Goal: Transaction & Acquisition: Purchase product/service

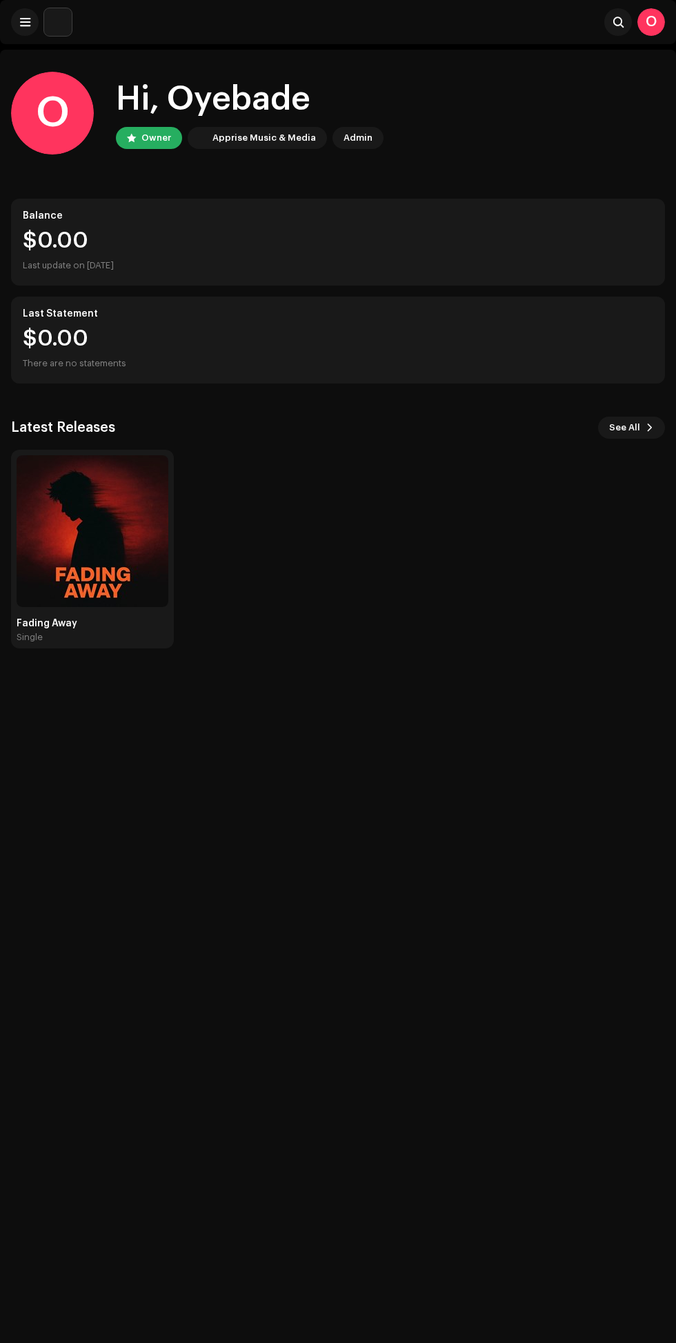
click at [618, 428] on span "See All" at bounding box center [624, 428] width 31 height 28
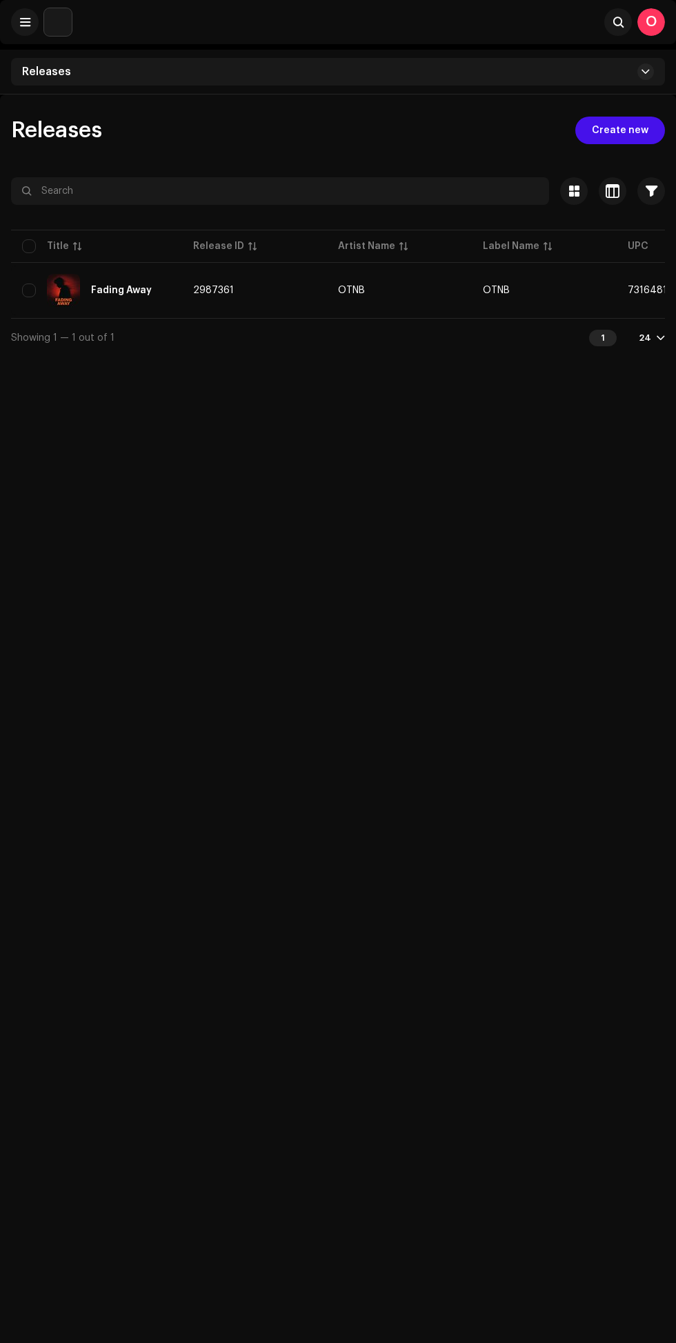
click at [628, 130] on span "Create new" at bounding box center [620, 131] width 57 height 28
click at [614, 130] on span "Create new" at bounding box center [620, 131] width 57 height 28
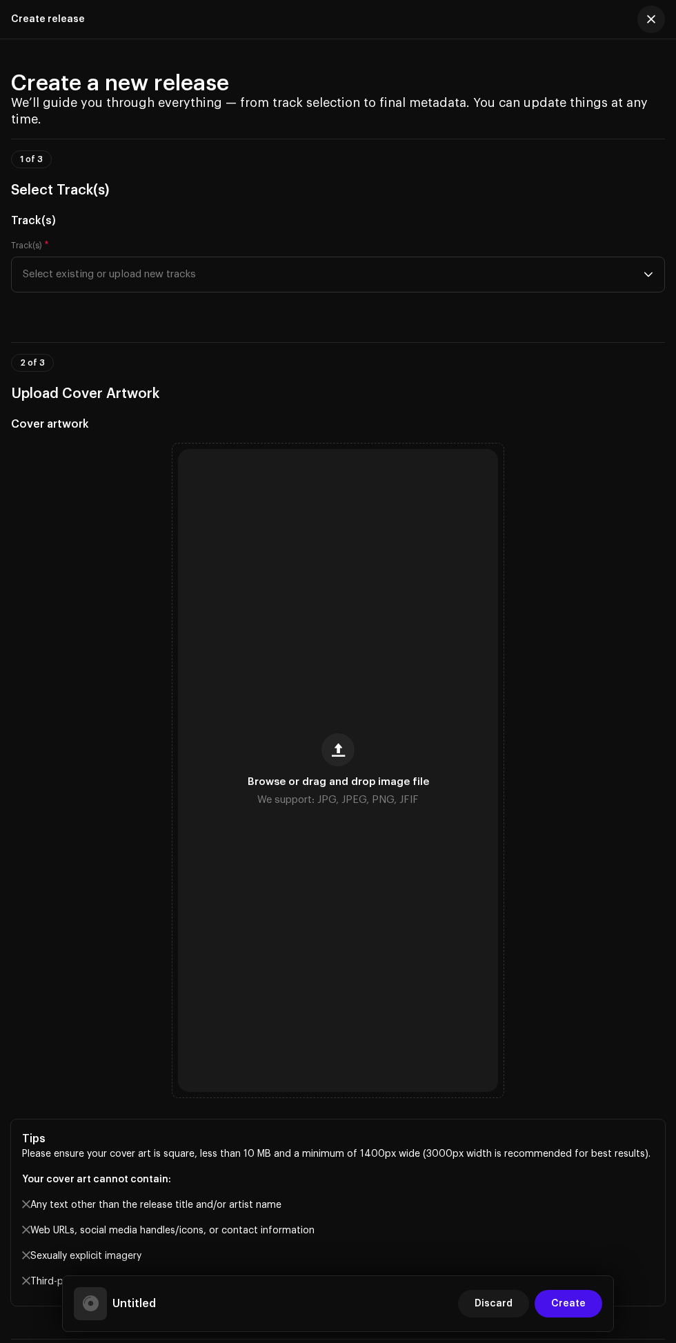
click at [335, 756] on span "button" at bounding box center [338, 749] width 13 height 11
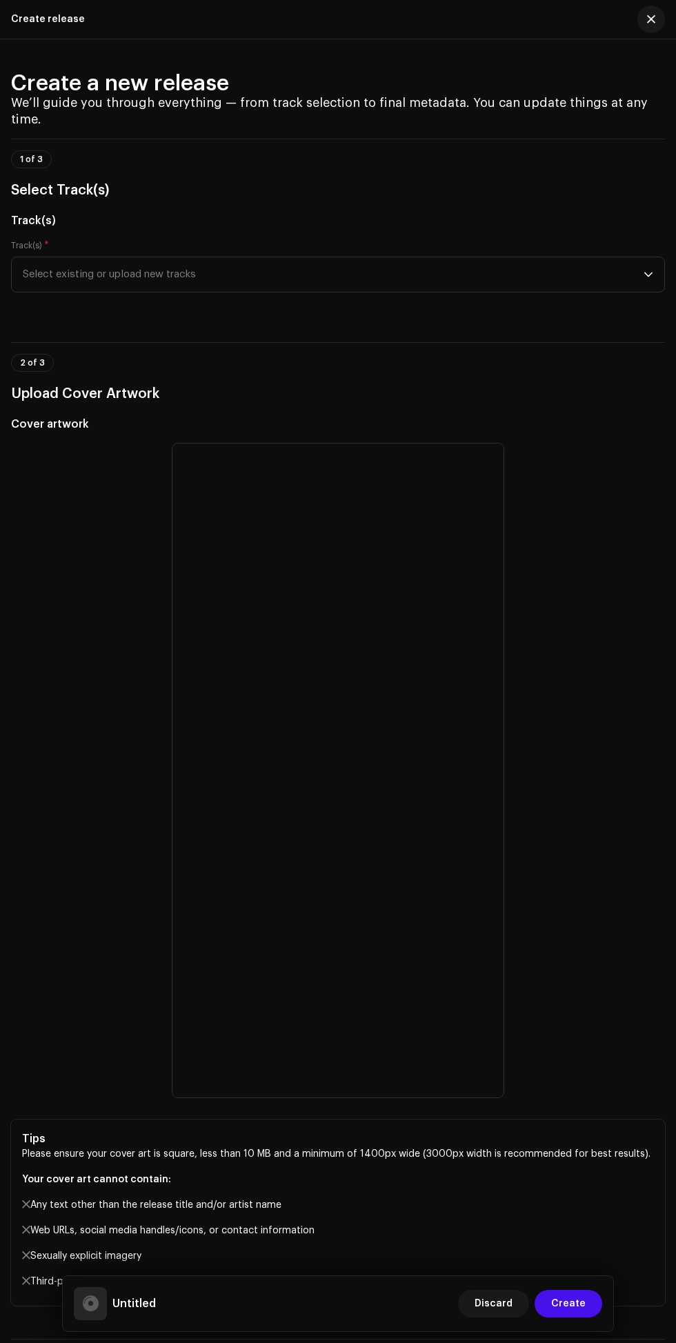
click at [613, 292] on span "Select existing or upload new tracks" at bounding box center [333, 274] width 621 height 34
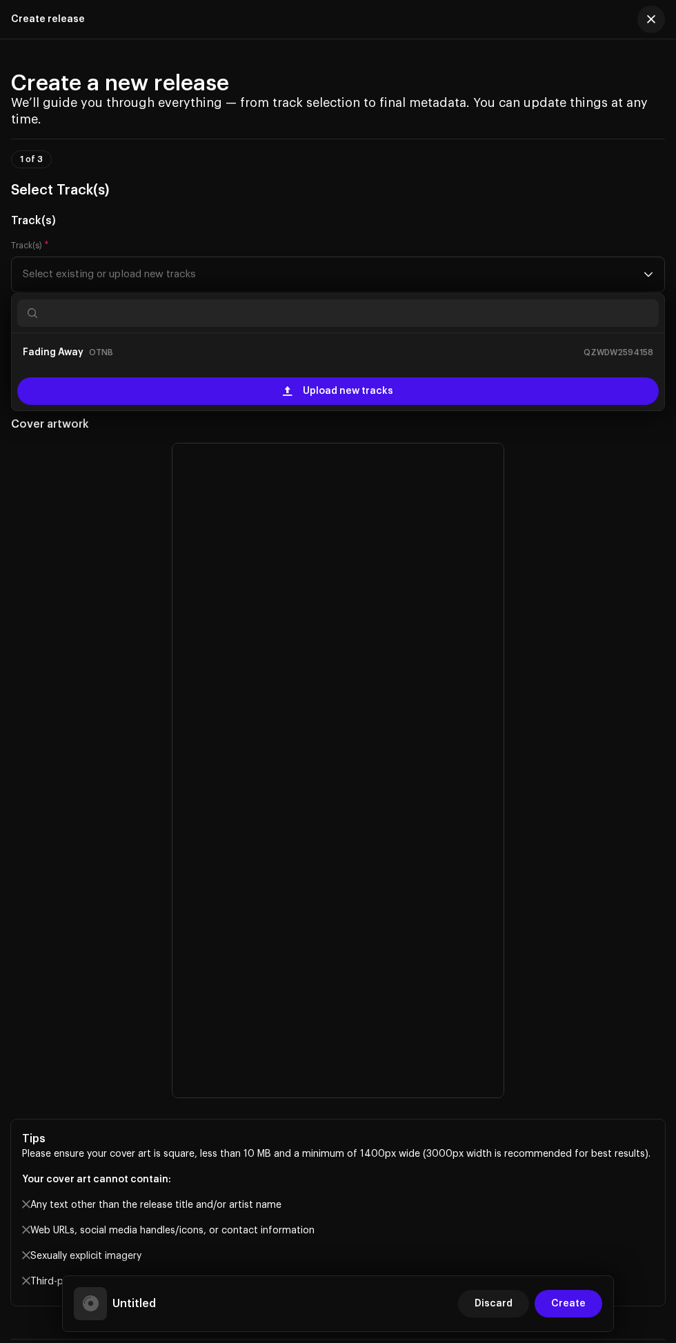
click at [504, 405] on div "Upload new tracks" at bounding box center [338, 391] width 642 height 28
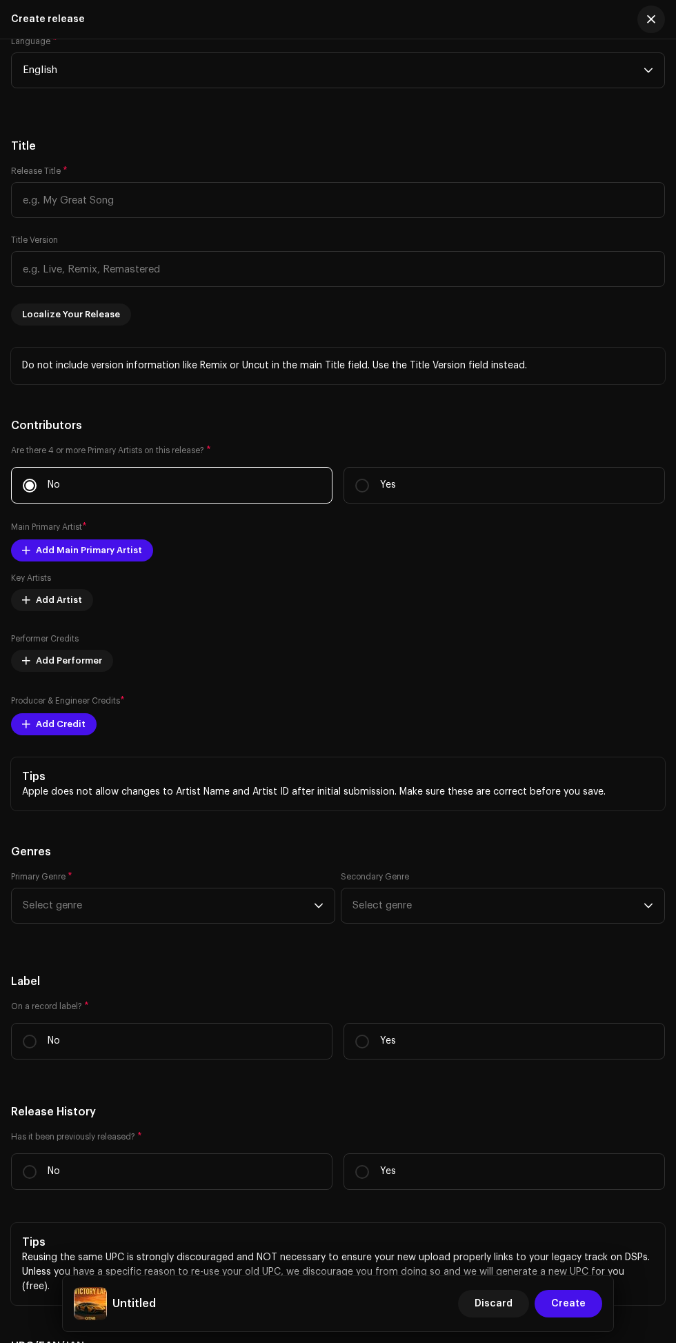
scroll to position [1754, 0]
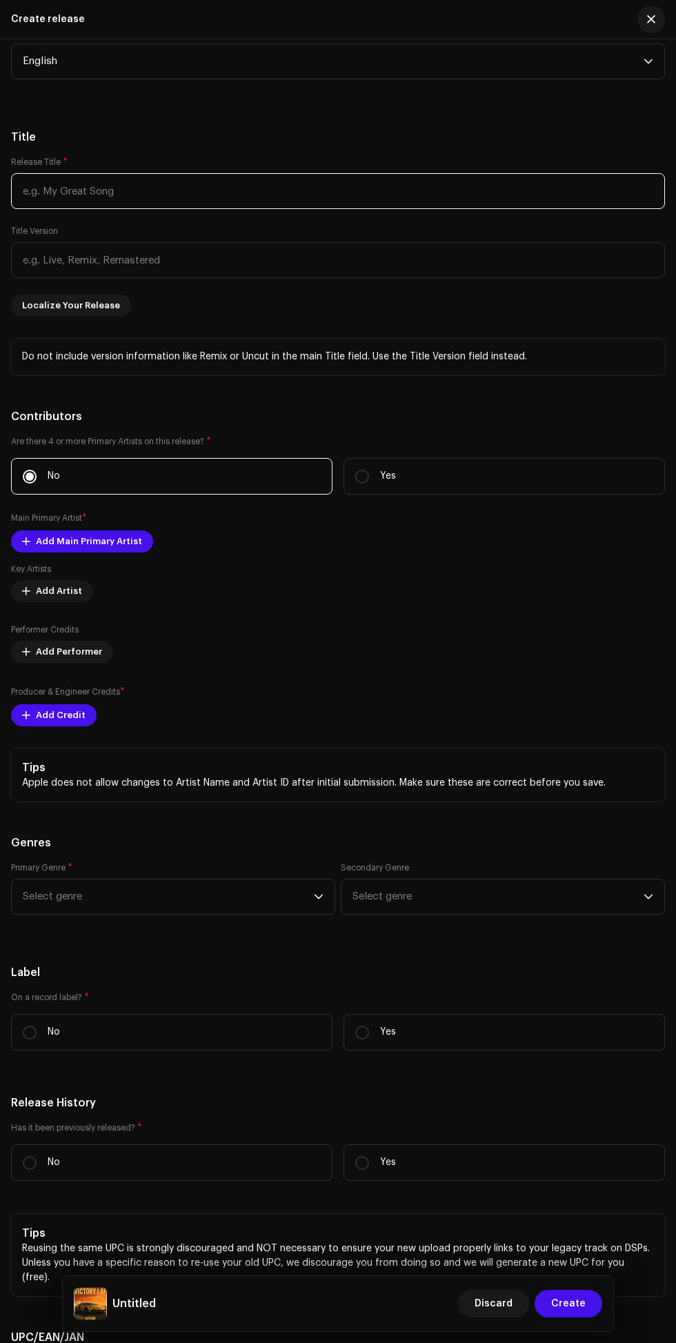
click at [260, 209] on input "text" at bounding box center [338, 191] width 654 height 36
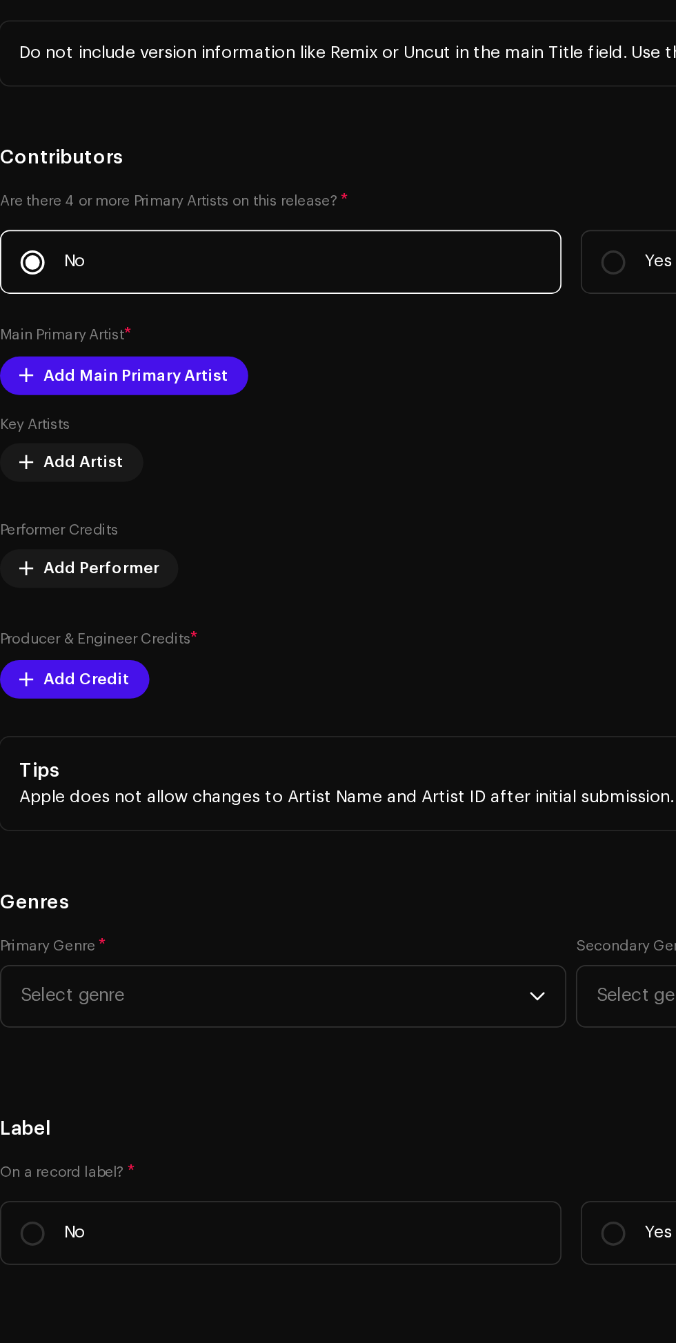
click at [57, 278] on input "text" at bounding box center [338, 260] width 654 height 36
type input "Victory Lap"
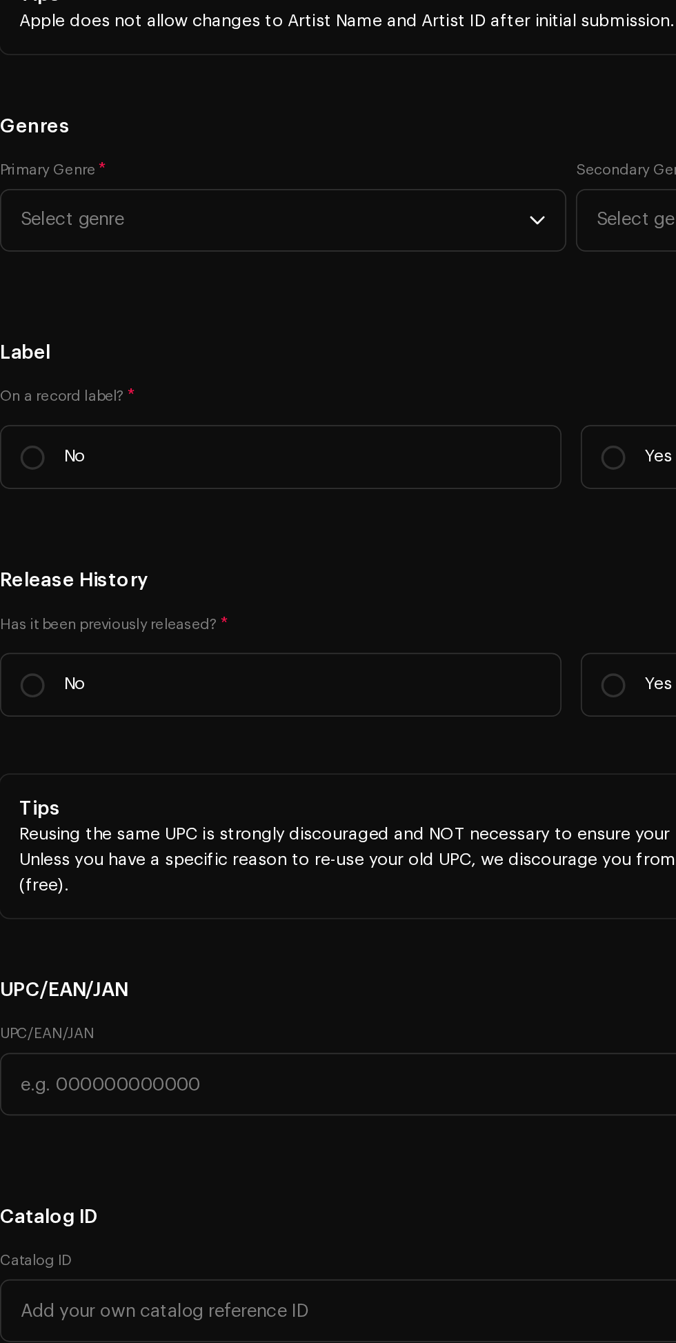
scroll to position [2204, 0]
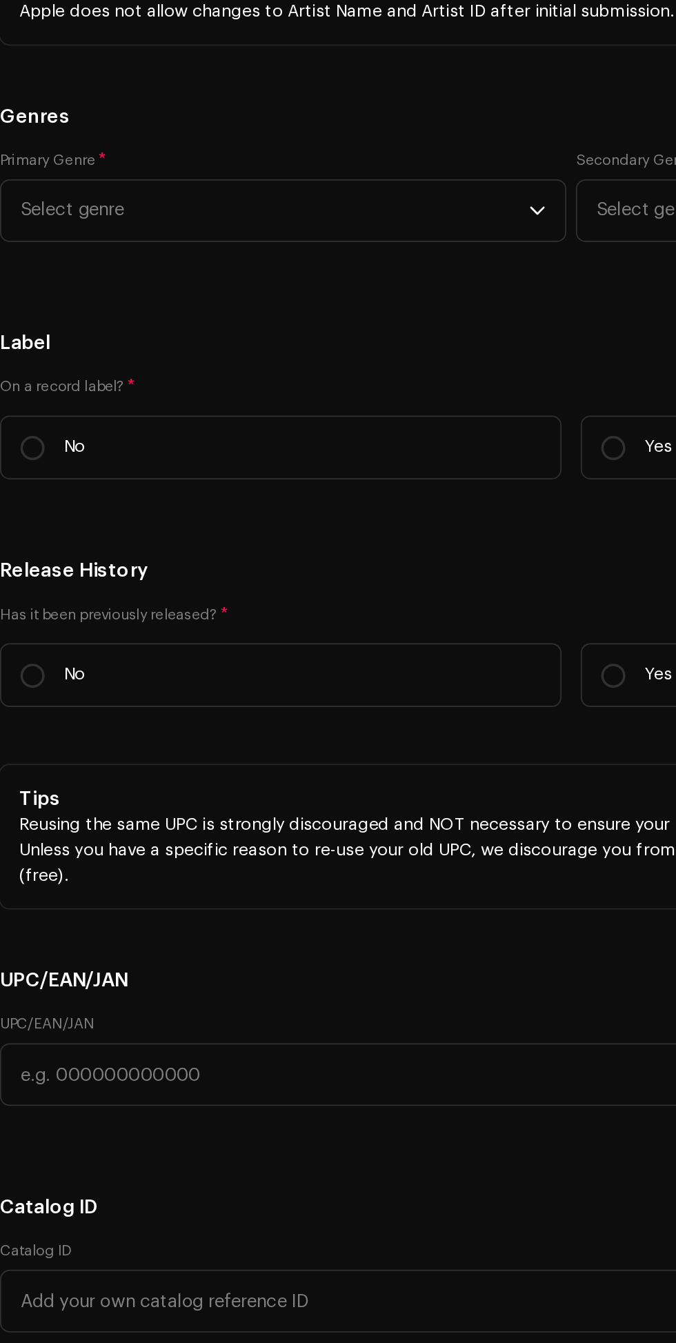
click at [59, 106] on span "Add Main Primary Artist" at bounding box center [89, 92] width 106 height 28
type input "Remix"
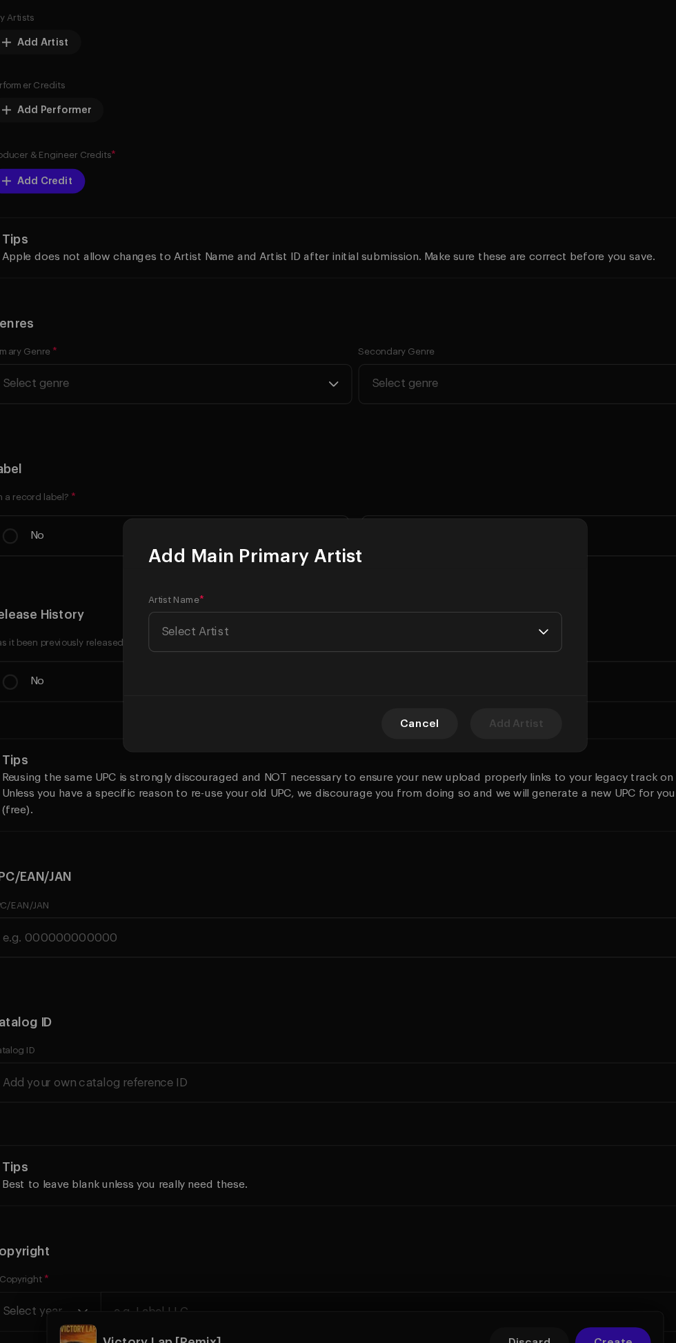
click at [488, 664] on span "Select Artist" at bounding box center [333, 668] width 337 height 34
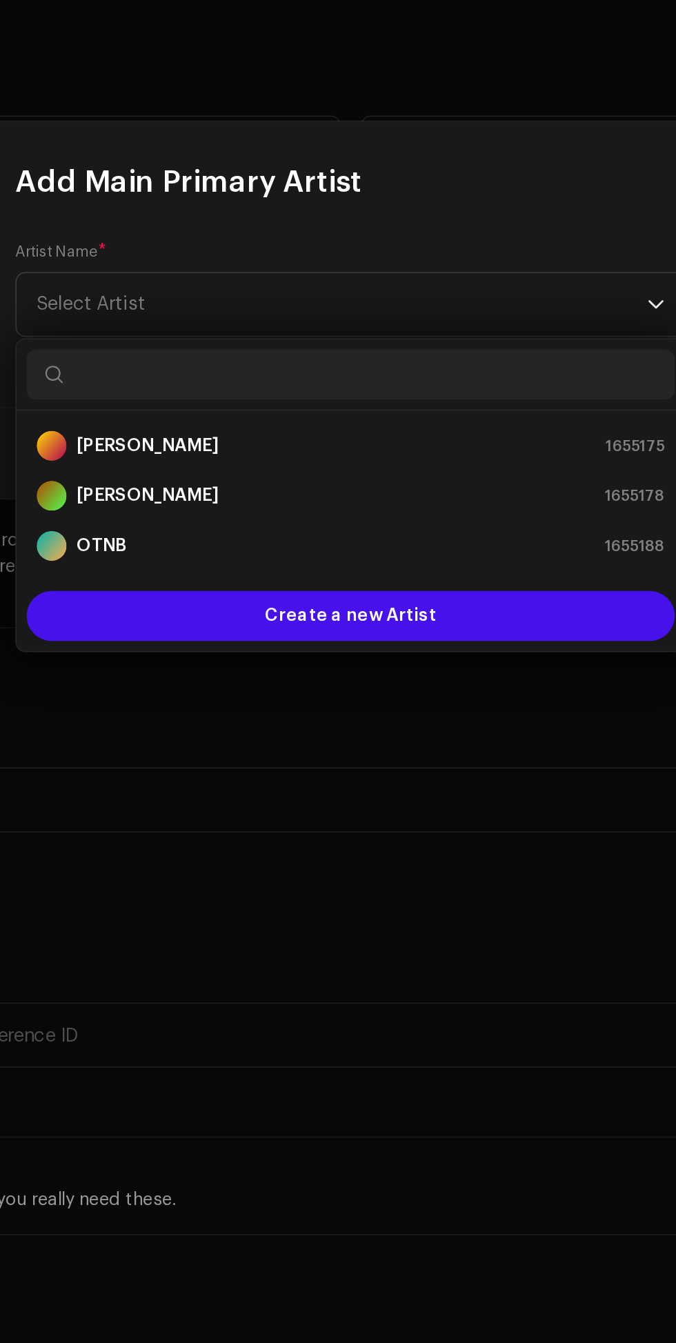
click at [289, 804] on div "OTNB 1655188" at bounding box center [338, 801] width 346 height 17
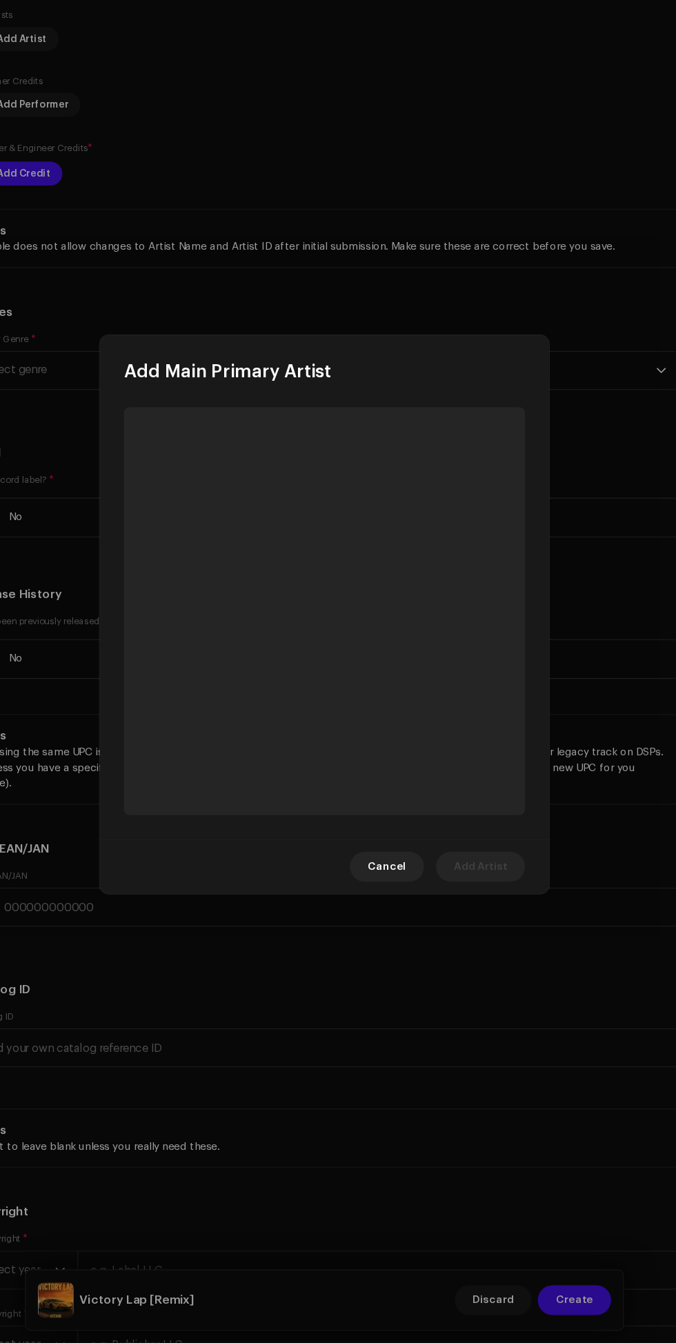
scroll to position [0, 0]
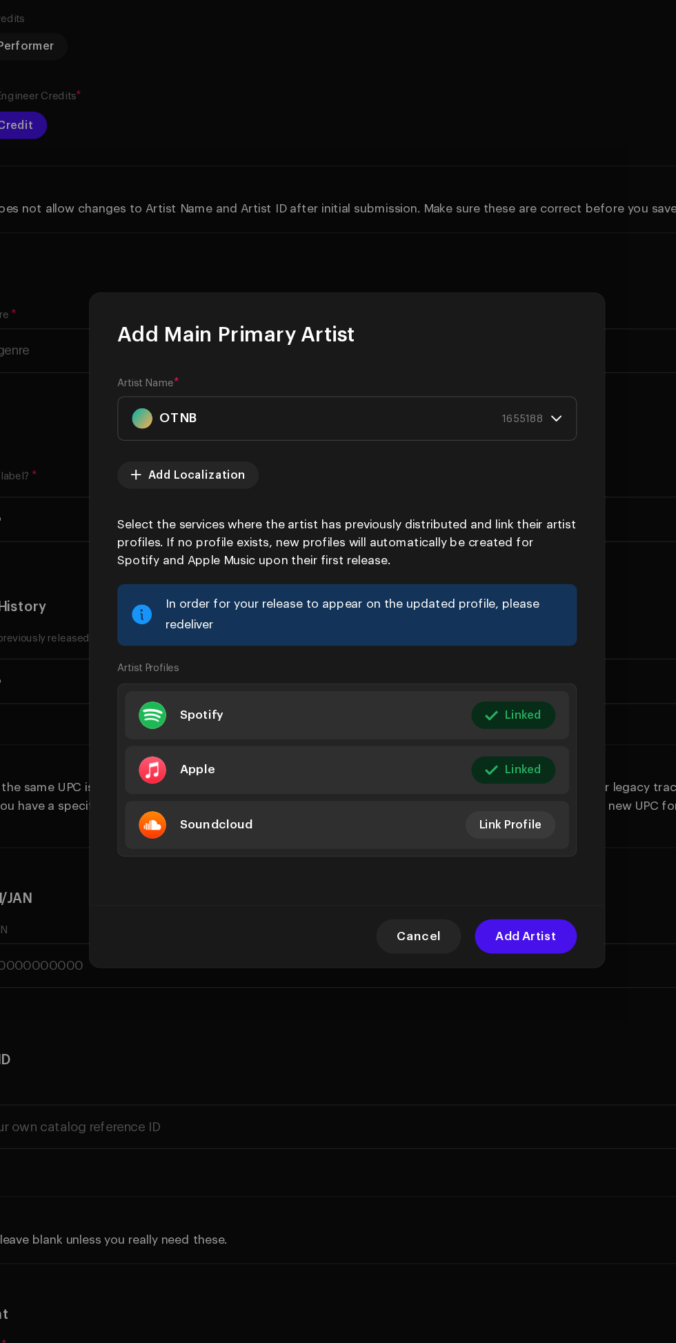
click at [481, 925] on span "Add Artist" at bounding box center [481, 919] width 49 height 28
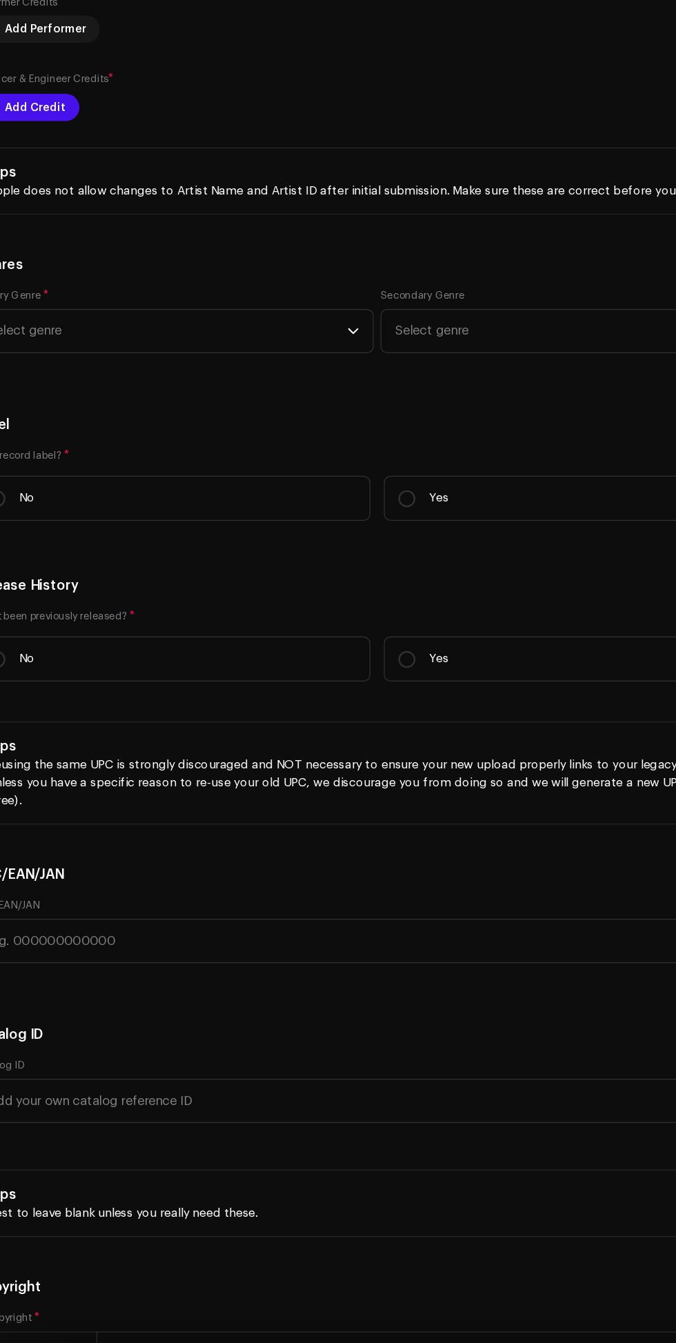
scroll to position [2206, 0]
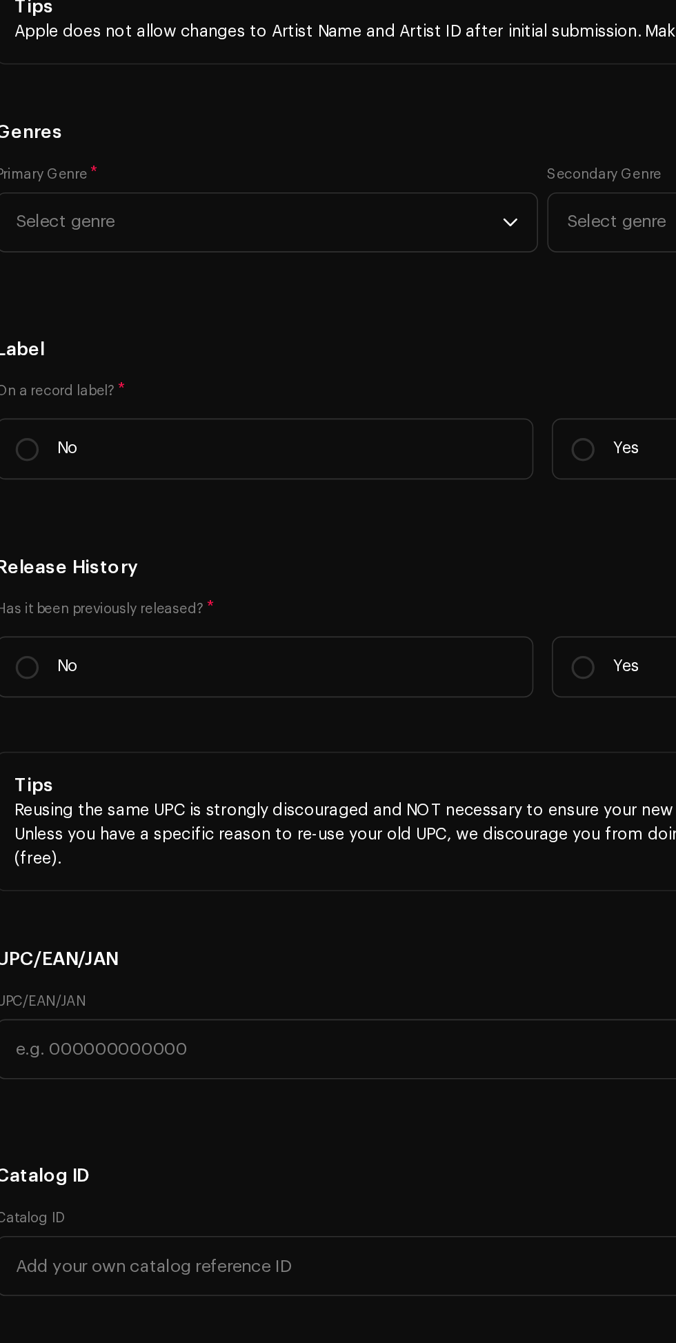
click at [65, 292] on span "Add Credit" at bounding box center [61, 278] width 50 height 28
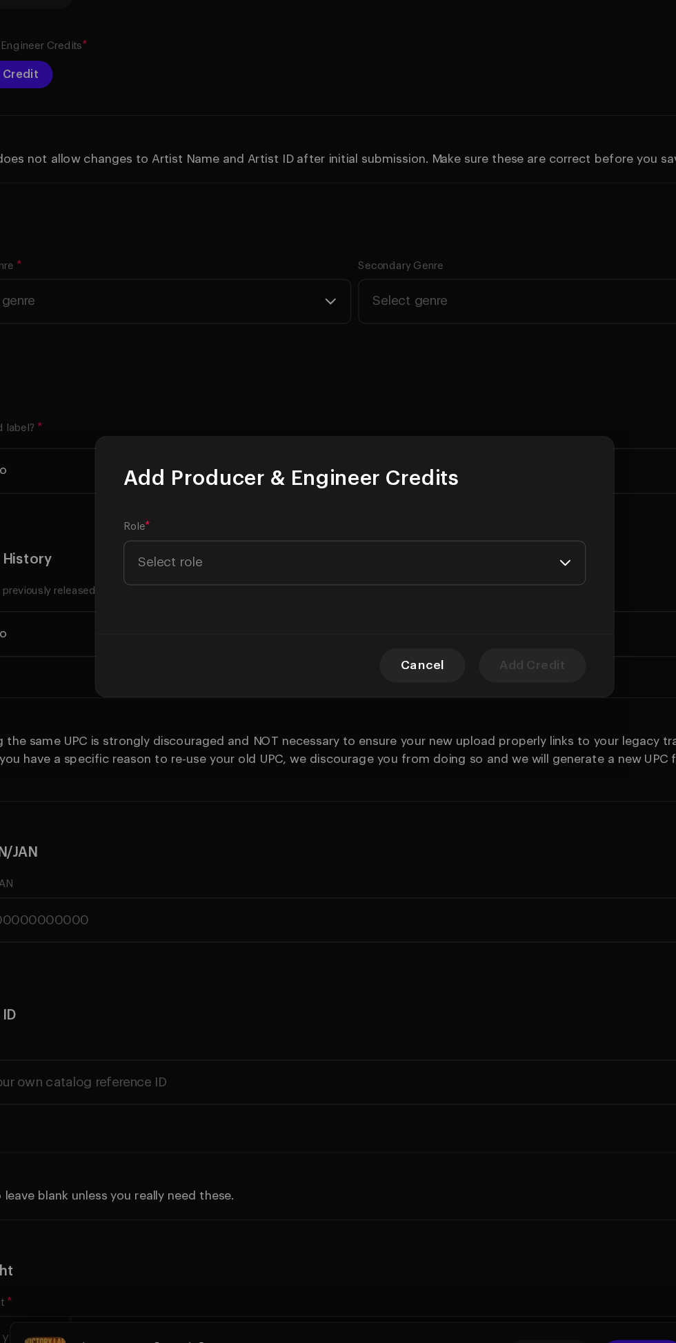
click at [506, 669] on div "dropdown trigger" at bounding box center [507, 668] width 10 height 34
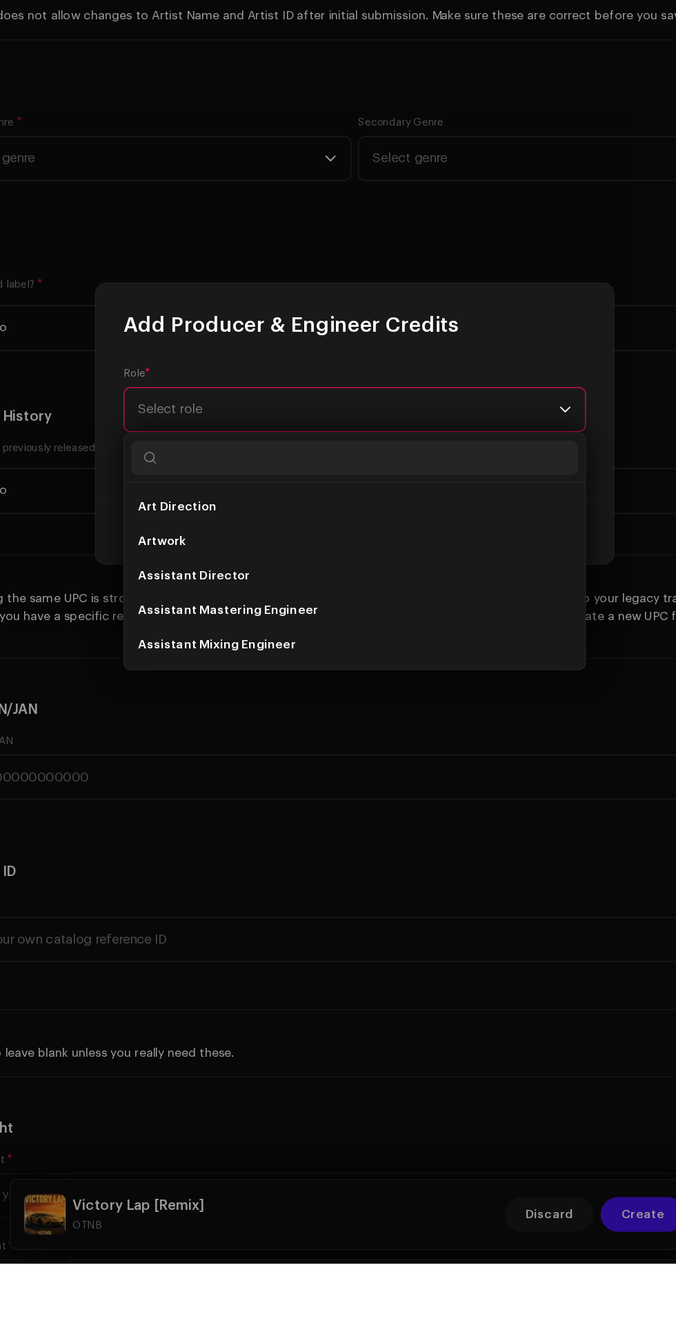
click at [311, 837] on li "Assistant Mixing Engineer" at bounding box center [337, 849] width 357 height 28
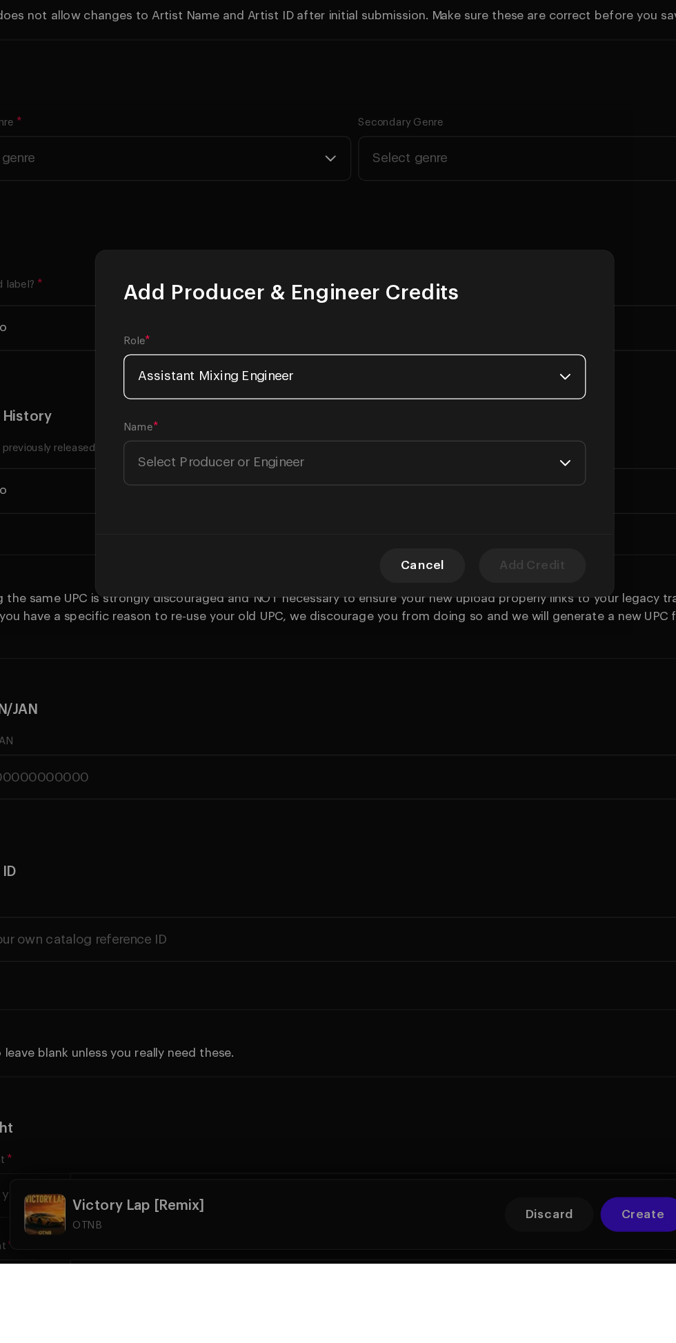
scroll to position [0, 0]
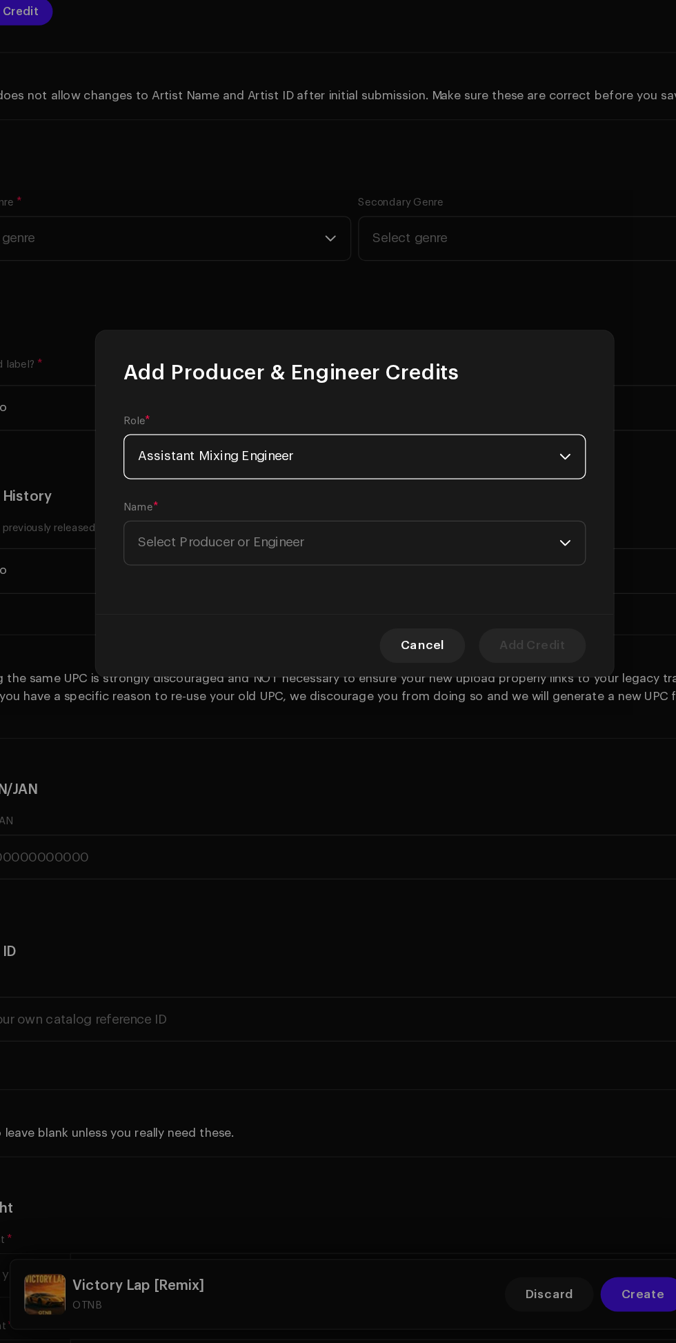
click at [423, 704] on span "Select Producer or Engineer" at bounding box center [333, 703] width 337 height 34
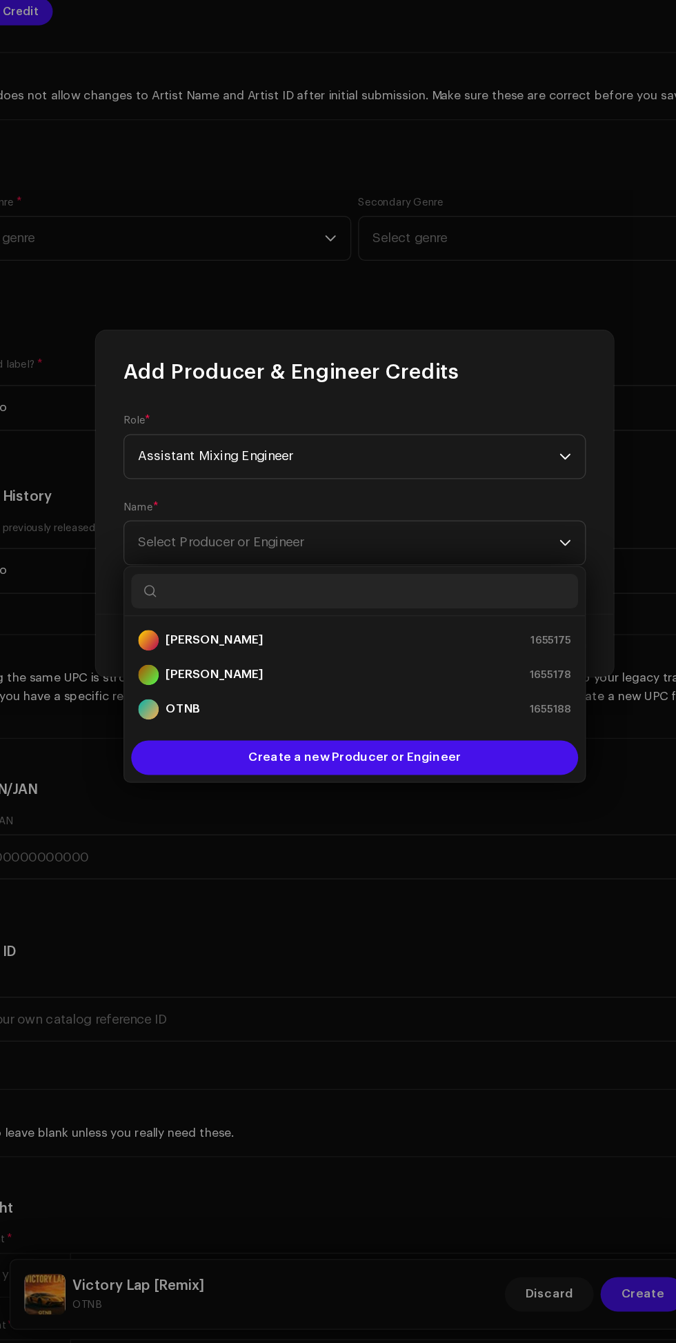
click at [288, 776] on div "Denzik 1655175" at bounding box center [338, 781] width 346 height 17
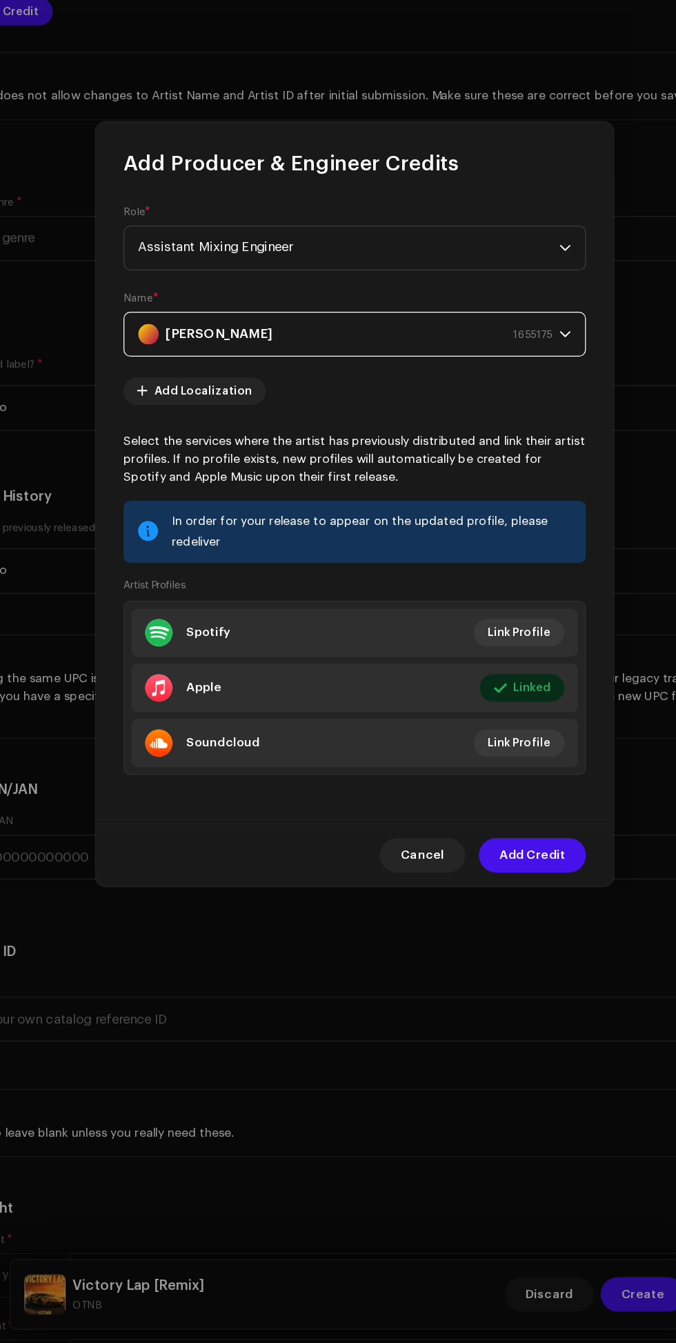
click at [487, 962] on span "Add Credit" at bounding box center [480, 953] width 52 height 28
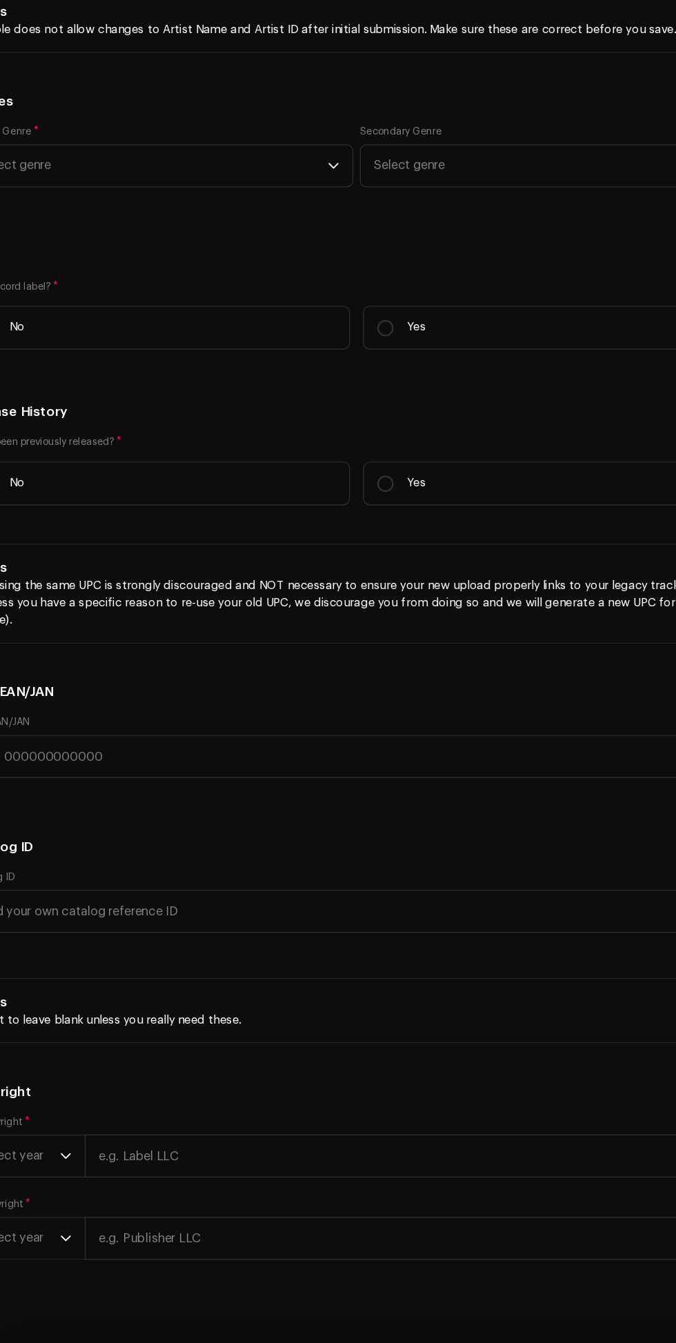
scroll to position [2454, 0]
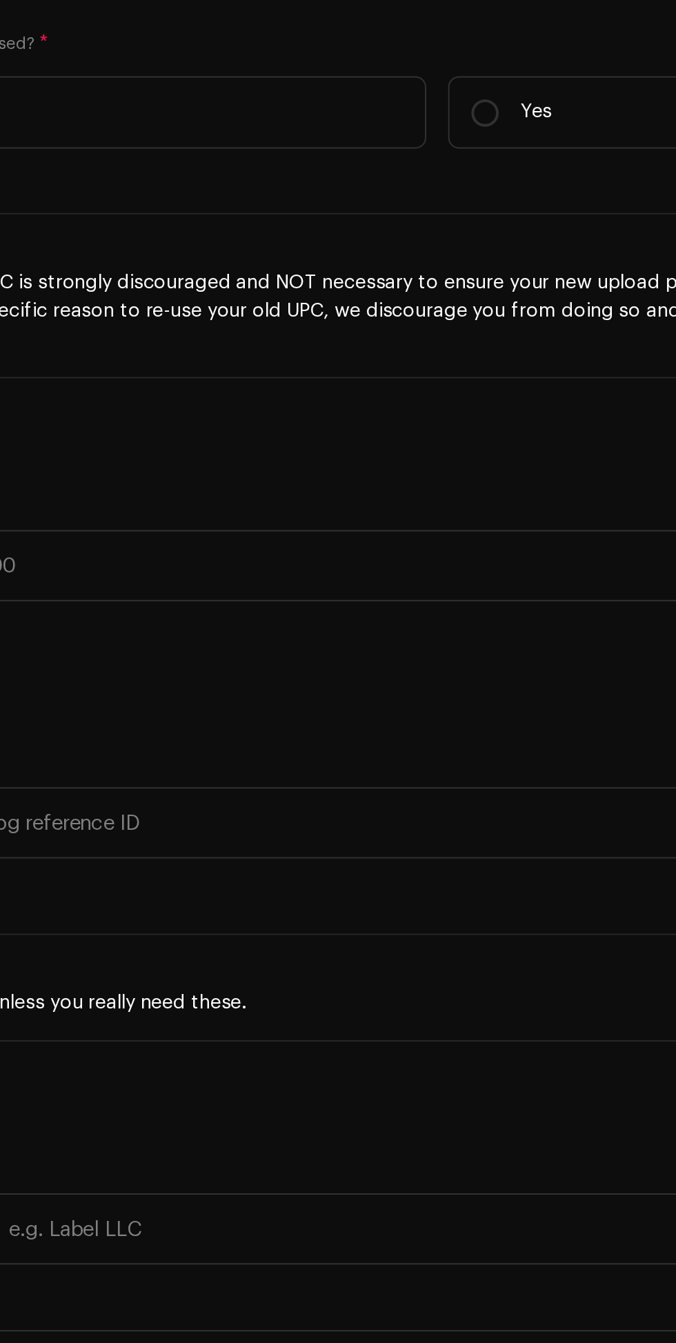
click at [318, 283] on icon "dropdown trigger" at bounding box center [319, 278] width 10 height 10
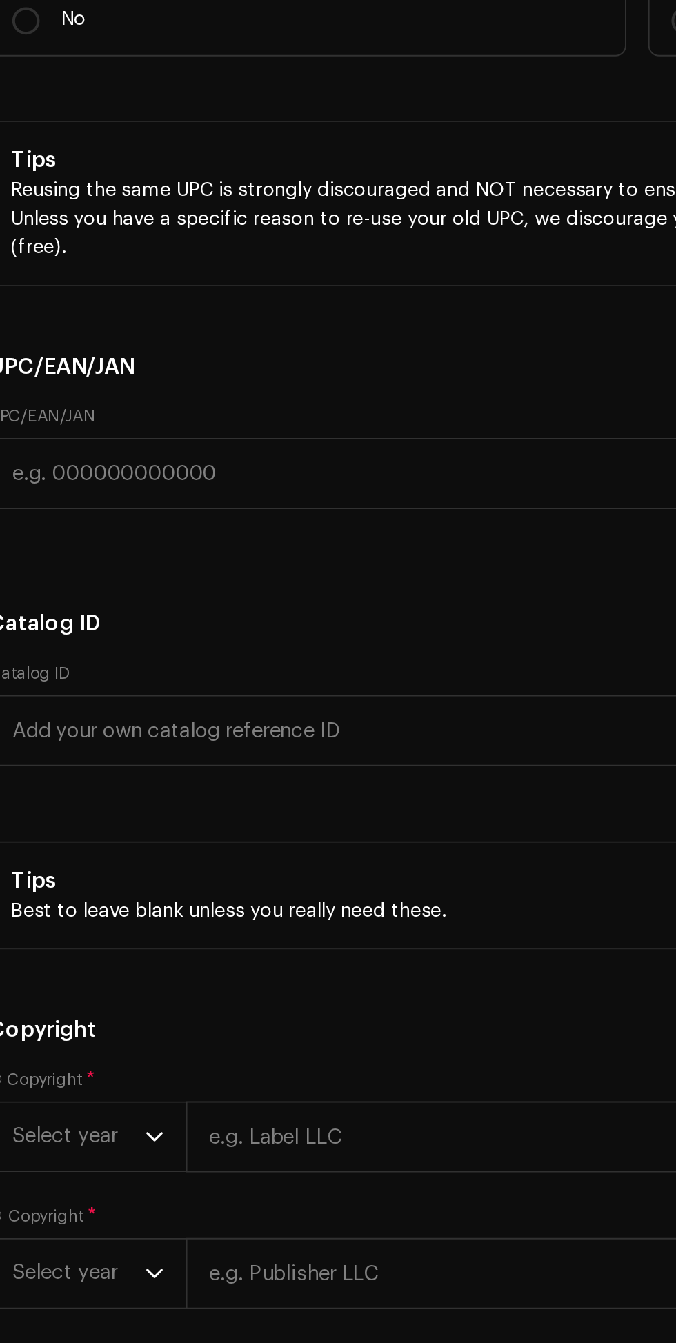
type input "Hip-hop"
click at [318, 266] on icon "dropdown trigger" at bounding box center [319, 262] width 10 height 10
click at [128, 465] on li "Hip Hop/Rap" at bounding box center [173, 451] width 312 height 28
click at [73, 456] on span "Hip Hop/Rap" at bounding box center [54, 451] width 63 height 10
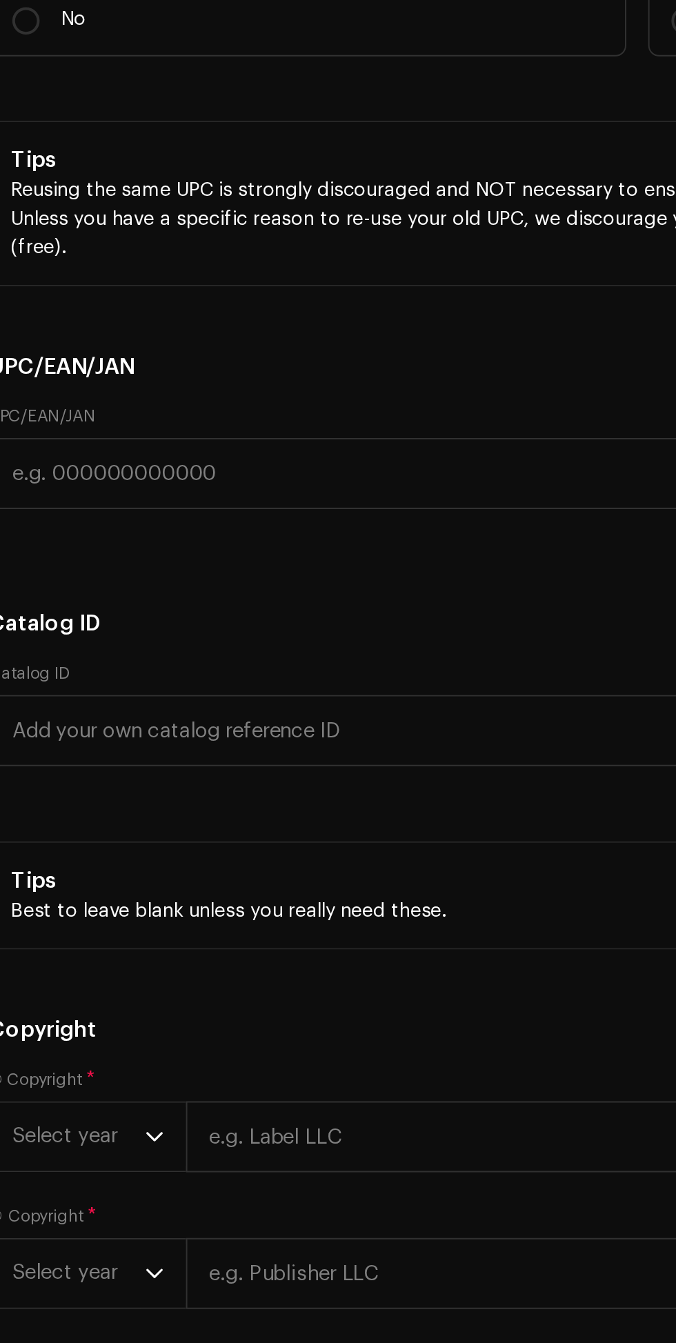
click at [110, 314] on input "Hip" at bounding box center [173, 300] width 312 height 28
type input "Hip Hop"
click at [103, 381] on li "Hip Hop/Rap" at bounding box center [173, 367] width 312 height 28
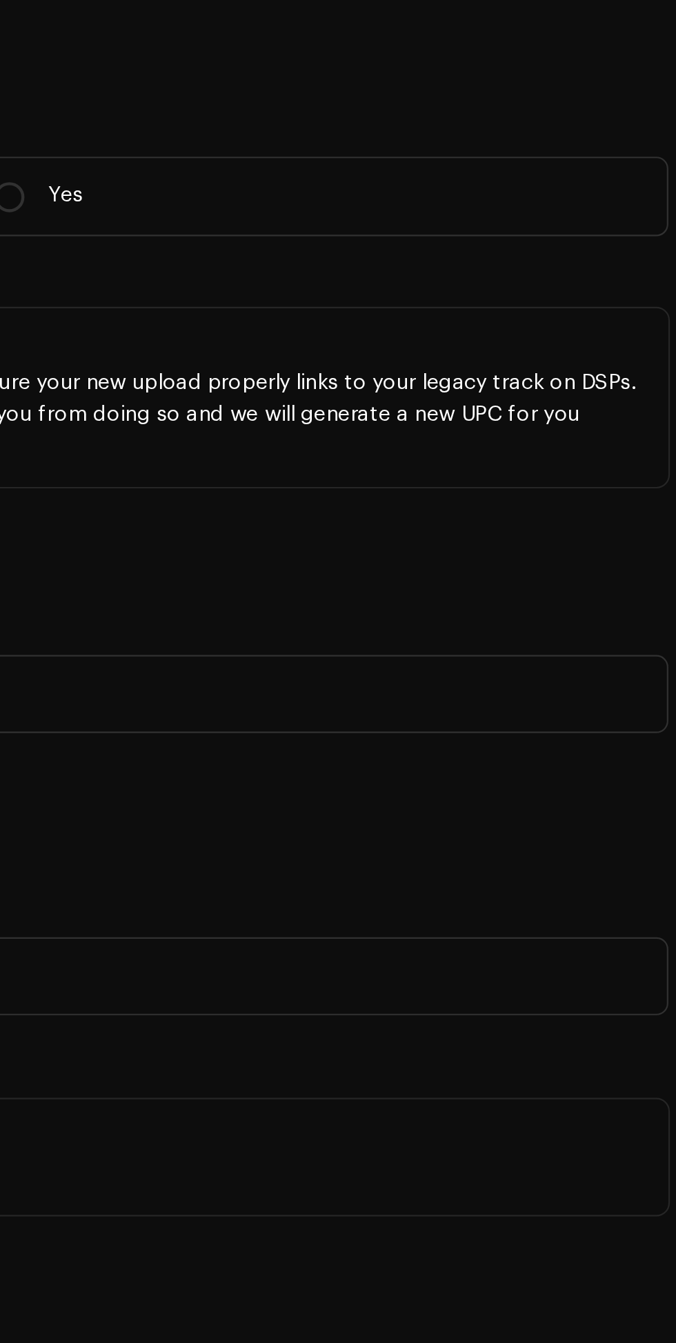
scroll to position [2564, 0]
click at [629, 295] on span "Select genre" at bounding box center [498, 278] width 291 height 34
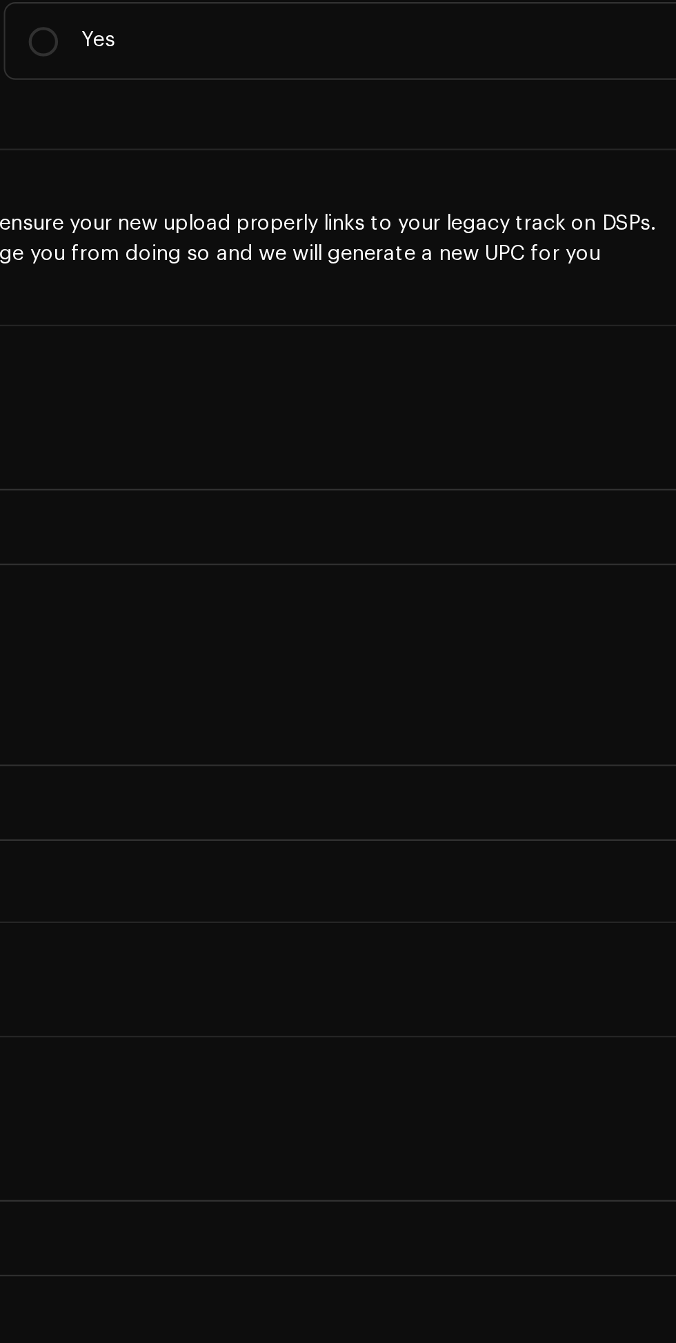
type input "Emo"
click at [413, 397] on li "EMO" at bounding box center [503, 384] width 312 height 28
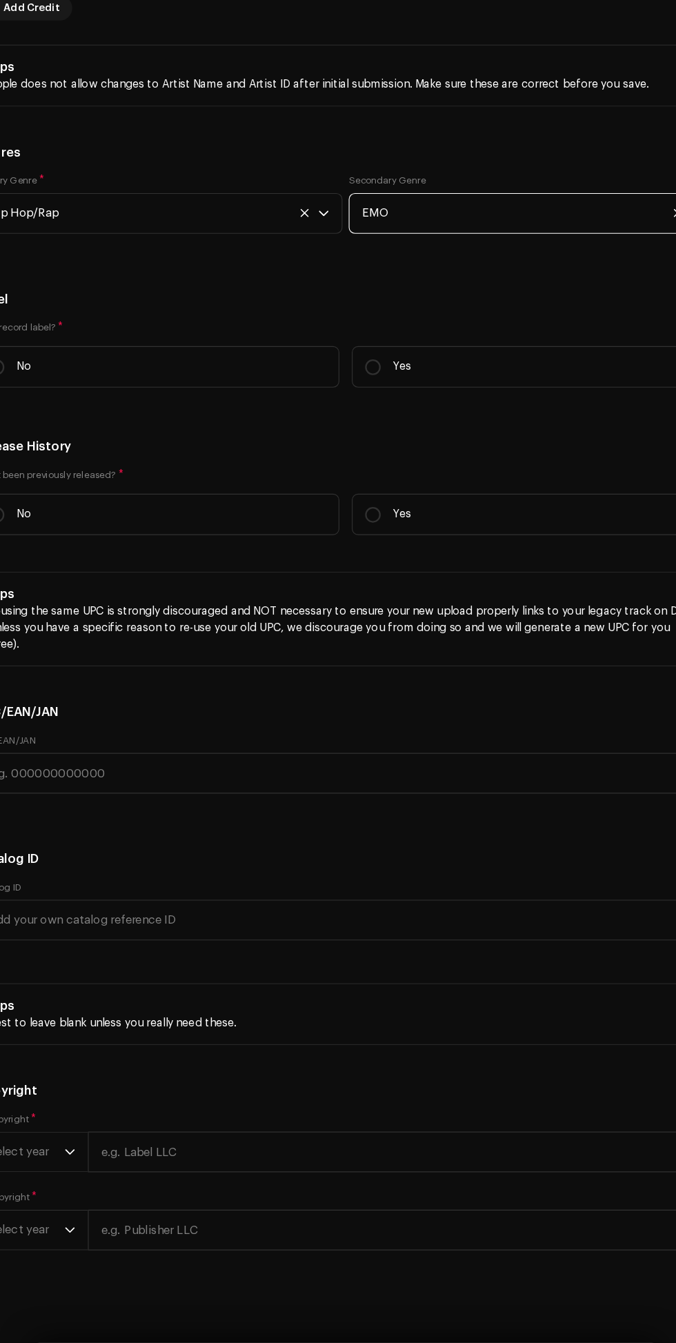
scroll to position [68, 0]
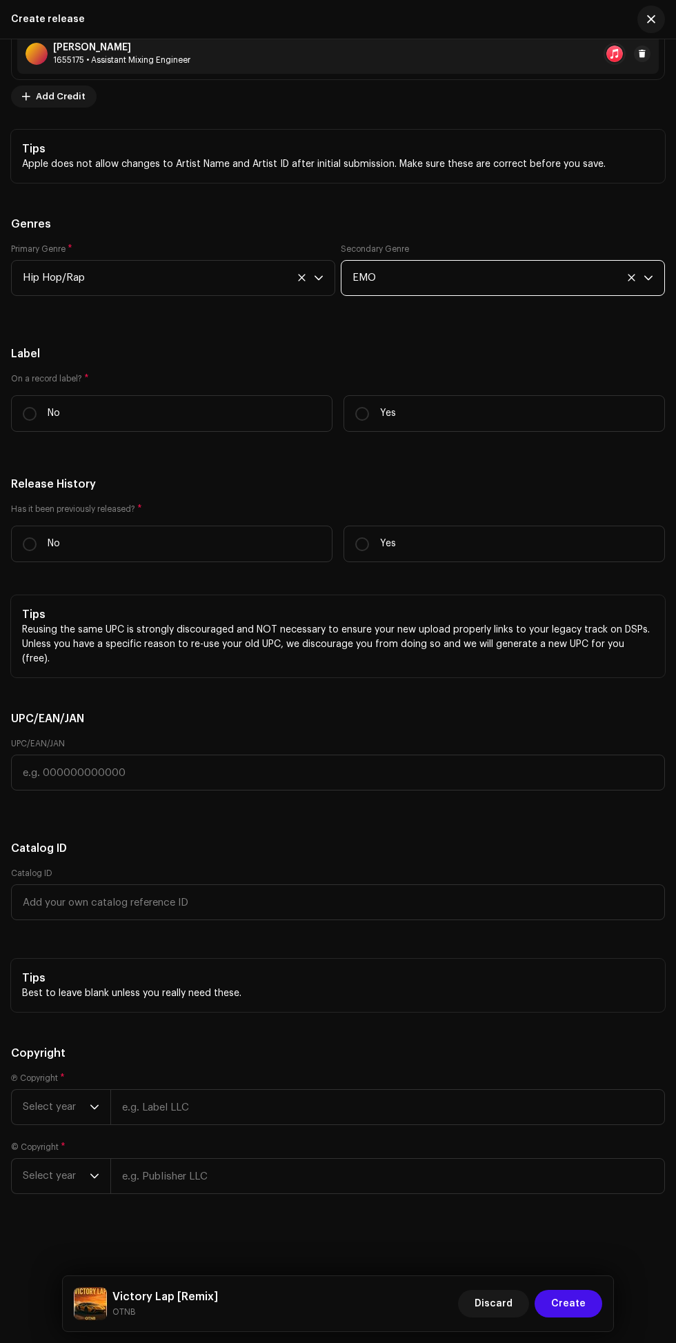
click at [34, 421] on input "No" at bounding box center [30, 414] width 14 height 14
radio input "true"
click at [53, 551] on p "No" at bounding box center [54, 544] width 12 height 14
click at [37, 551] on input "No" at bounding box center [30, 544] width 14 height 14
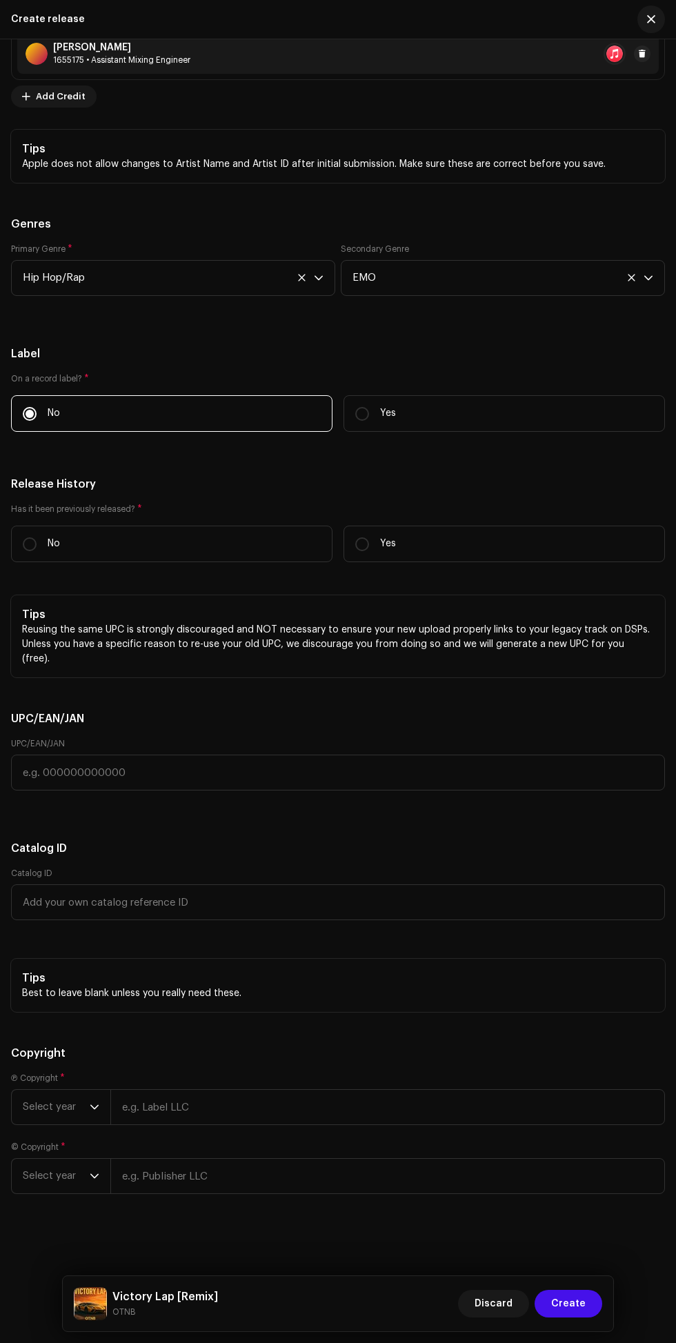
radio input "true"
click at [95, 1107] on icon "dropdown trigger" at bounding box center [95, 1108] width 10 height 10
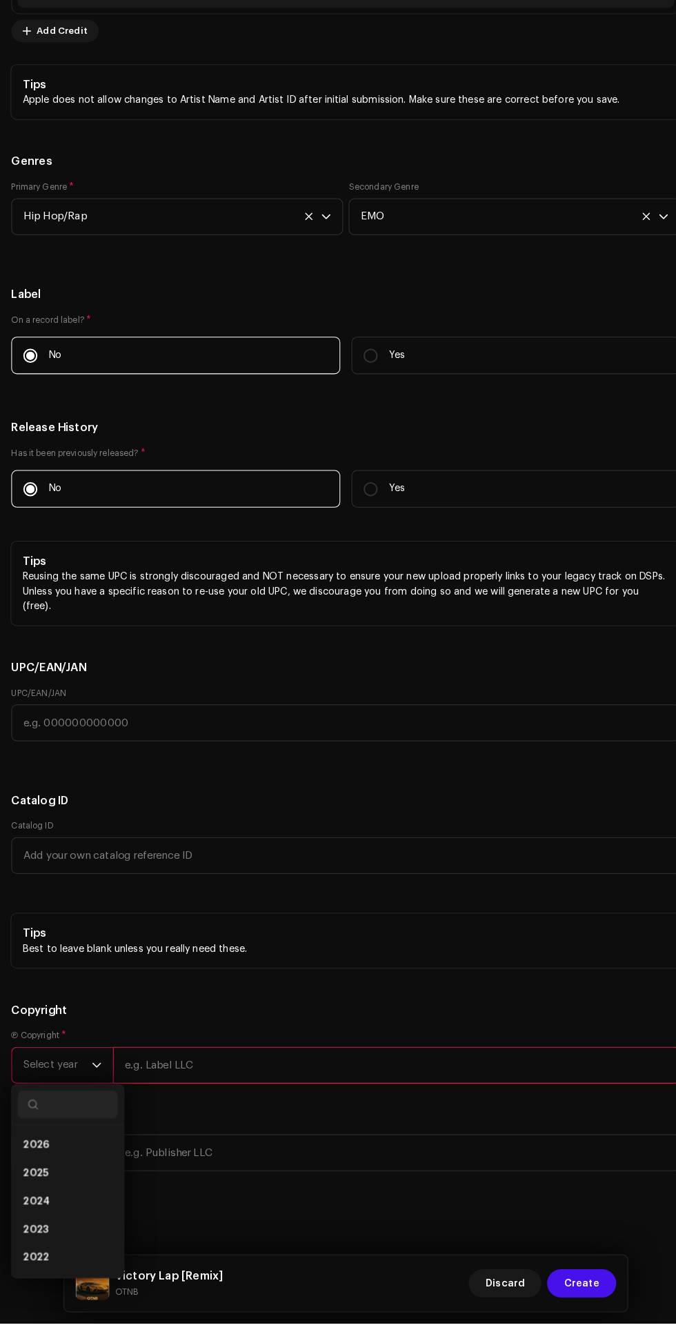
scroll to position [111, 0]
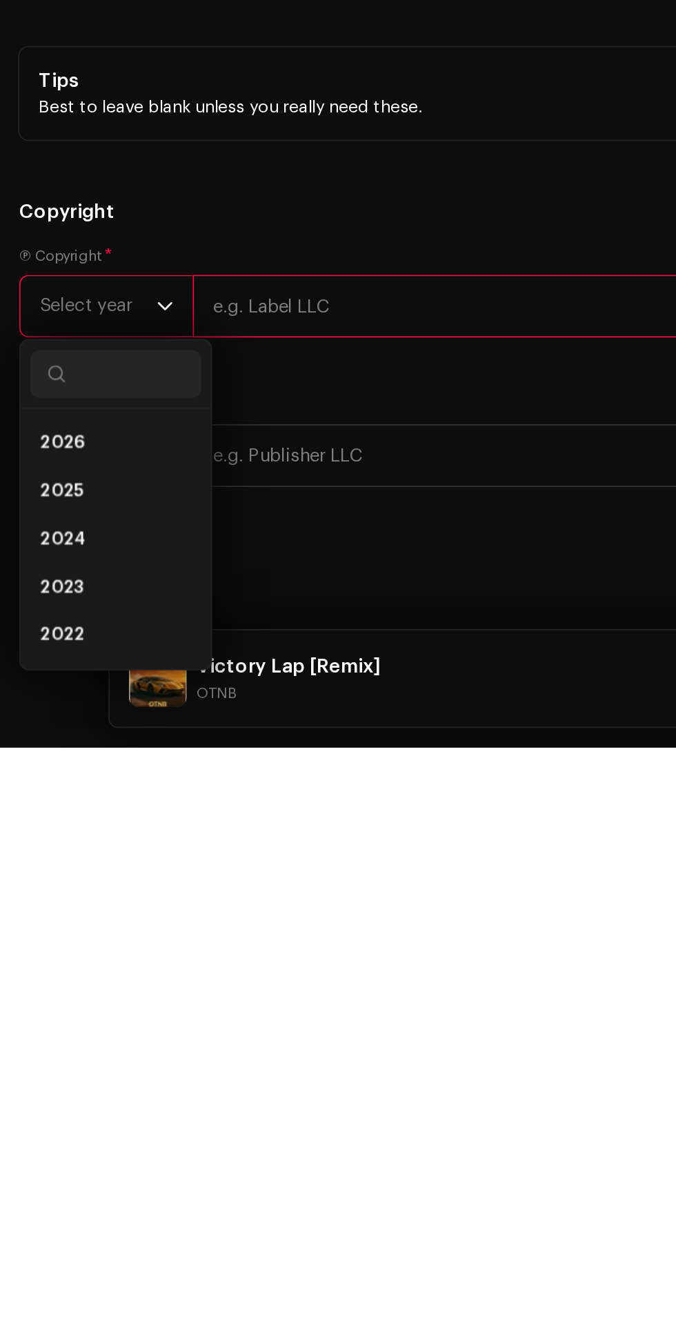
click at [34, 1231] on span "2024" at bounding box center [36, 1224] width 26 height 14
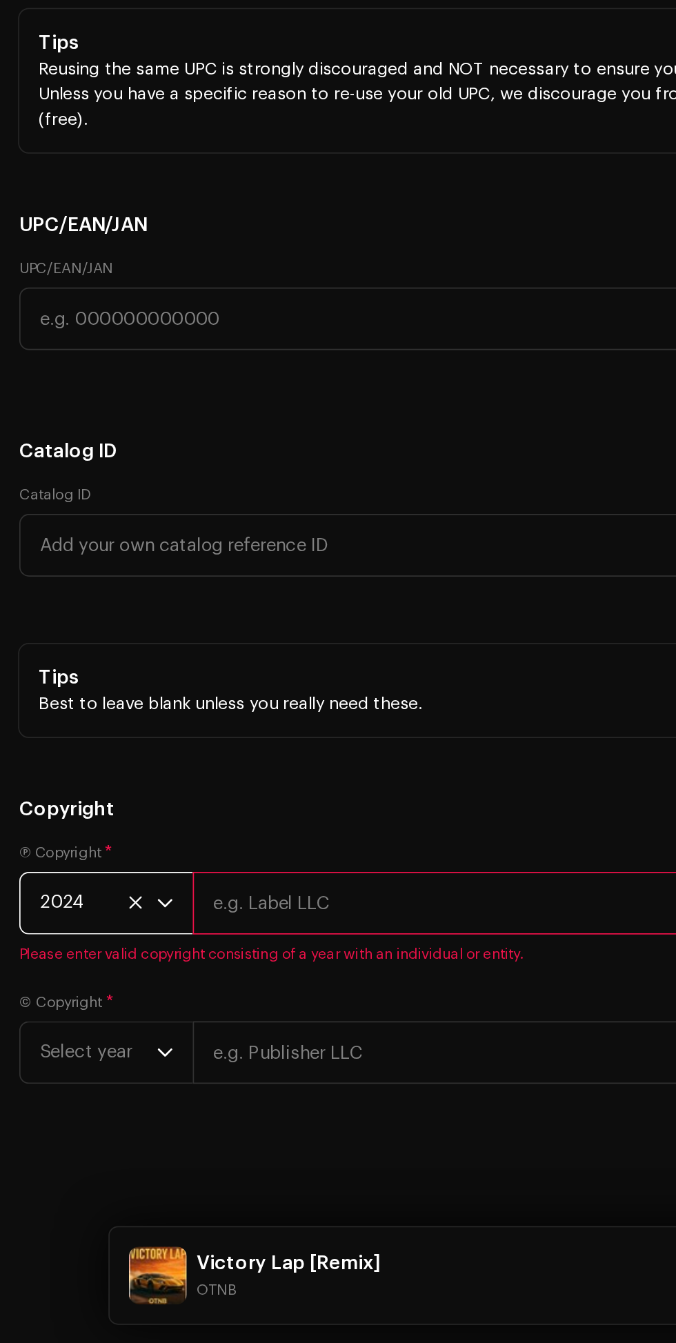
click at [76, 1095] on icon at bounding box center [77, 1090] width 9 height 9
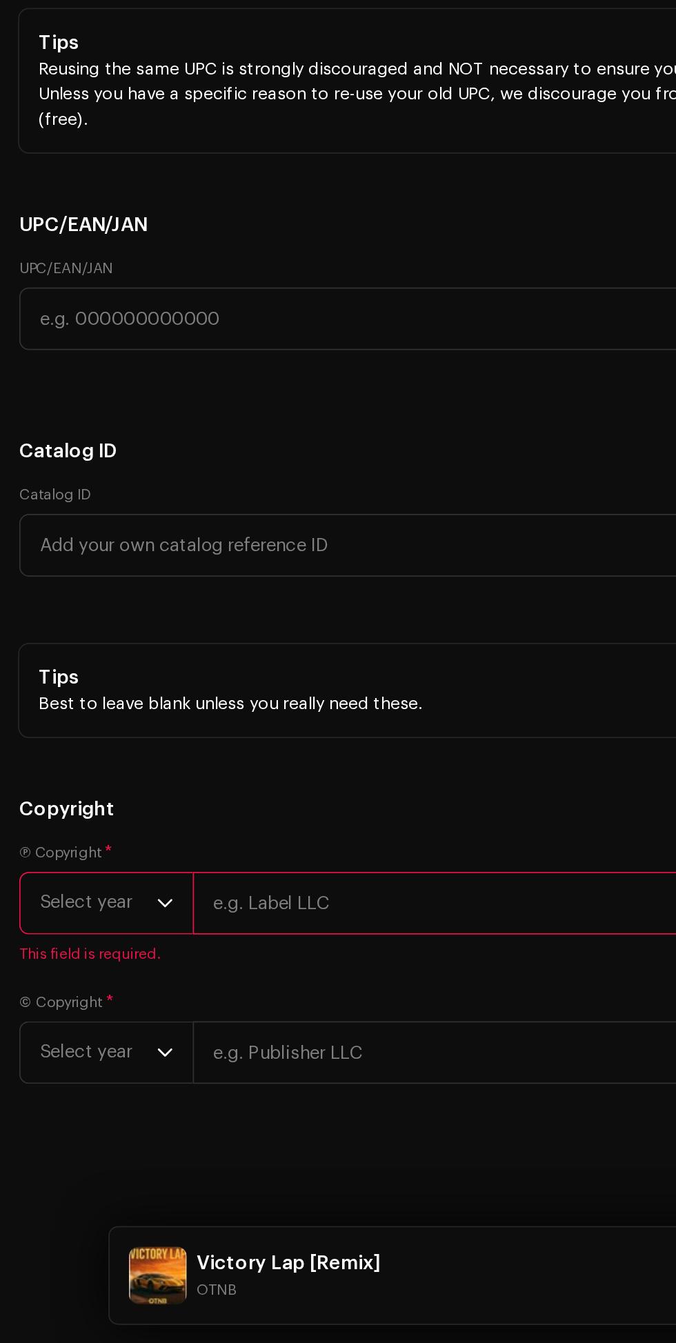
click at [95, 1096] on icon "dropdown trigger" at bounding box center [95, 1091] width 10 height 10
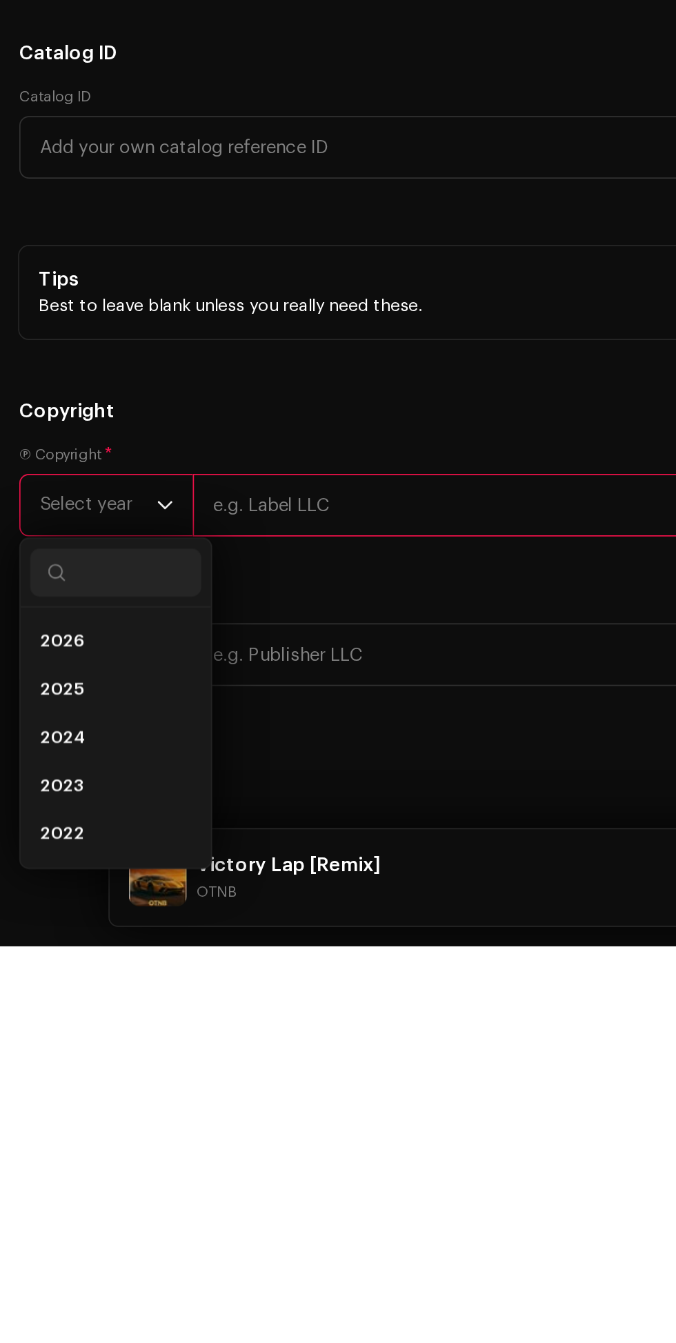
scroll to position [128, 0]
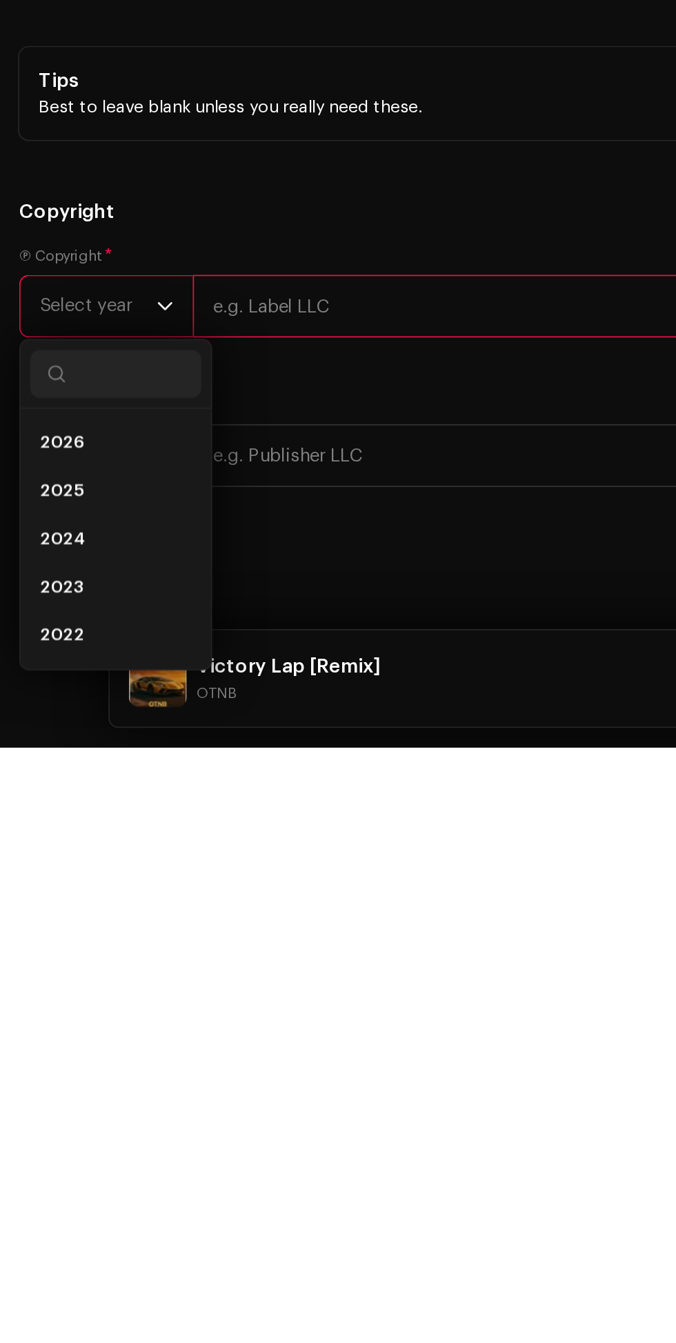
click at [43, 1203] on span "2025" at bounding box center [35, 1196] width 25 height 14
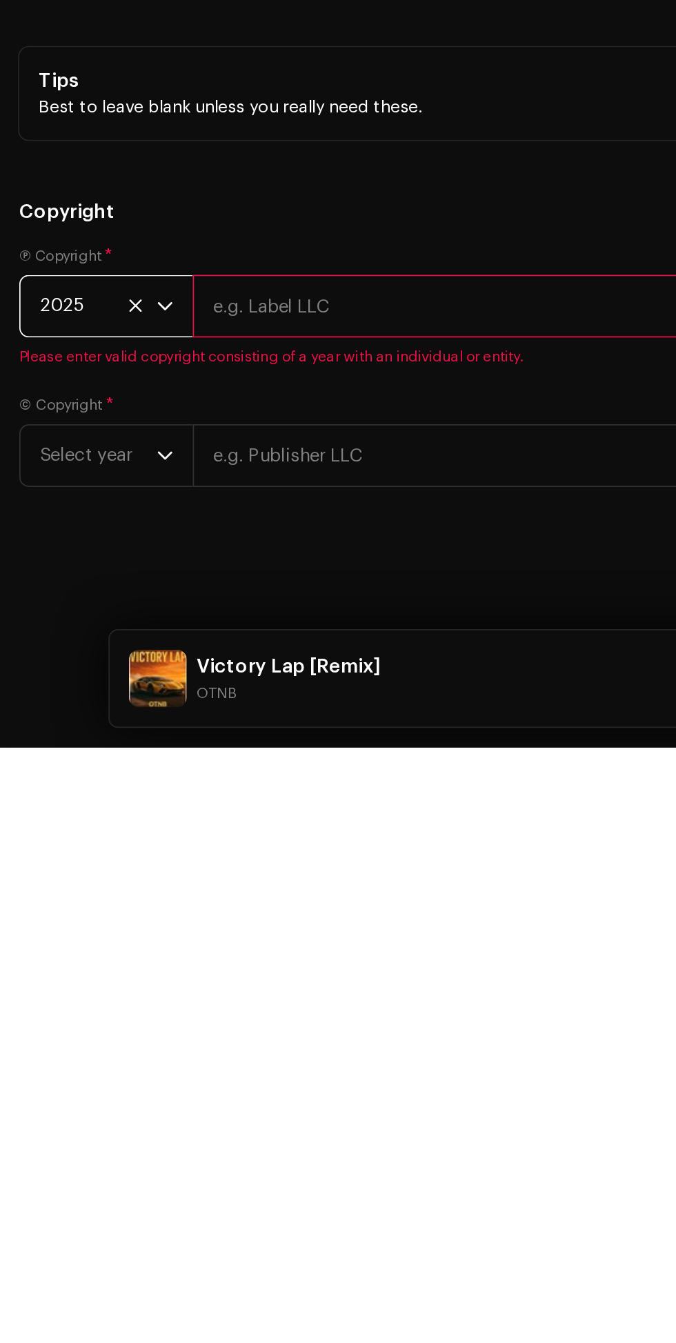
scroll to position [128, 0]
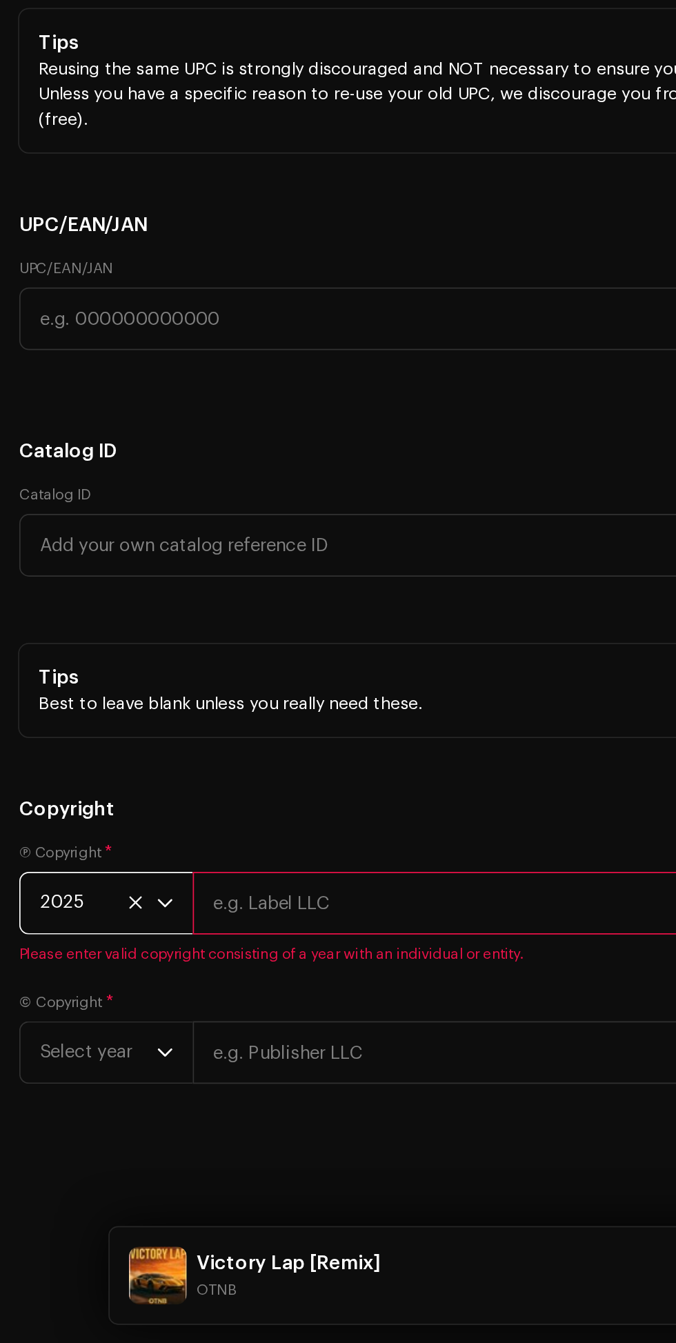
click at [201, 1109] on input "text" at bounding box center [387, 1091] width 555 height 36
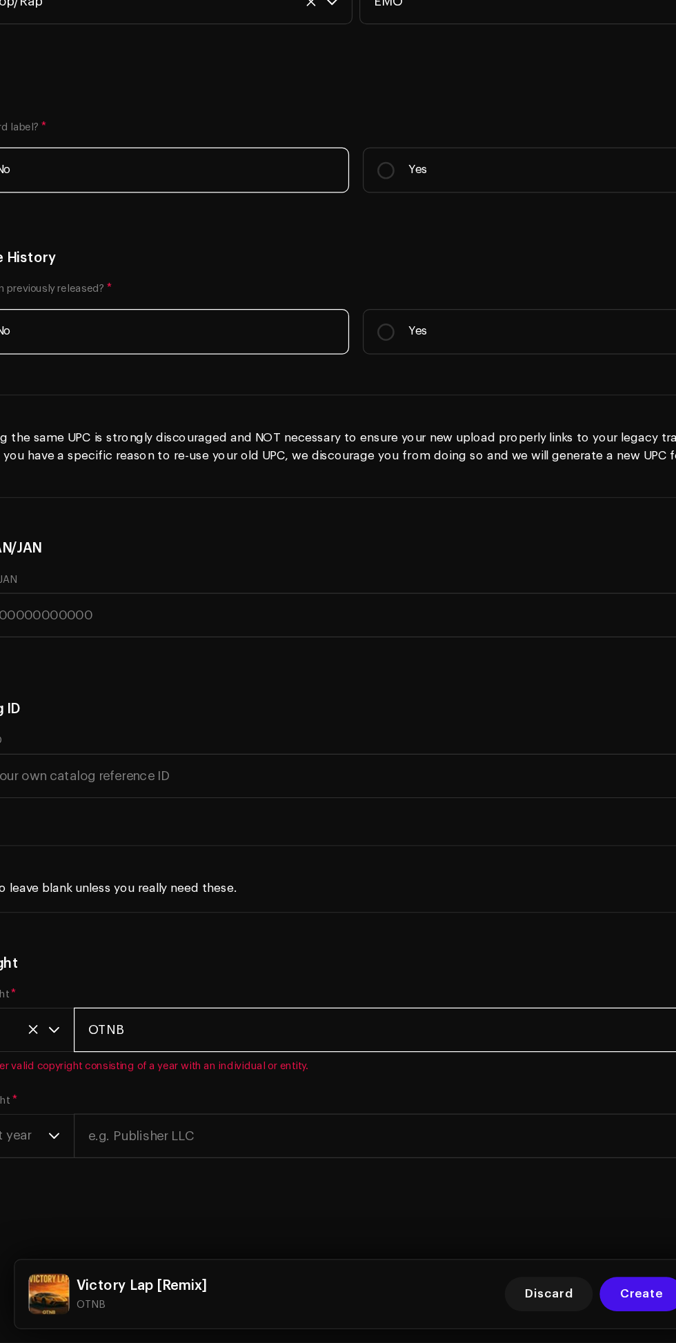
scroll to position [126, 0]
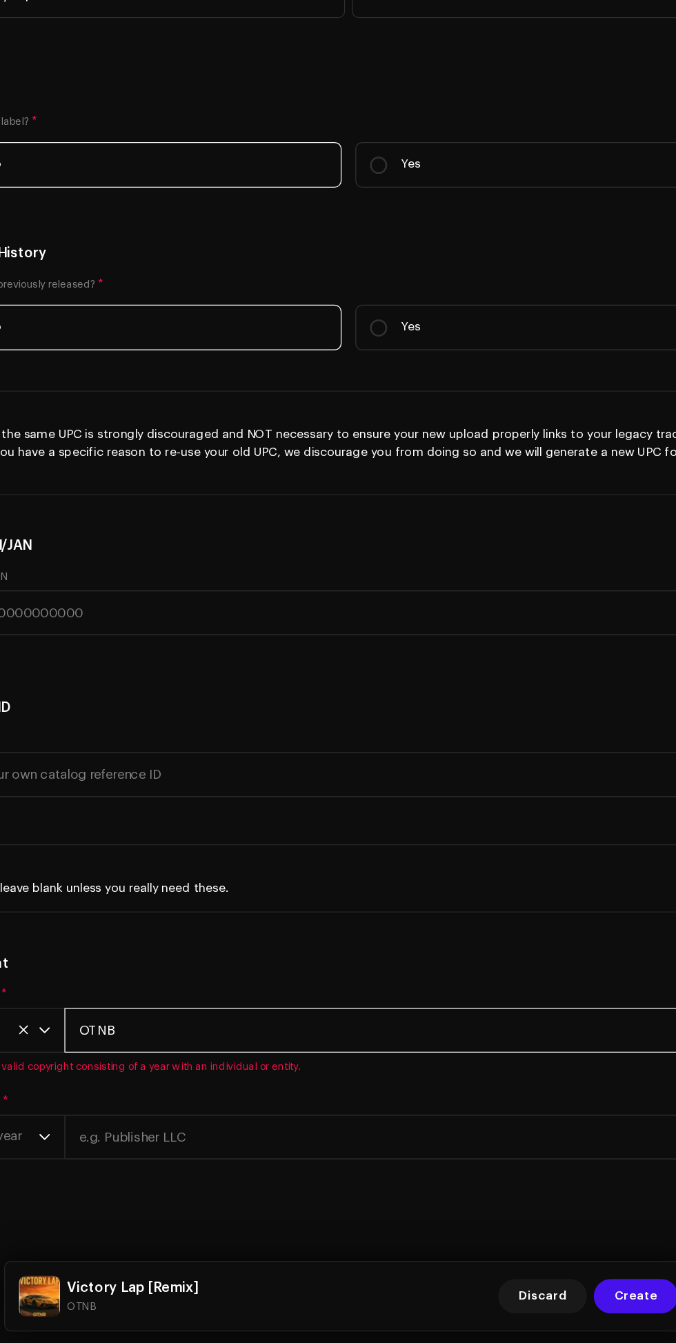
type input "OTNB"
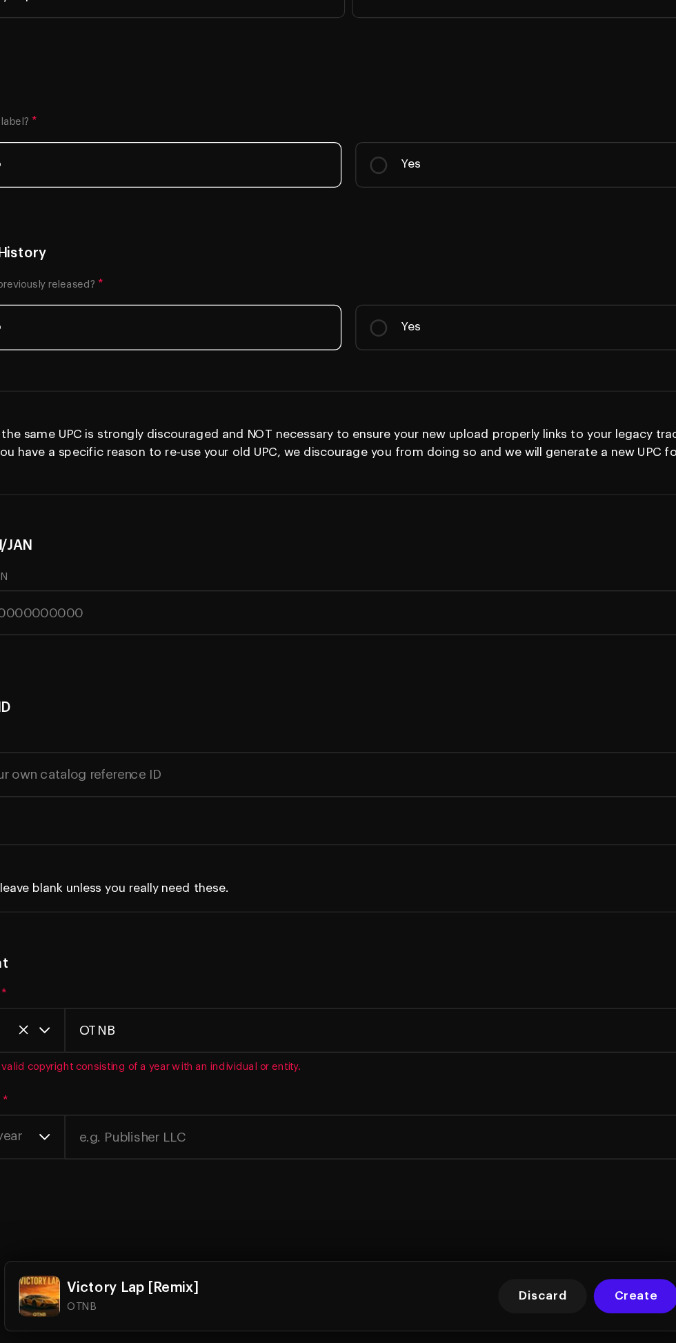
click at [96, 1234] on div "Create a new release We’ll guide you through everything — from track selection …" at bounding box center [338, 691] width 676 height 1304
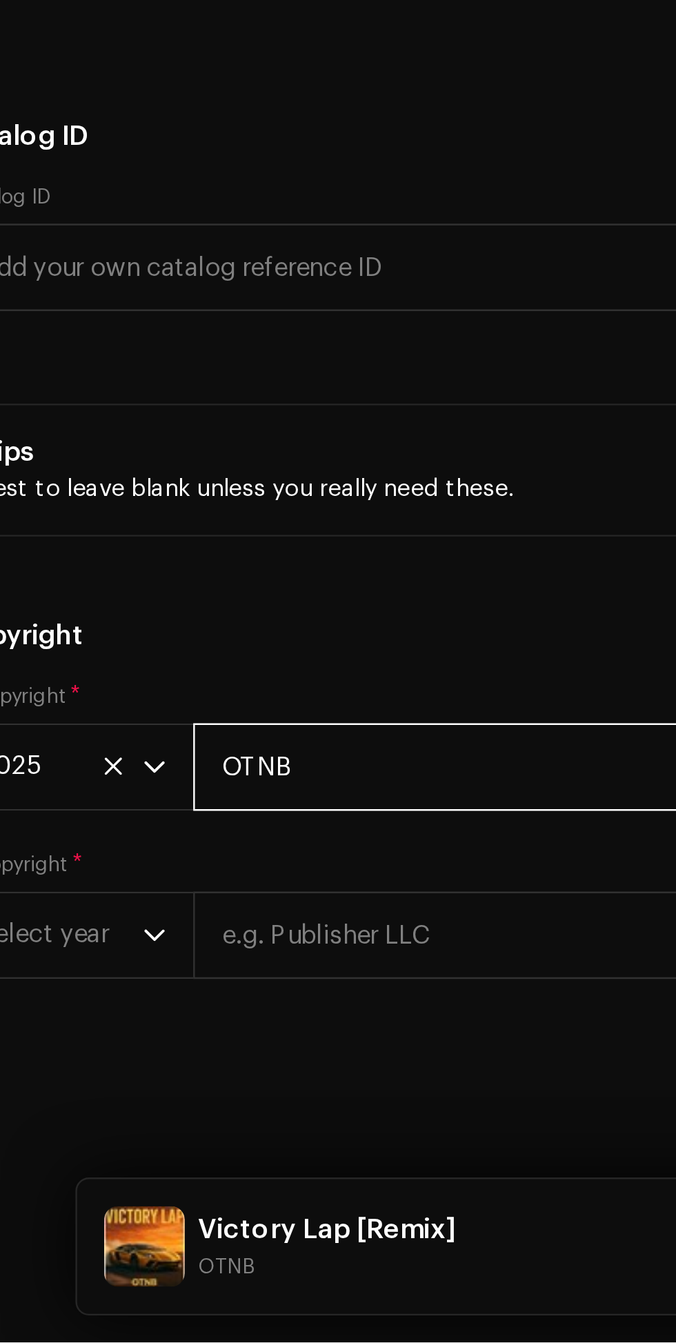
scroll to position [149, 0]
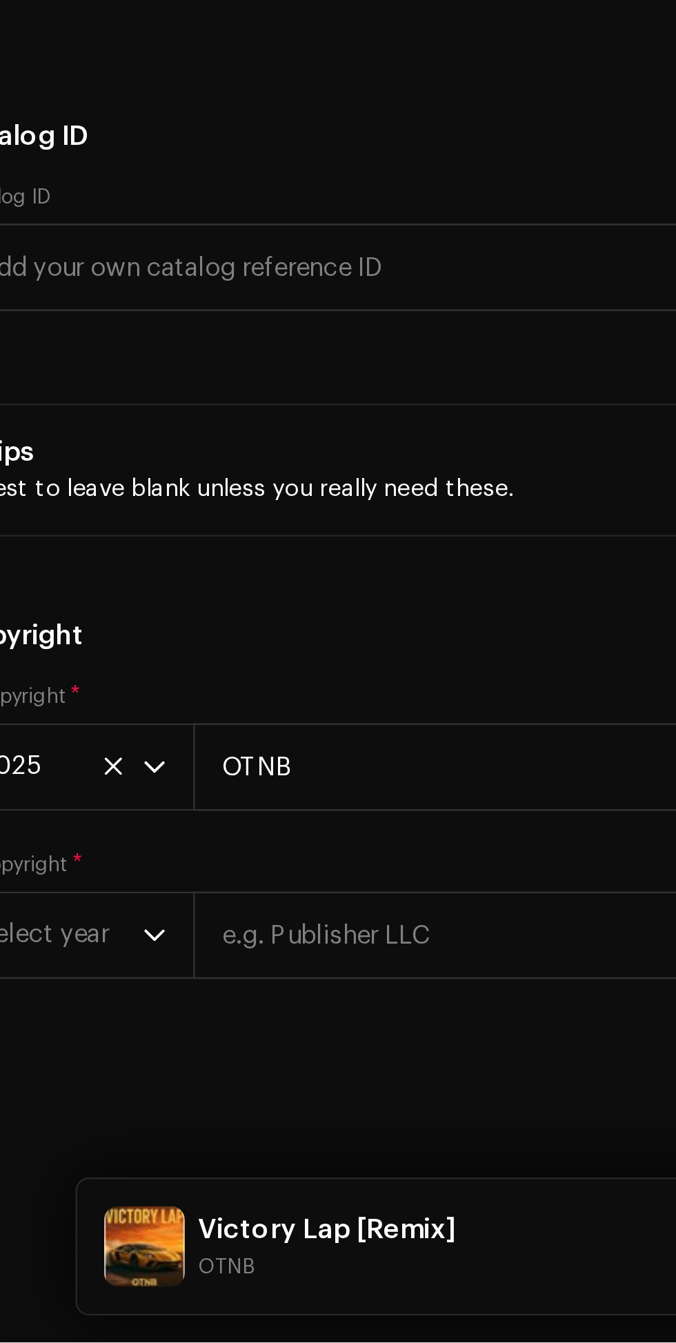
click at [95, 1175] on icon "dropdown trigger" at bounding box center [95, 1177] width 10 height 10
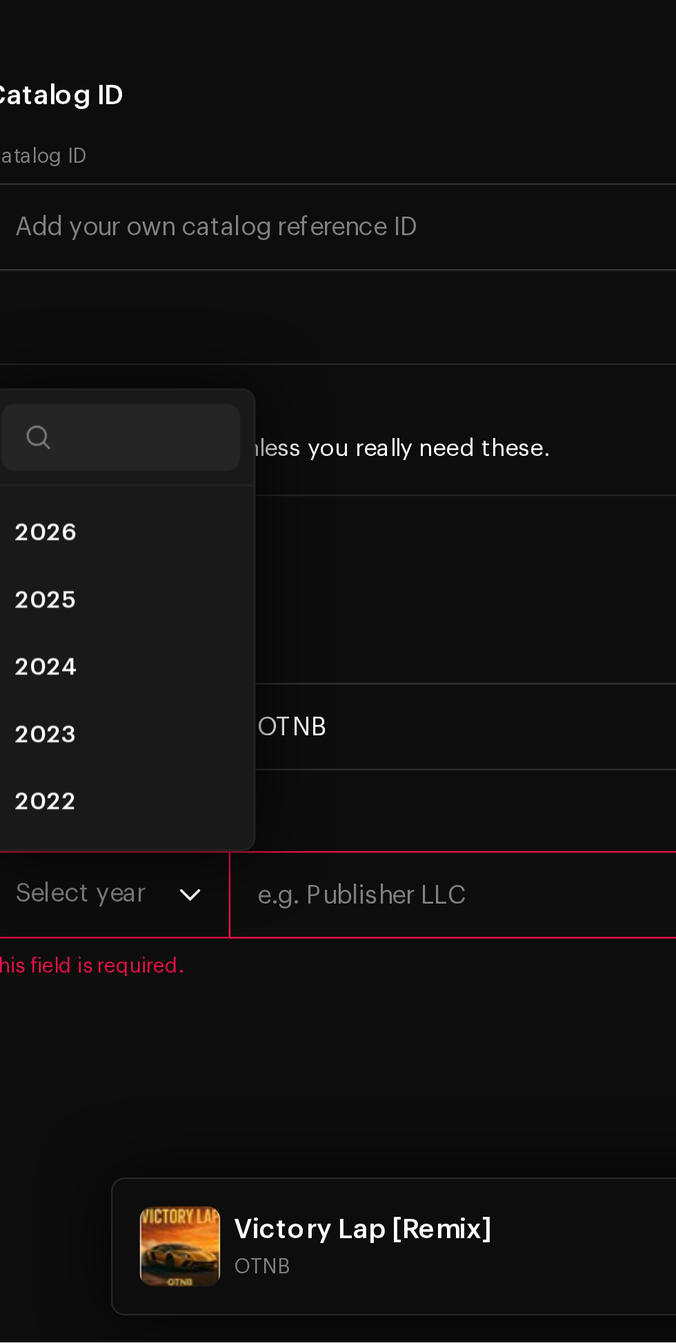
scroll to position [148, 0]
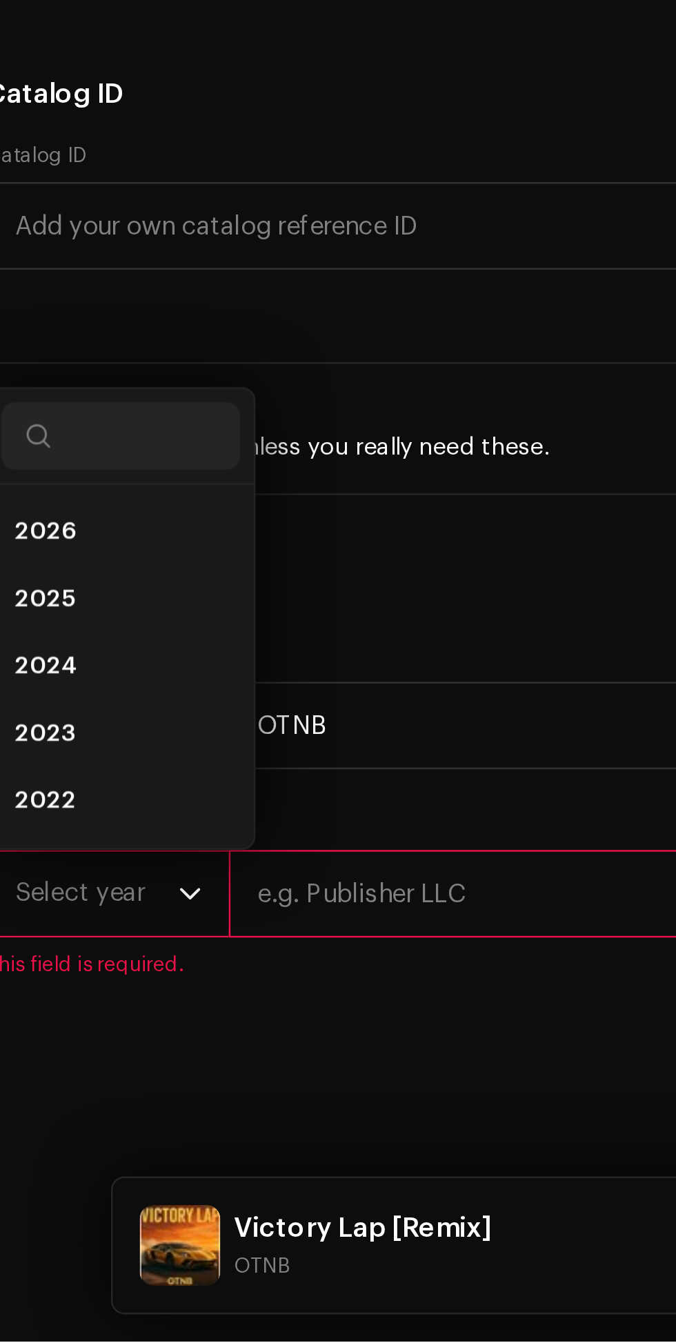
click at [46, 1046] on span "2025" at bounding box center [35, 1039] width 25 height 14
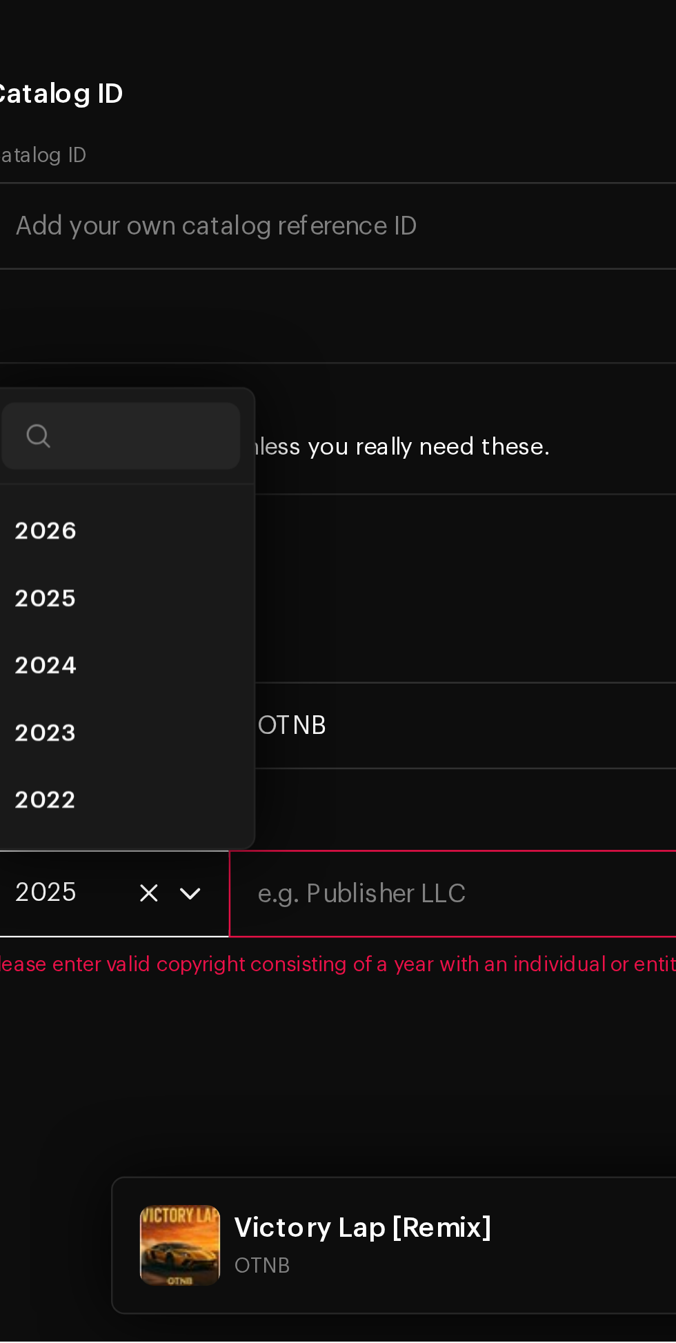
scroll to position [149, 0]
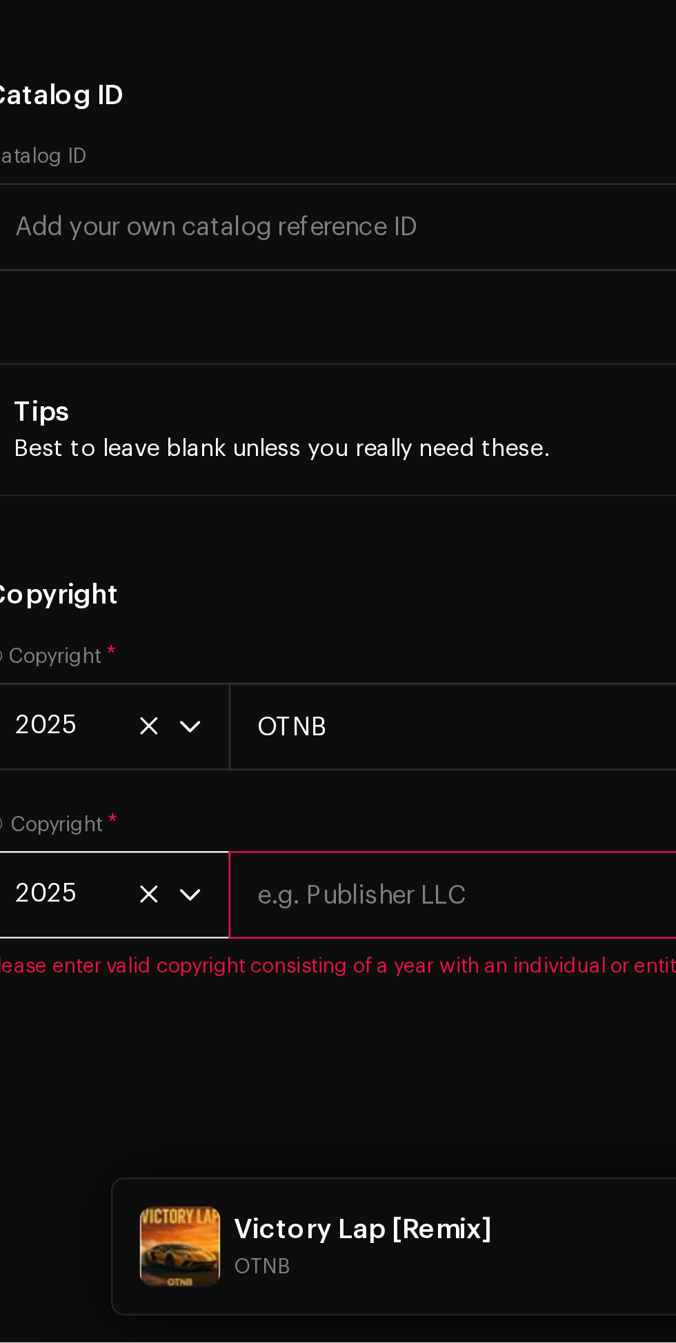
click at [184, 1173] on input "text" at bounding box center [387, 1160] width 555 height 36
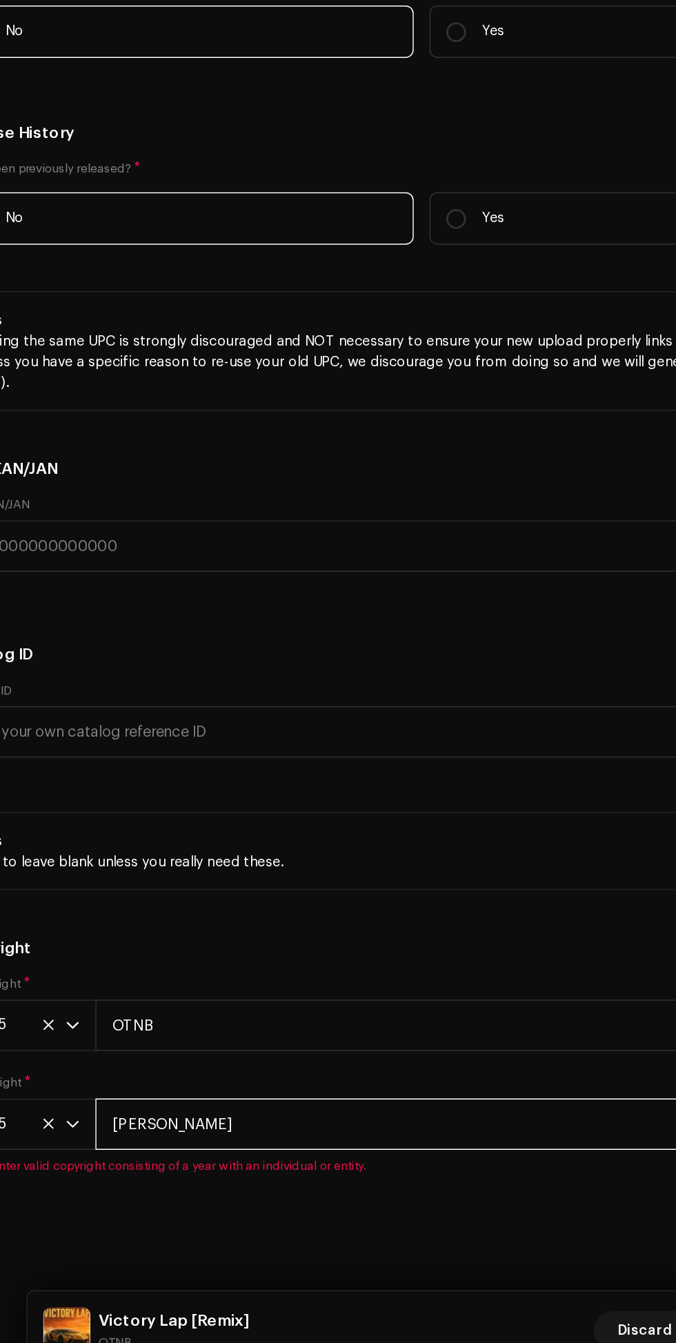
scroll to position [0, 0]
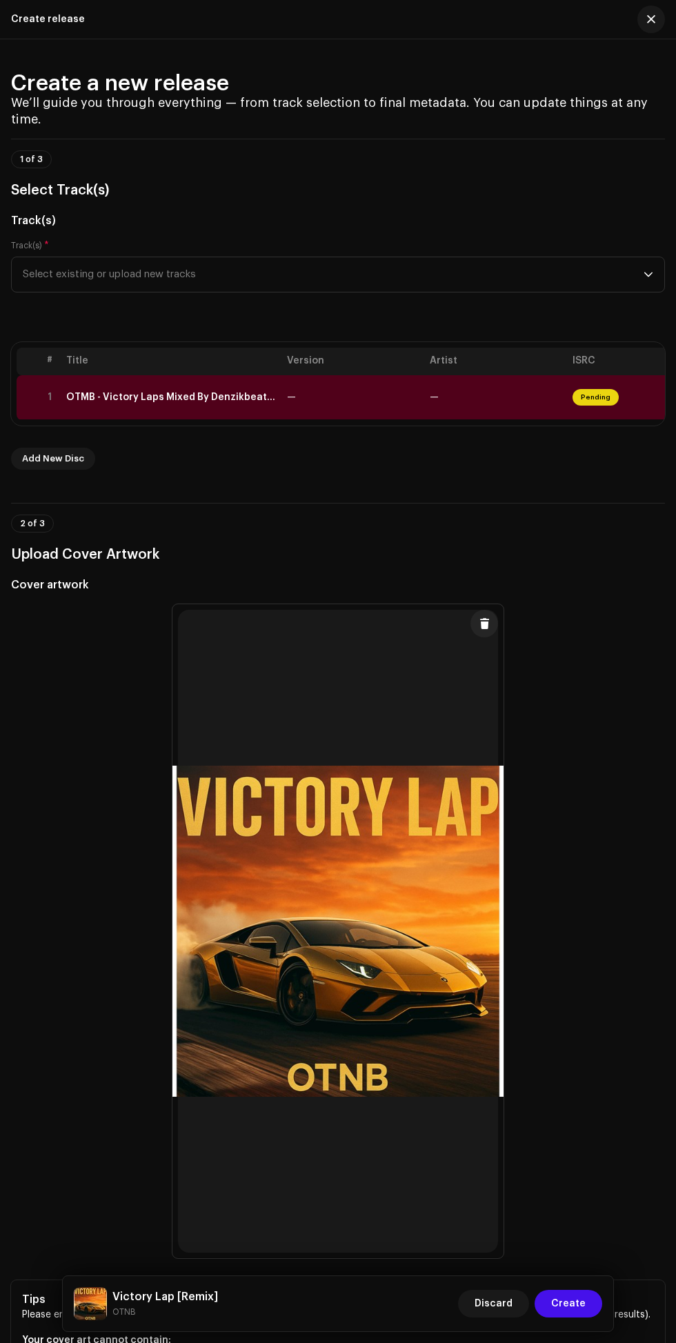
click at [442, 375] on th "Artist" at bounding box center [495, 362] width 143 height 28
type input "Oyebade Thomas"
click at [437, 375] on th "Artist" at bounding box center [495, 362] width 143 height 28
click at [460, 375] on th "Artist" at bounding box center [495, 362] width 143 height 28
click at [467, 375] on th "Artist" at bounding box center [495, 362] width 143 height 28
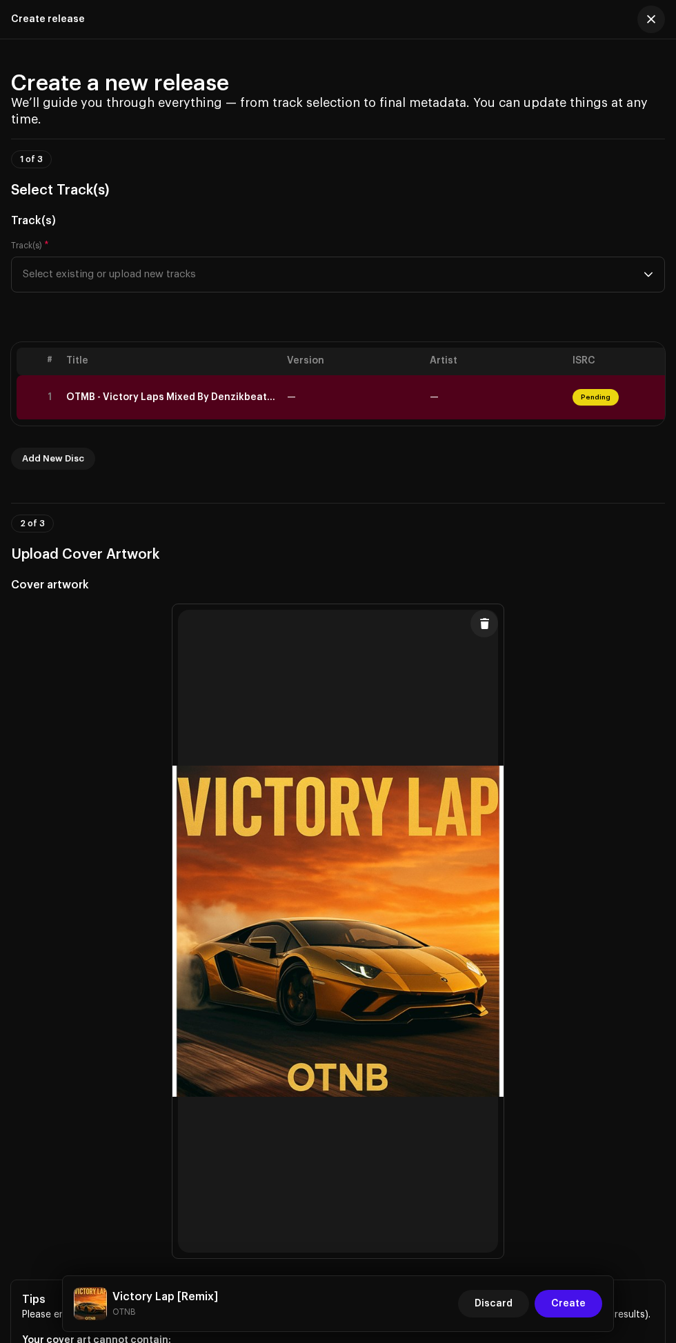
click at [447, 375] on th "Artist" at bounding box center [495, 362] width 143 height 28
click at [451, 375] on th "Artist" at bounding box center [495, 362] width 143 height 28
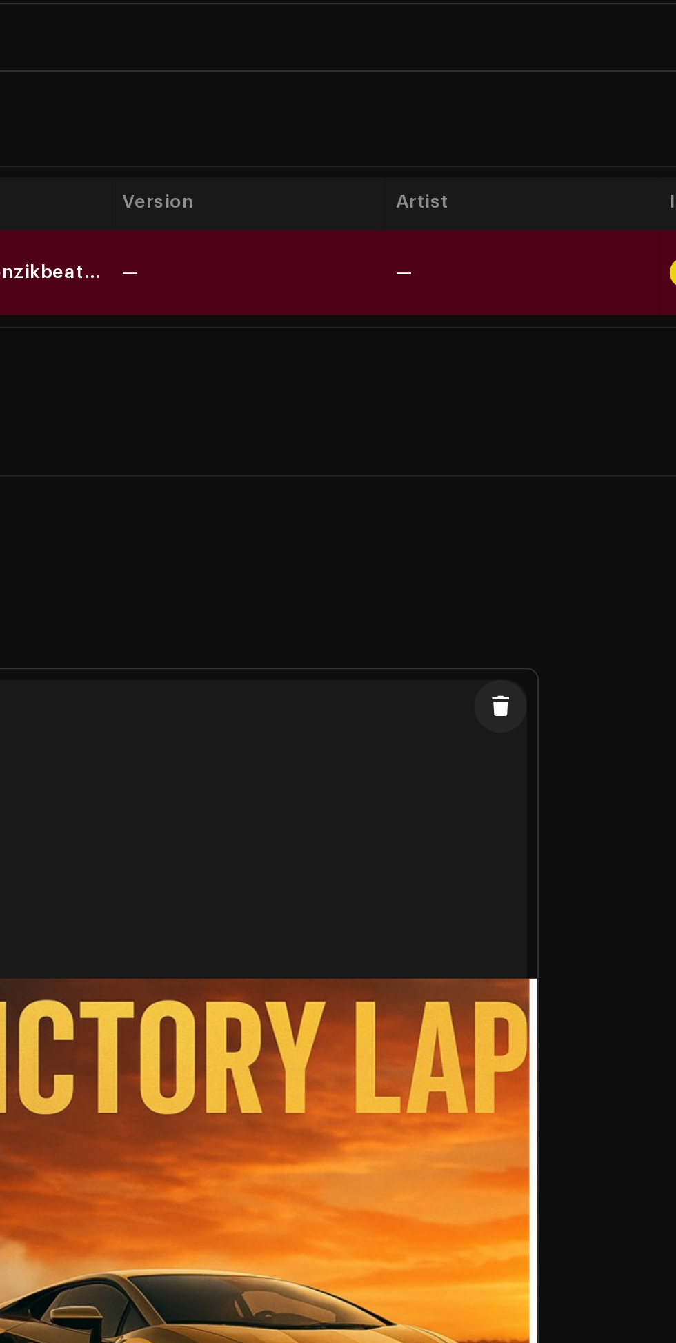
scroll to position [131, 0]
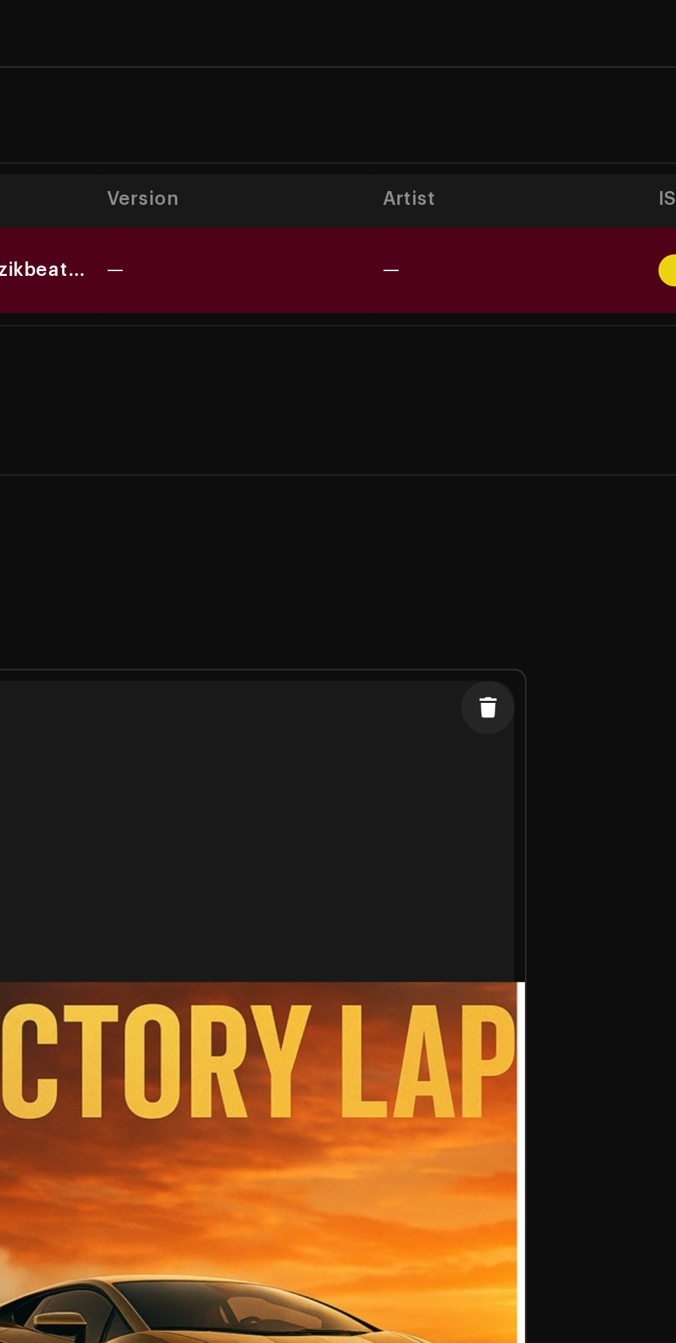
click at [453, 375] on th "Artist" at bounding box center [495, 362] width 143 height 28
click at [437, 402] on span "—" at bounding box center [434, 398] width 9 height 10
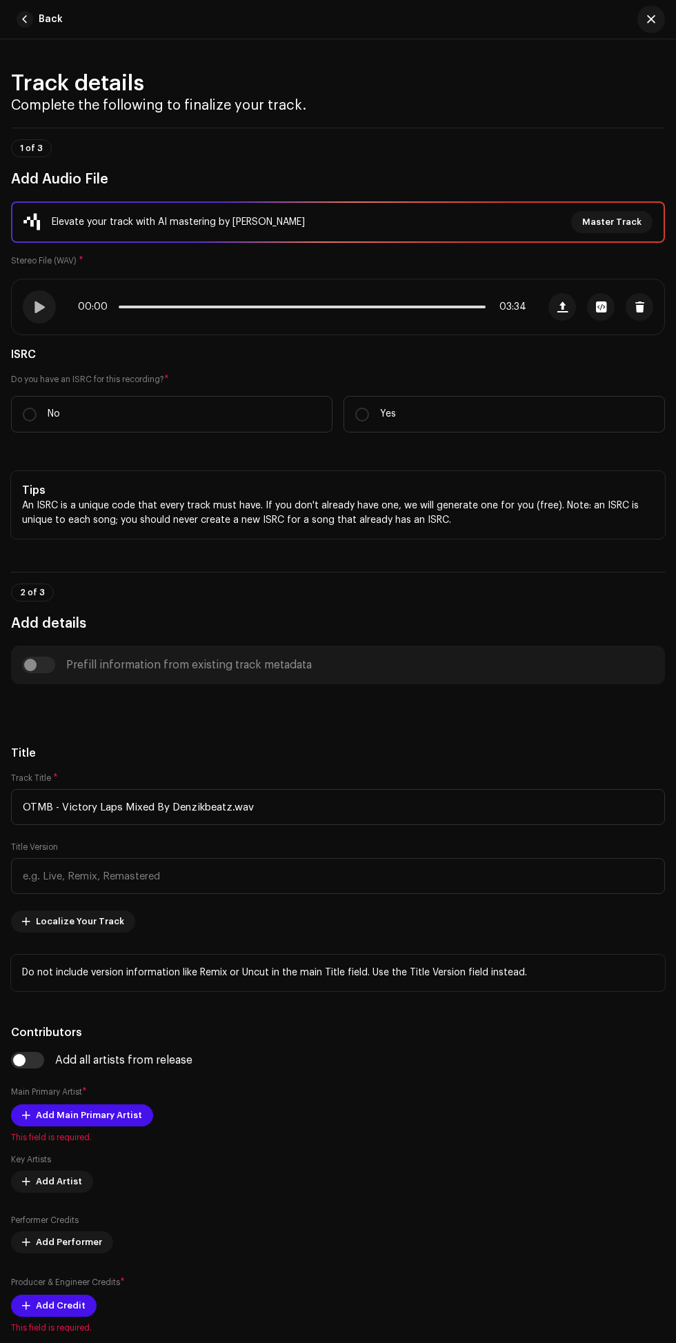
scroll to position [146, 0]
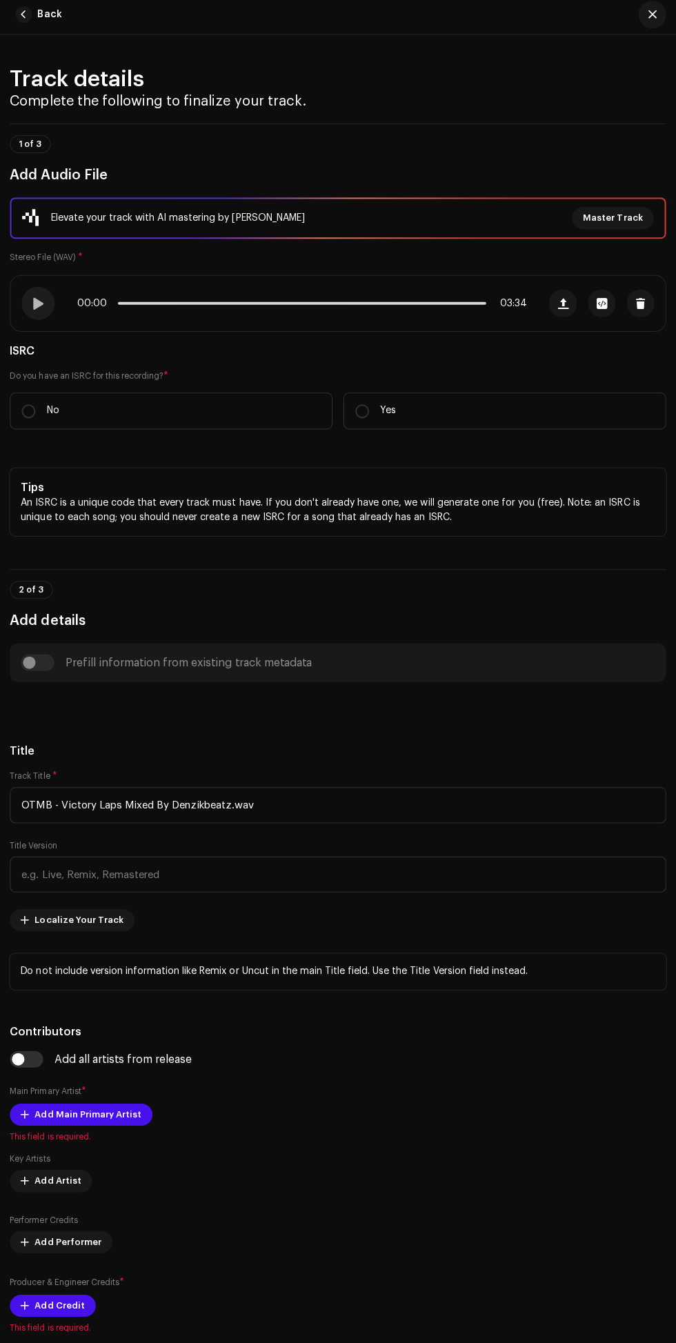
click at [53, 422] on p "No" at bounding box center [54, 414] width 12 height 14
click at [37, 422] on input "No" at bounding box center [30, 415] width 14 height 14
radio input "true"
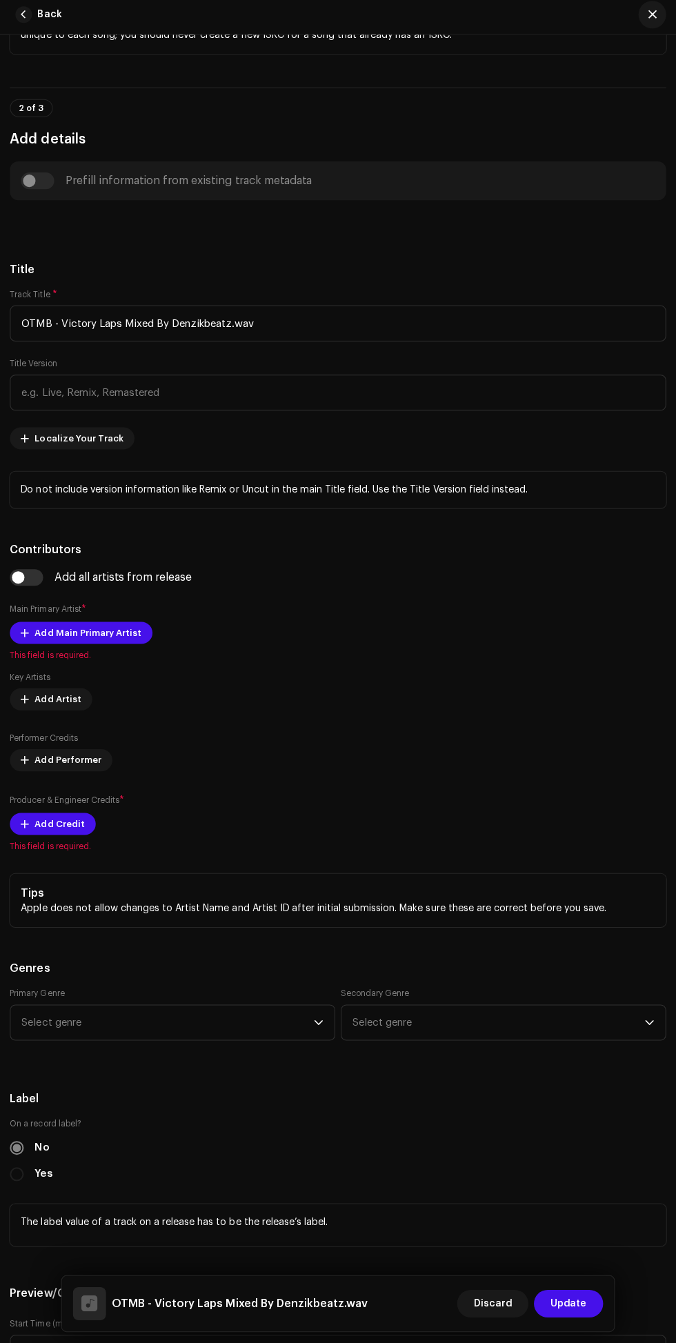
scroll to position [526, 0]
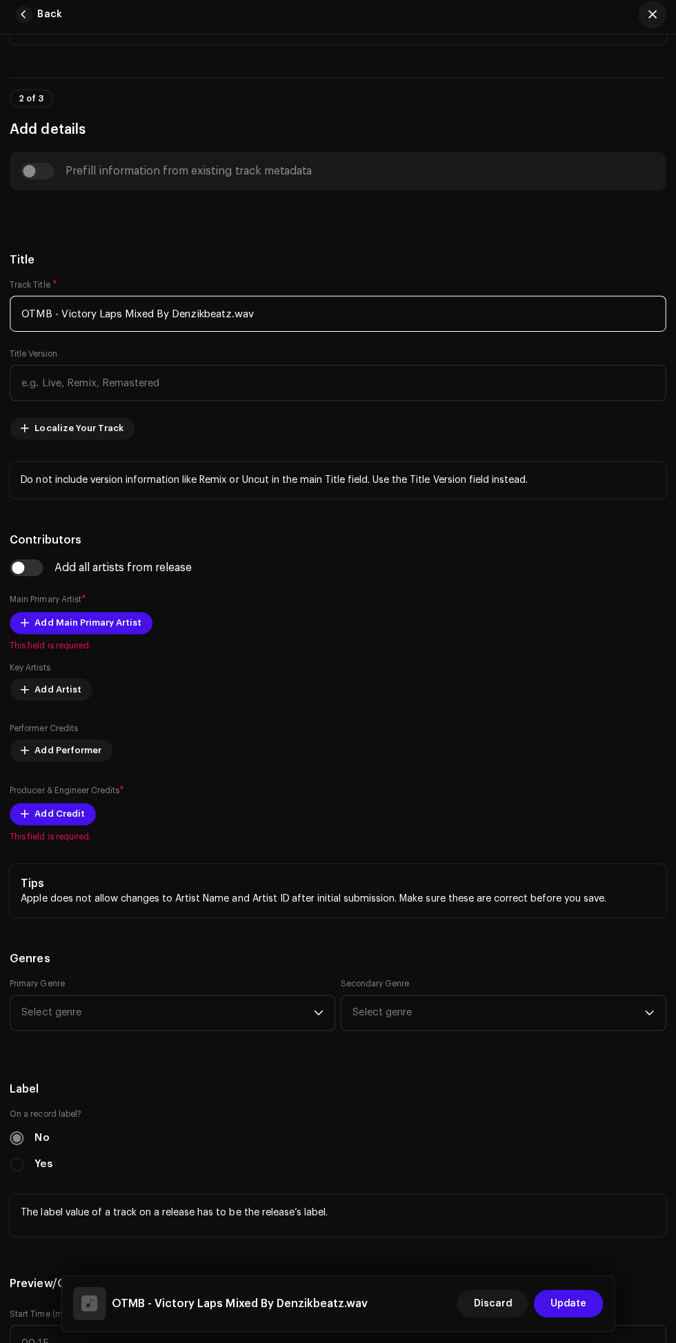
click at [298, 335] on input "OTMB - Victory Laps Mixed By Denzikbeatz.wav" at bounding box center [338, 317] width 654 height 36
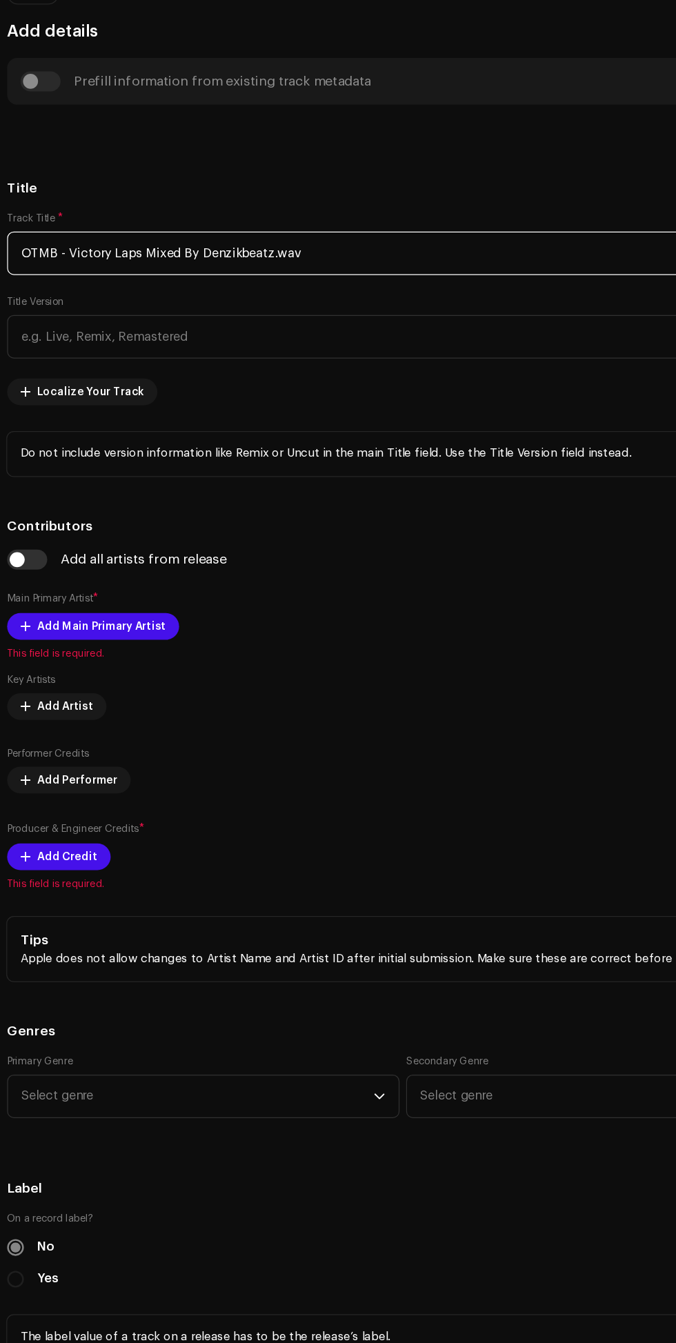
scroll to position [146, 0]
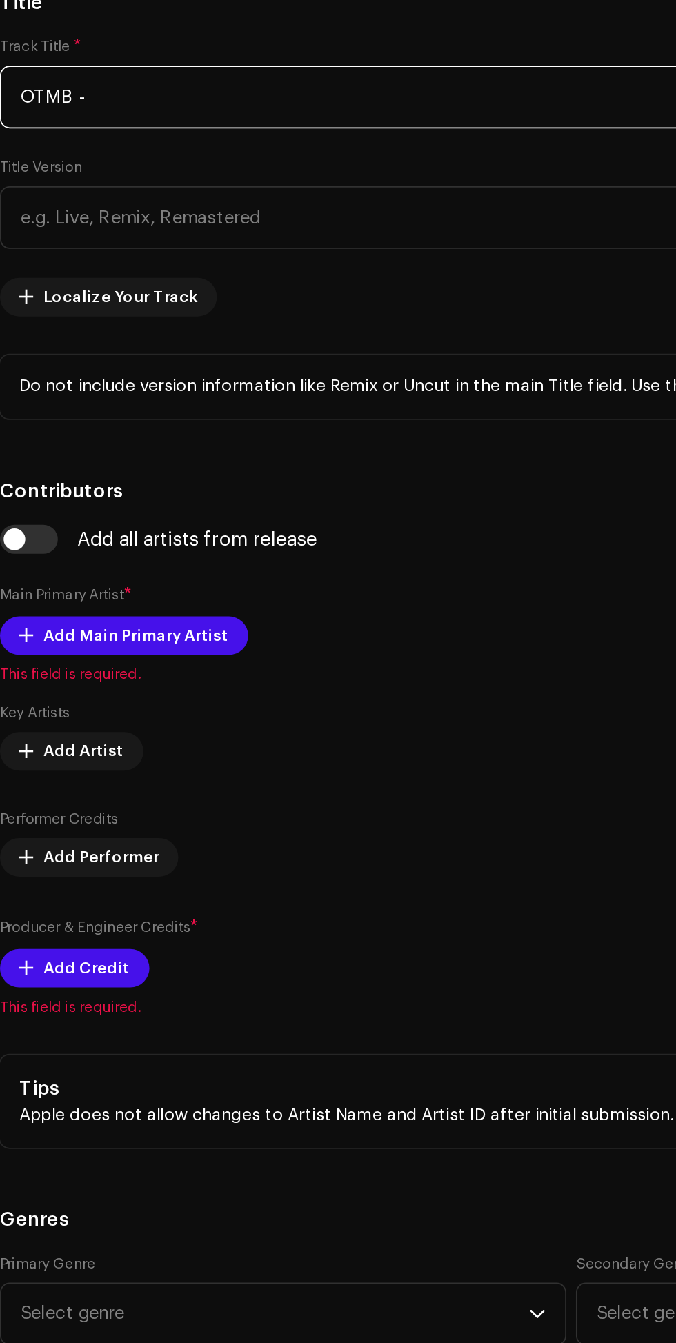
type input "OTMB"
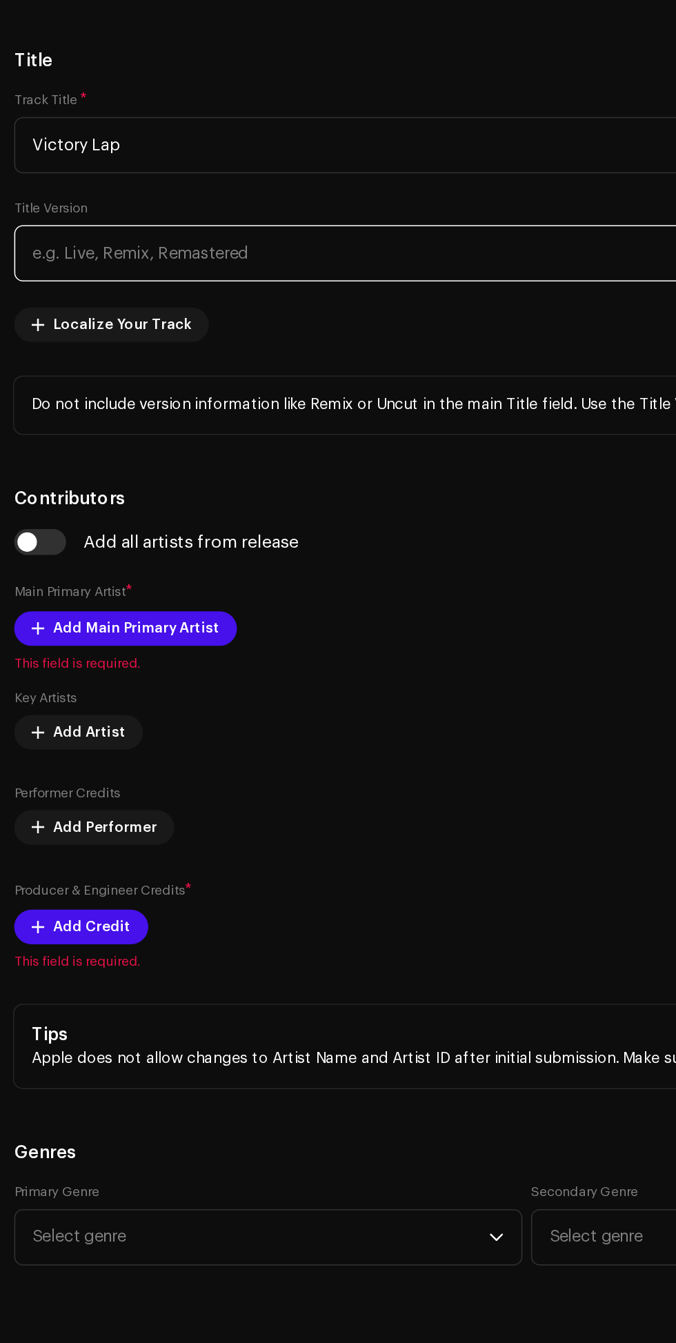
click at [59, 404] on input "text" at bounding box center [338, 386] width 654 height 36
type input "Victory Lap"
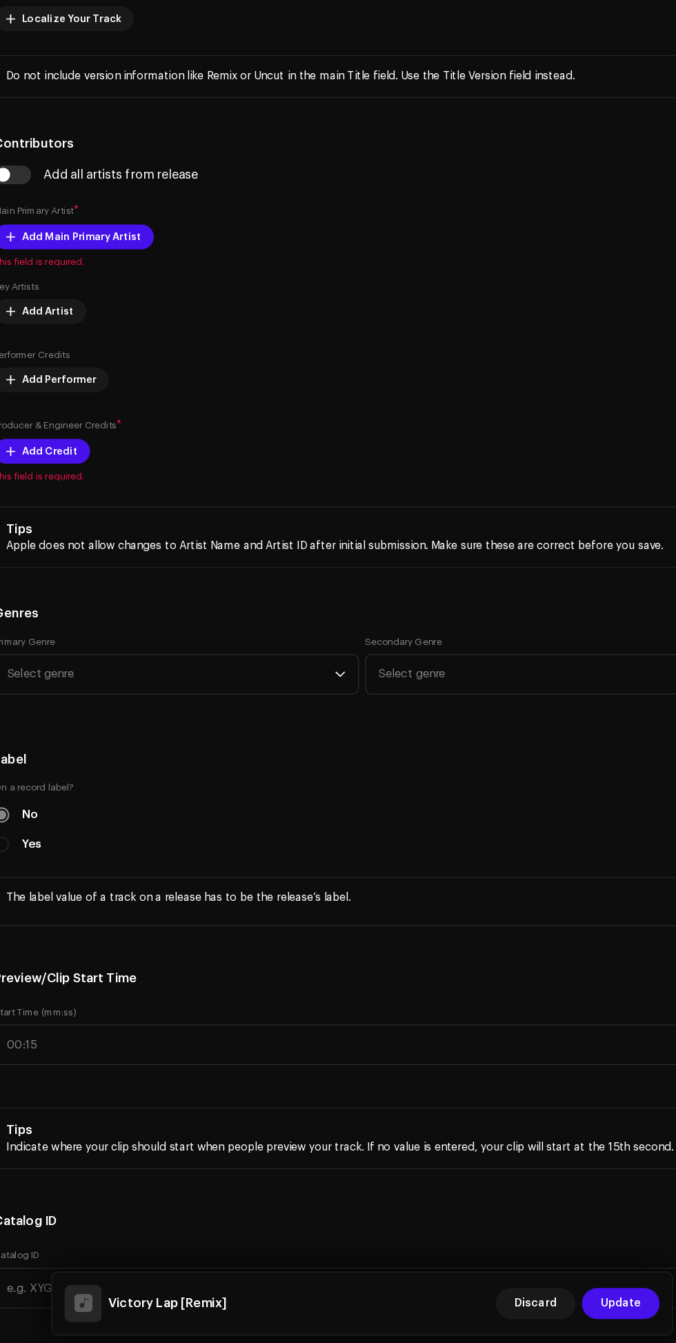
click at [115, 384] on span "This field is required." at bounding box center [338, 378] width 654 height 11
type input "Remix"
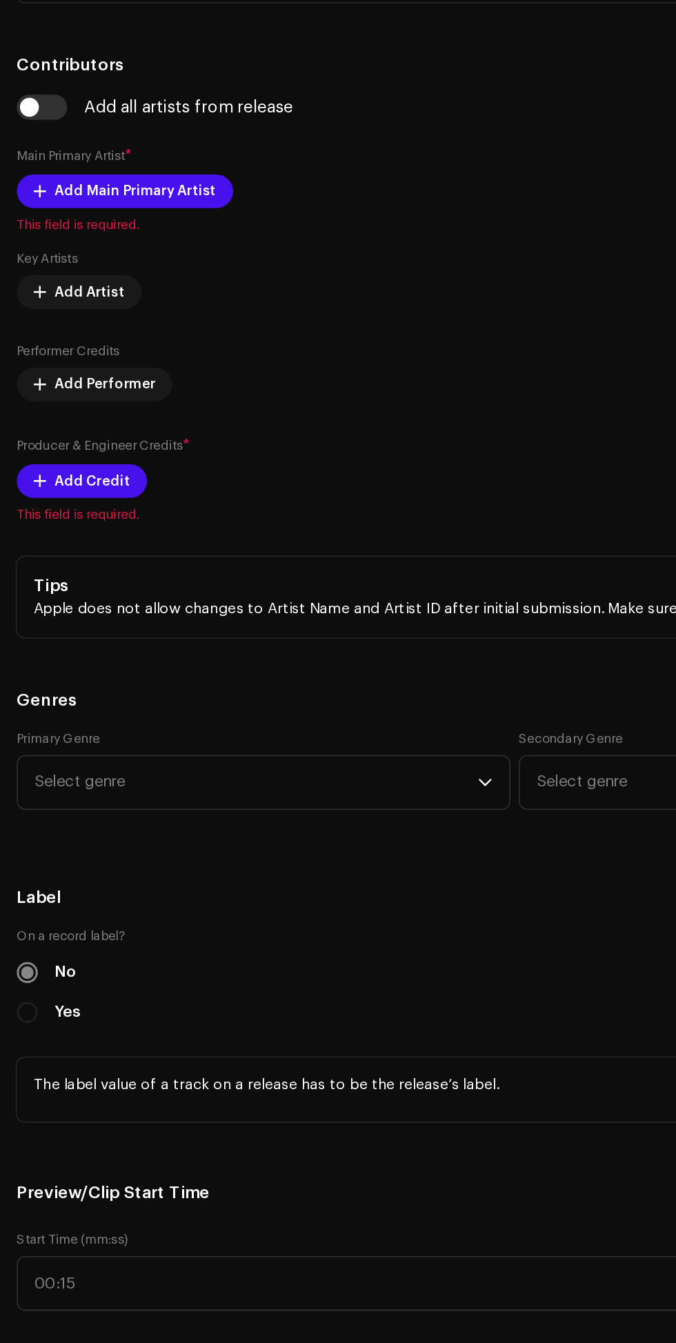
click at [110, 384] on span "Add Main Primary Artist" at bounding box center [89, 371] width 106 height 28
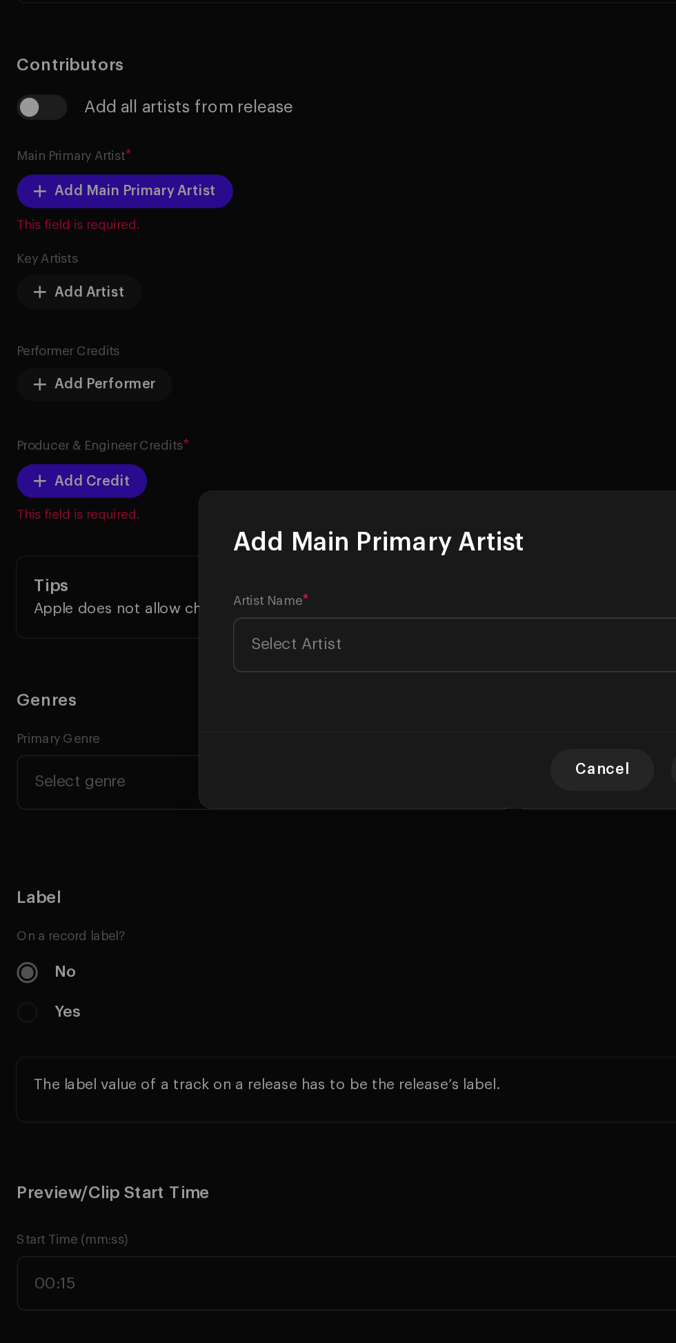
click at [291, 669] on span "Select Artist" at bounding box center [333, 668] width 337 height 34
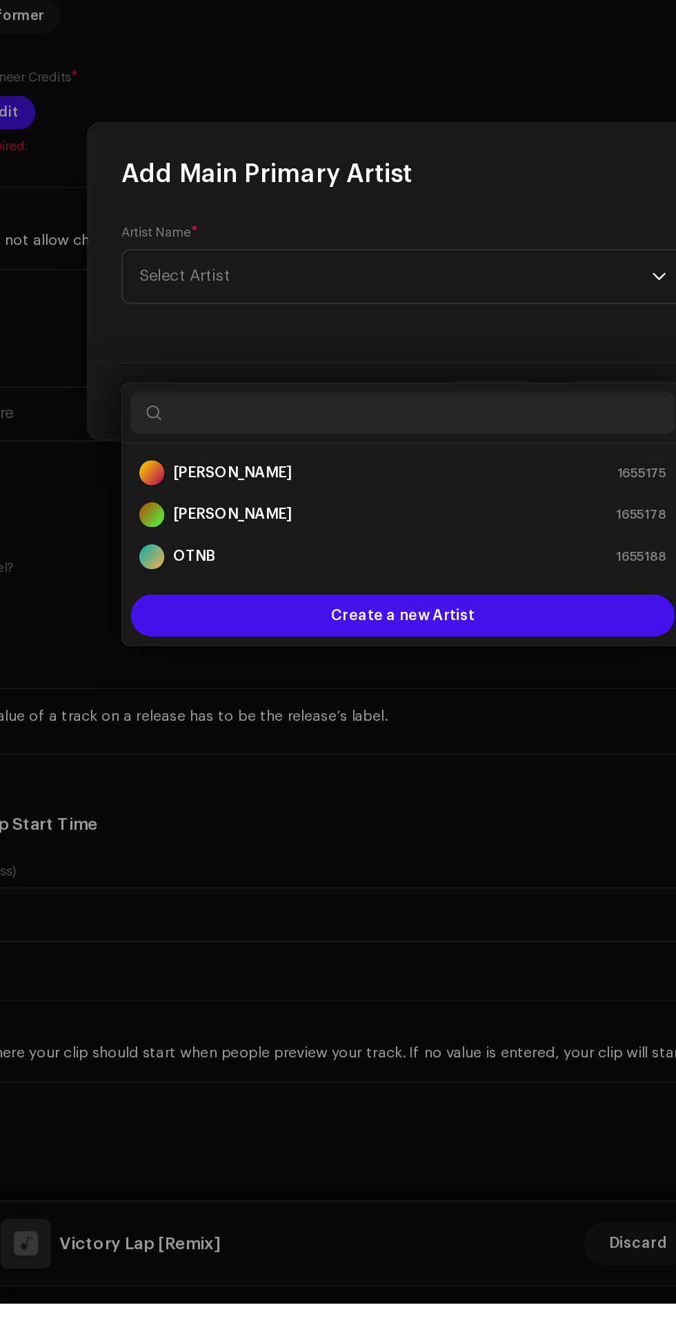
click at [275, 845] on div "OTNB 1655188" at bounding box center [338, 853] width 346 height 17
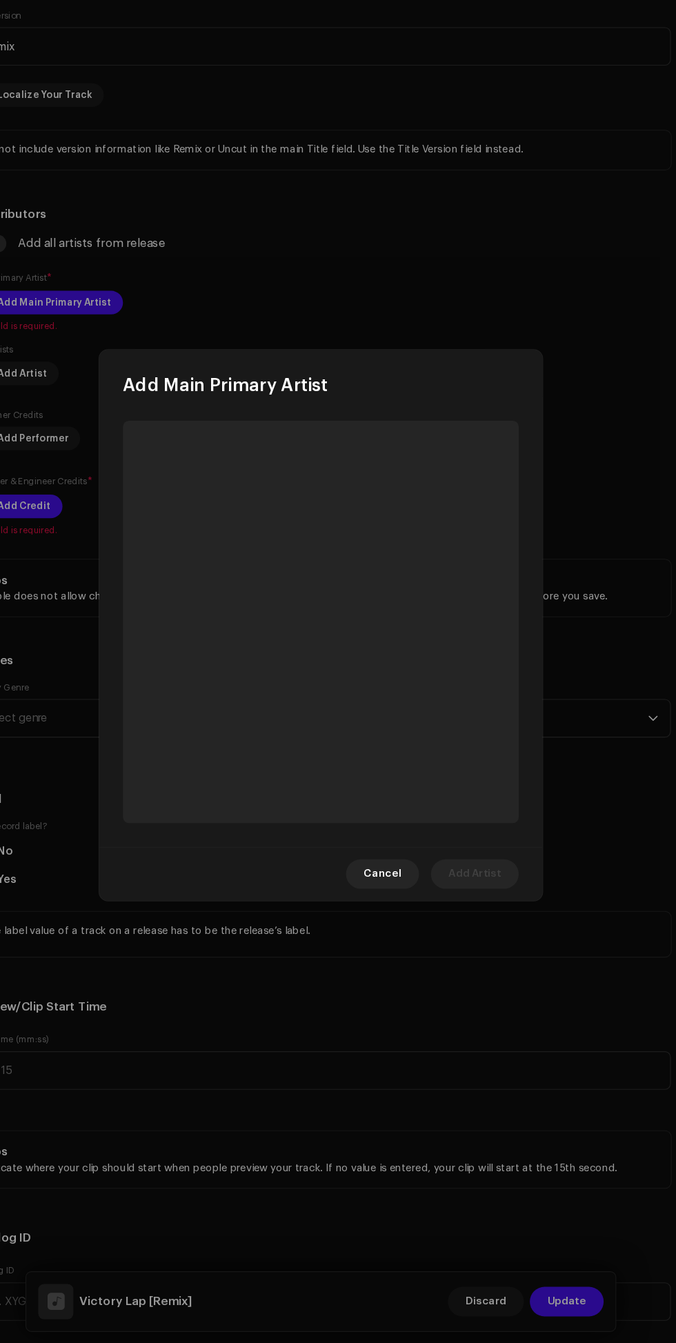
scroll to position [141, 0]
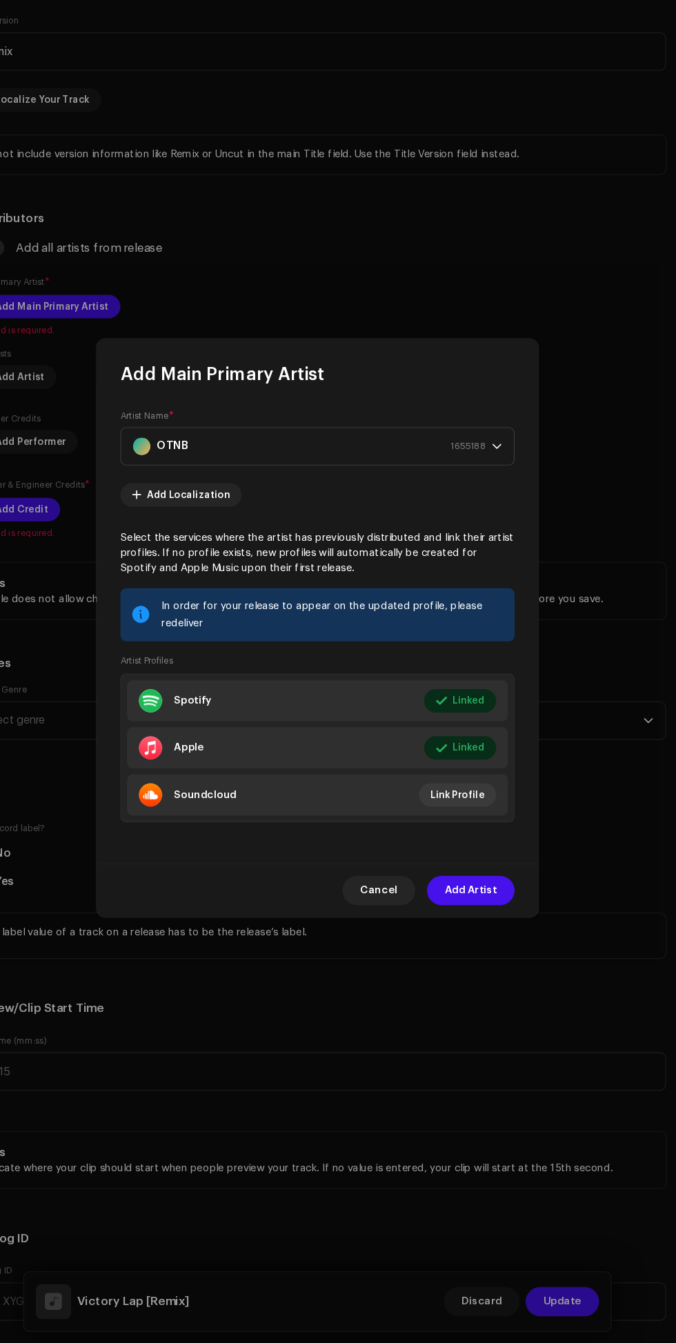
click at [497, 932] on span "Add Artist" at bounding box center [481, 919] width 49 height 28
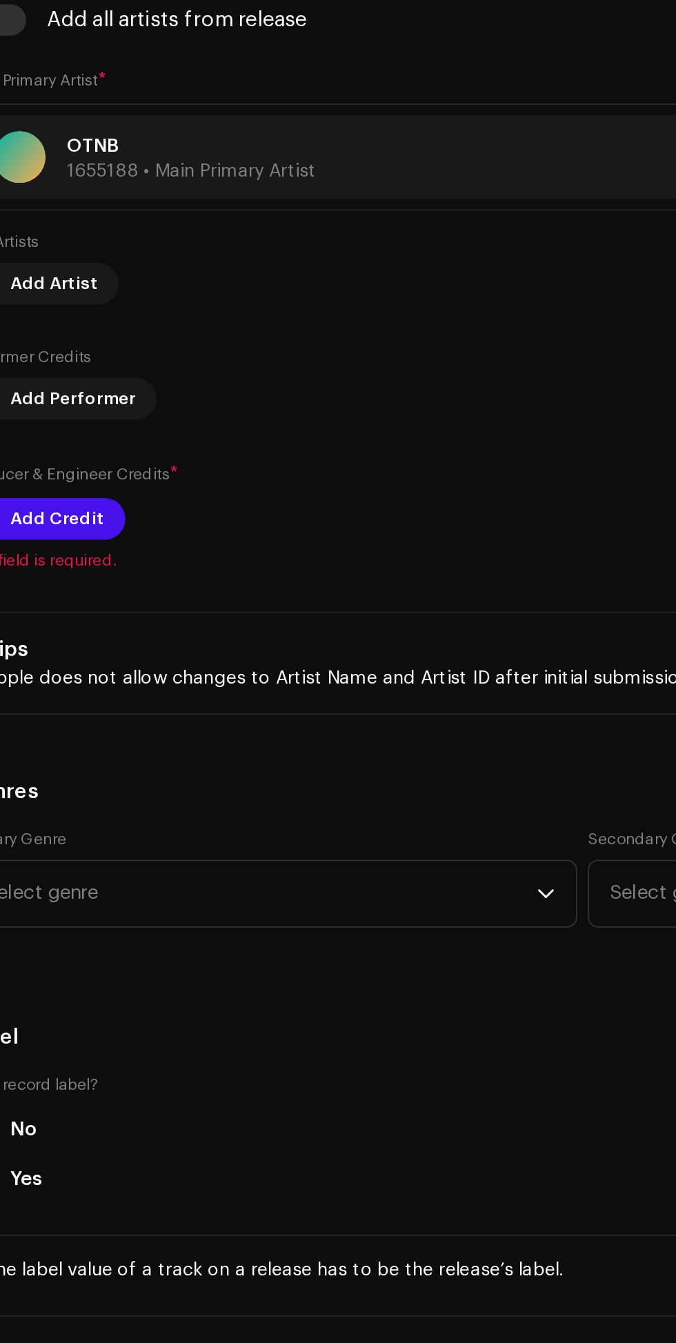
scroll to position [167, 0]
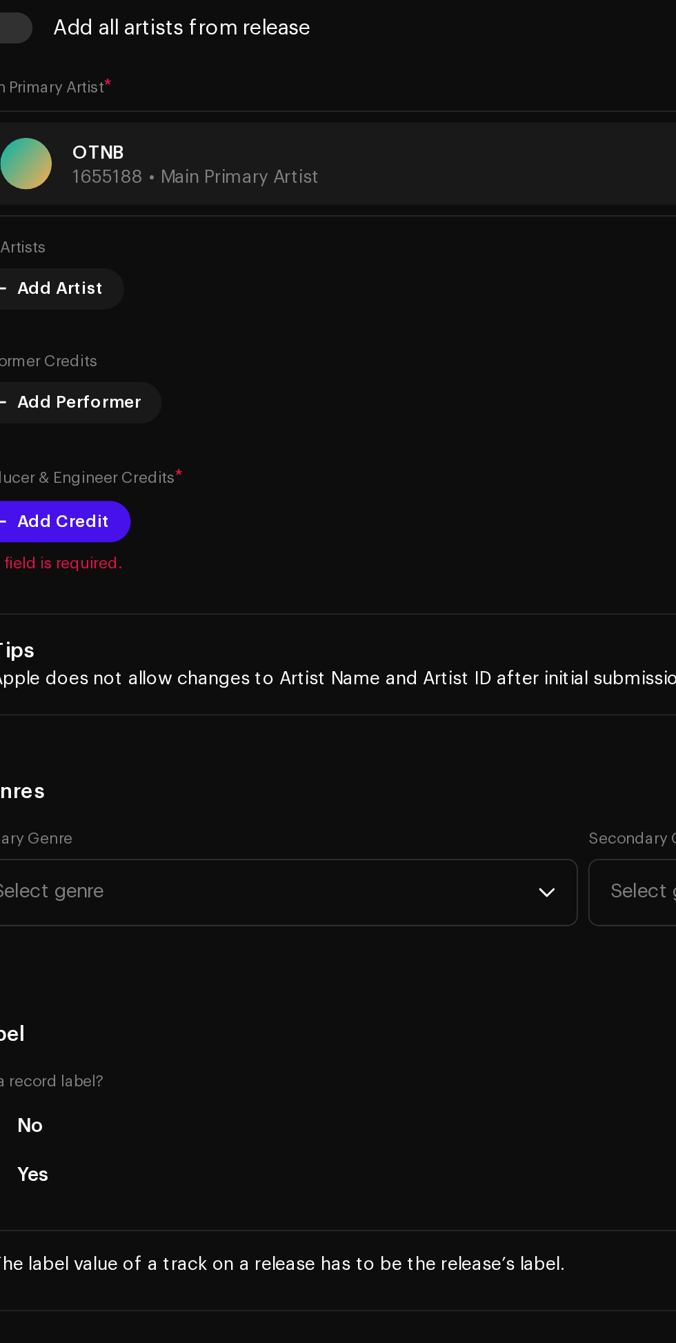
click at [75, 593] on span "Add Credit" at bounding box center [61, 579] width 50 height 28
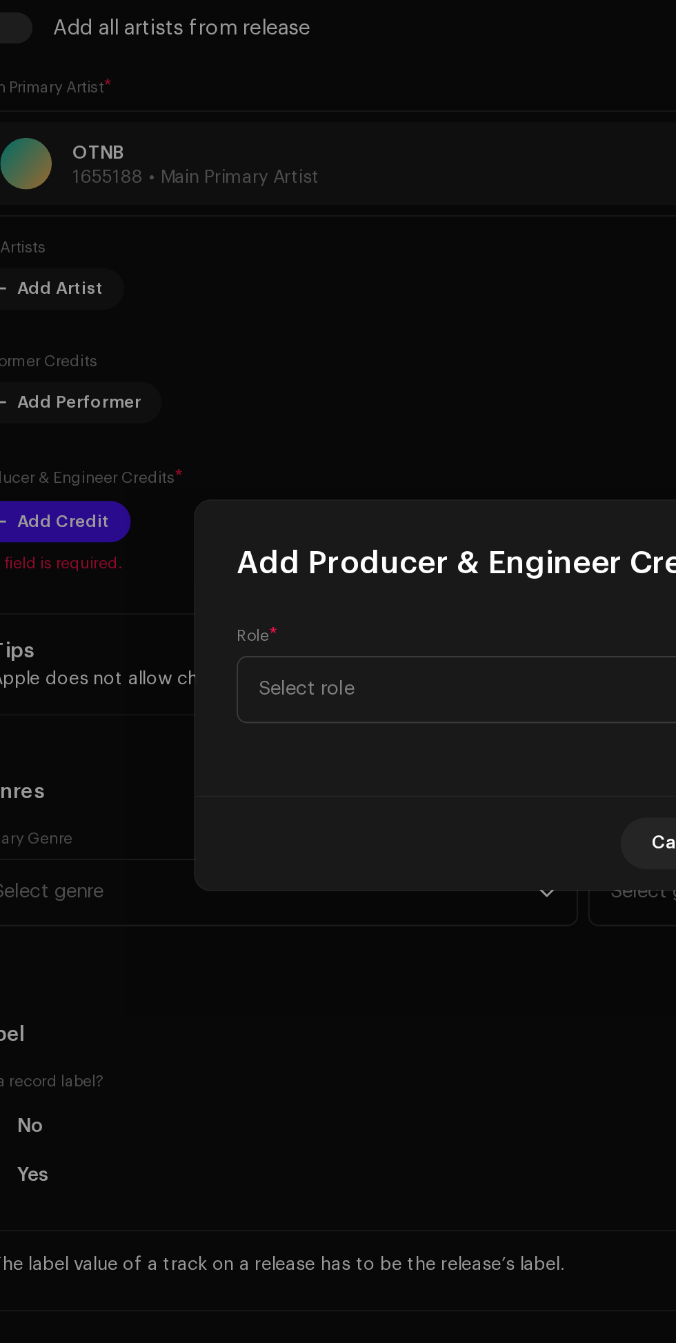
click at [302, 666] on span "Select role" at bounding box center [333, 668] width 337 height 34
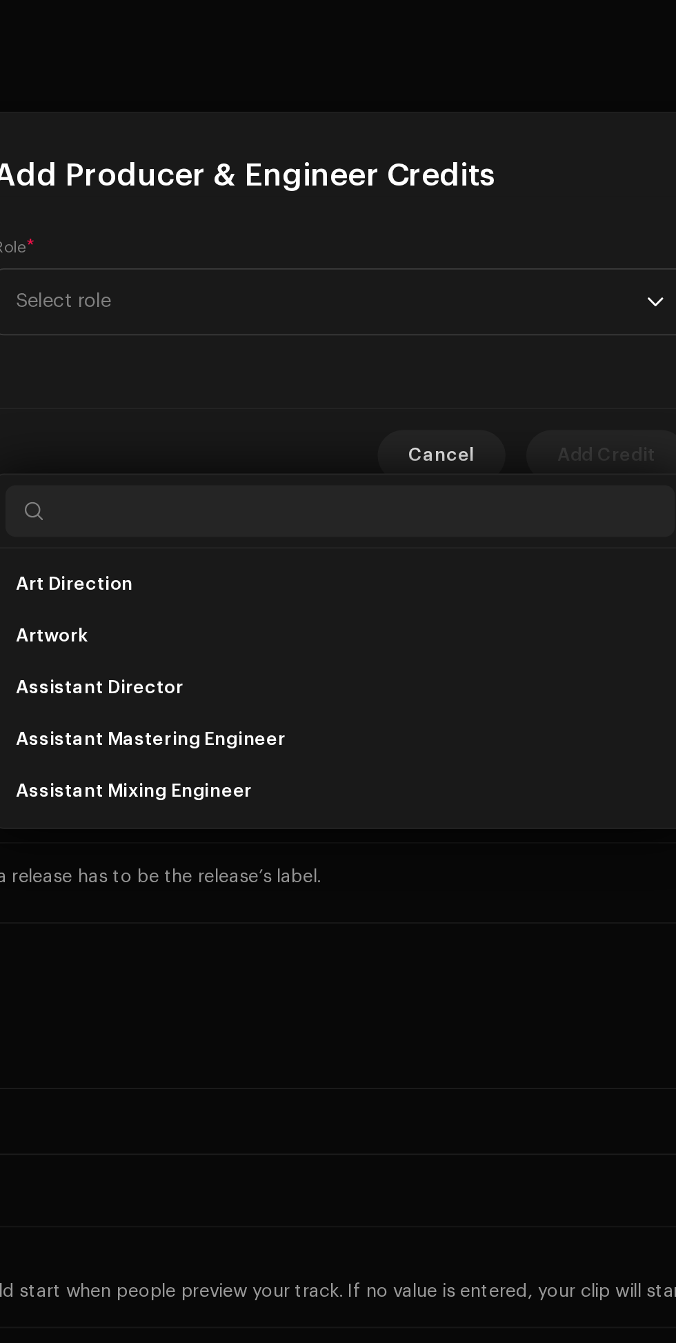
click at [279, 923] on span "Assistant Mixing Engineer" at bounding box center [228, 930] width 126 height 14
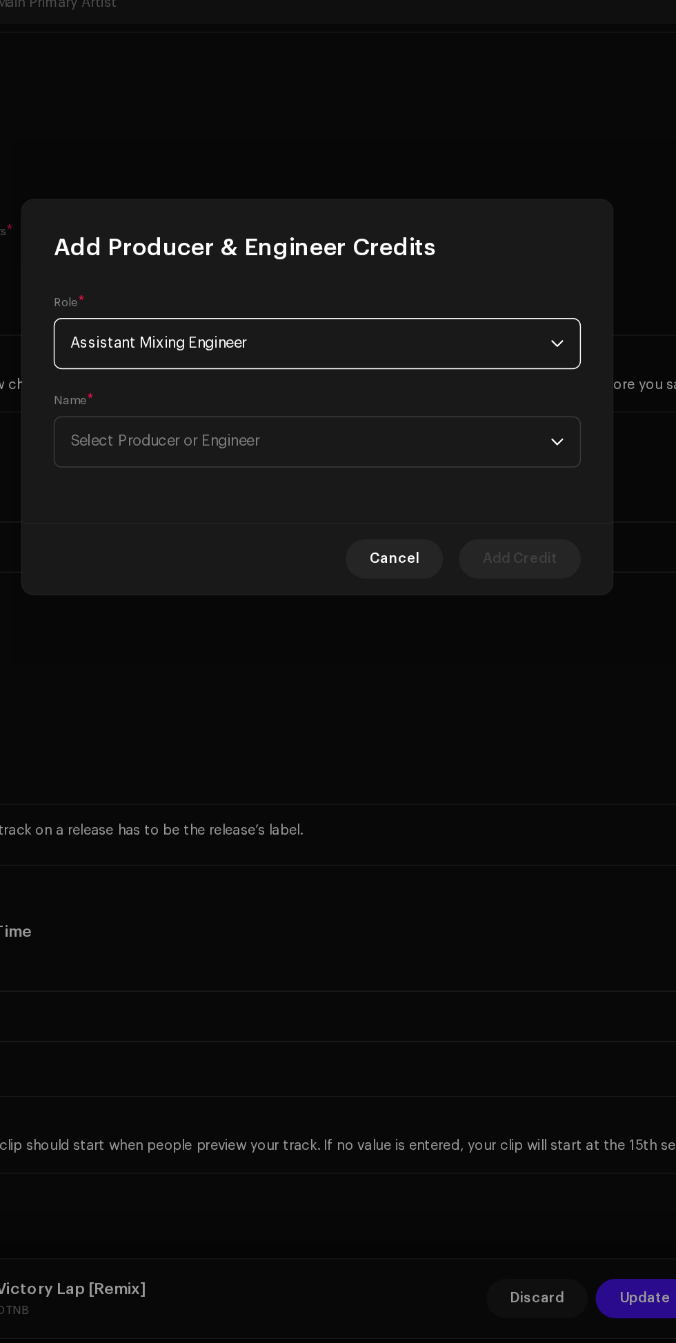
click at [409, 702] on span "Select Producer or Engineer" at bounding box center [333, 703] width 337 height 34
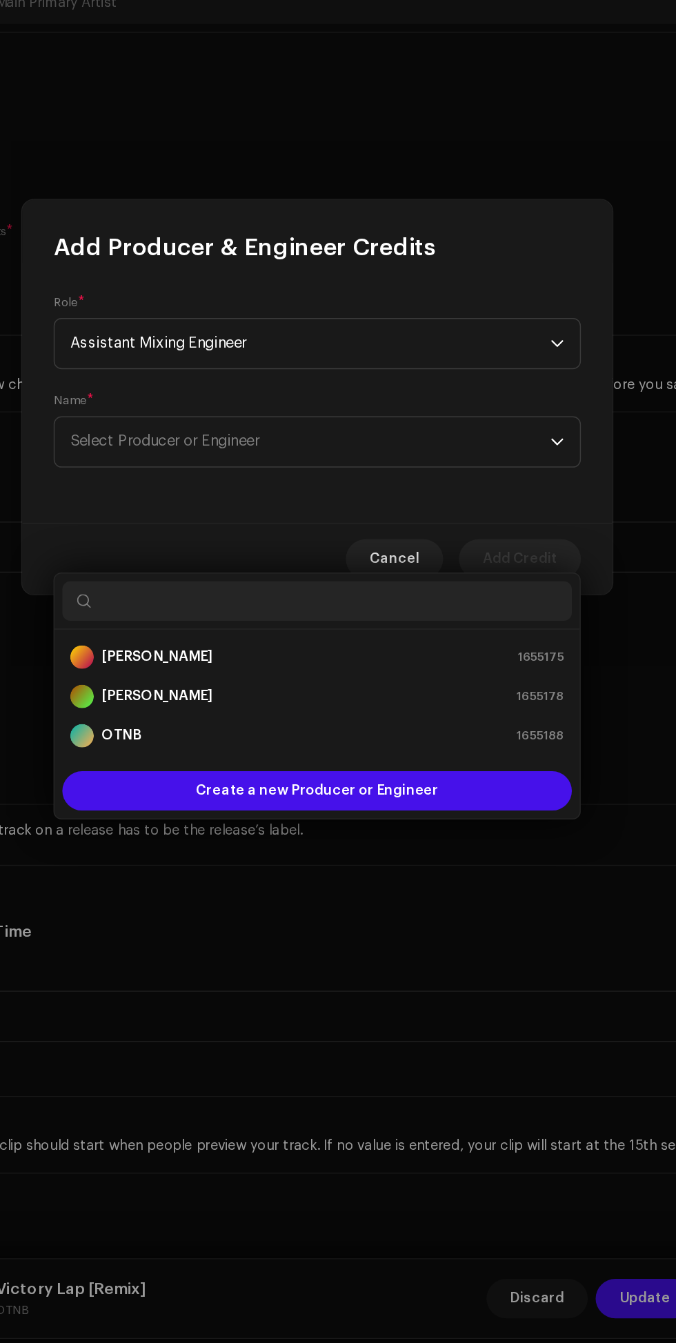
click at [282, 846] on div "Denzik 1655175" at bounding box center [338, 854] width 346 height 17
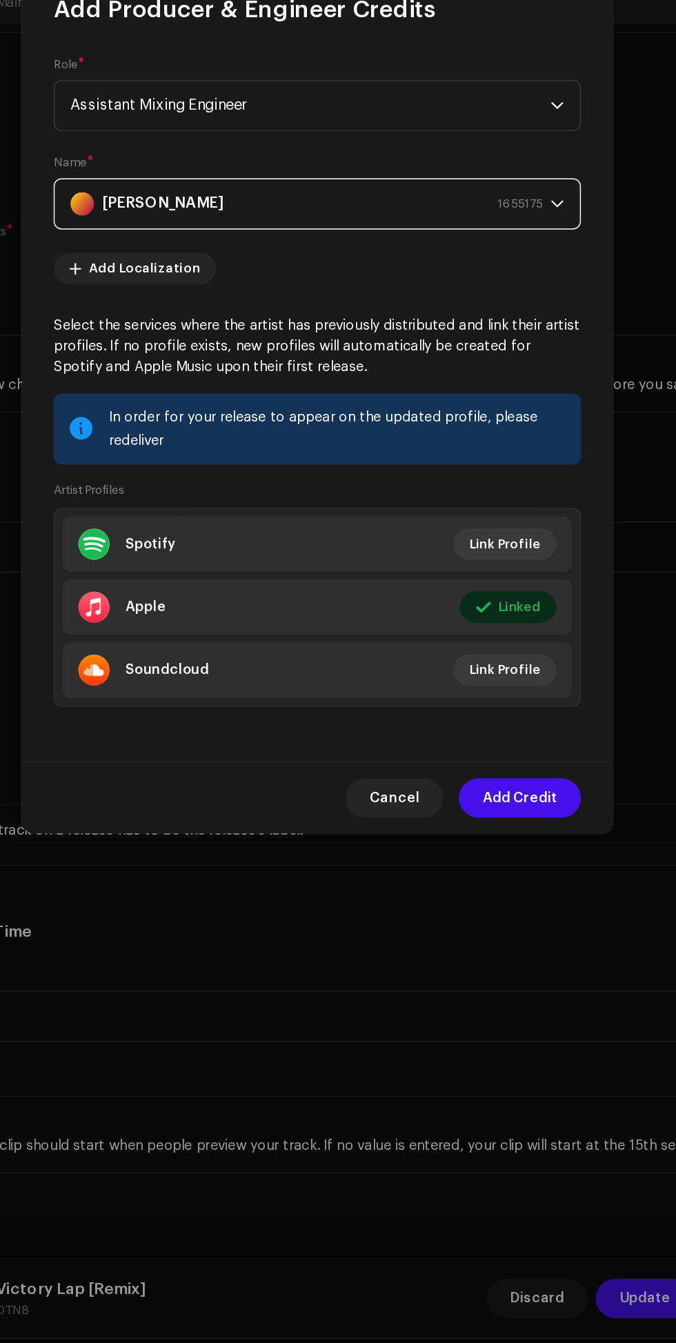
click at [486, 958] on span "Add Credit" at bounding box center [480, 953] width 52 height 28
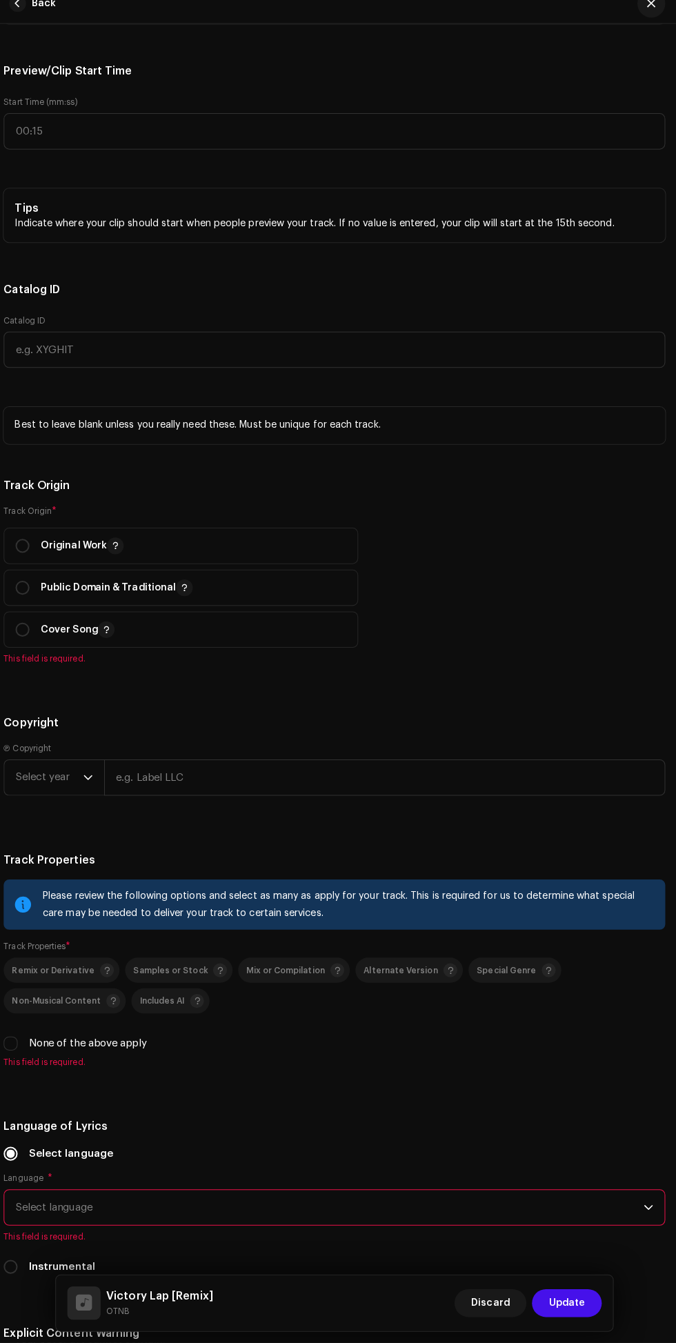
scroll to position [1786, 0]
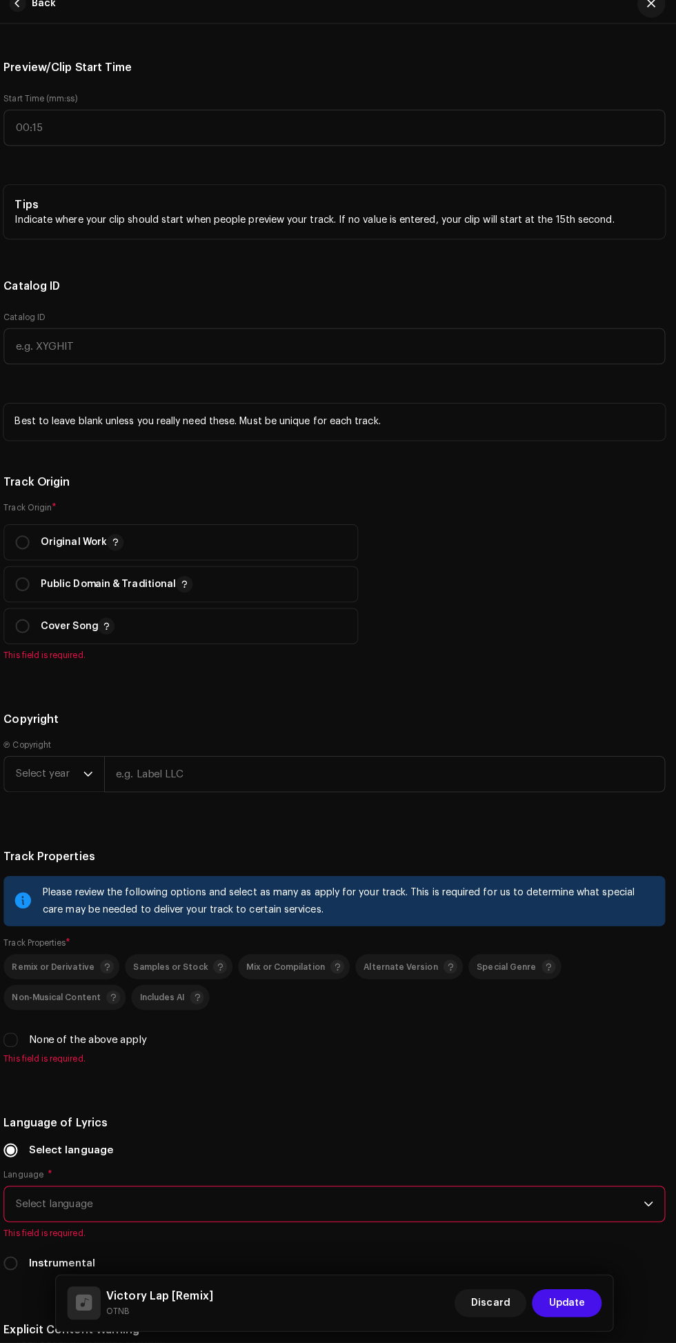
click at [30, 559] on input "radio" at bounding box center [30, 552] width 14 height 14
radio input "true"
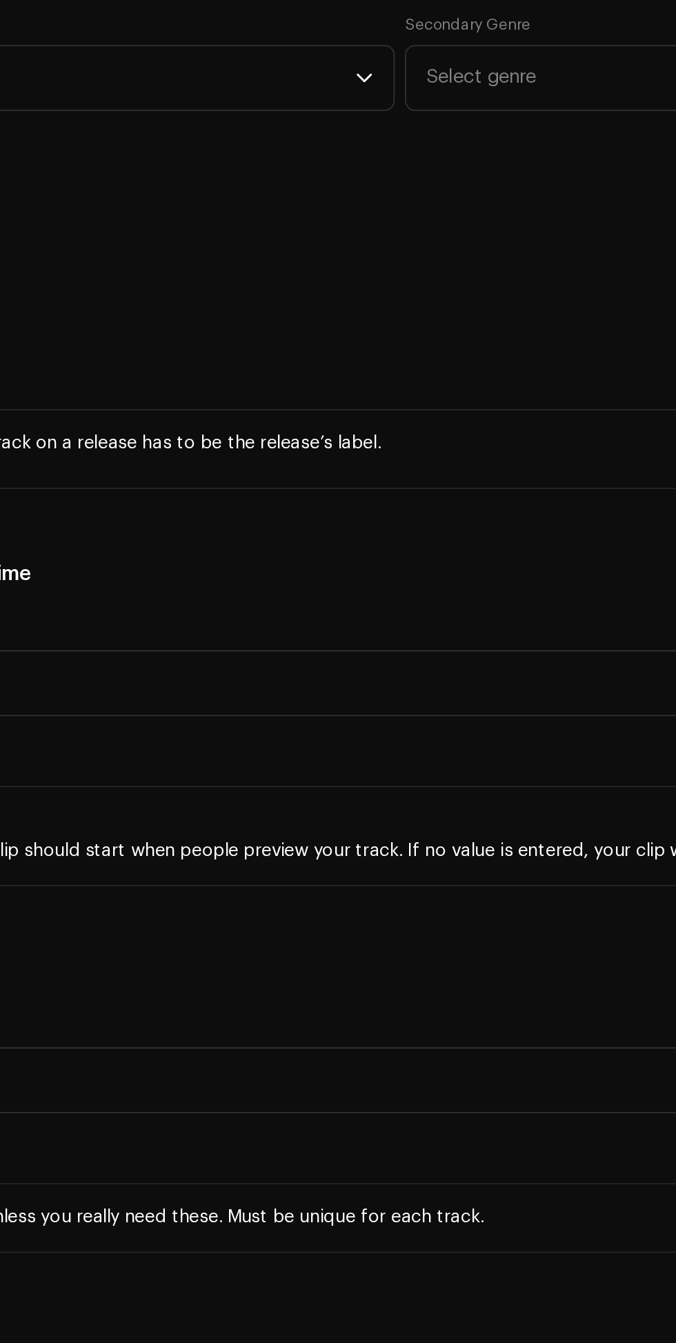
scroll to position [181, 0]
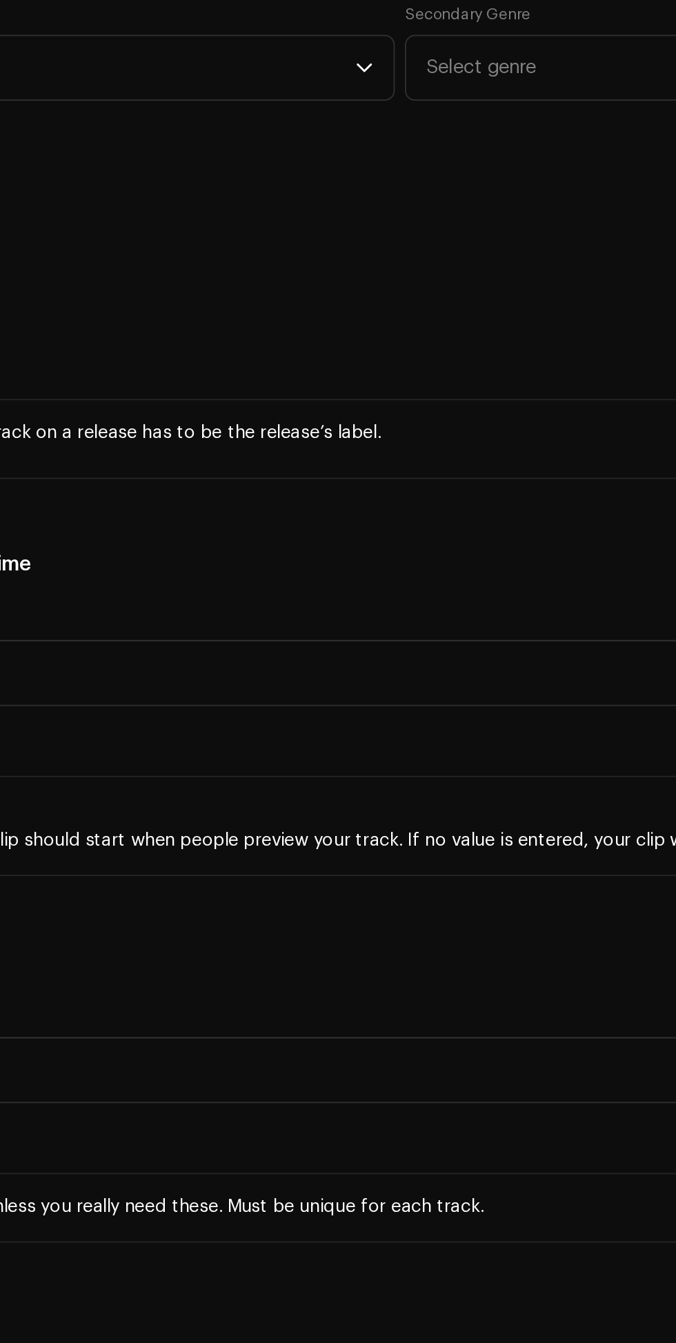
click at [320, 426] on icon "dropdown trigger" at bounding box center [319, 421] width 10 height 10
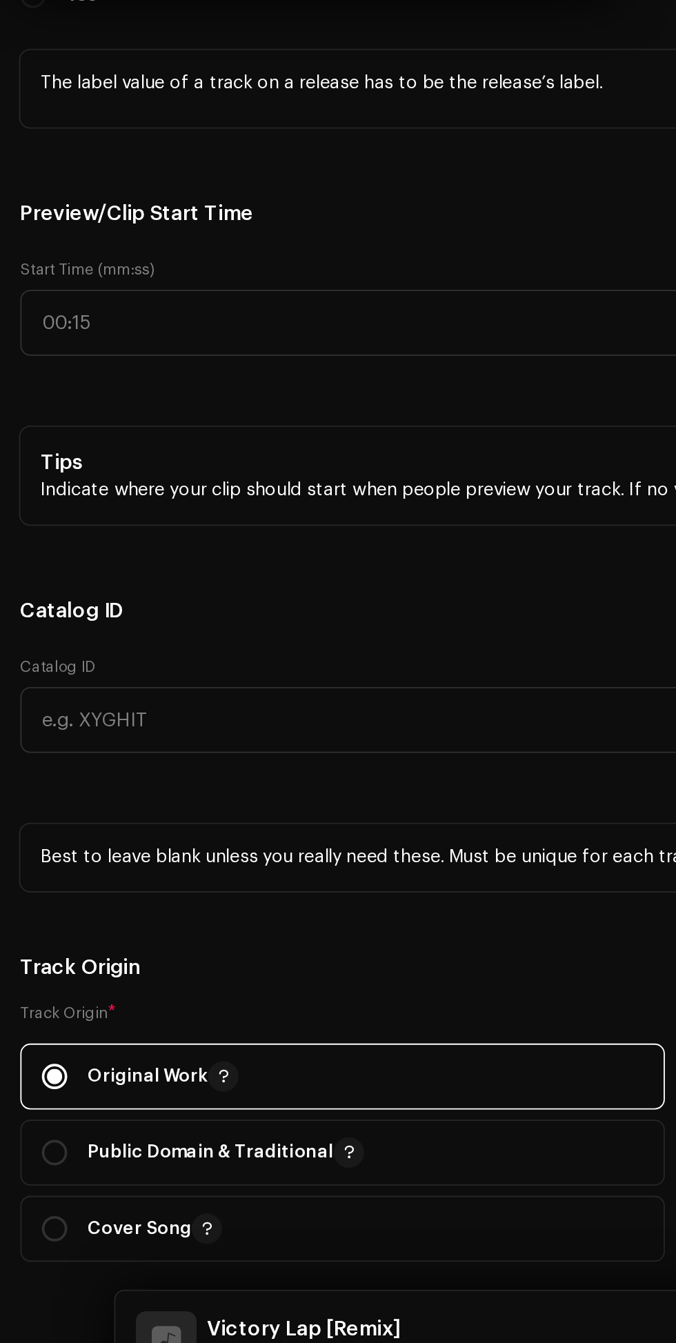
type input "Hip Hop"
click at [106, 540] on li "Hip Hop/Rap" at bounding box center [173, 527] width 312 height 28
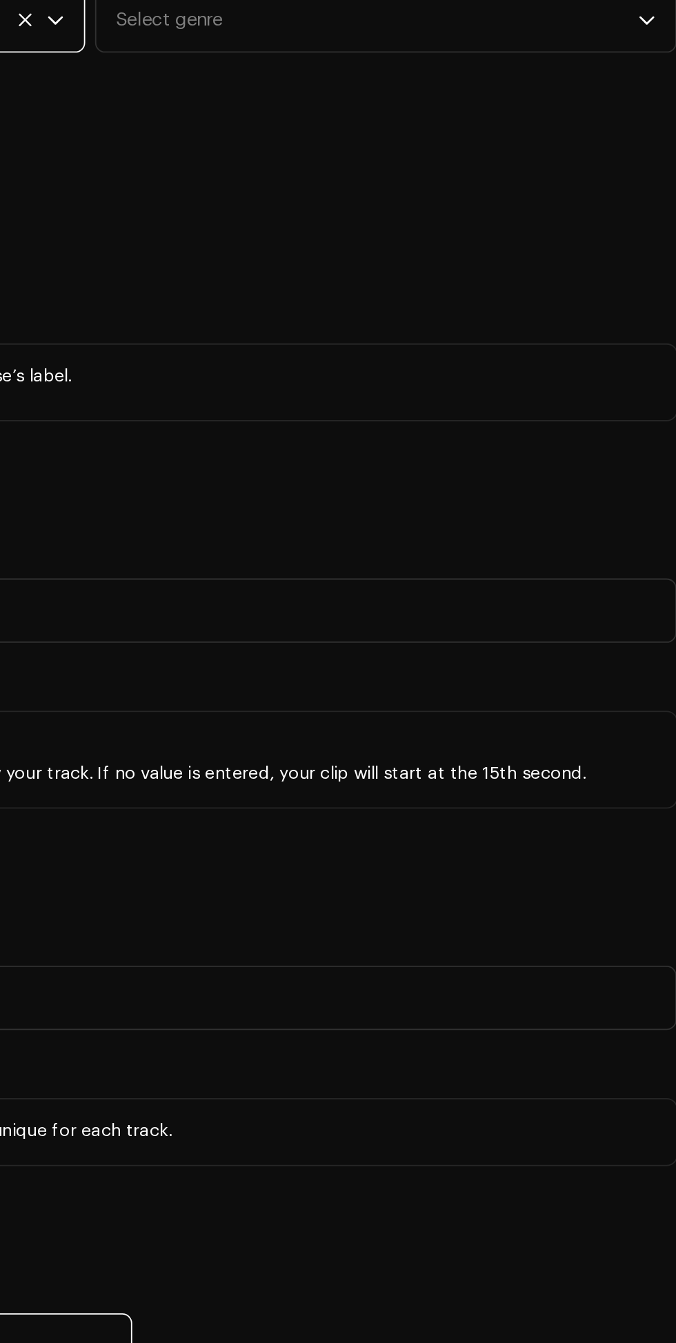
scroll to position [93, 0]
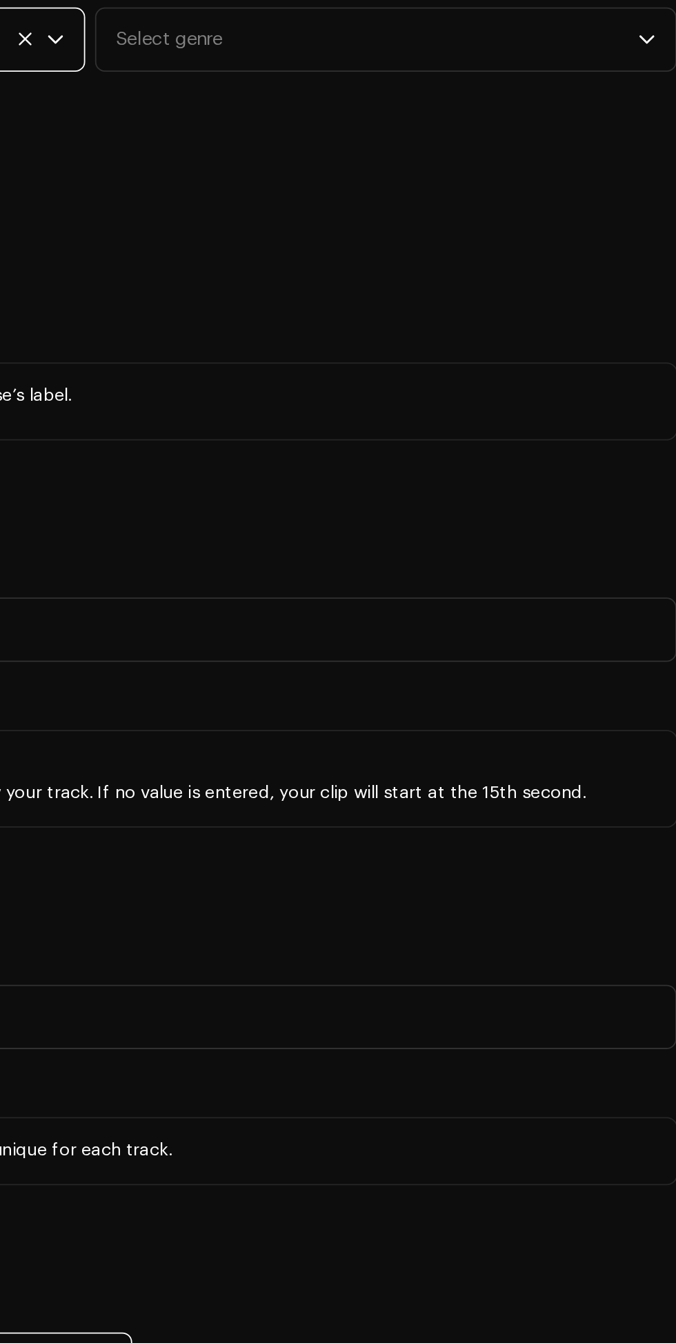
click at [649, 419] on icon "dropdown trigger" at bounding box center [649, 414] width 10 height 10
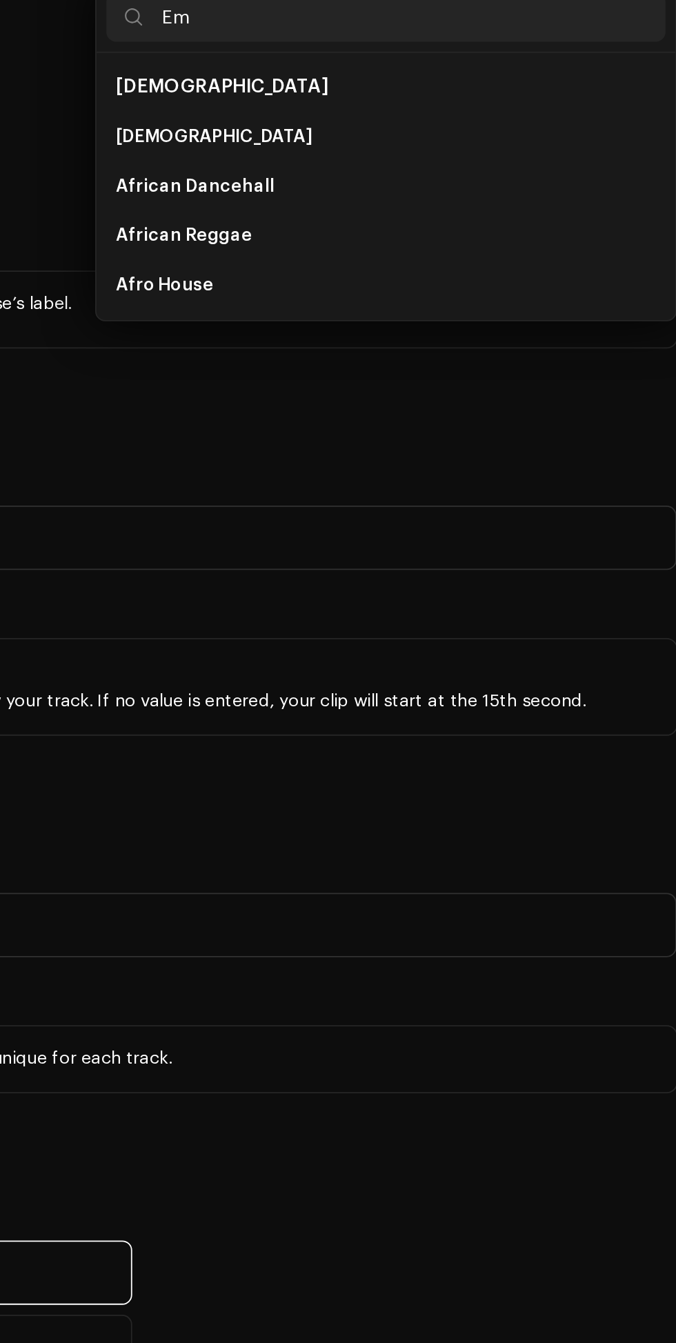
type input "Emo"
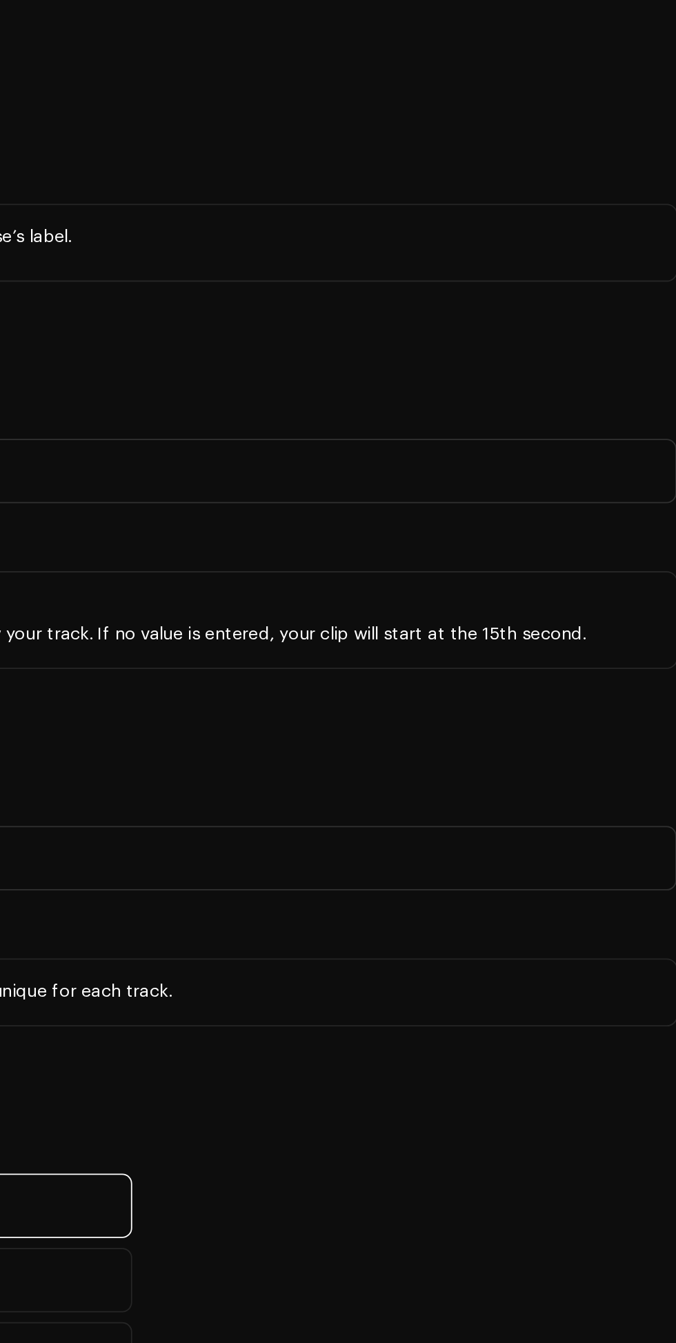
scroll to position [1225, 0]
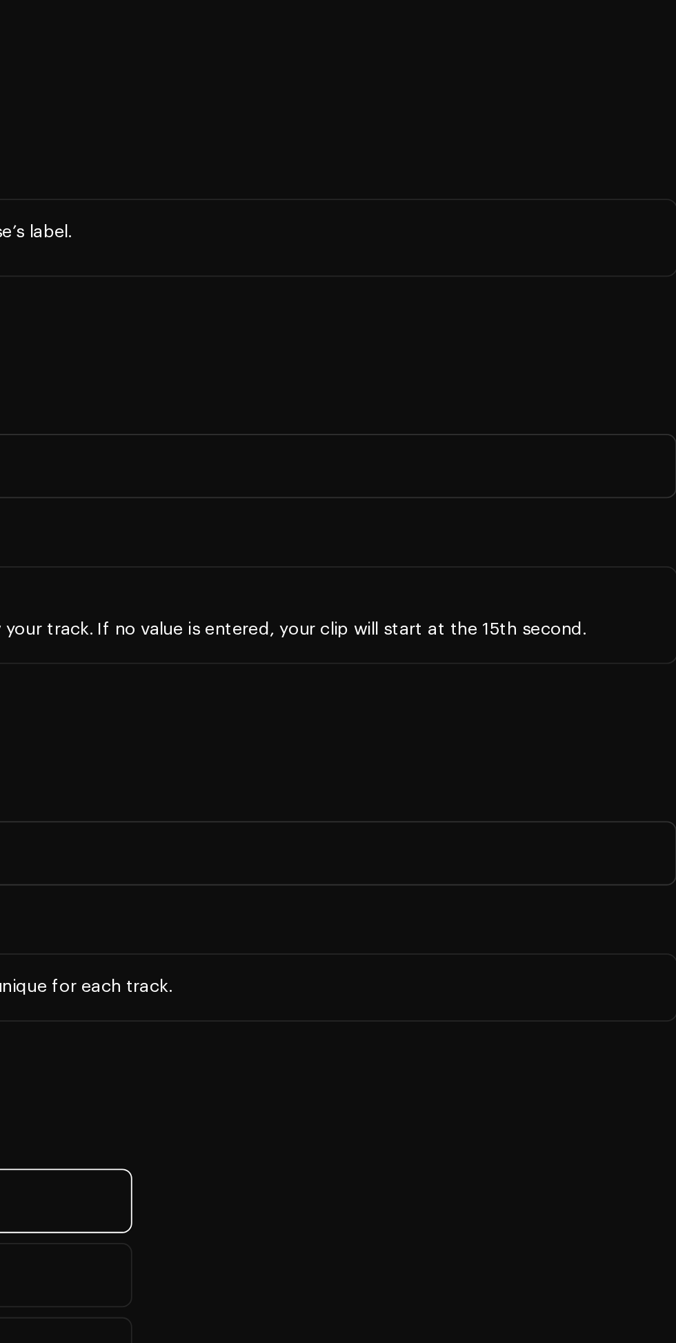
click at [624, 391] on span "Select genre" at bounding box center [498, 374] width 291 height 34
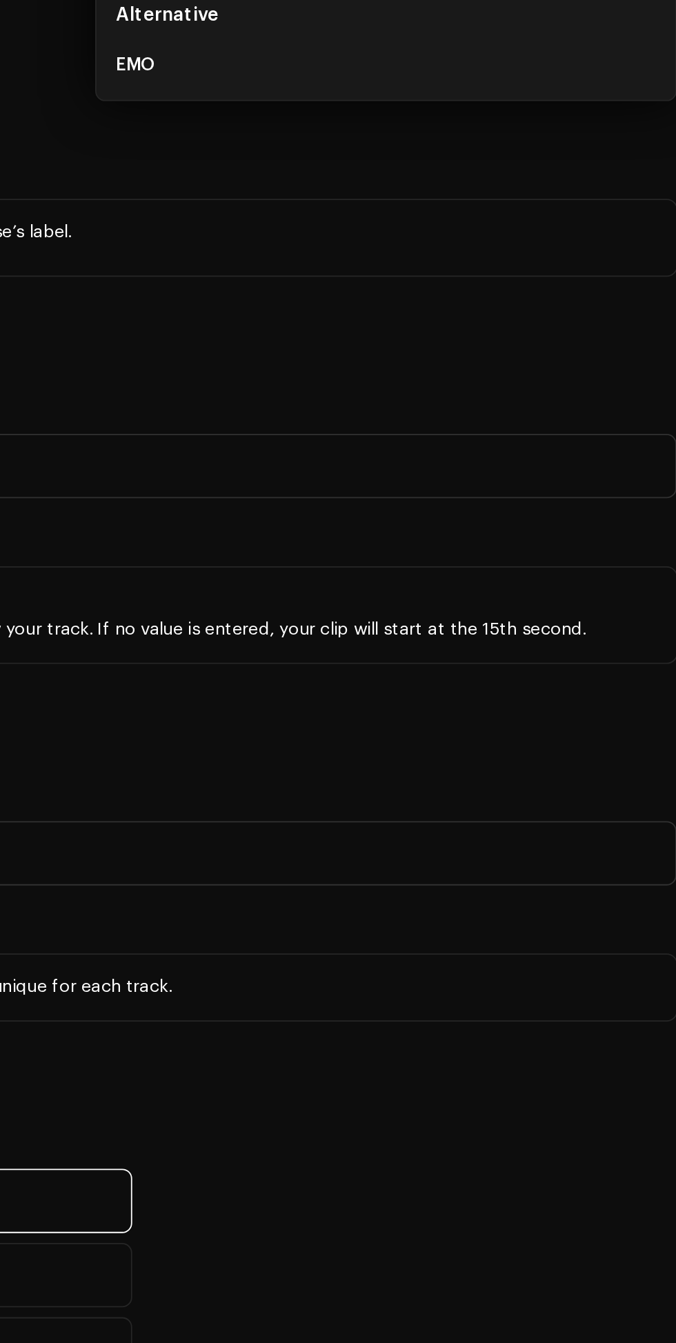
type input "Emo"
click at [419, 493] on li "EMO" at bounding box center [503, 480] width 312 height 28
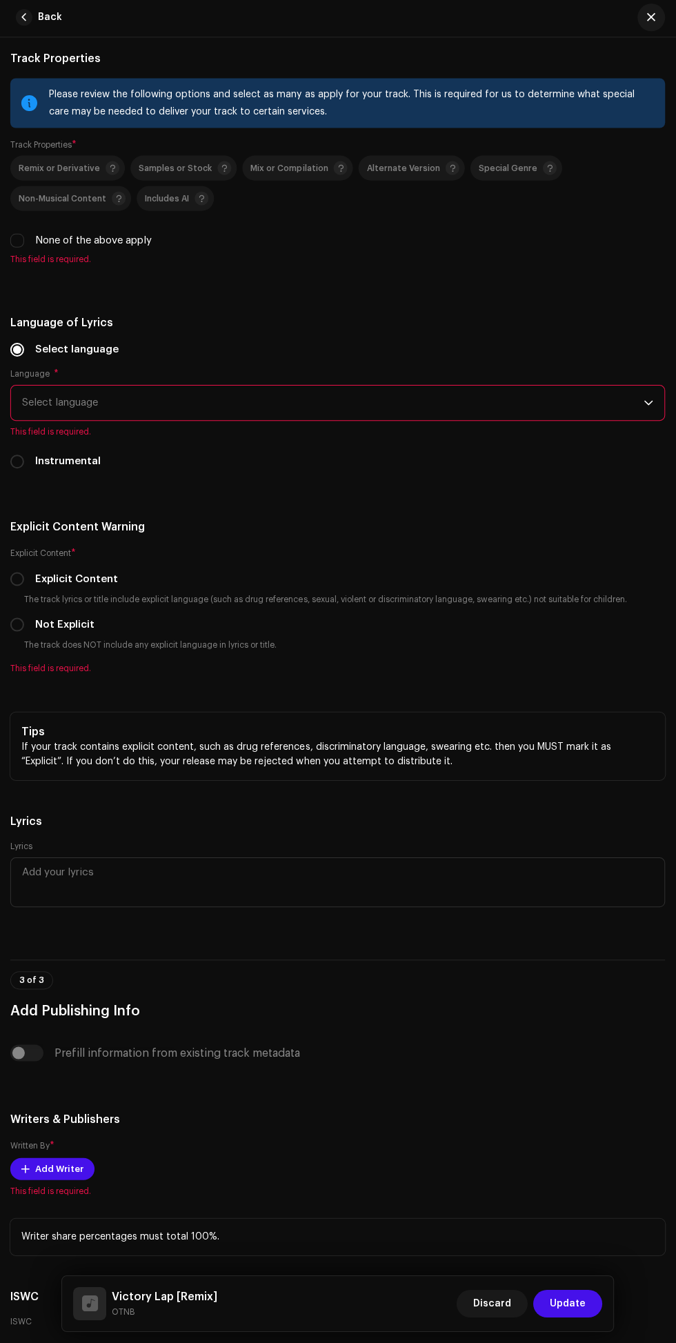
scroll to position [2571, 0]
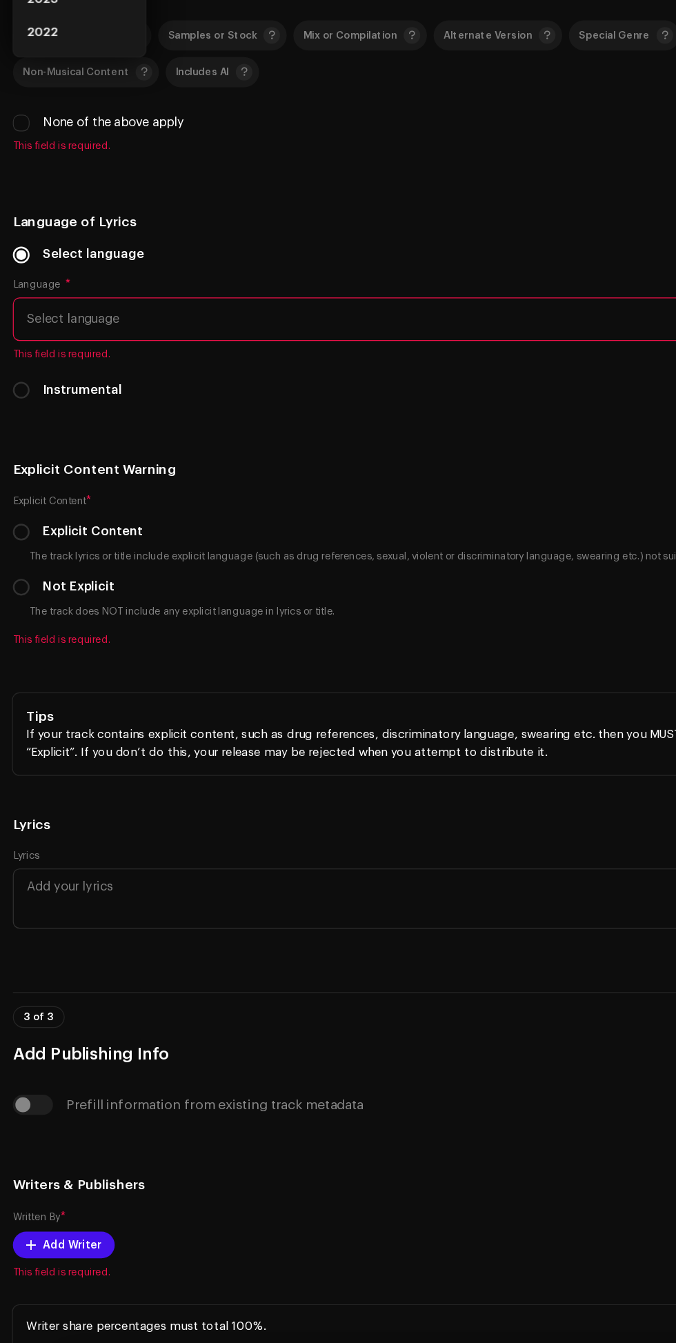
scroll to position [101, 0]
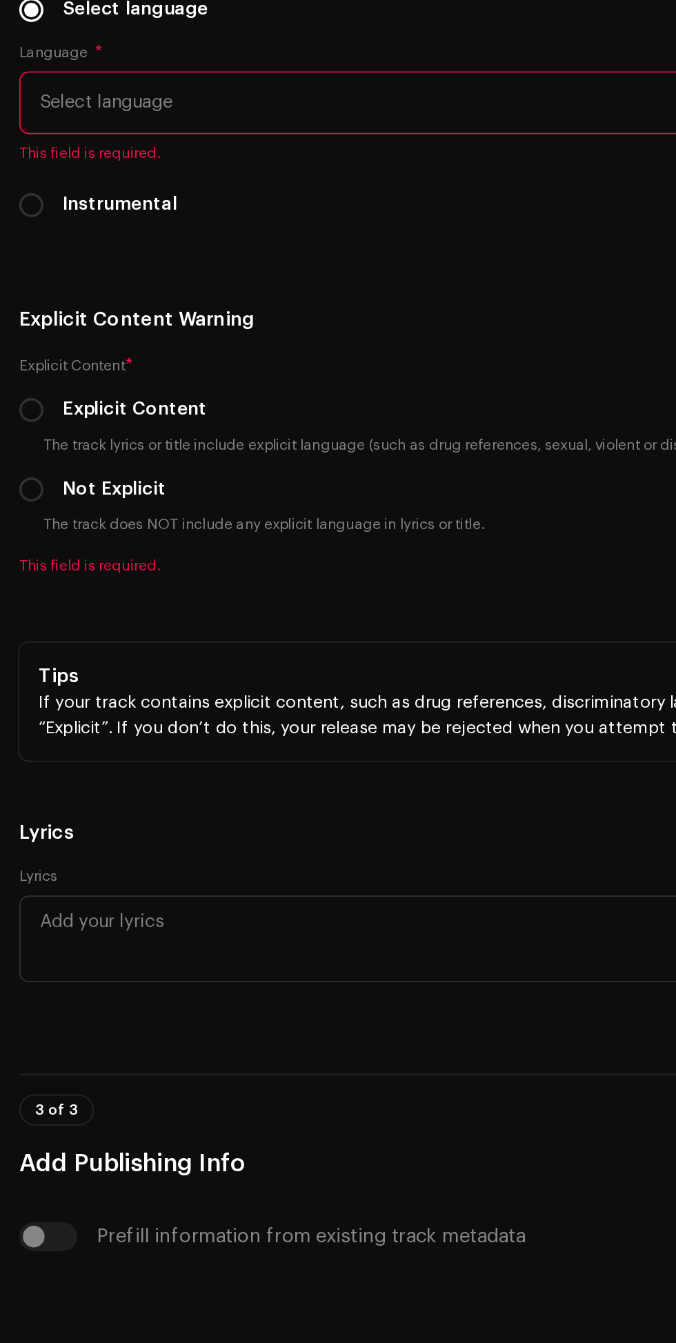
click at [59, 99] on li "2025" at bounding box center [66, 86] width 98 height 28
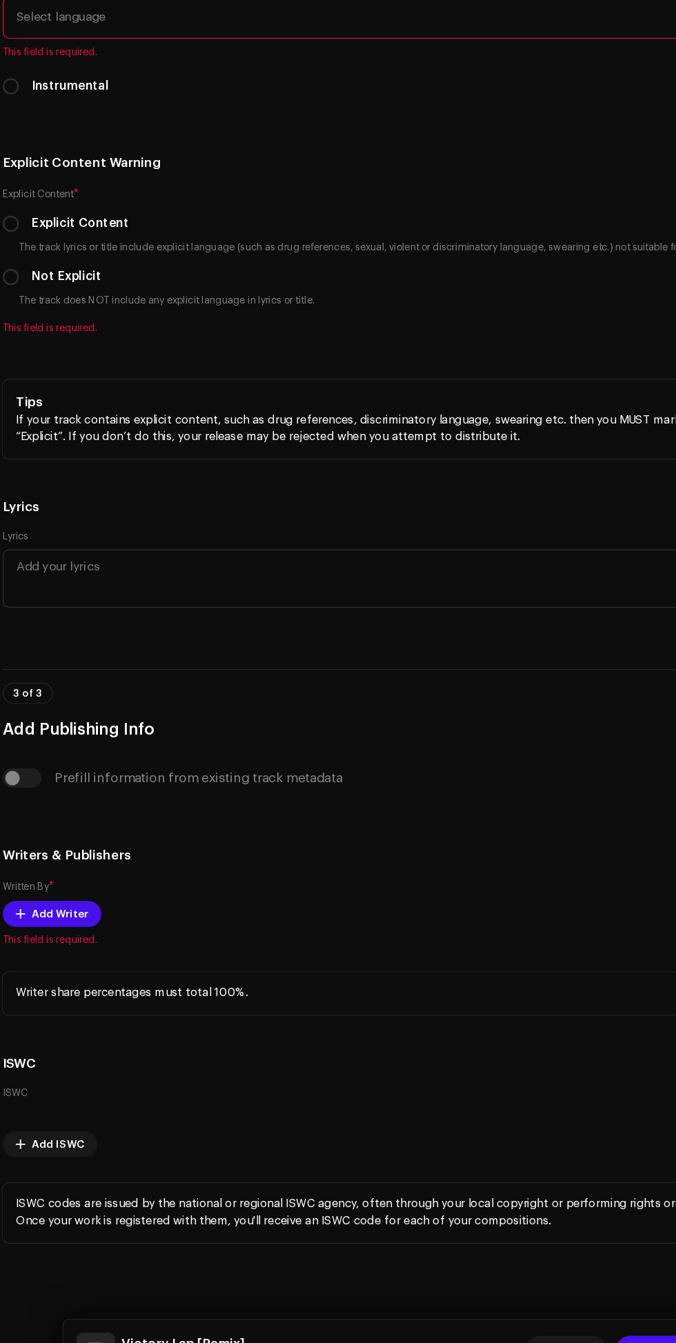
click at [423, 231] on div "Select language Language * Select language This field is required. Instrumental" at bounding box center [338, 167] width 654 height 127
type input "Oyebade Thomas"
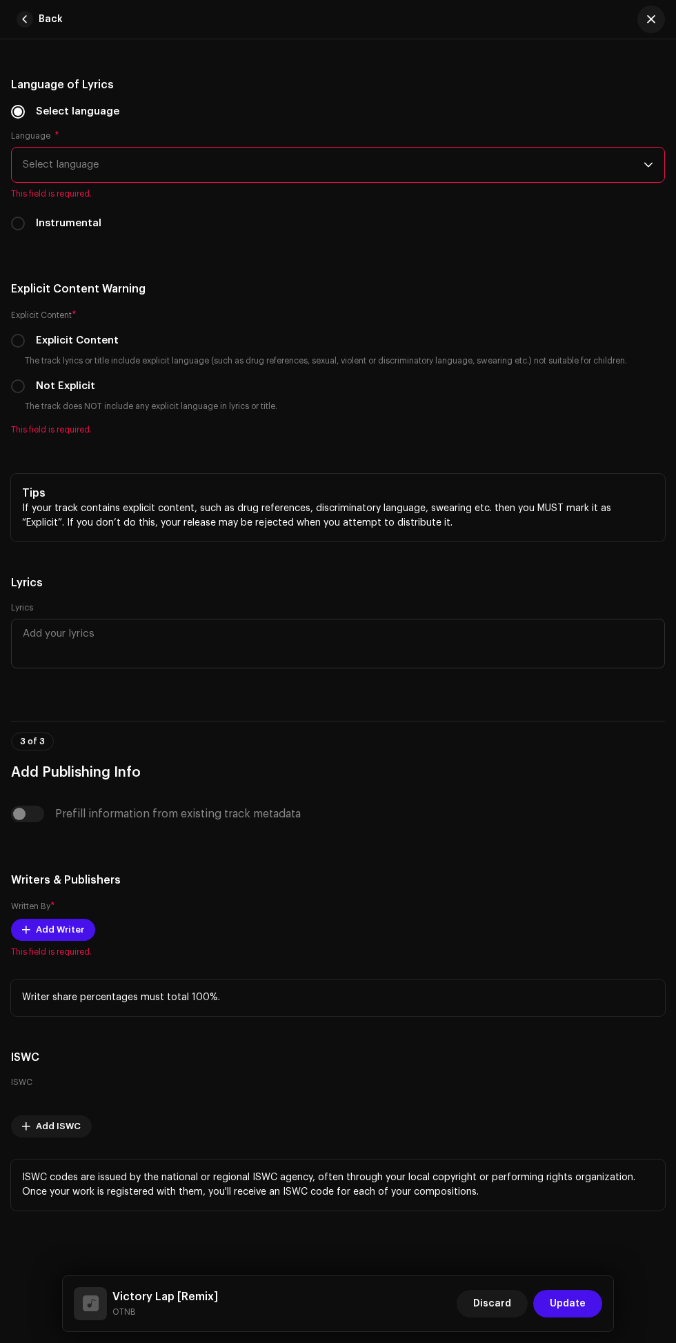
scroll to position [119, 0]
click at [649, 170] on icon "dropdown trigger" at bounding box center [649, 165] width 10 height 10
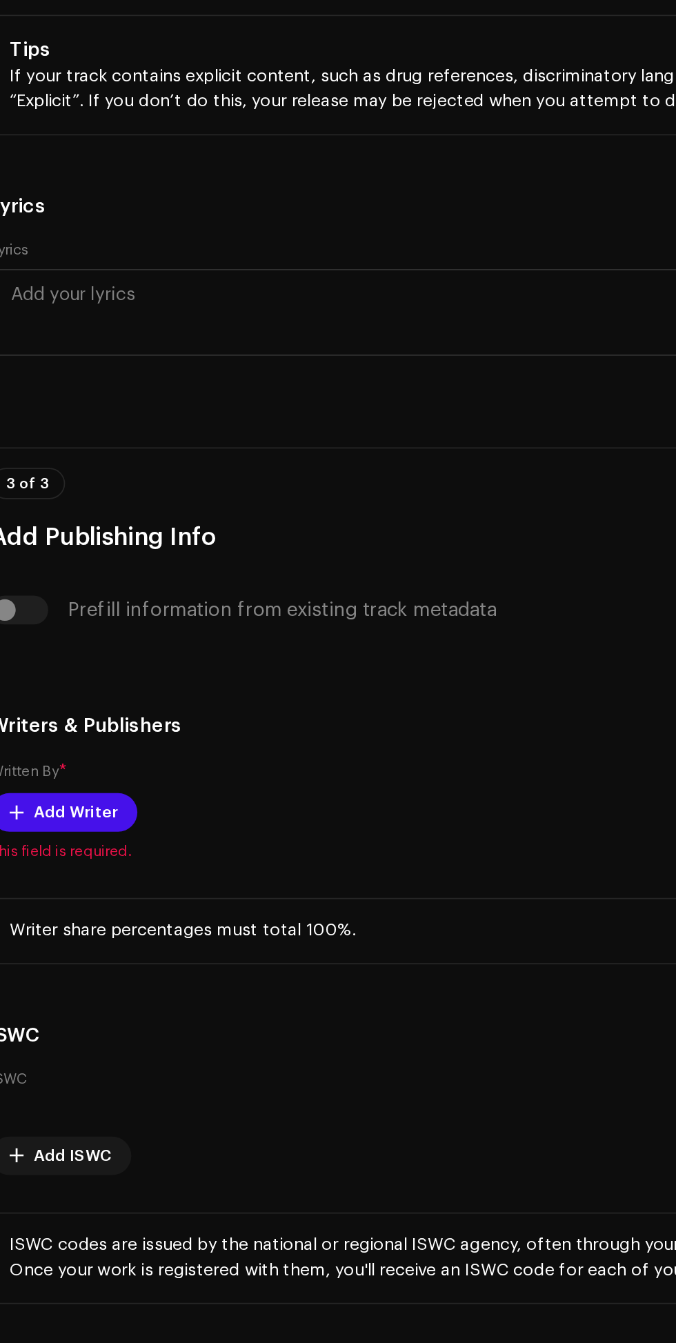
scroll to position [0, 0]
type input "Eng"
click at [48, 277] on span "English" at bounding box center [40, 271] width 35 height 14
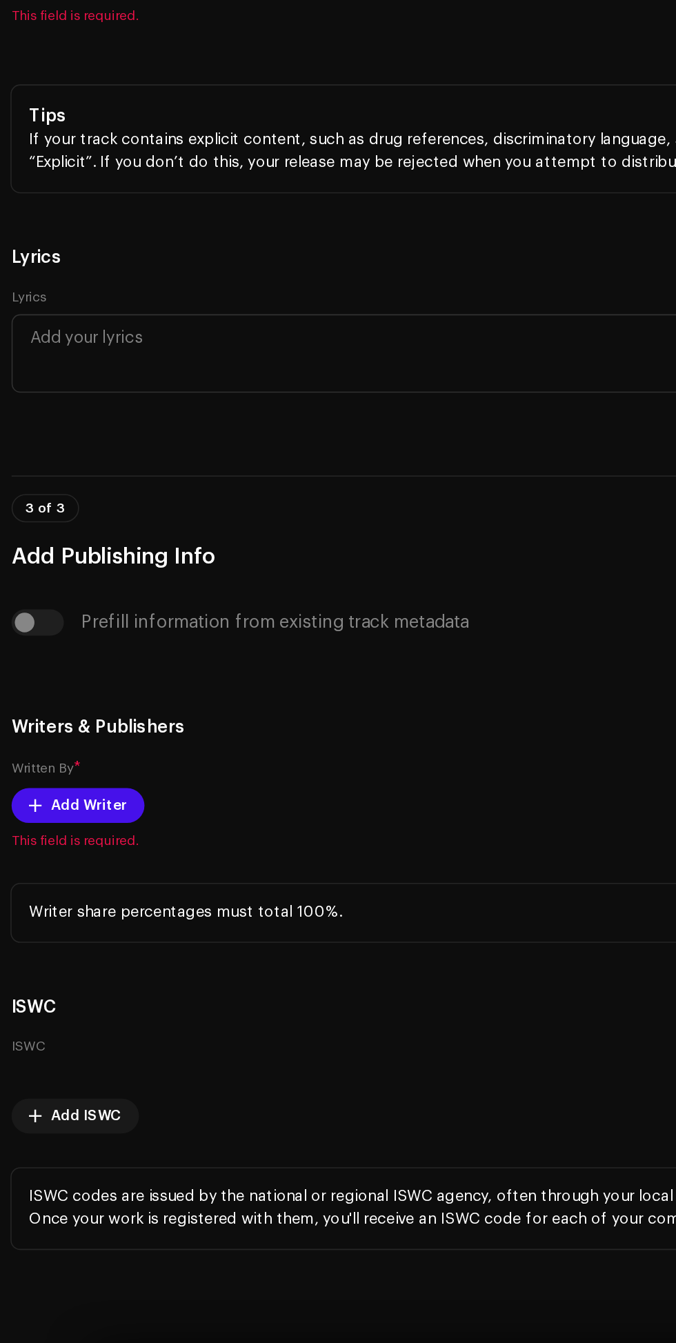
scroll to position [2916, 0]
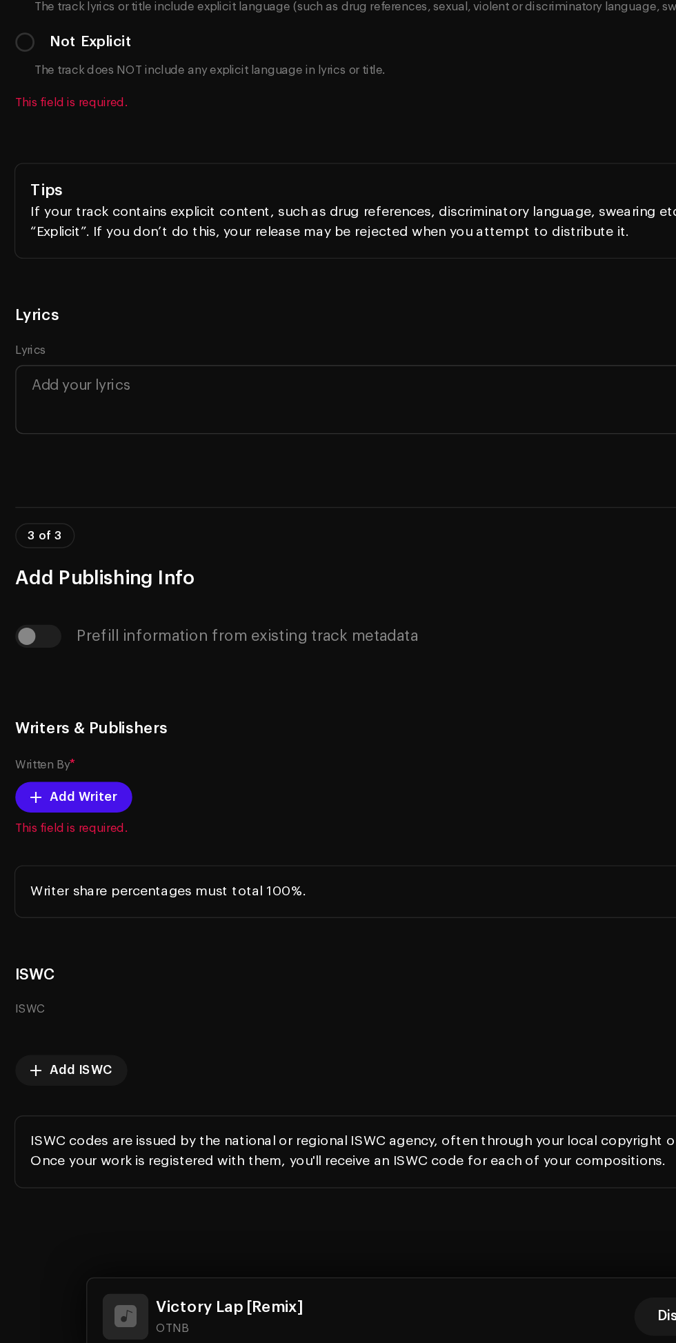
click at [19, 393] on input "Not Explicit" at bounding box center [18, 386] width 14 height 14
radio input "true"
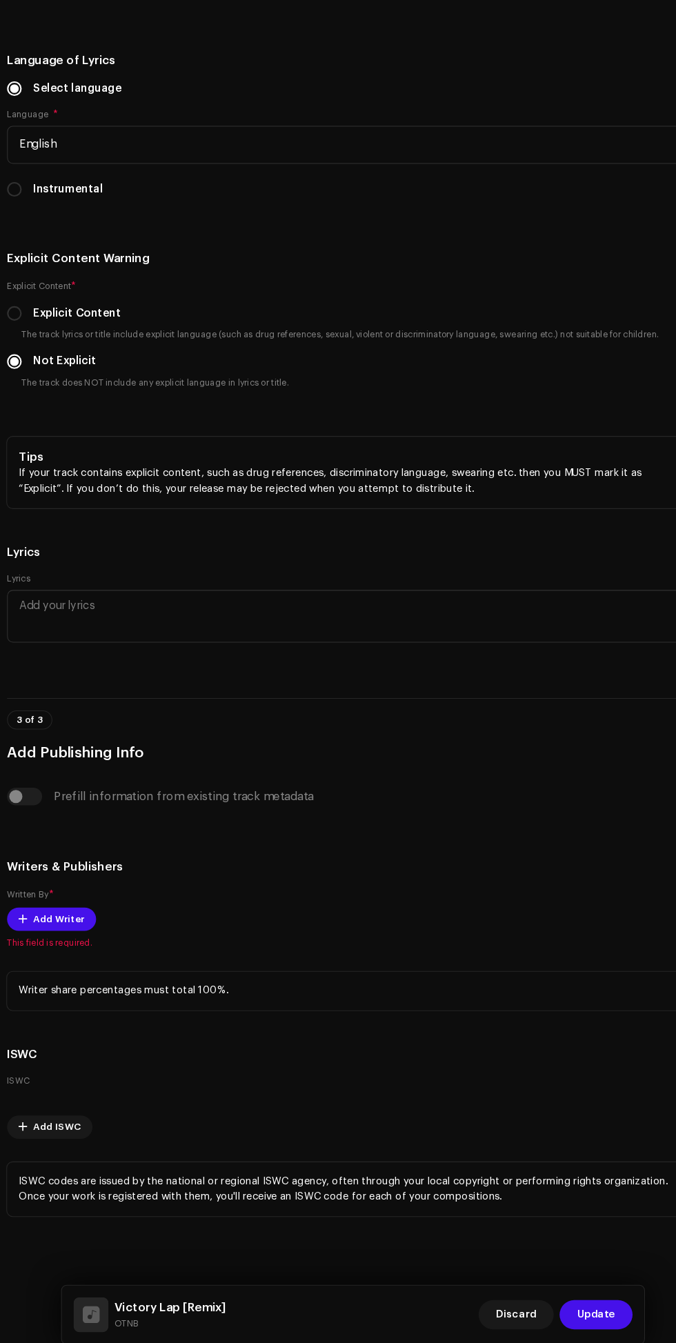
scroll to position [3532, 0]
click at [228, 619] on textarea at bounding box center [338, 644] width 654 height 50
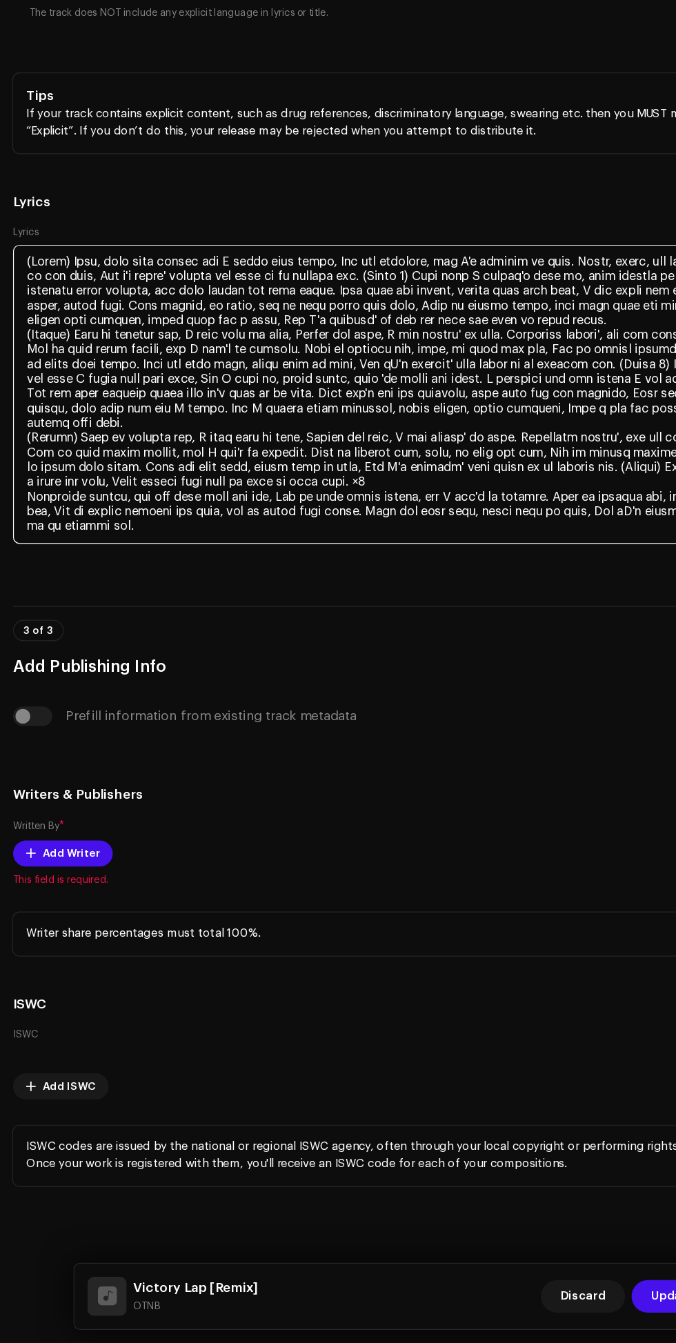
scroll to position [3792, 0]
type textarea "(Intro) Yeah, took some losses but I never lost faith, Ran the marathon, now I'…"
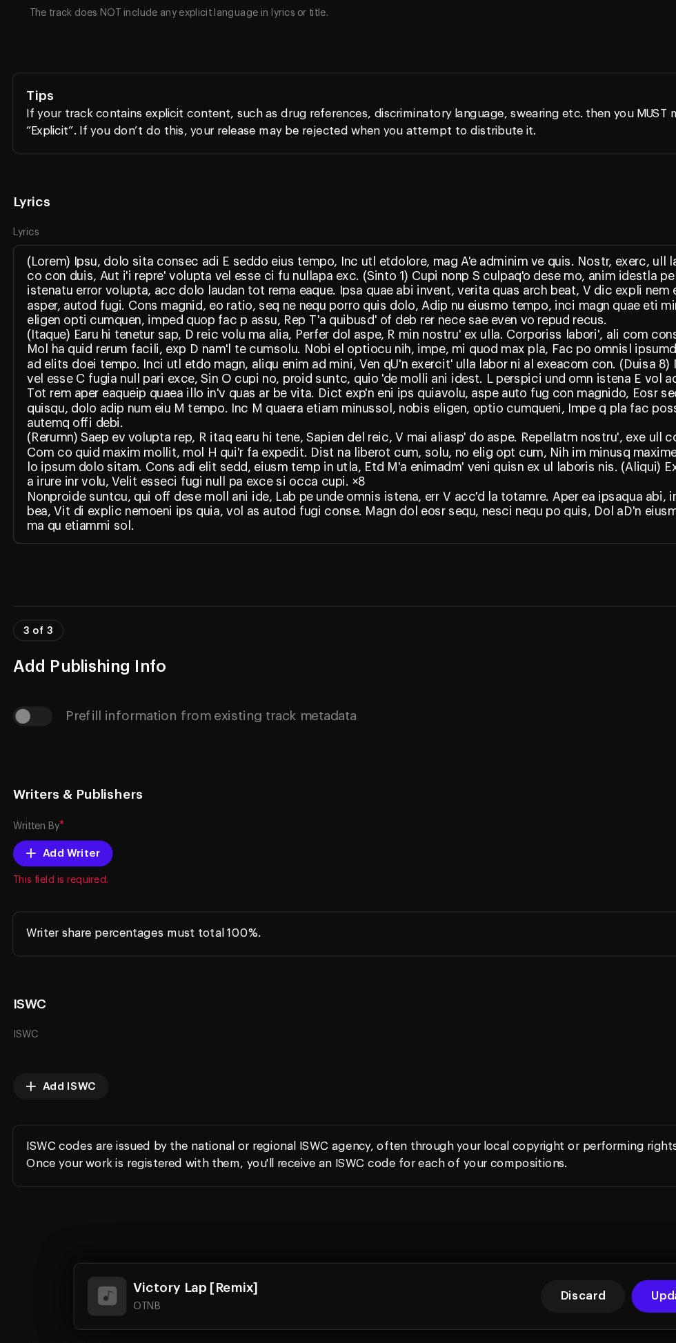
click at [67, 916] on span "Add Writer" at bounding box center [60, 930] width 48 height 28
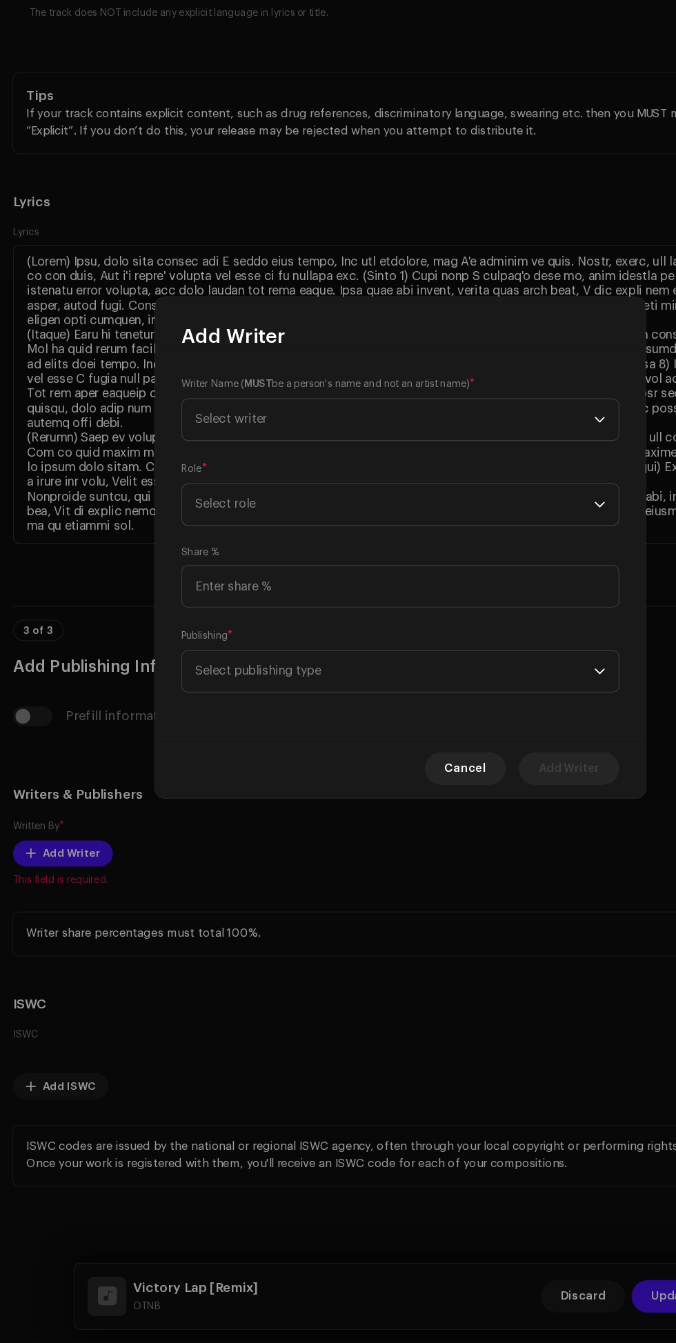
click at [476, 569] on span "Select writer" at bounding box center [333, 563] width 337 height 34
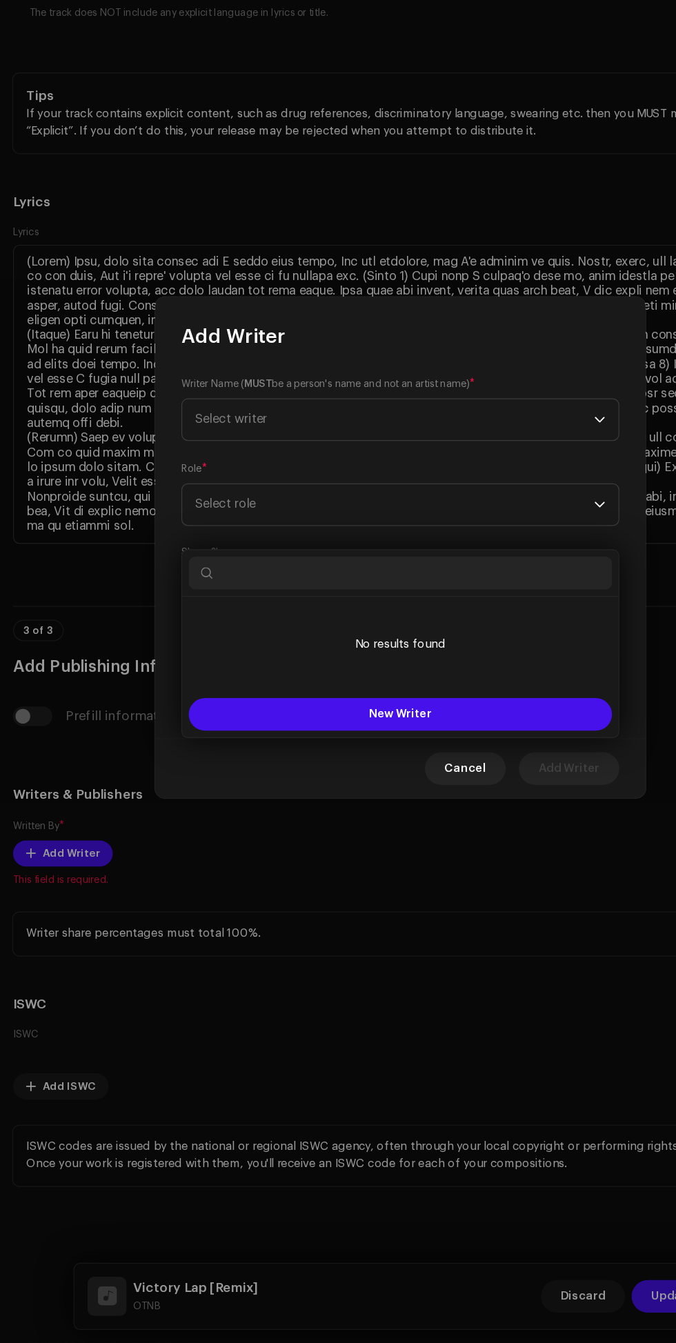
scroll to position [185, 0]
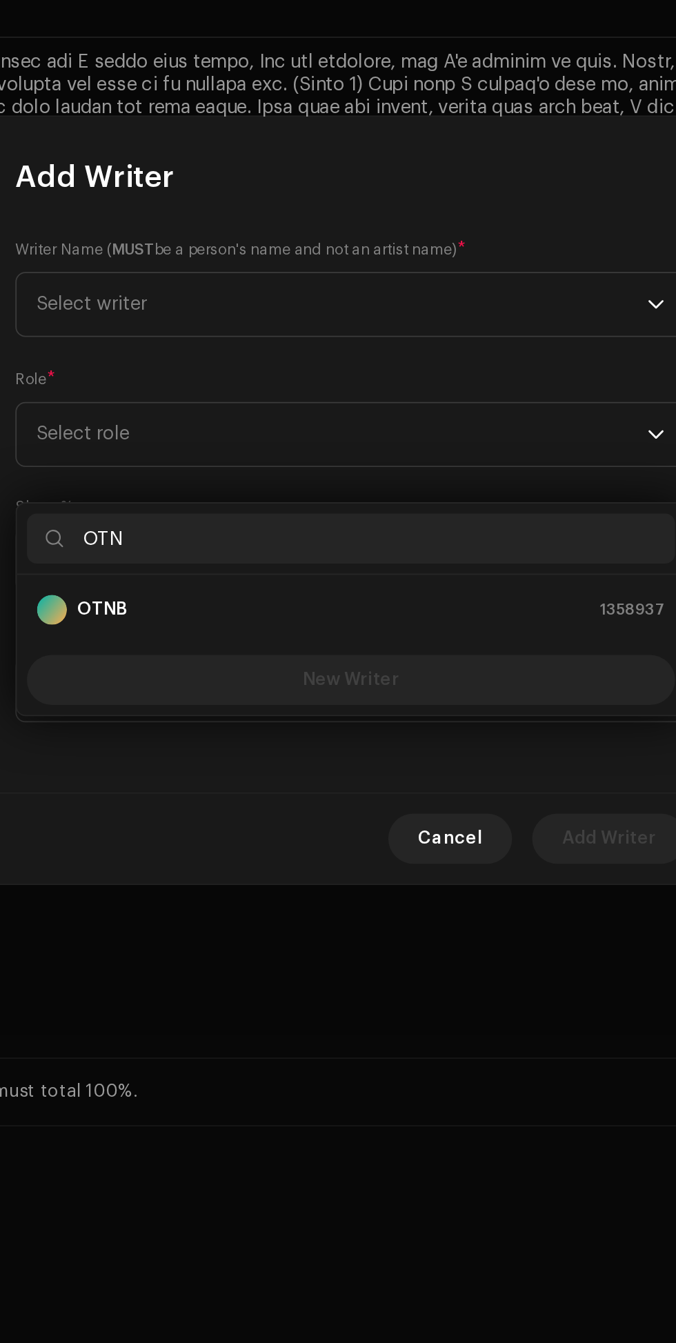
type input "OTNB"
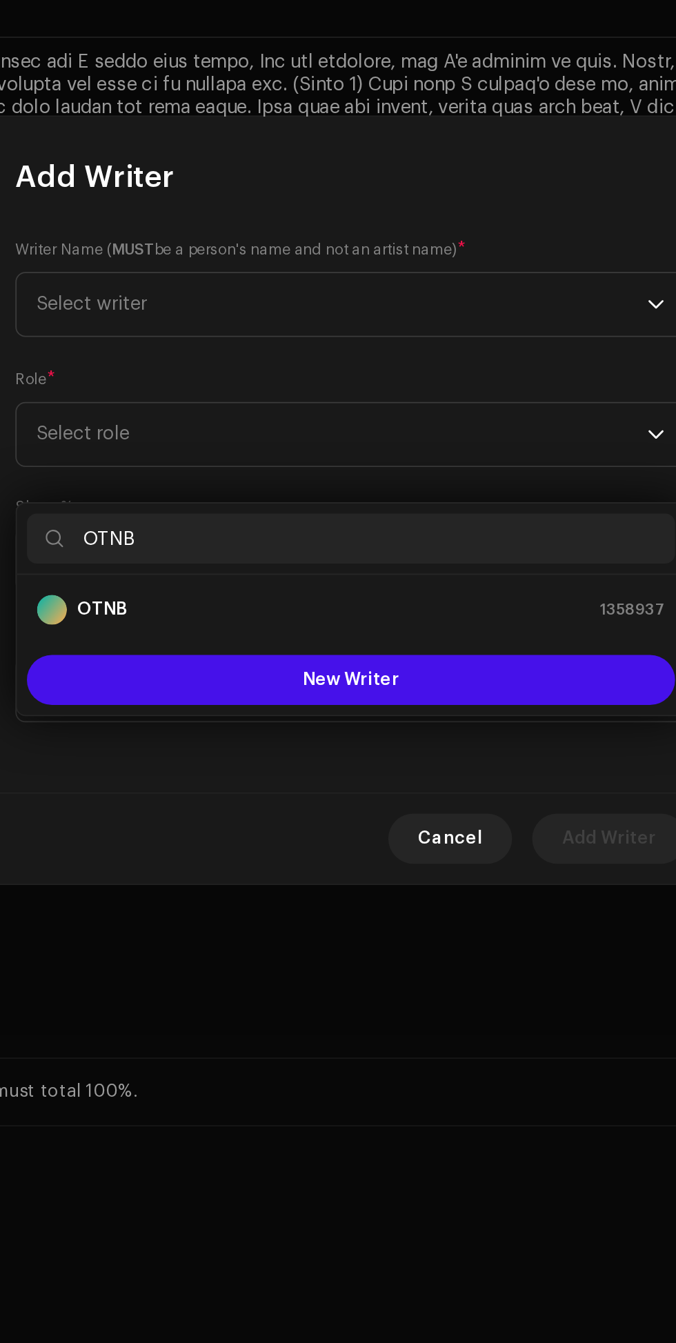
click at [213, 725] on strong "OTNB" at bounding box center [201, 732] width 28 height 14
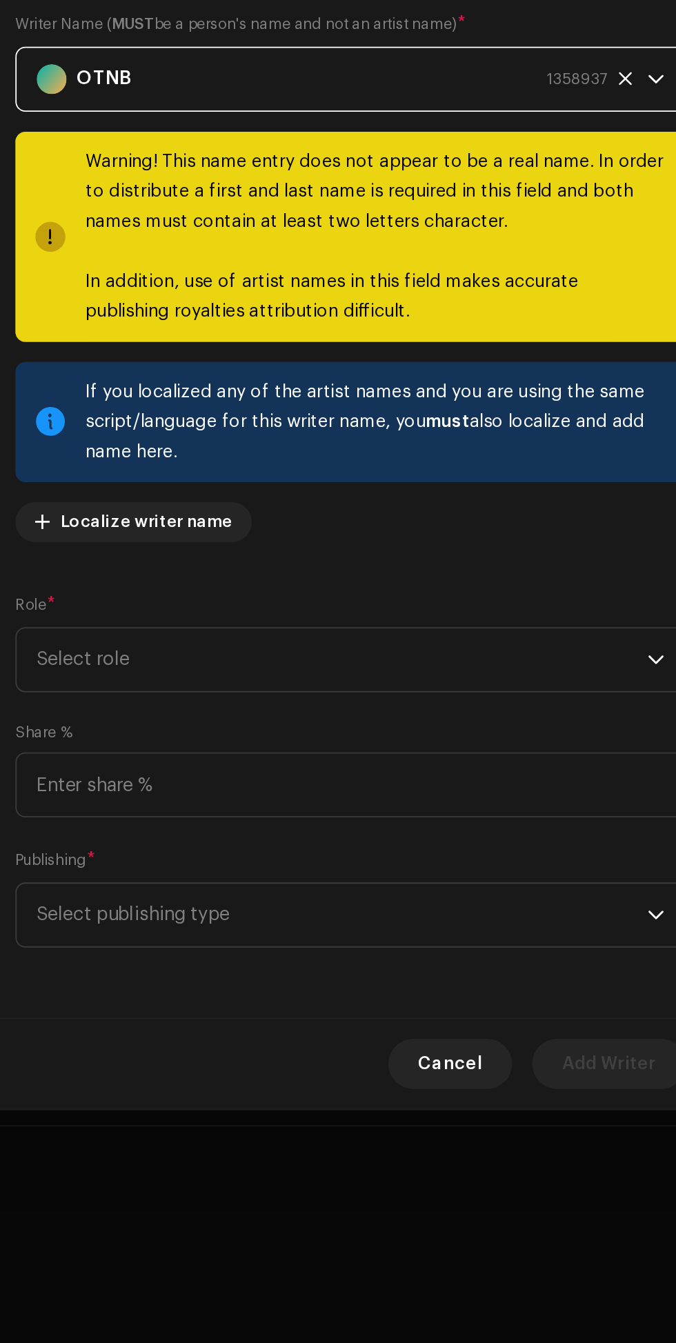
click at [459, 752] on span "Select role" at bounding box center [333, 759] width 337 height 34
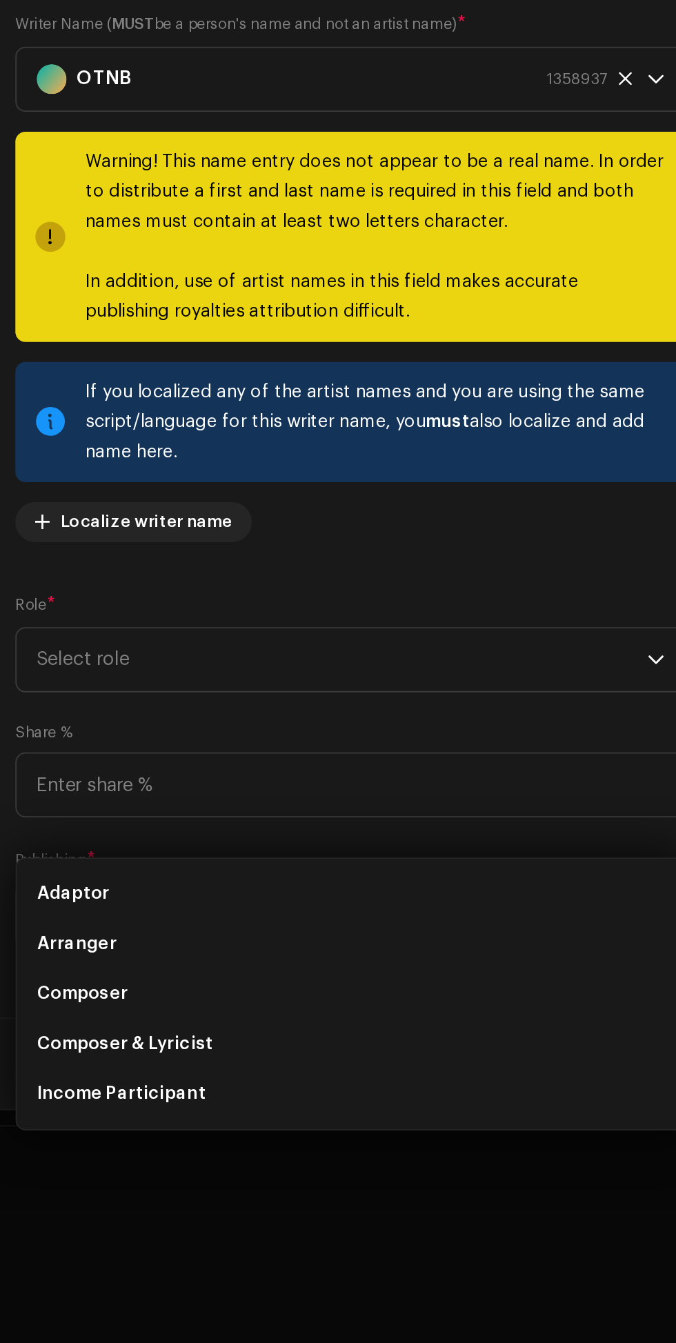
click at [255, 965] on span "Composer & Lyricist" at bounding box center [213, 972] width 97 height 14
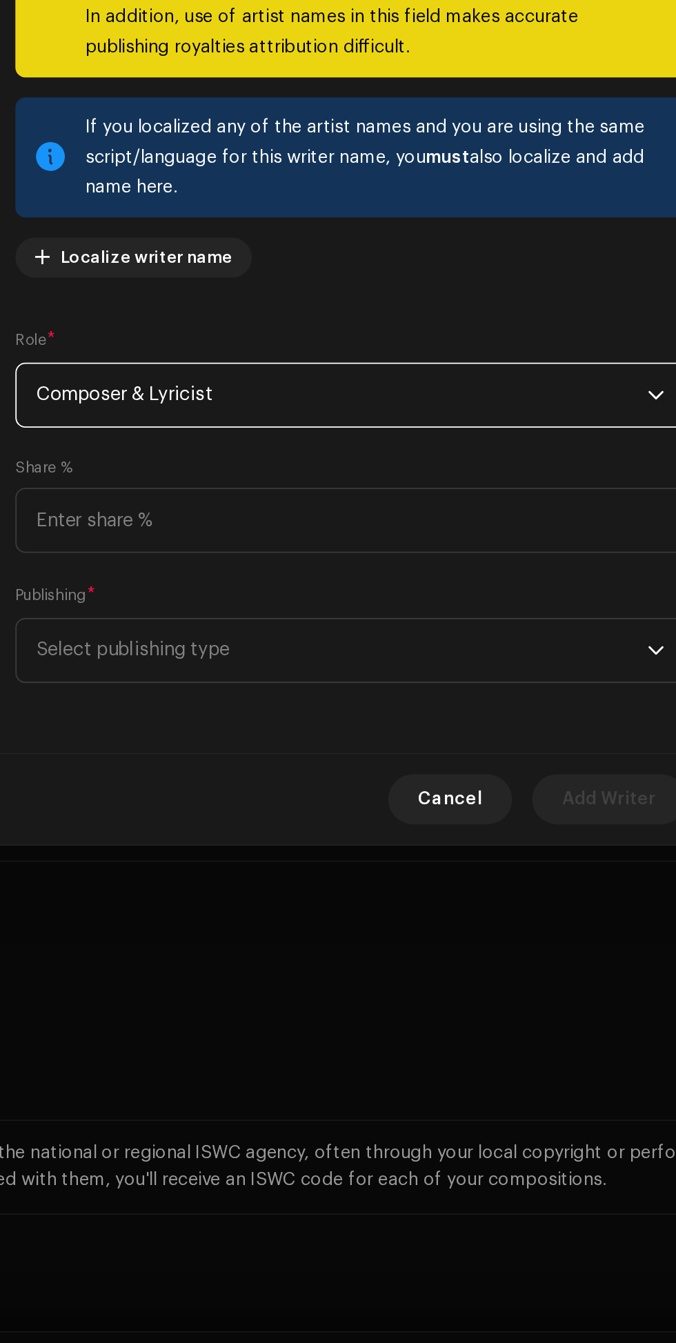
scroll to position [3729, 0]
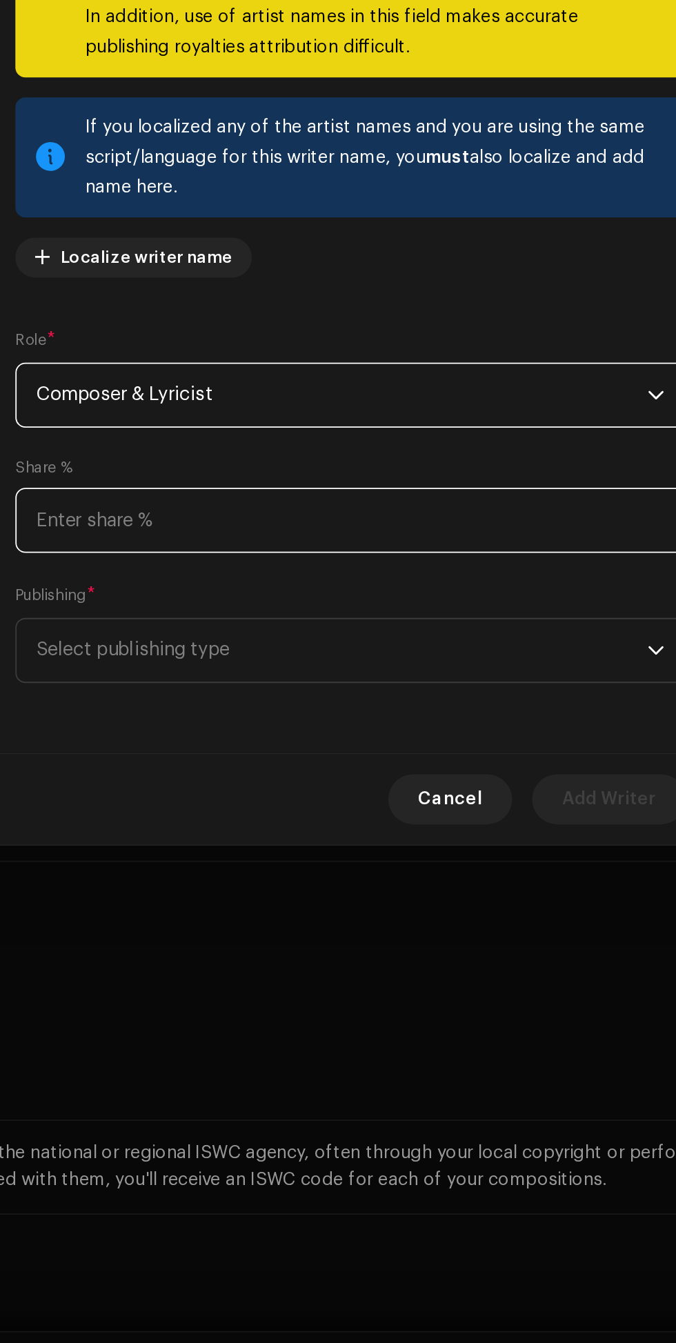
click at [448, 847] on input at bounding box center [338, 829] width 370 height 36
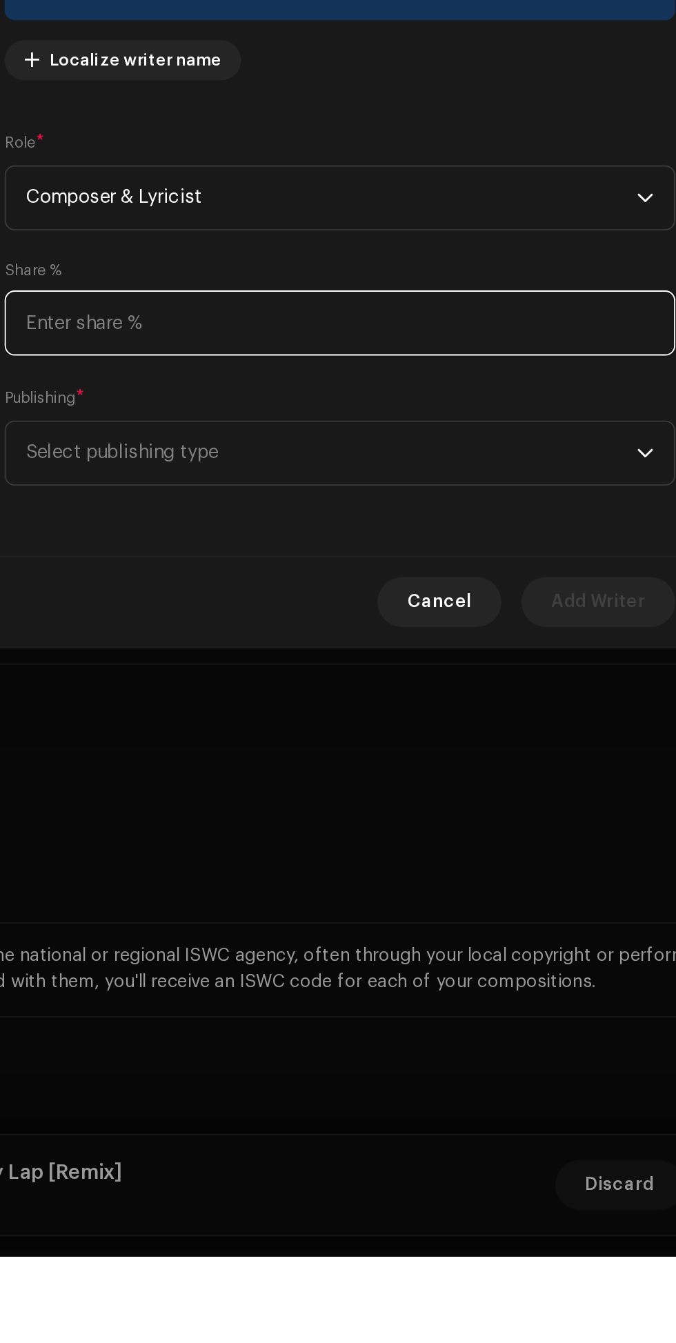
scroll to position [93, 0]
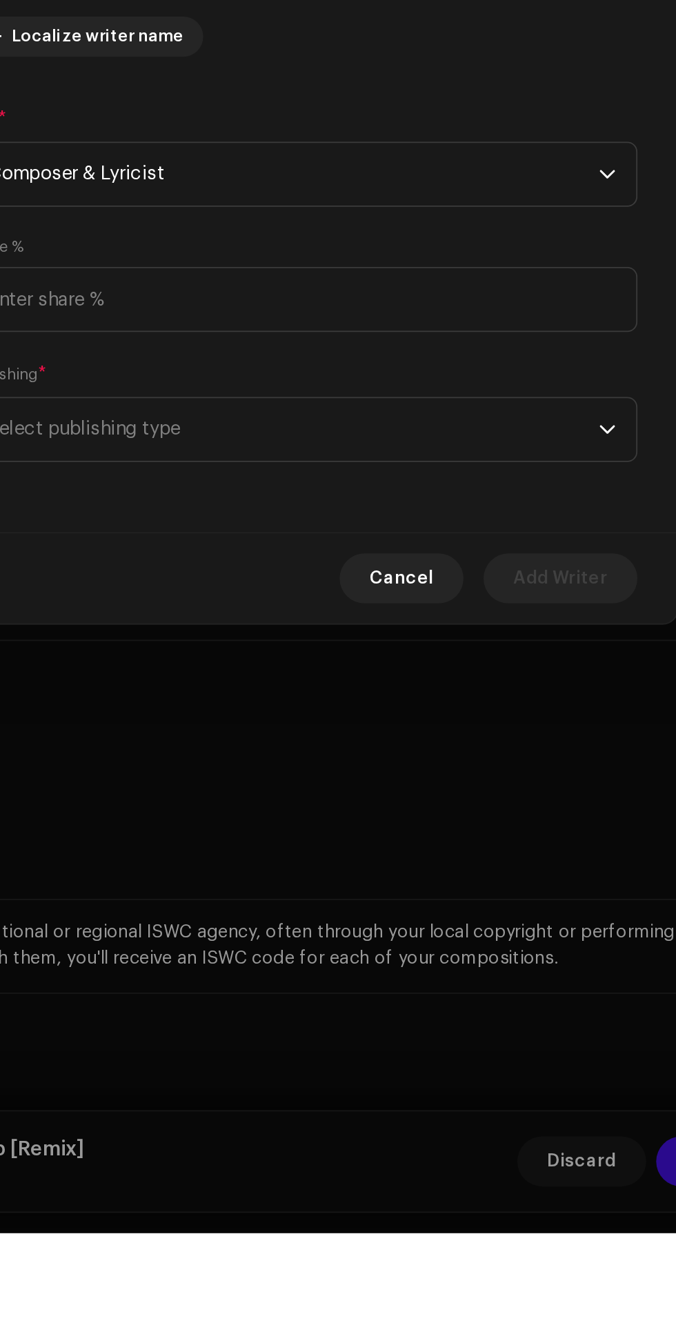
click at [487, 898] on span "Select publishing type" at bounding box center [333, 900] width 337 height 34
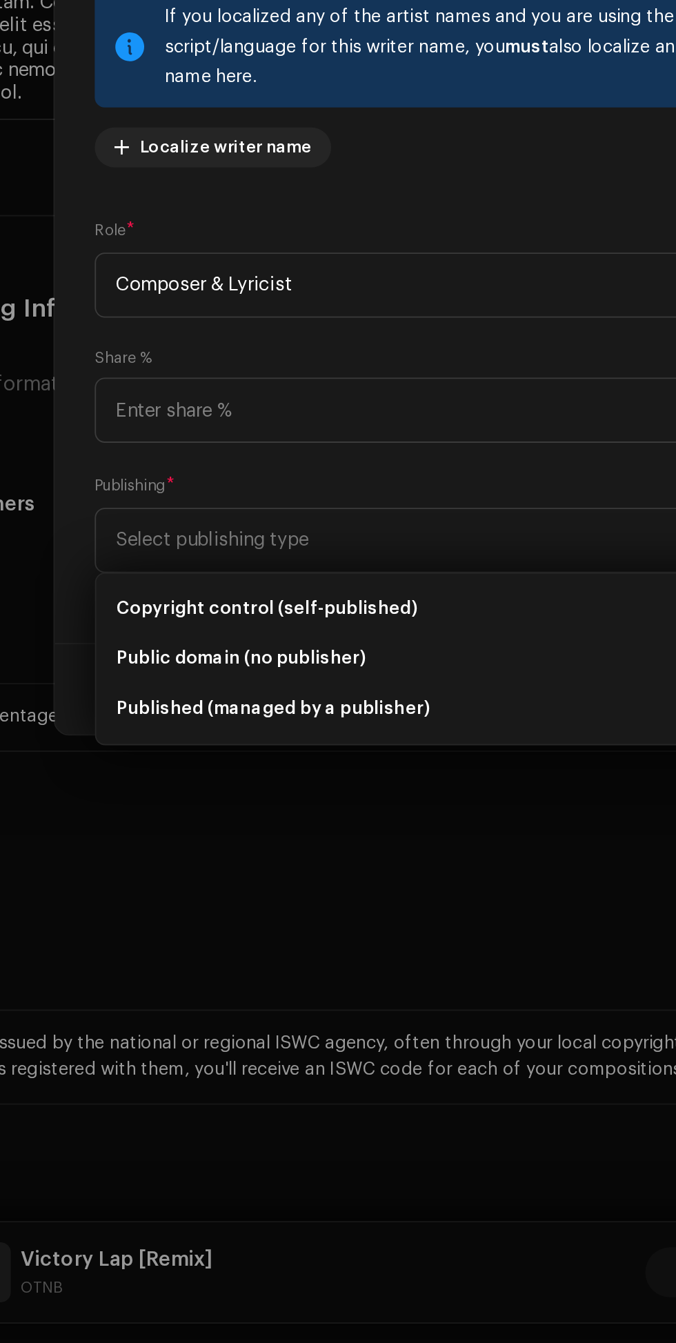
scroll to position [94, 0]
click at [326, 956] on li "Public domain (no publisher)" at bounding box center [337, 966] width 357 height 28
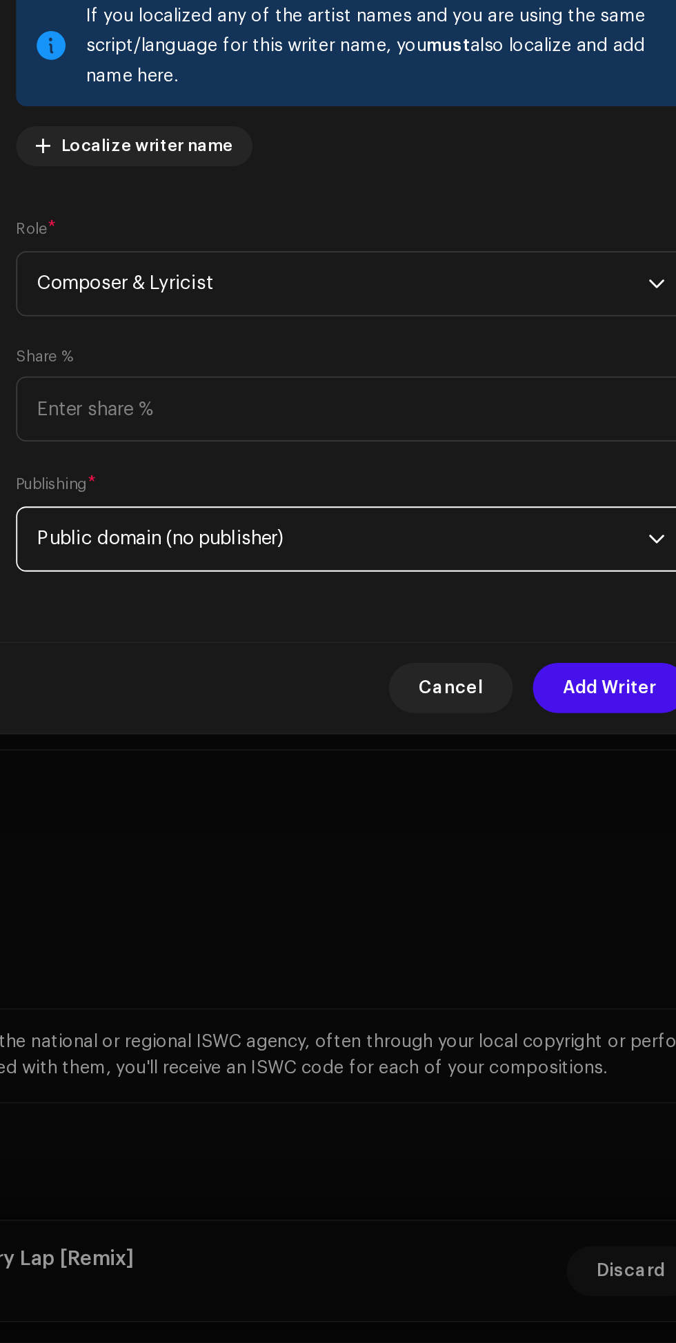
click at [491, 900] on span "Public domain (no publisher)" at bounding box center [333, 900] width 337 height 34
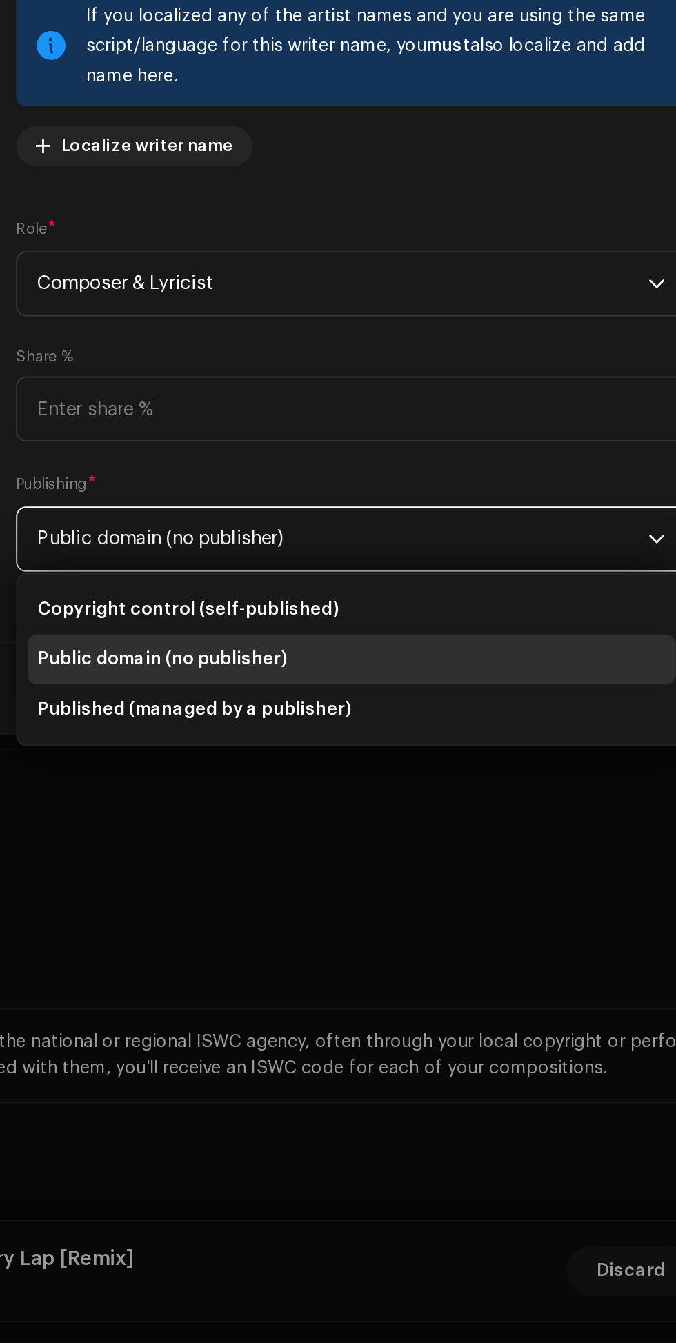
click at [338, 942] on li "Copyright control (self-published)" at bounding box center [337, 939] width 357 height 28
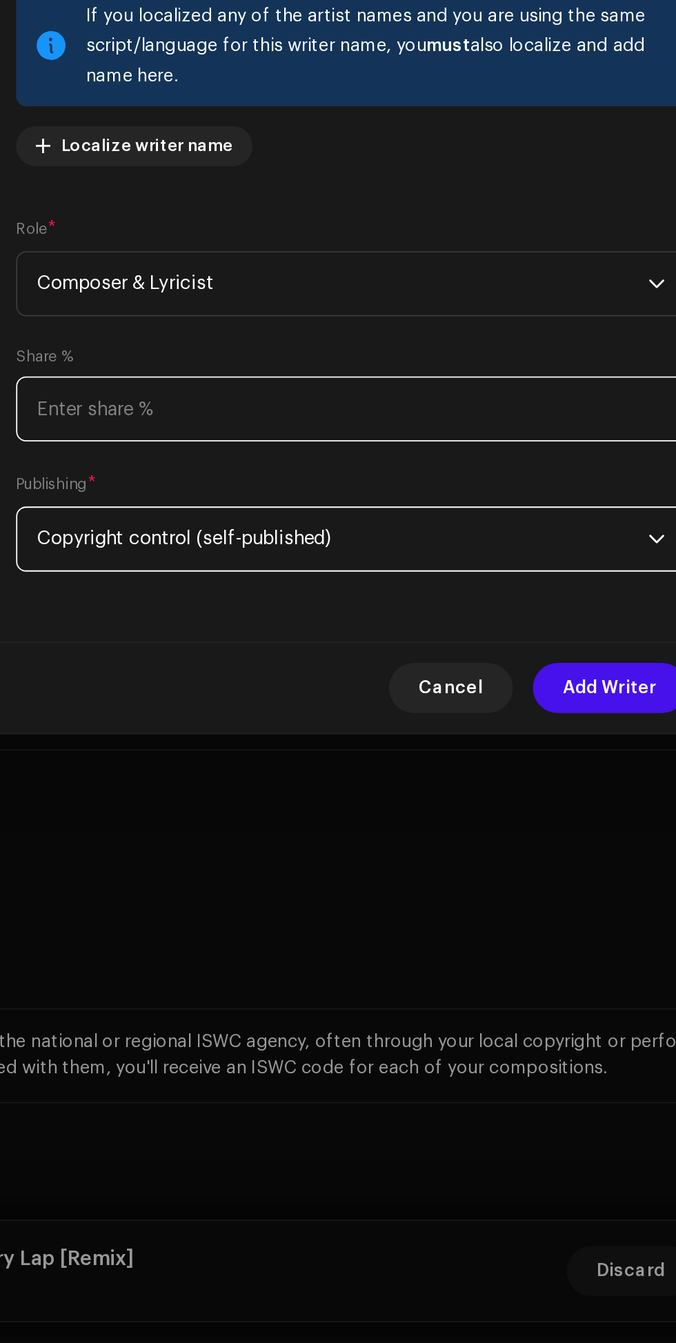
click at [205, 829] on input at bounding box center [338, 829] width 370 height 36
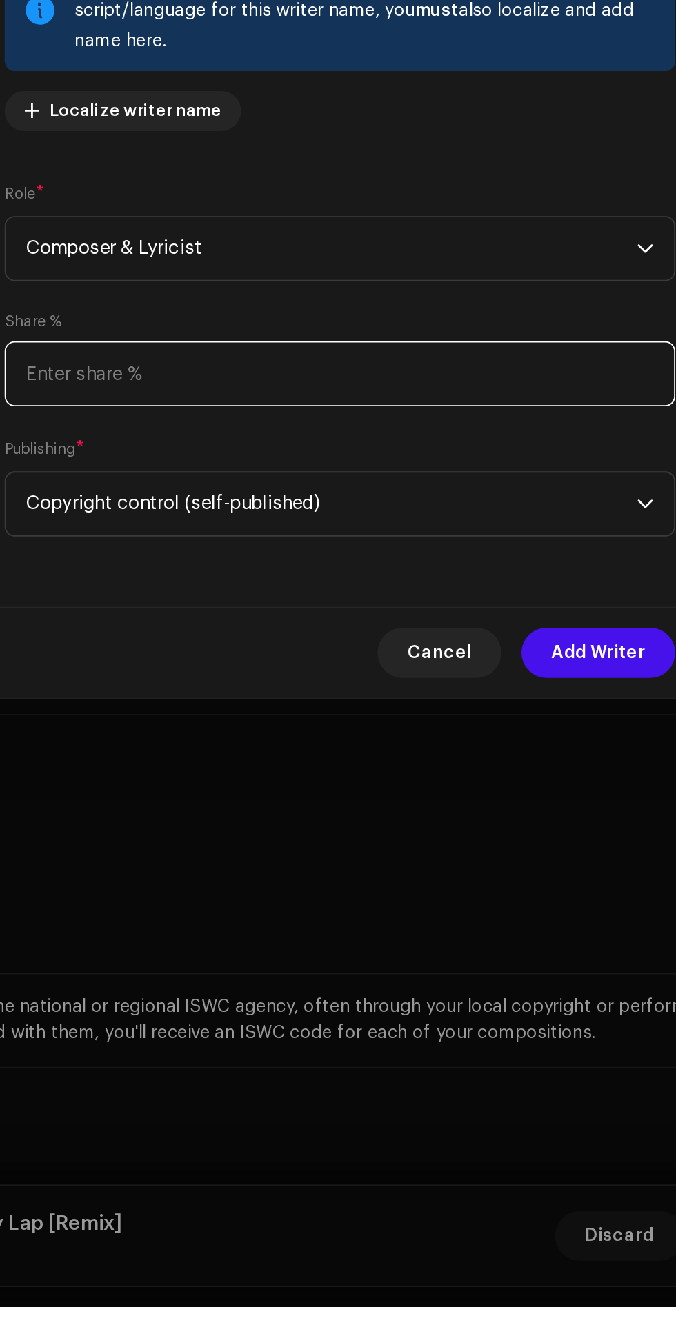
scroll to position [93, 0]
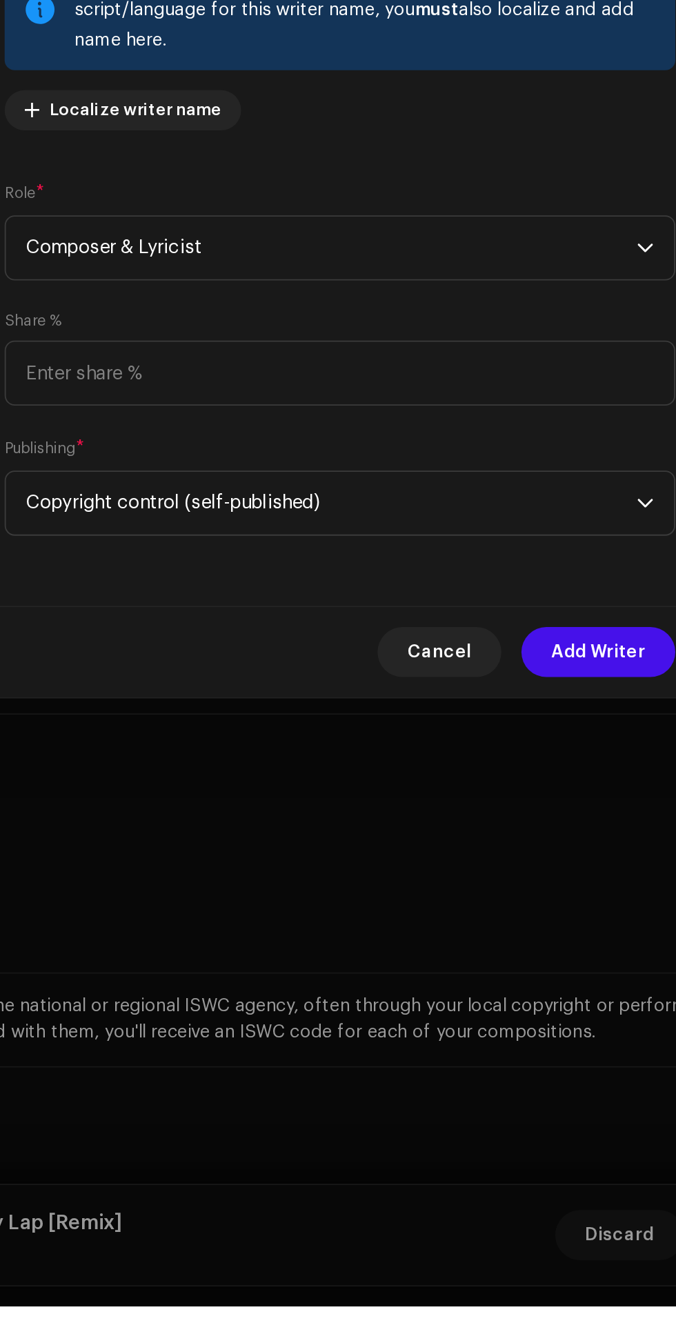
click at [476, 983] on span "Add Writer" at bounding box center [481, 983] width 52 height 28
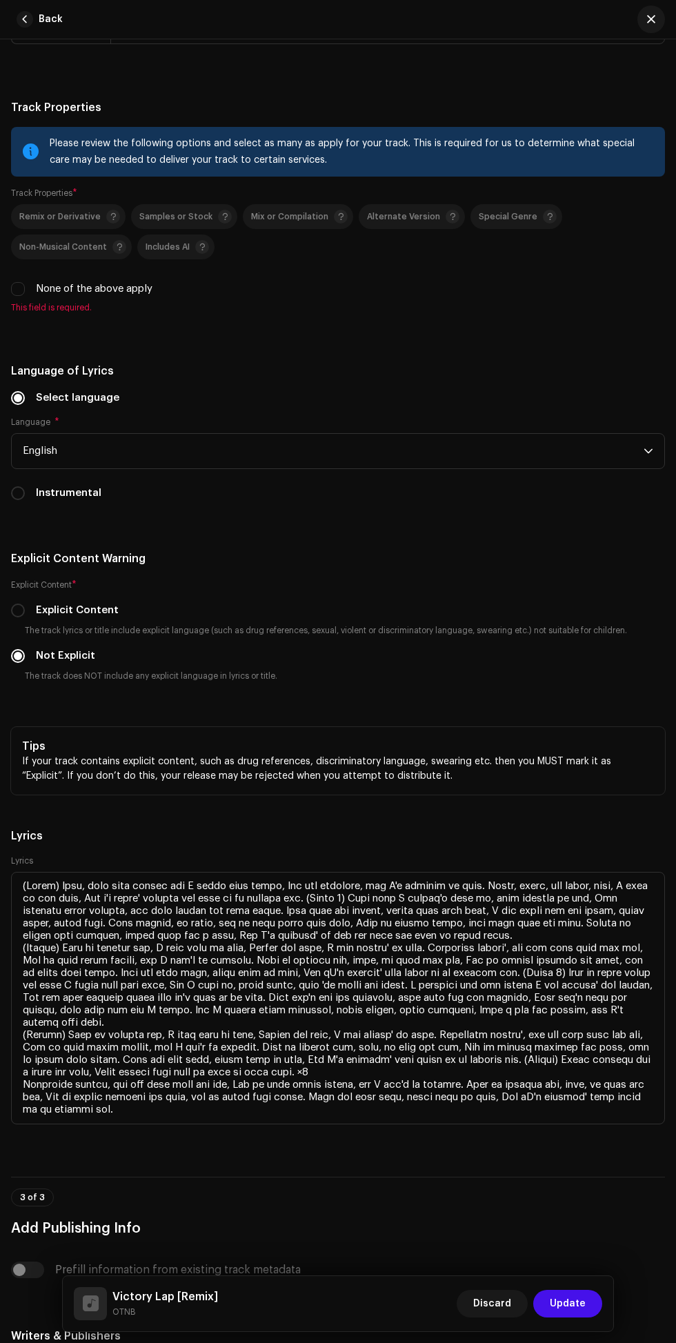
click at [569, 1318] on span "Update" at bounding box center [568, 1304] width 36 height 28
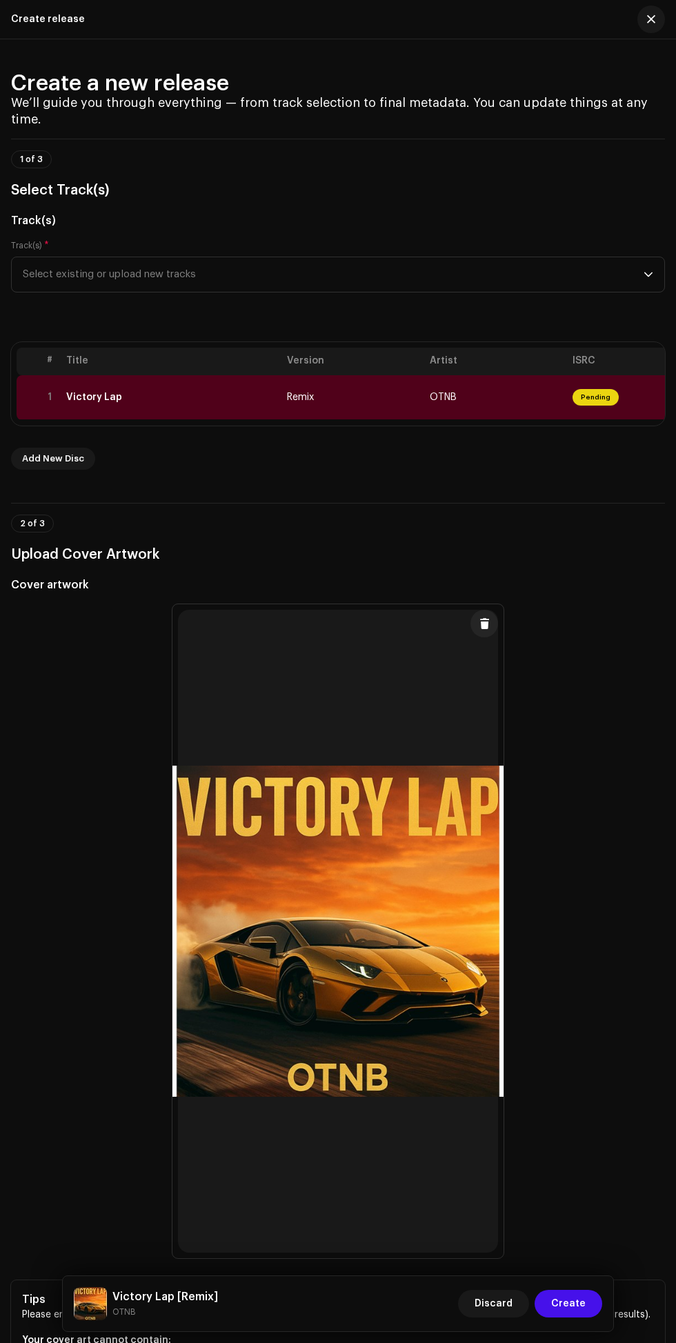
click at [564, 1318] on span "Create" at bounding box center [568, 1304] width 34 height 28
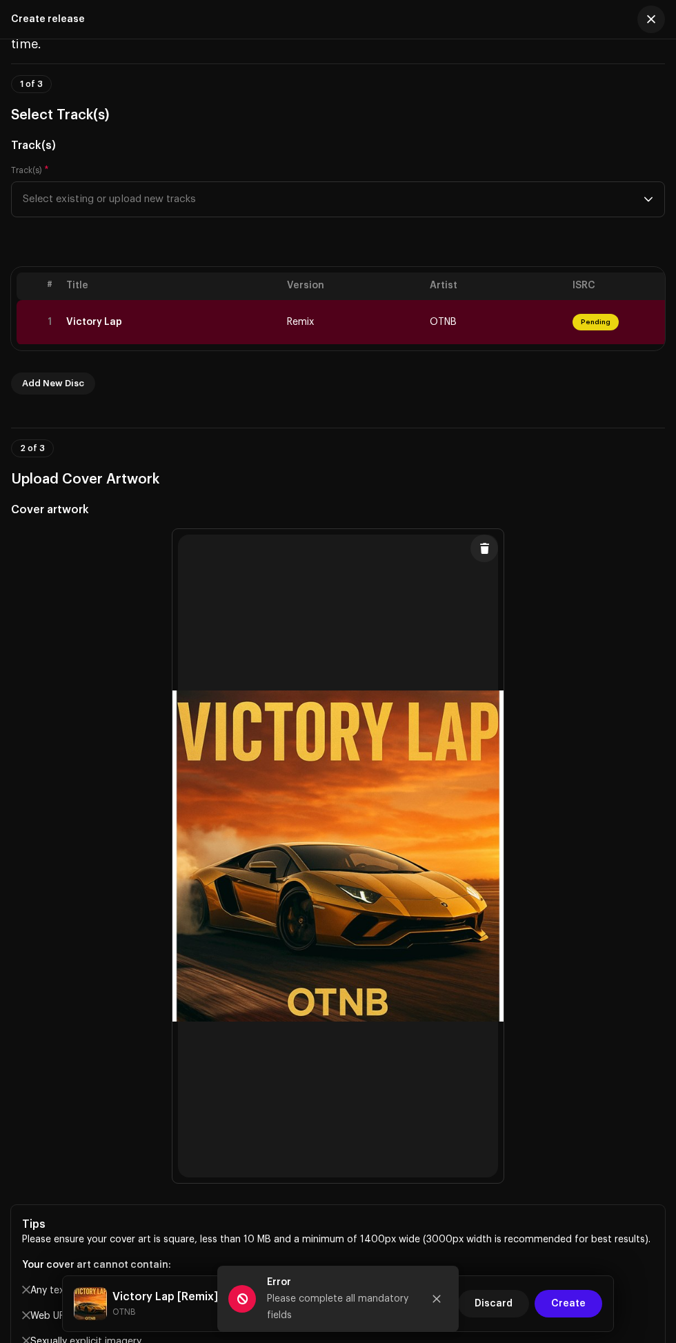
scroll to position [0, 0]
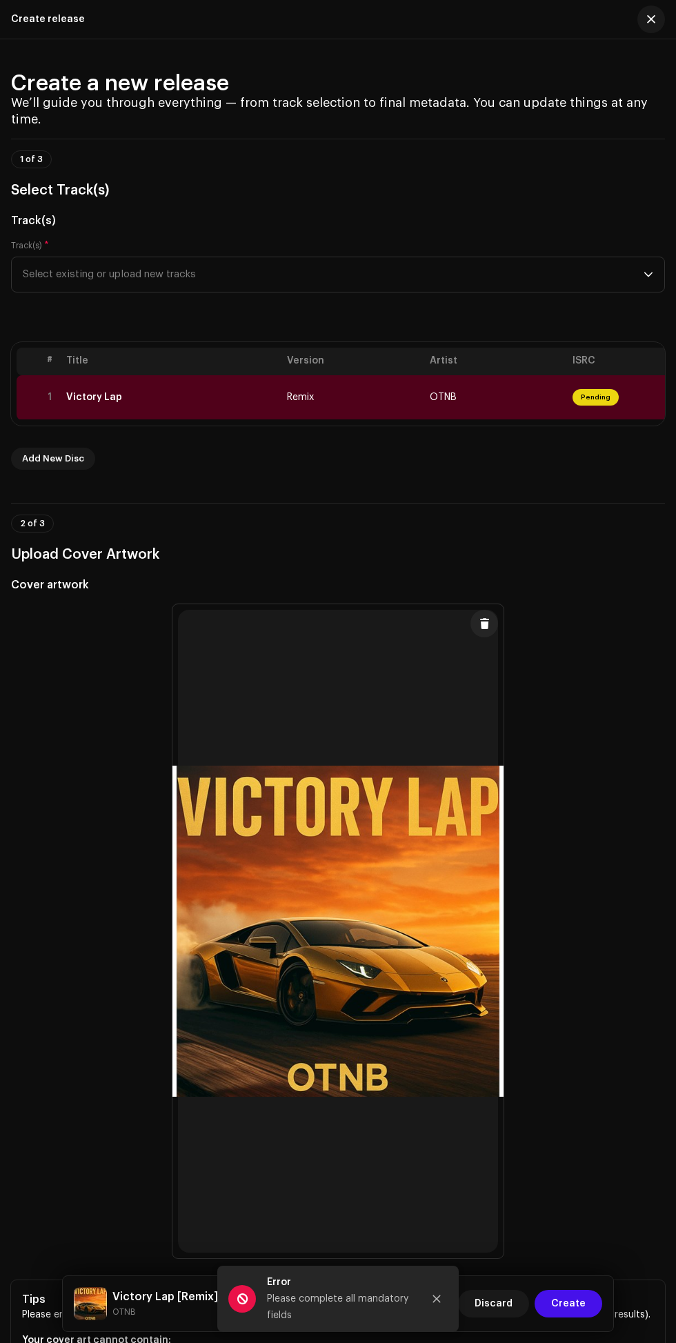
click at [569, 1318] on span "Create" at bounding box center [568, 1304] width 34 height 28
click at [437, 1303] on icon "Close" at bounding box center [437, 1300] width 8 height 8
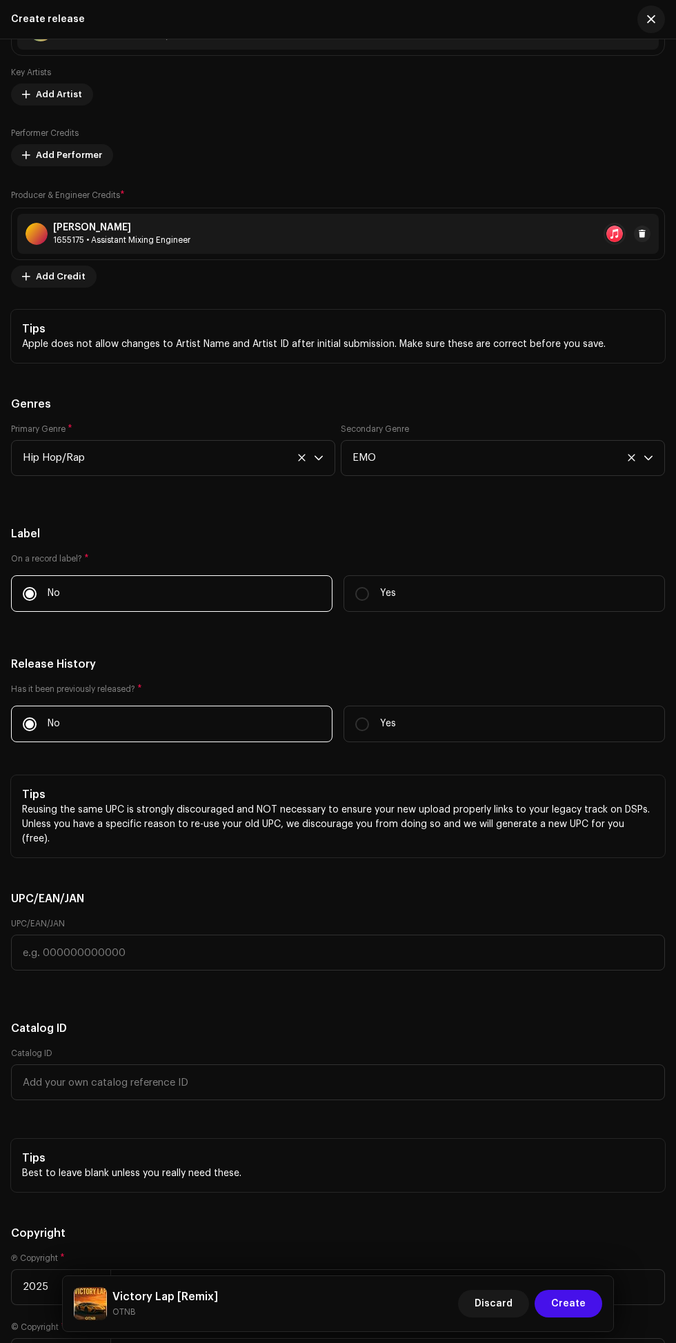
scroll to position [3124, 0]
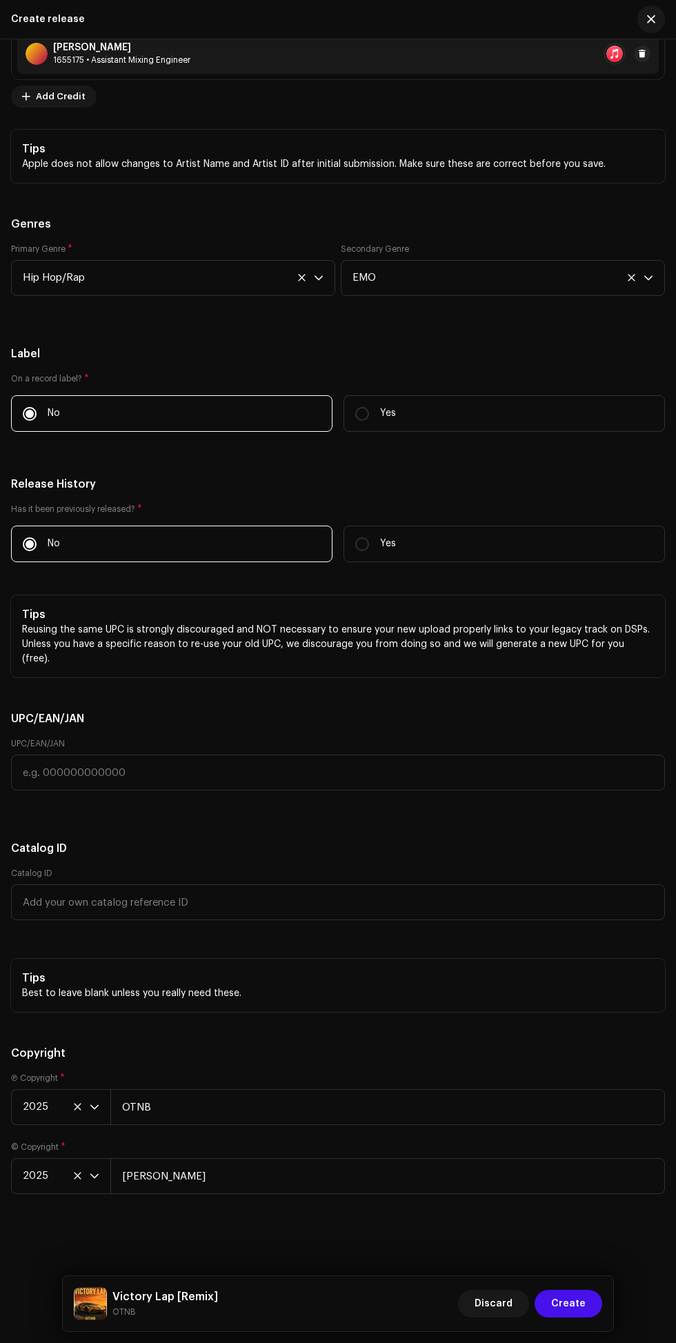
click at [560, 1318] on span "Create" at bounding box center [568, 1304] width 34 height 28
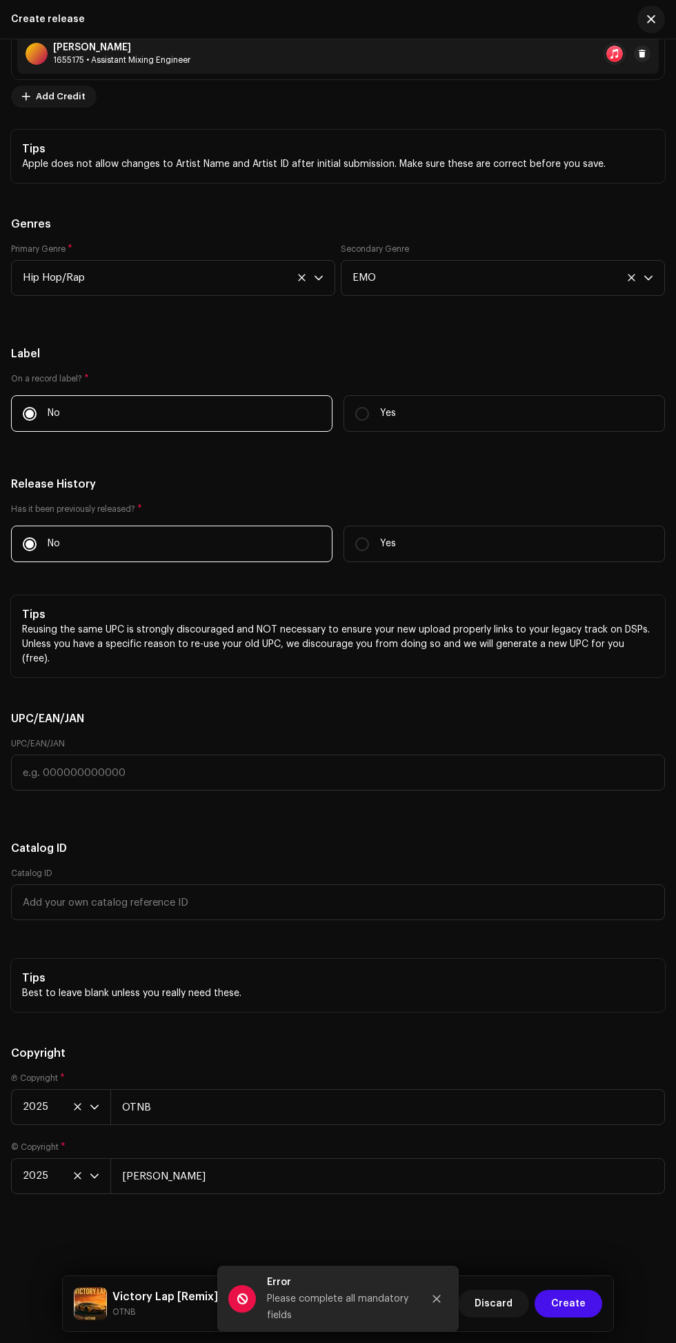
scroll to position [87, 0]
click at [564, 1318] on span "Create" at bounding box center [568, 1304] width 34 height 28
click at [440, 1303] on icon "Close" at bounding box center [437, 1300] width 8 height 8
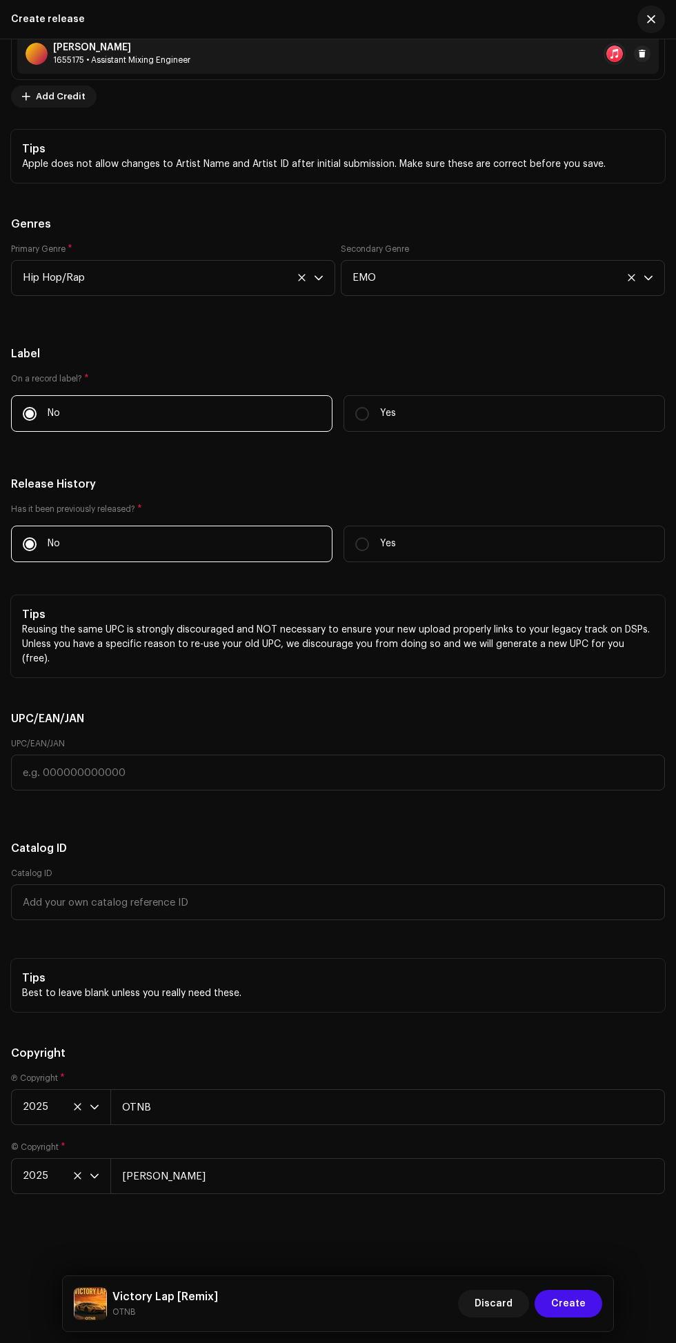
click at [228, 857] on h5 "Catalog ID" at bounding box center [338, 848] width 654 height 17
click at [207, 920] on input "text" at bounding box center [338, 903] width 654 height 36
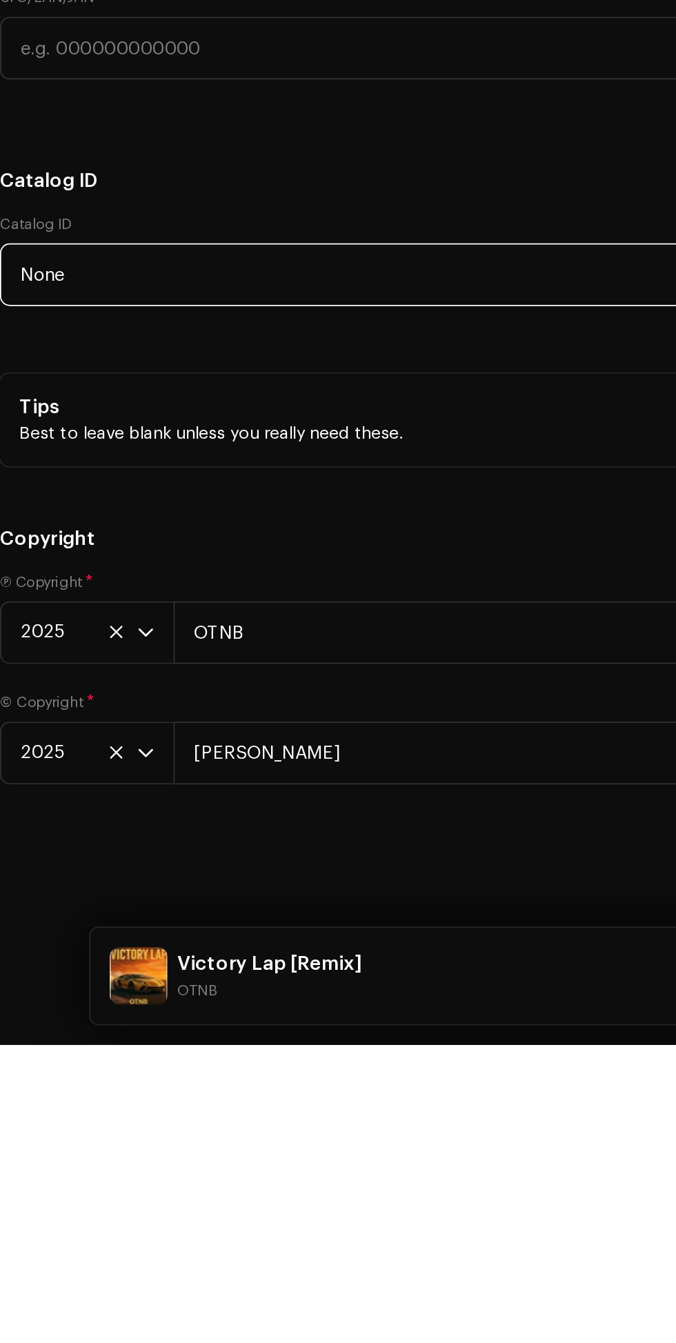
scroll to position [3015, 0]
type input "None"
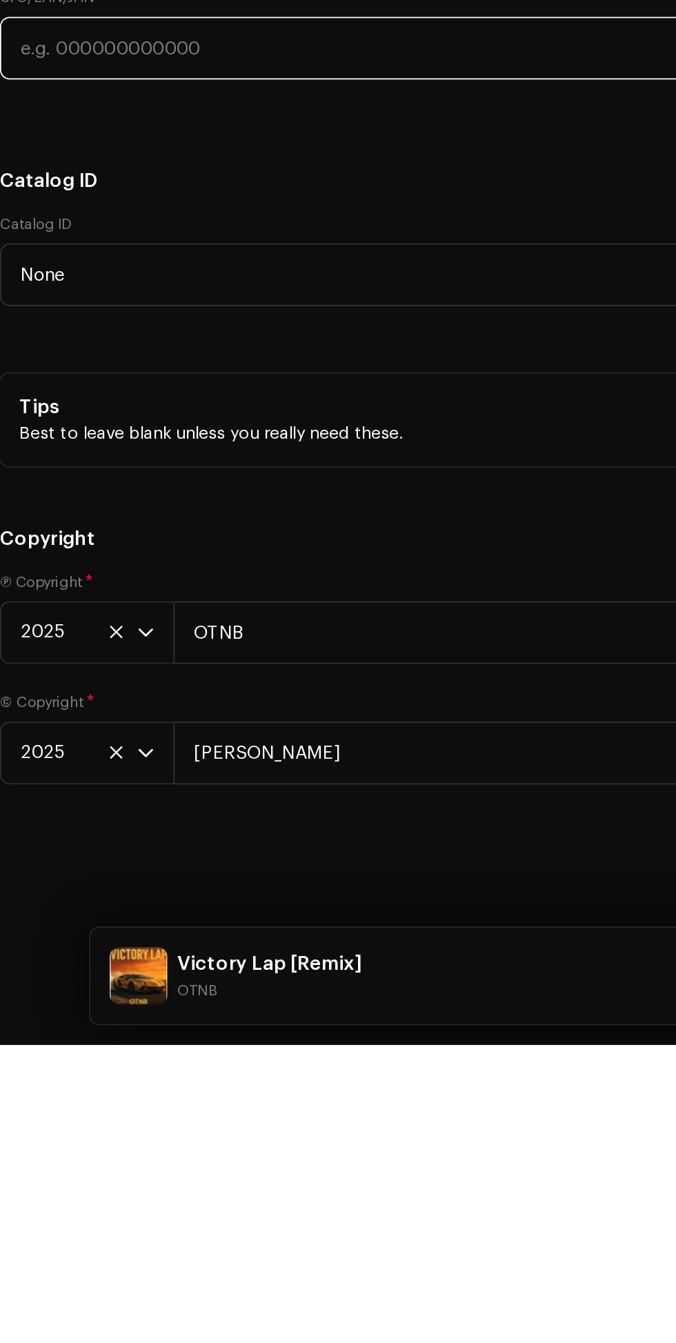
click at [72, 791] on input "text" at bounding box center [338, 773] width 654 height 36
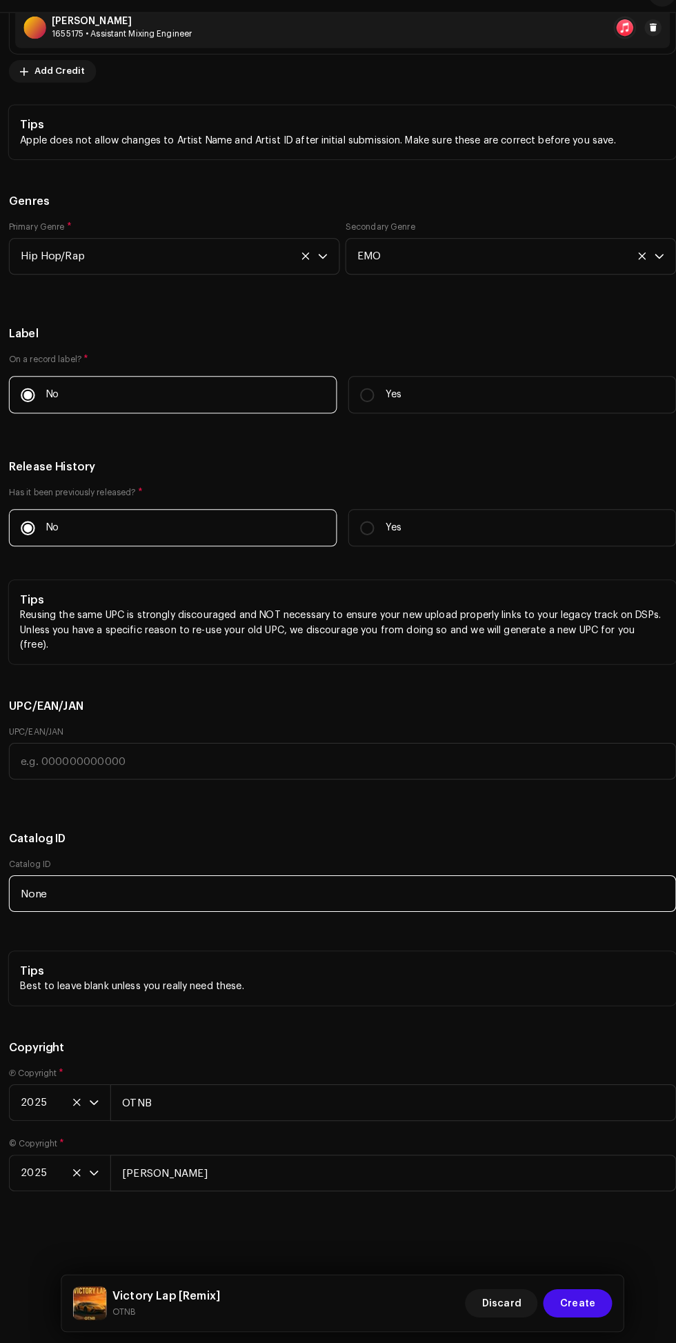
scroll to position [185, 0]
click at [571, 1295] on span "Create" at bounding box center [568, 1304] width 34 height 28
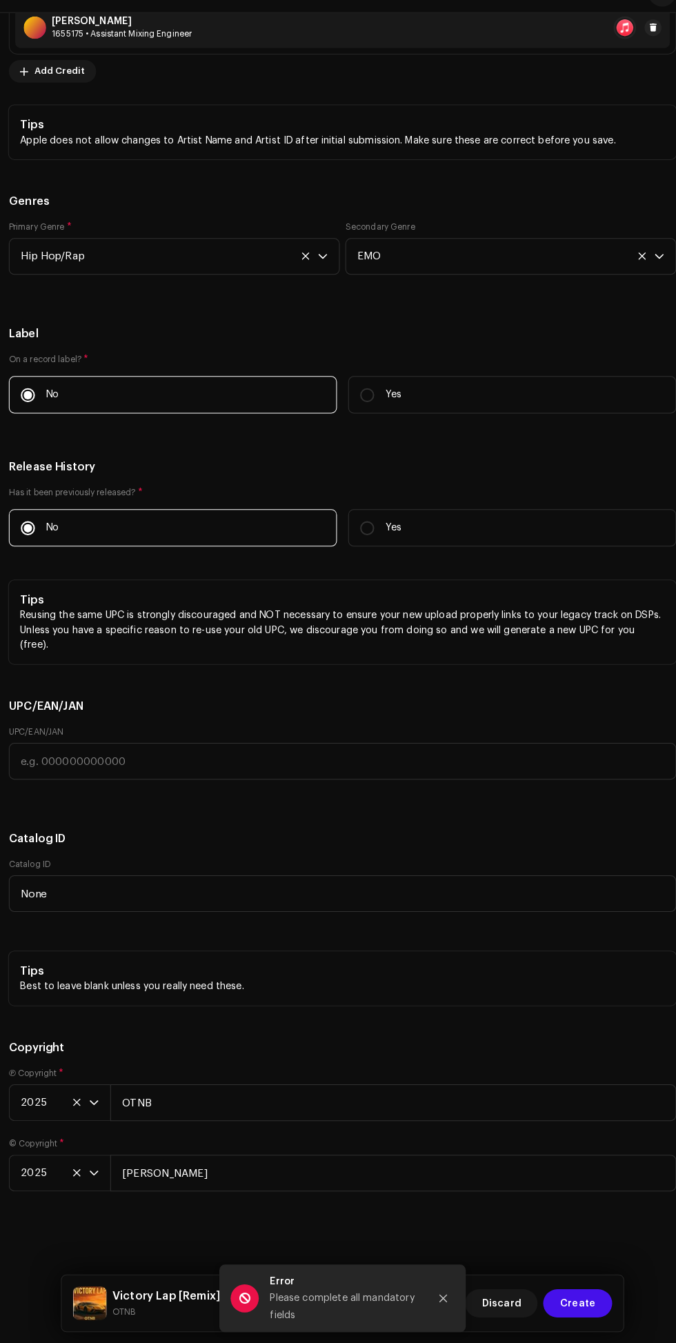
click at [248, 1299] on span at bounding box center [242, 1299] width 28 height 28
click at [315, 1303] on div "Please complete all mandatory fields" at bounding box center [339, 1307] width 145 height 33
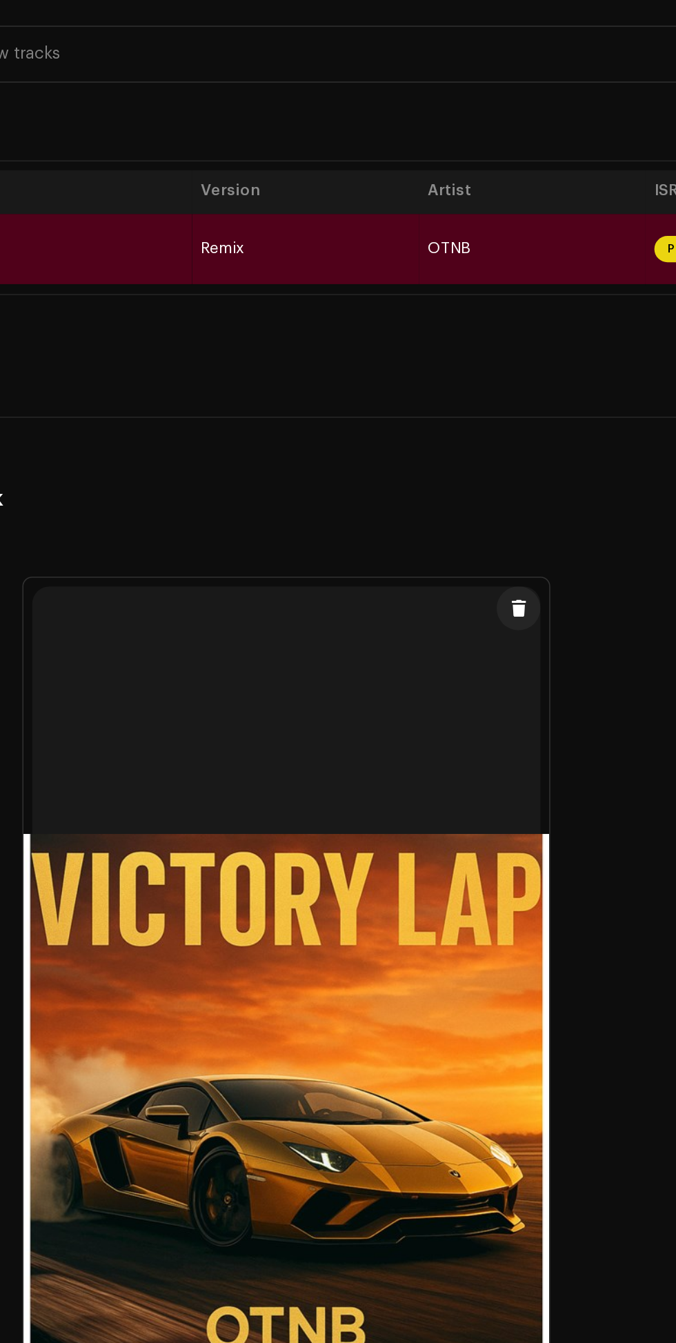
scroll to position [156, 0]
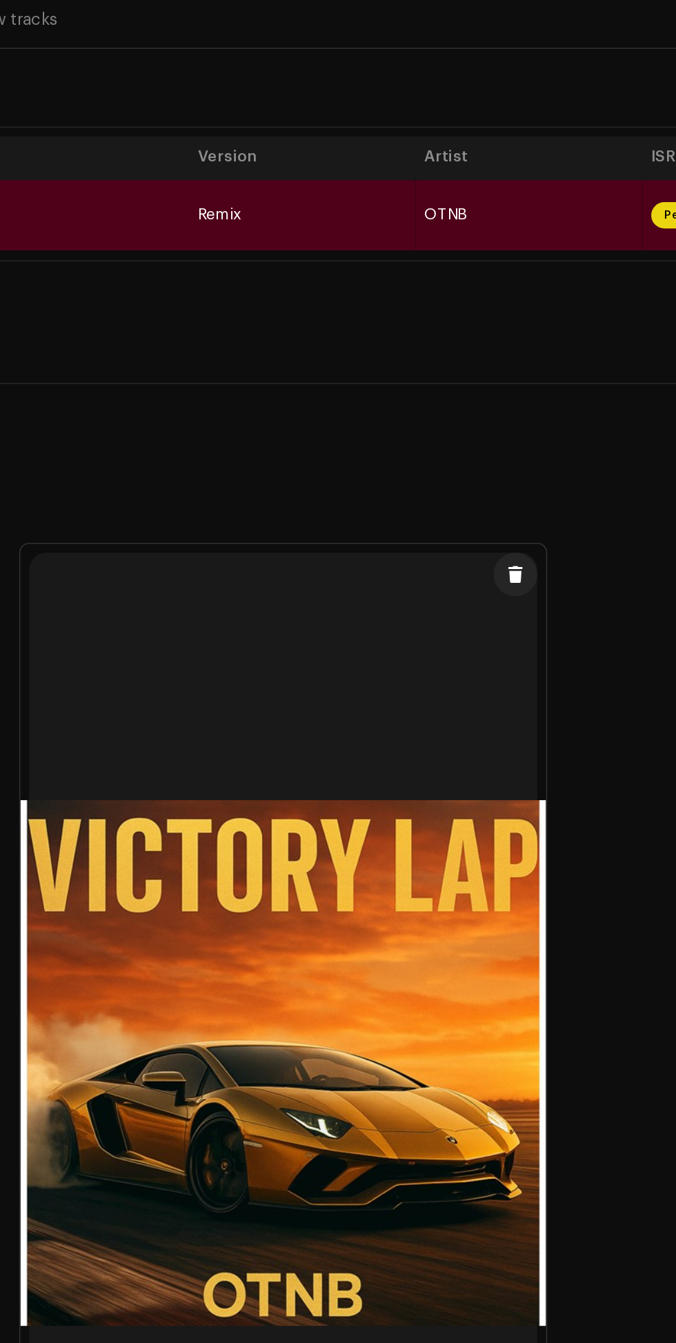
click at [443, 375] on th "Artist" at bounding box center [493, 362] width 143 height 28
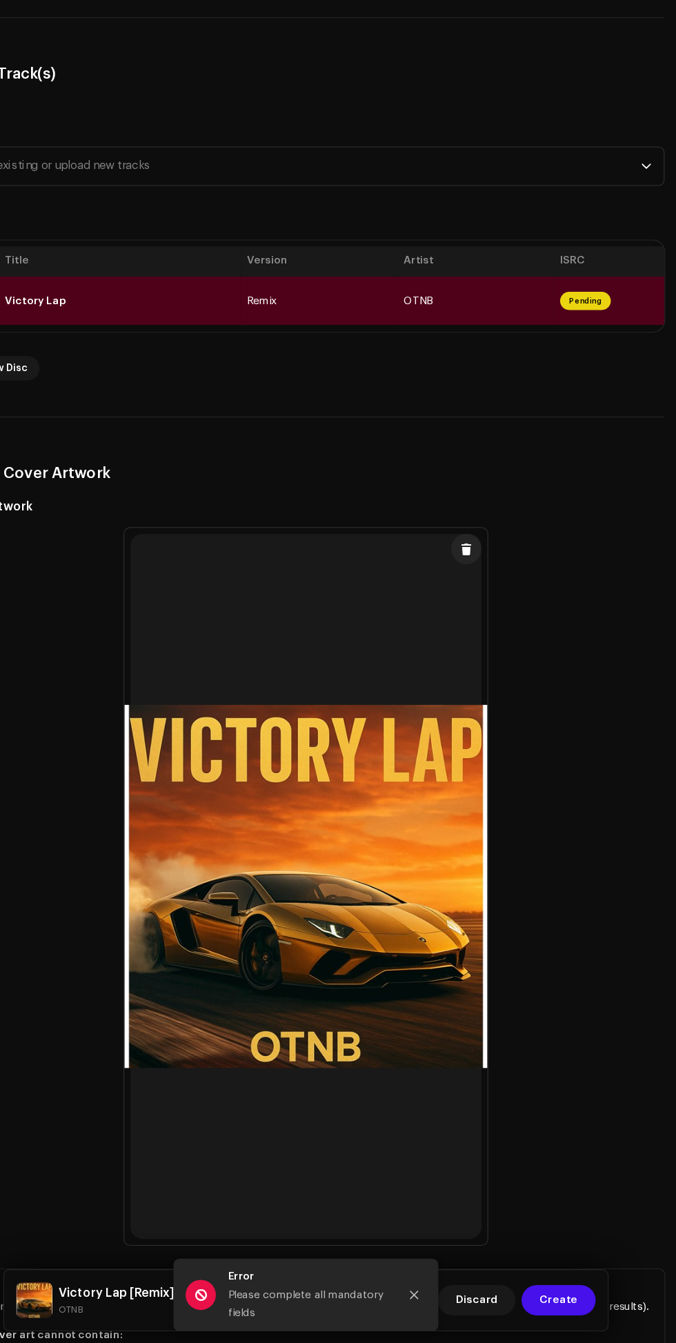
scroll to position [174, 0]
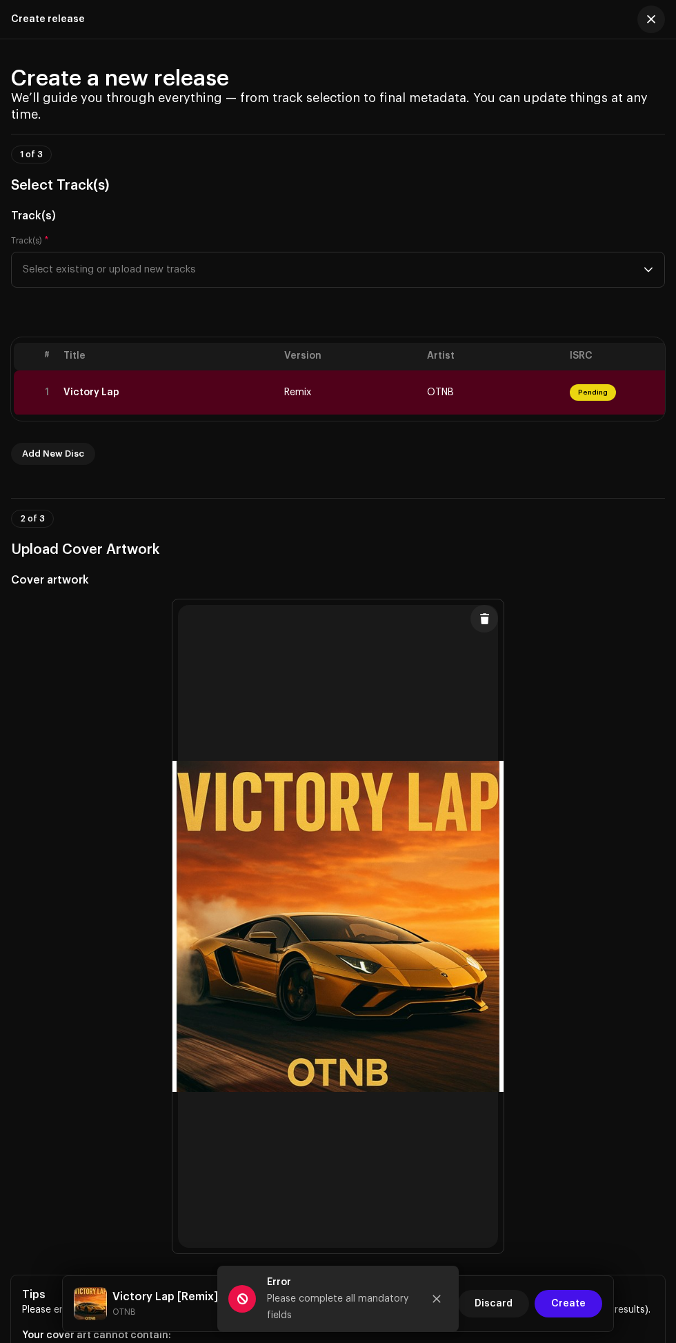
click at [440, 371] on th "Artist" at bounding box center [493, 357] width 143 height 28
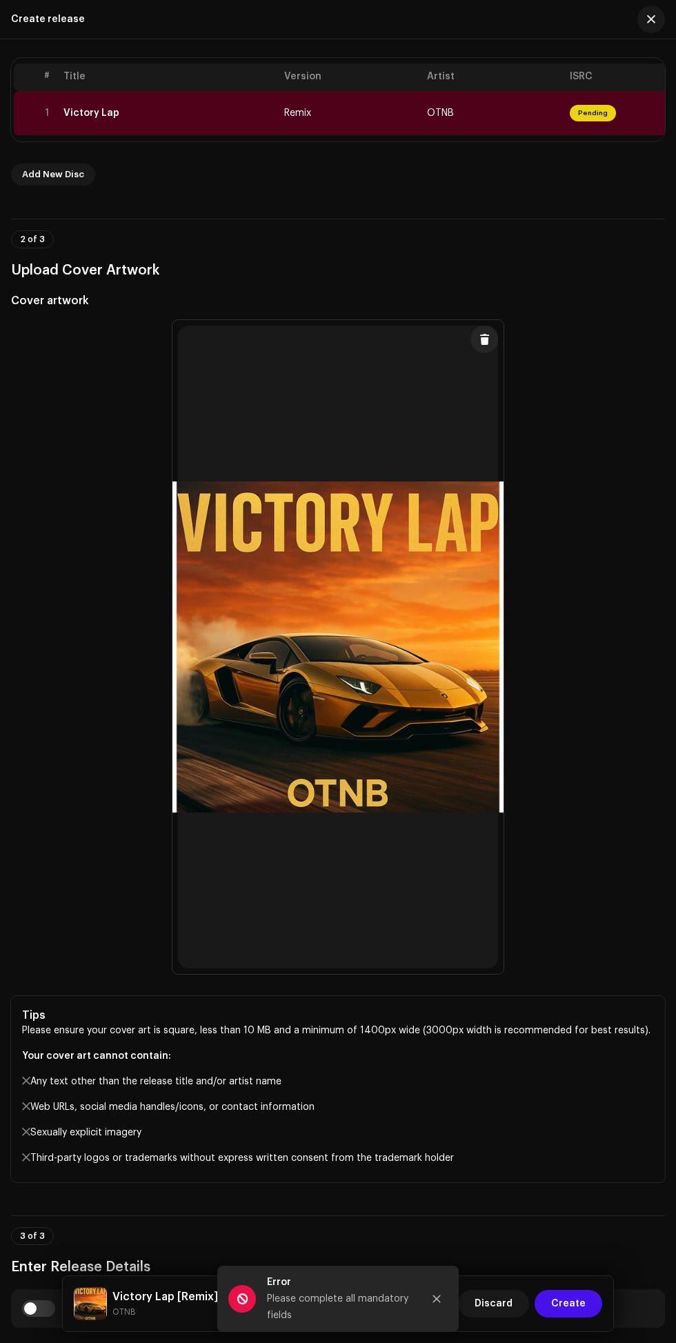
scroll to position [285, 0]
click at [424, 1275] on div "Error Please complete all mandatory fields" at bounding box center [337, 1299] width 241 height 66
click at [437, 1300] on icon "Close" at bounding box center [437, 1300] width 8 height 8
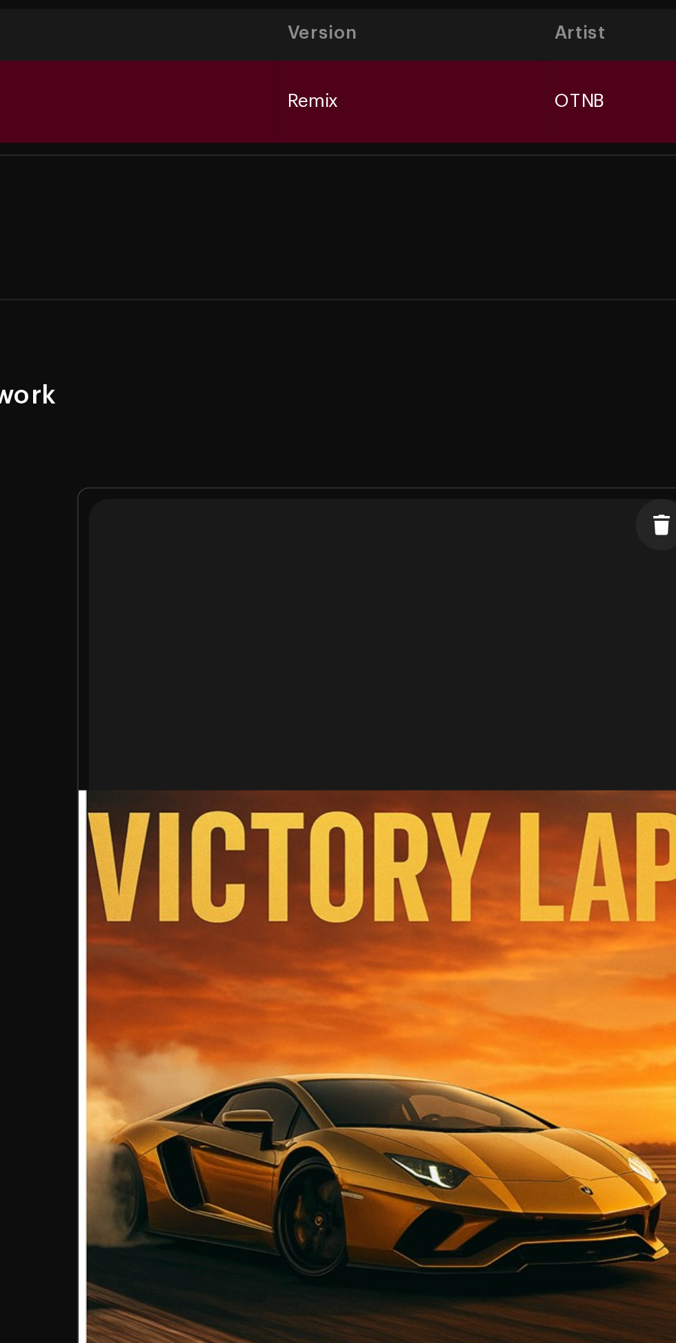
scroll to position [155, 0]
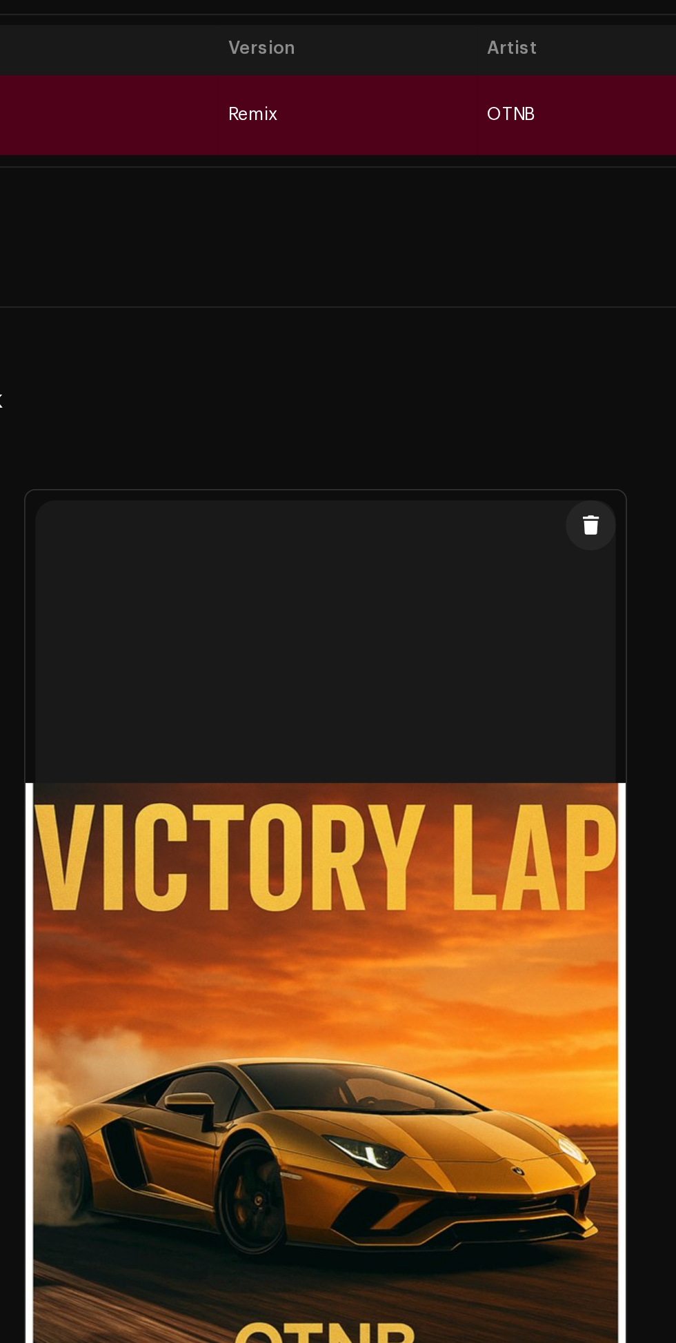
click at [431, 375] on th "Artist" at bounding box center [493, 362] width 143 height 28
click at [439, 375] on th "Artist" at bounding box center [493, 362] width 143 height 28
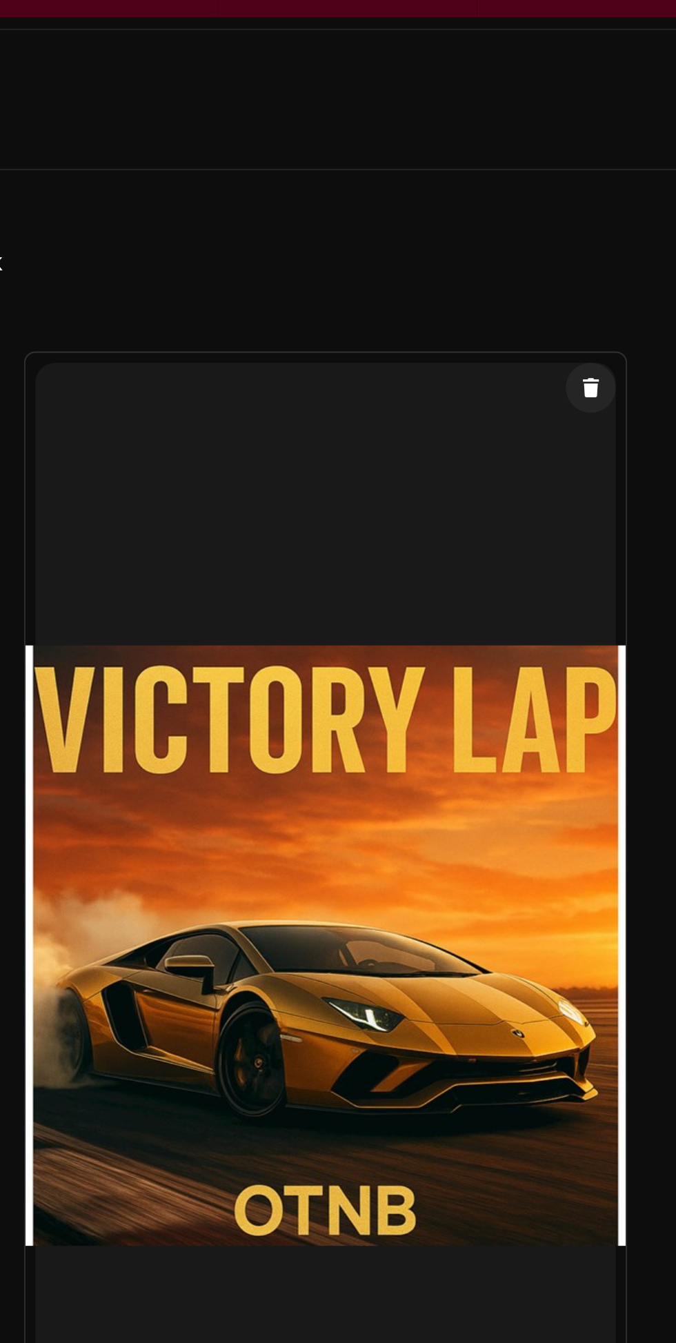
scroll to position [75, 0]
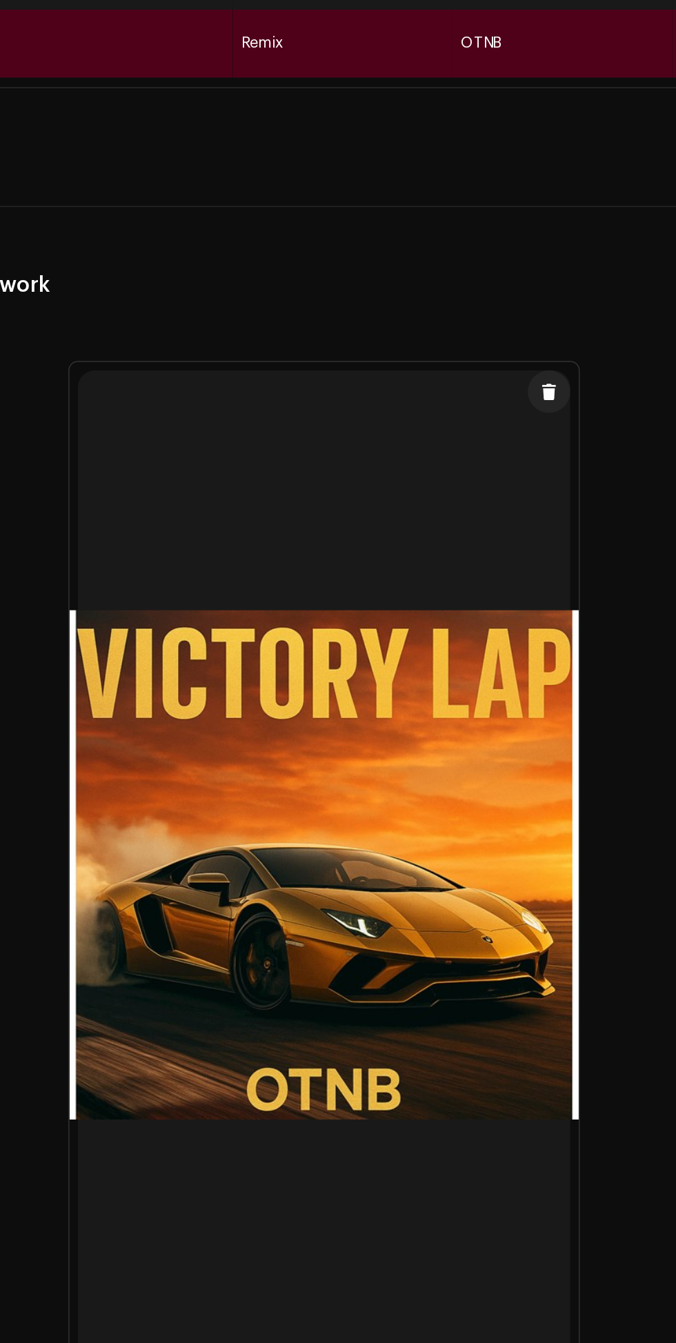
click at [451, 328] on span "OTNB" at bounding box center [440, 323] width 27 height 10
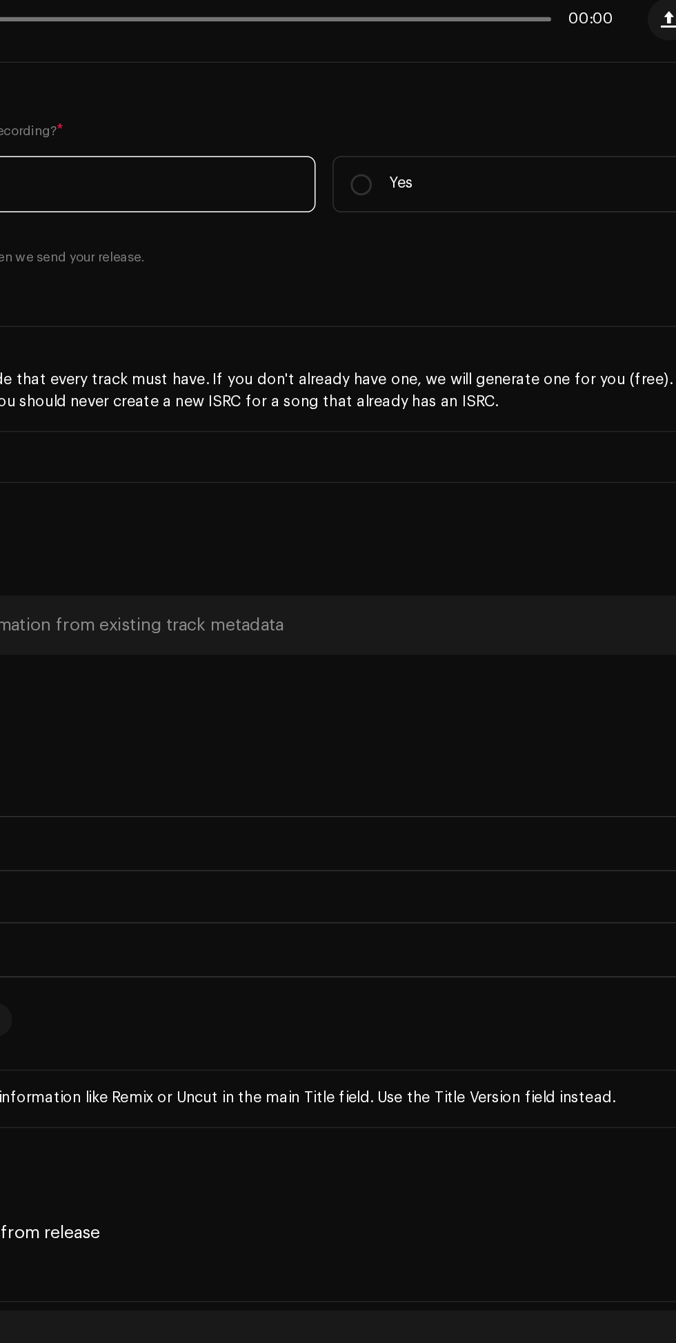
click at [305, 363] on h5 "ISRC" at bounding box center [338, 354] width 654 height 17
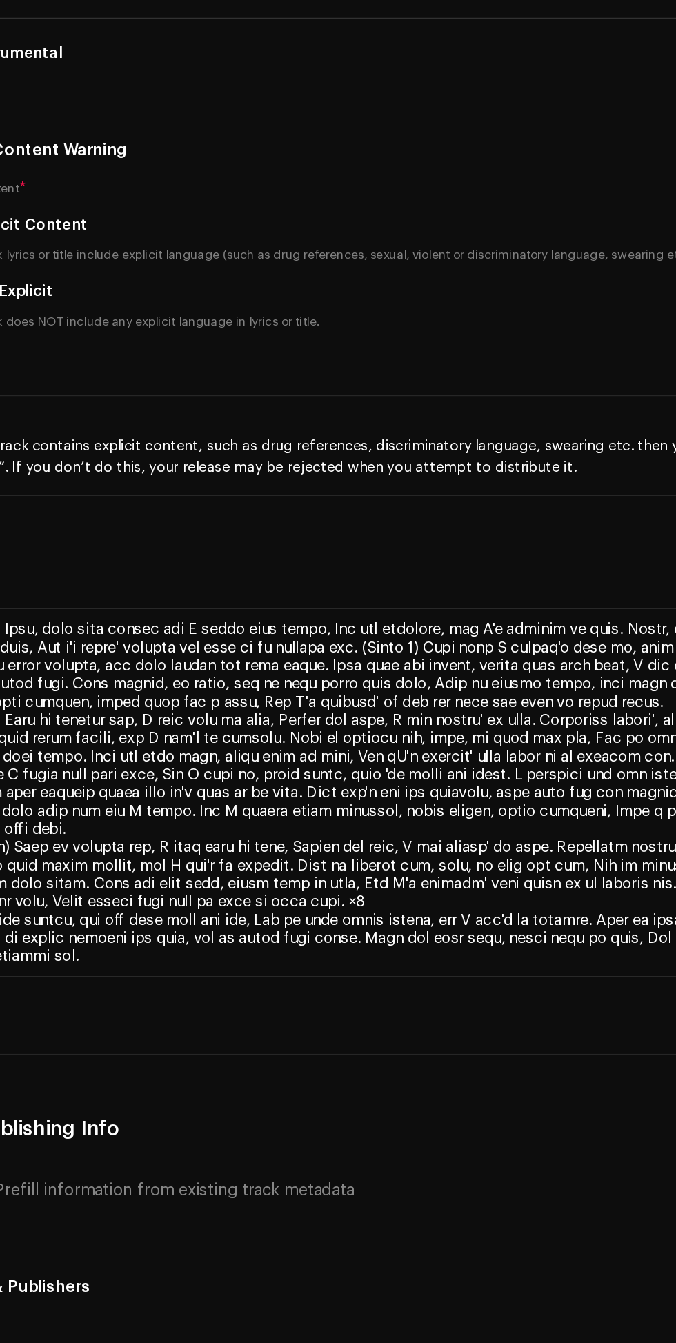
scroll to position [112, 0]
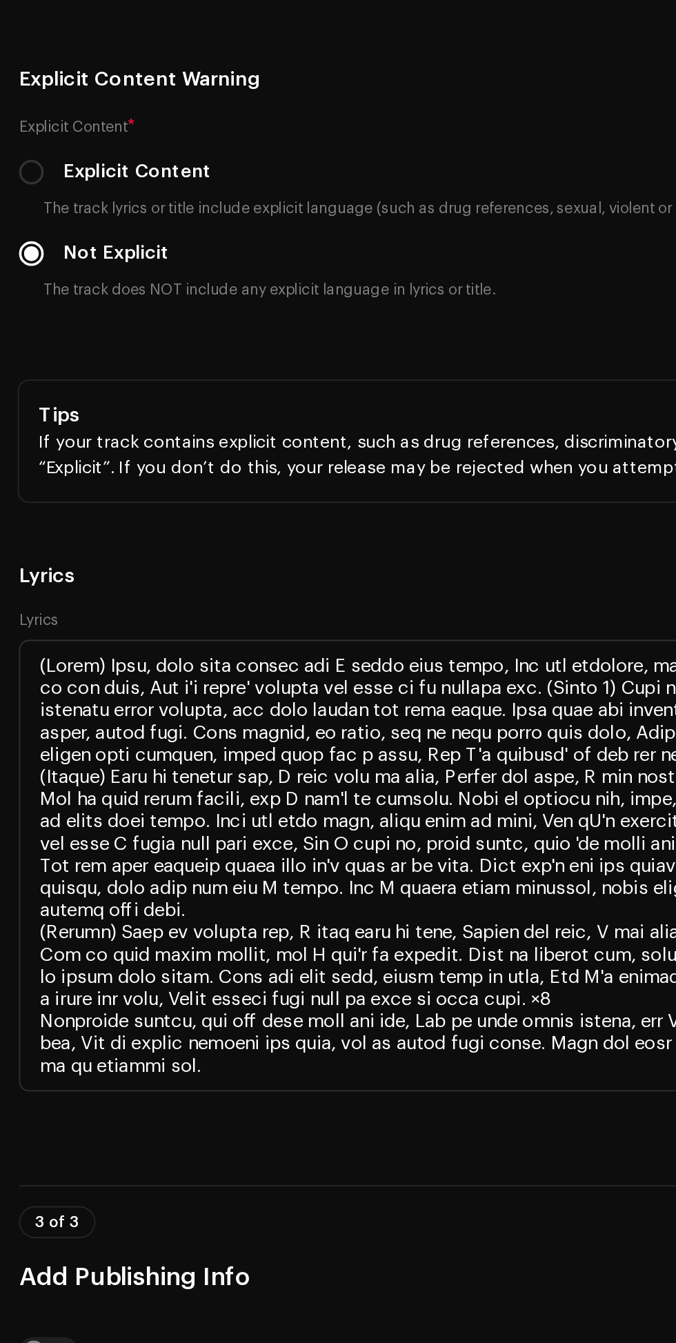
scroll to position [2834, 0]
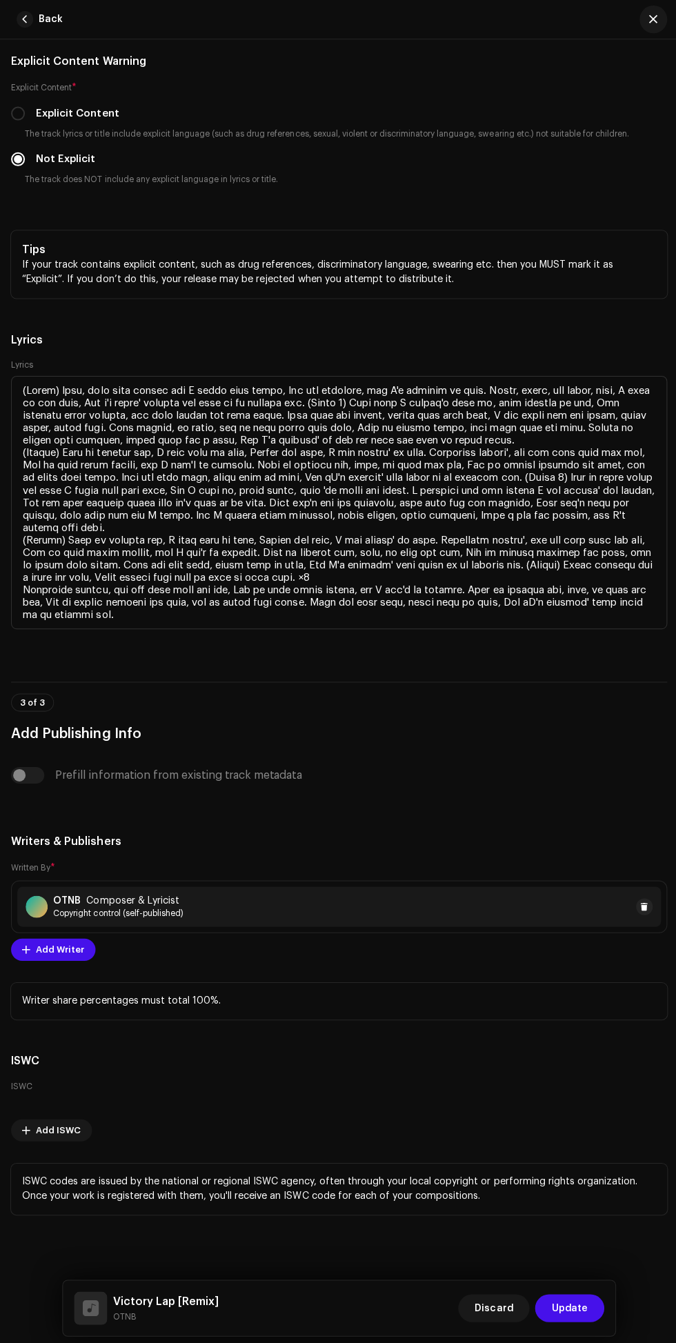
click at [570, 1318] on span "Update" at bounding box center [568, 1304] width 36 height 28
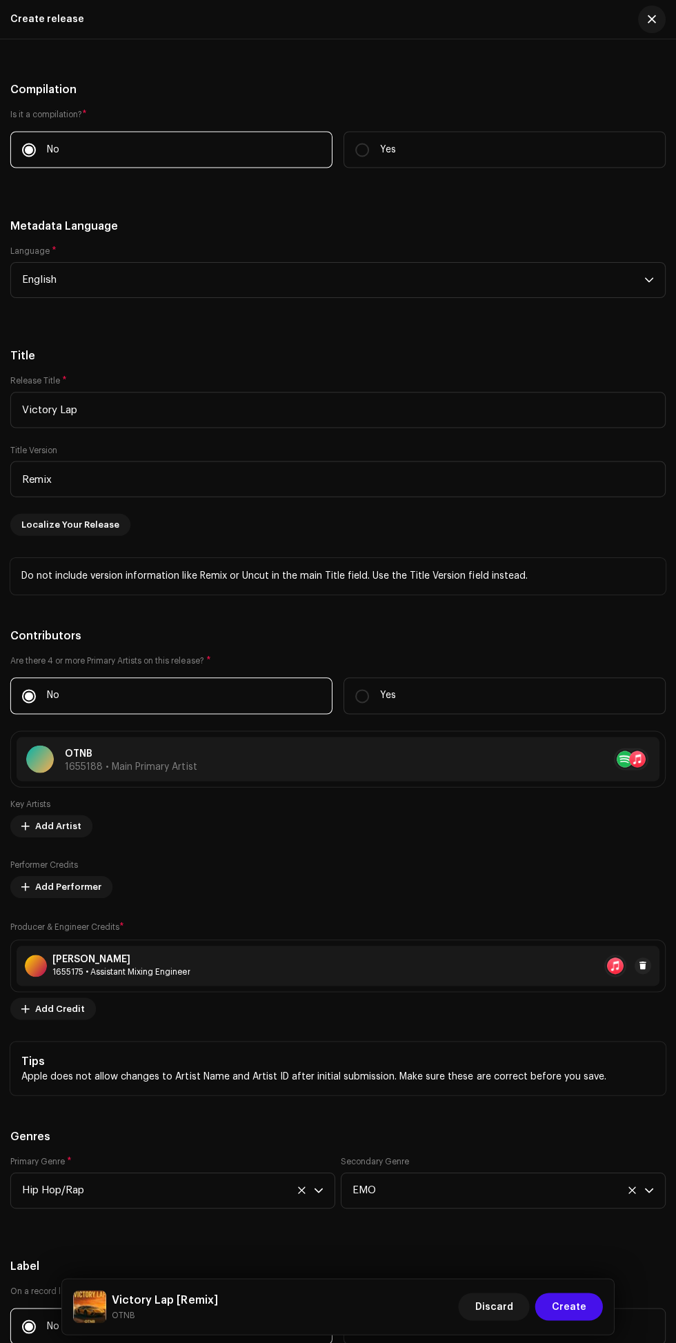
click at [569, 1318] on span "Create" at bounding box center [568, 1304] width 34 height 28
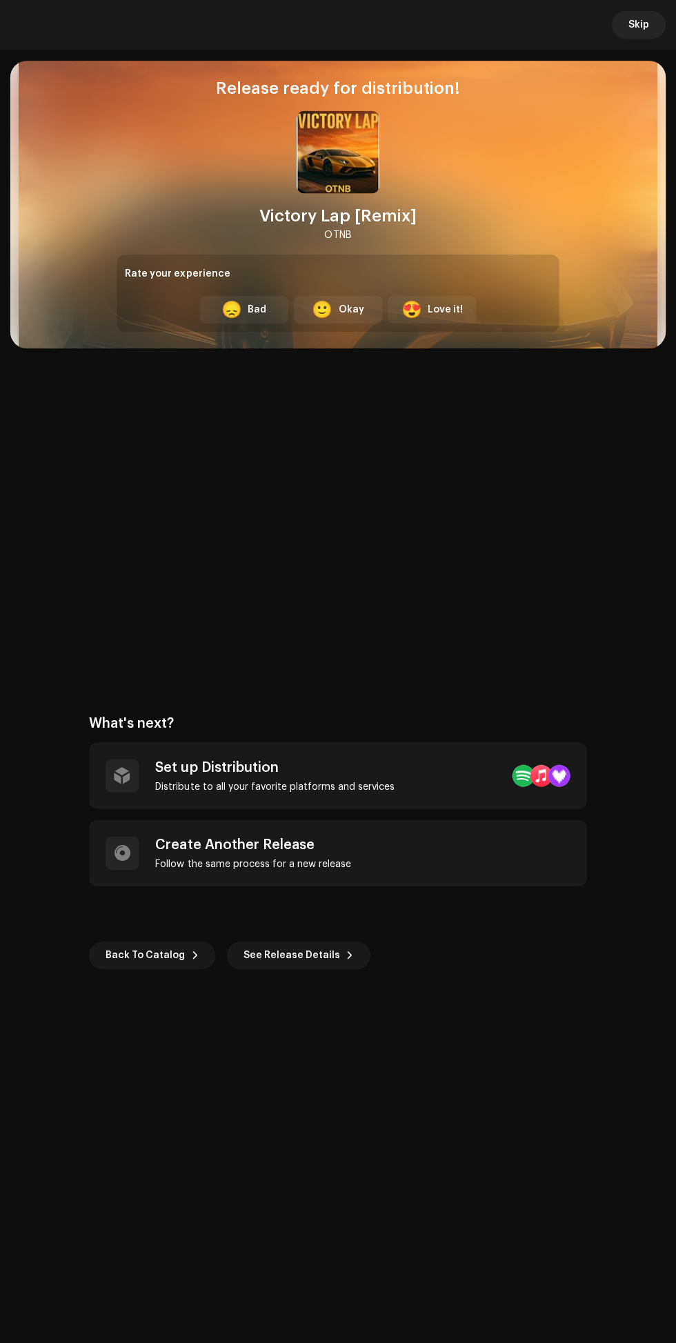
click at [356, 309] on div "Okay" at bounding box center [352, 309] width 26 height 14
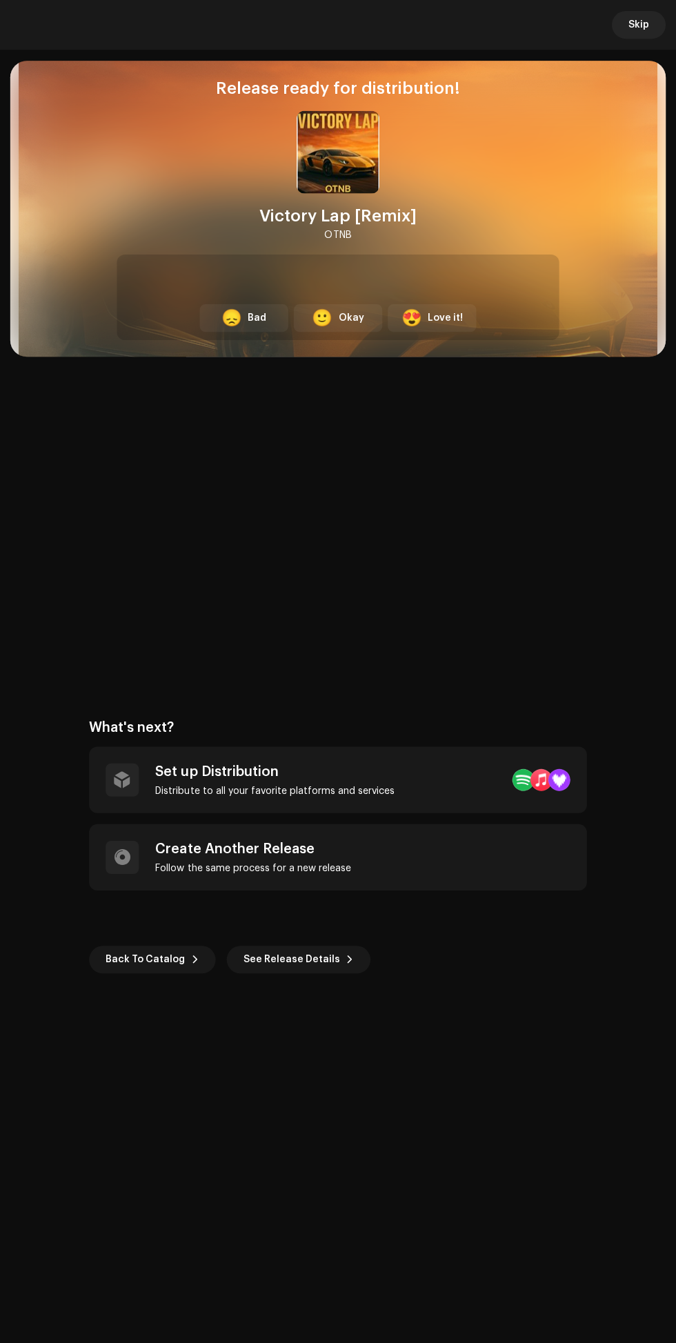
click at [468, 811] on div "Set up Distribution Distribute to all your favorite platforms and services" at bounding box center [338, 778] width 497 height 66
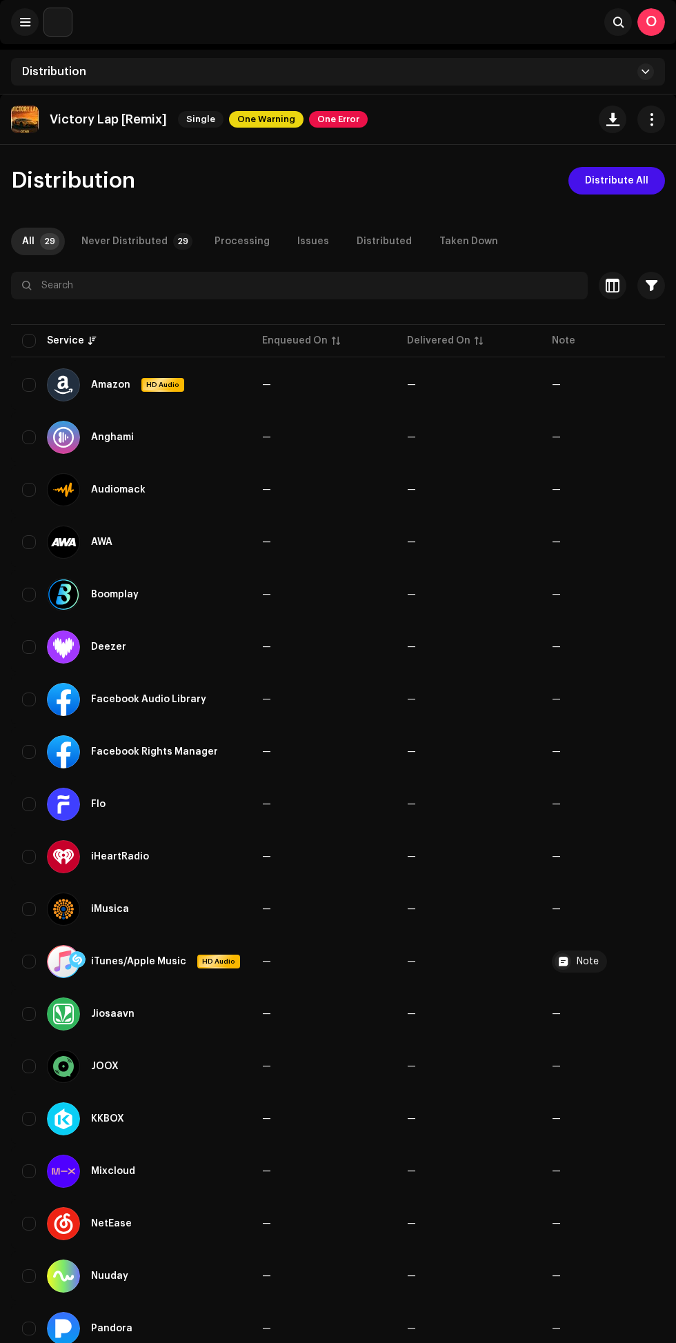
click at [612, 179] on span "Distribute All" at bounding box center [616, 181] width 63 height 28
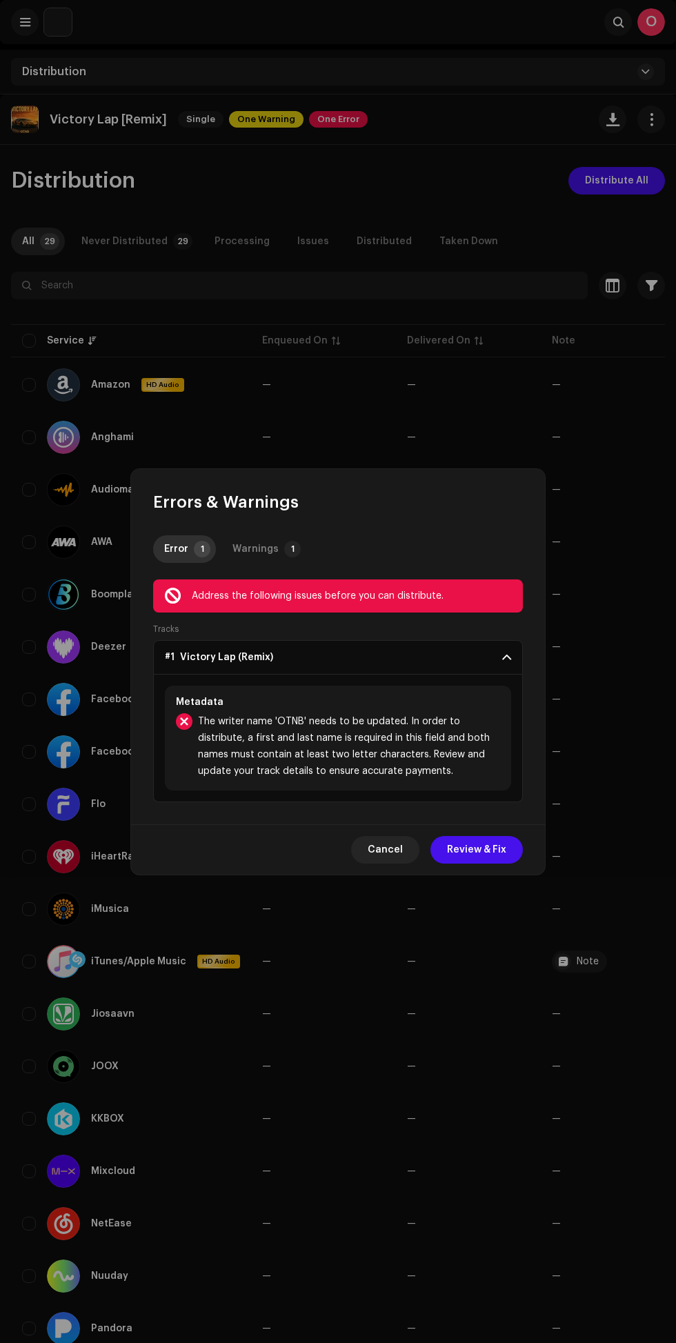
click at [486, 849] on span "Review & Fix" at bounding box center [476, 850] width 59 height 28
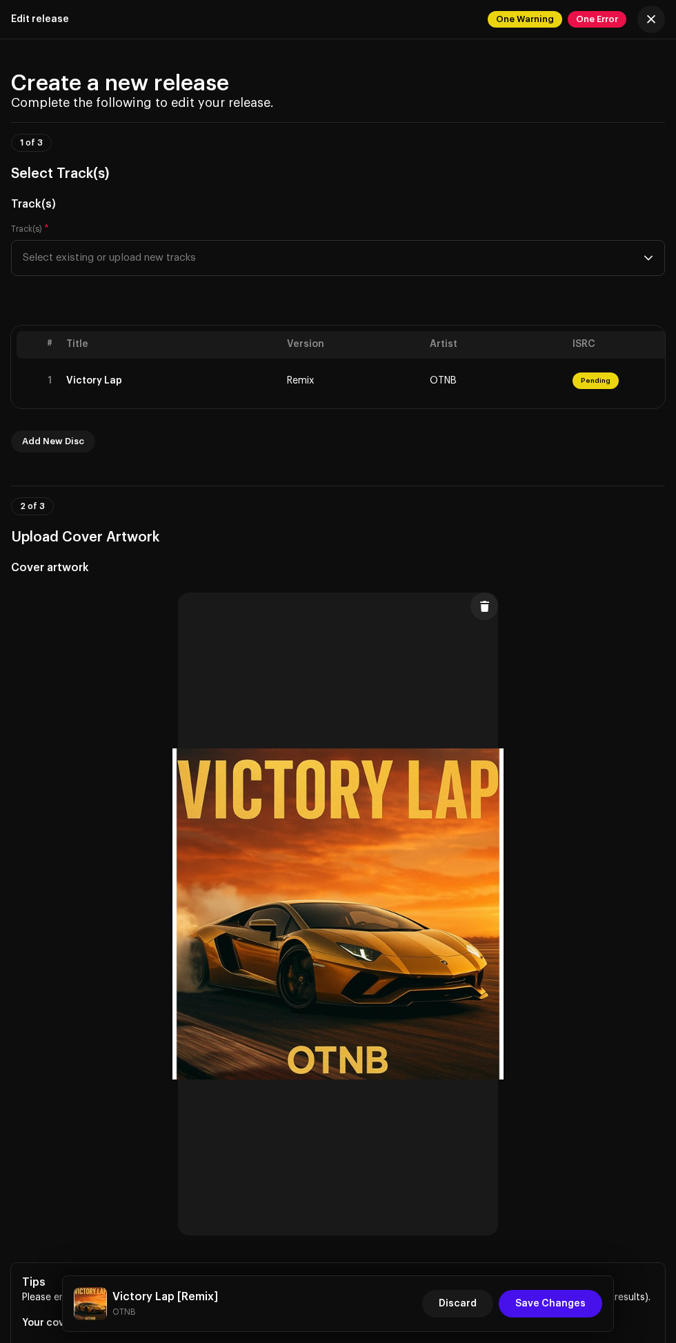
click at [586, 20] on span "One Error" at bounding box center [597, 19] width 59 height 17
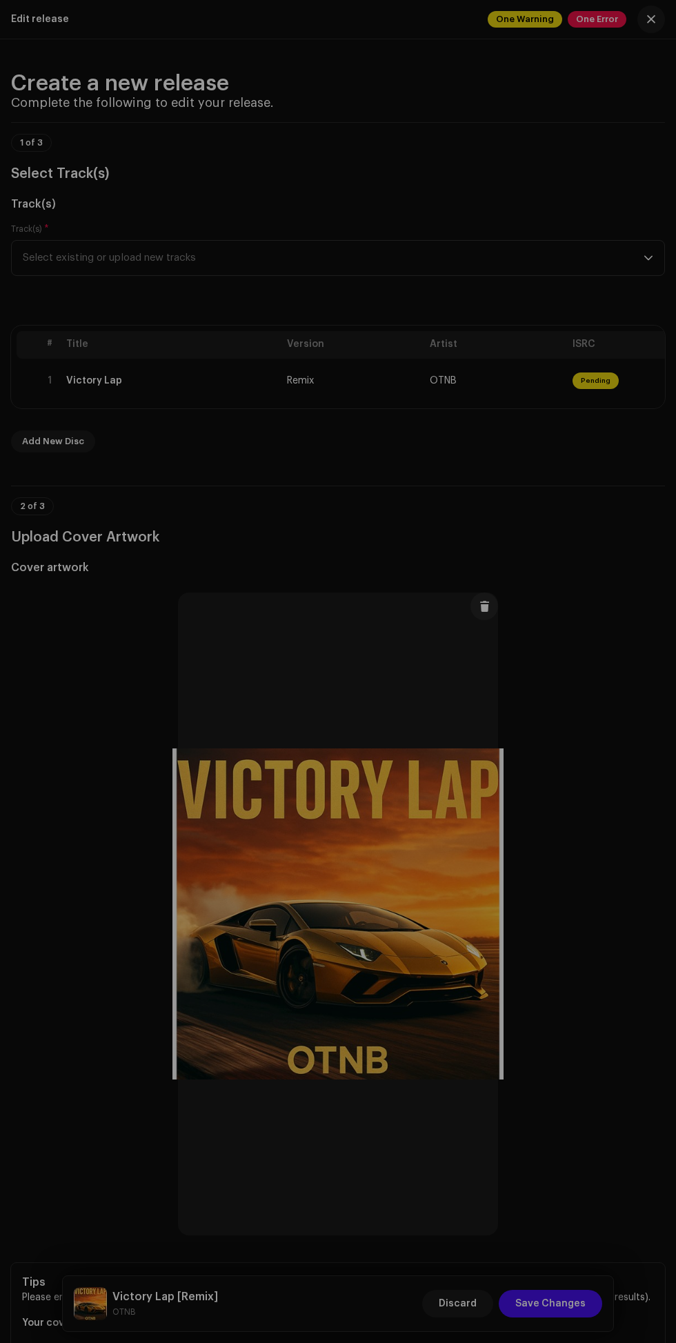
click at [569, 965] on div "Validation Errors Address the following issues before you can distribute. Track…" at bounding box center [338, 671] width 676 height 1343
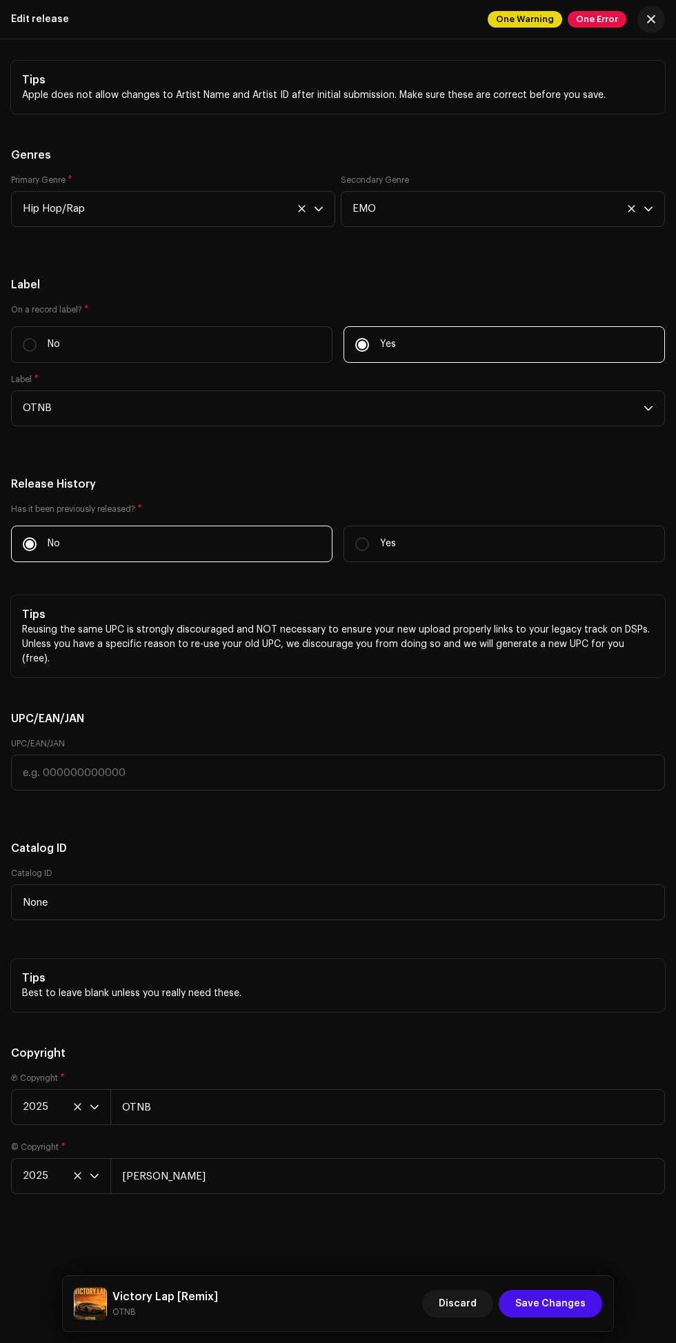
scroll to position [3229, 0]
click at [549, 1306] on span "Save Changes" at bounding box center [550, 1304] width 70 height 28
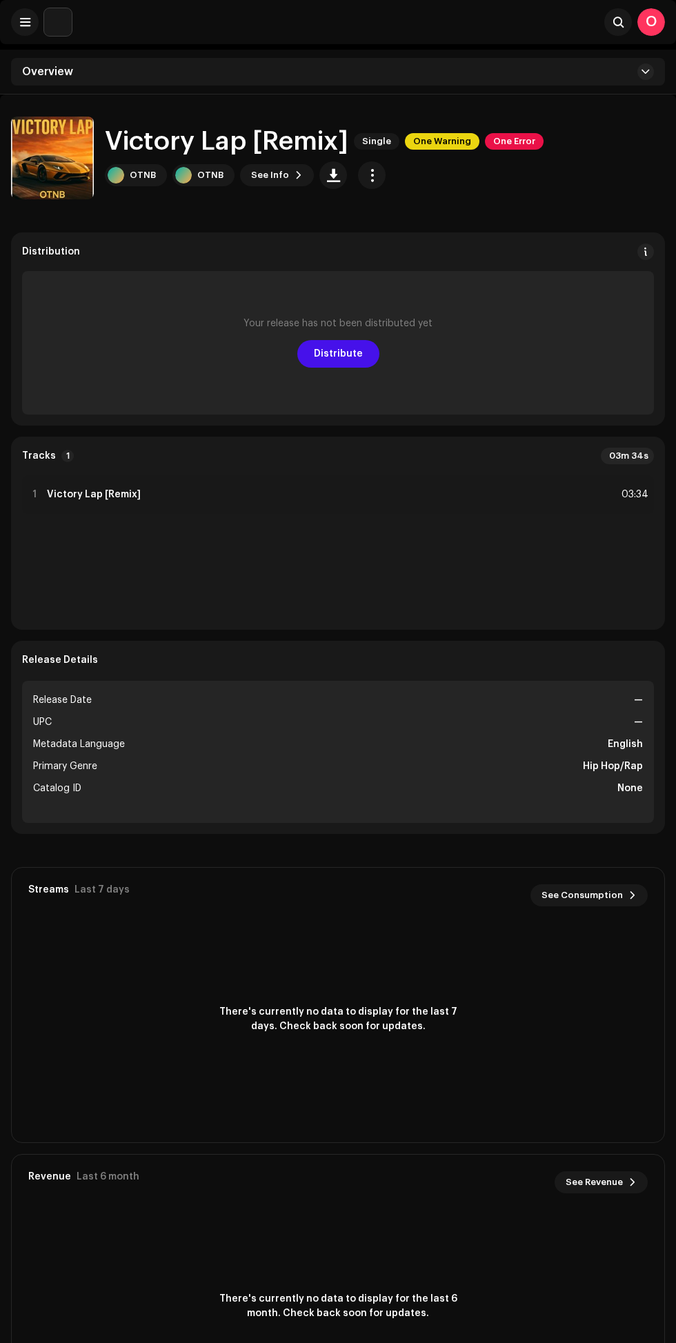
click at [505, 148] on span "One Error" at bounding box center [514, 141] width 59 height 17
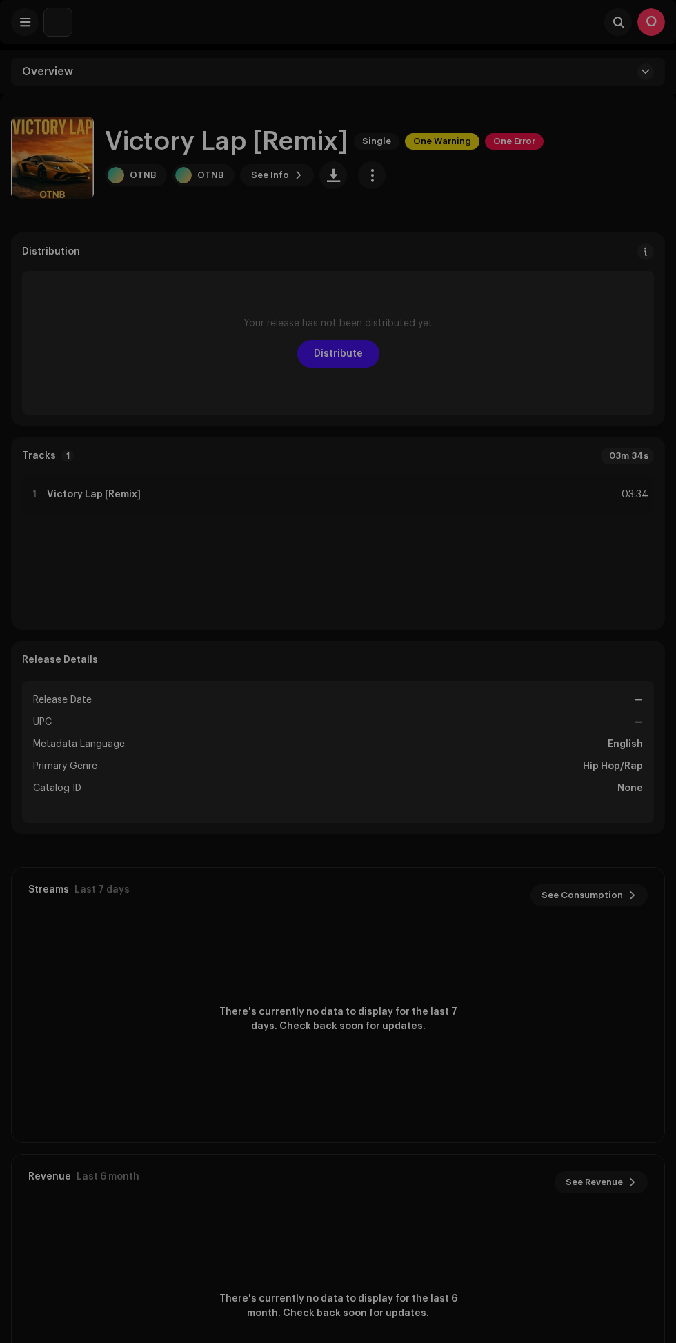
click at [510, 146] on div "Validation Errors Address the following issues before you can distribute. Track…" at bounding box center [338, 671] width 676 height 1343
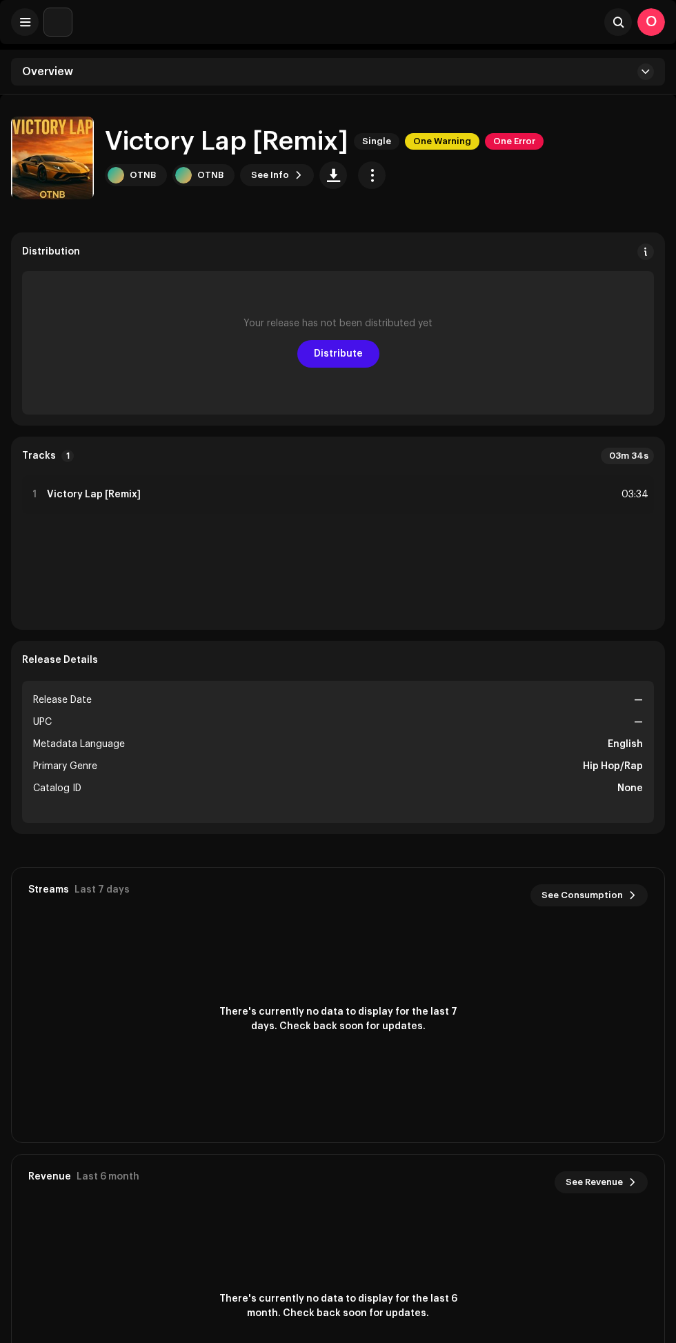
click at [513, 141] on span "One Error" at bounding box center [514, 141] width 59 height 17
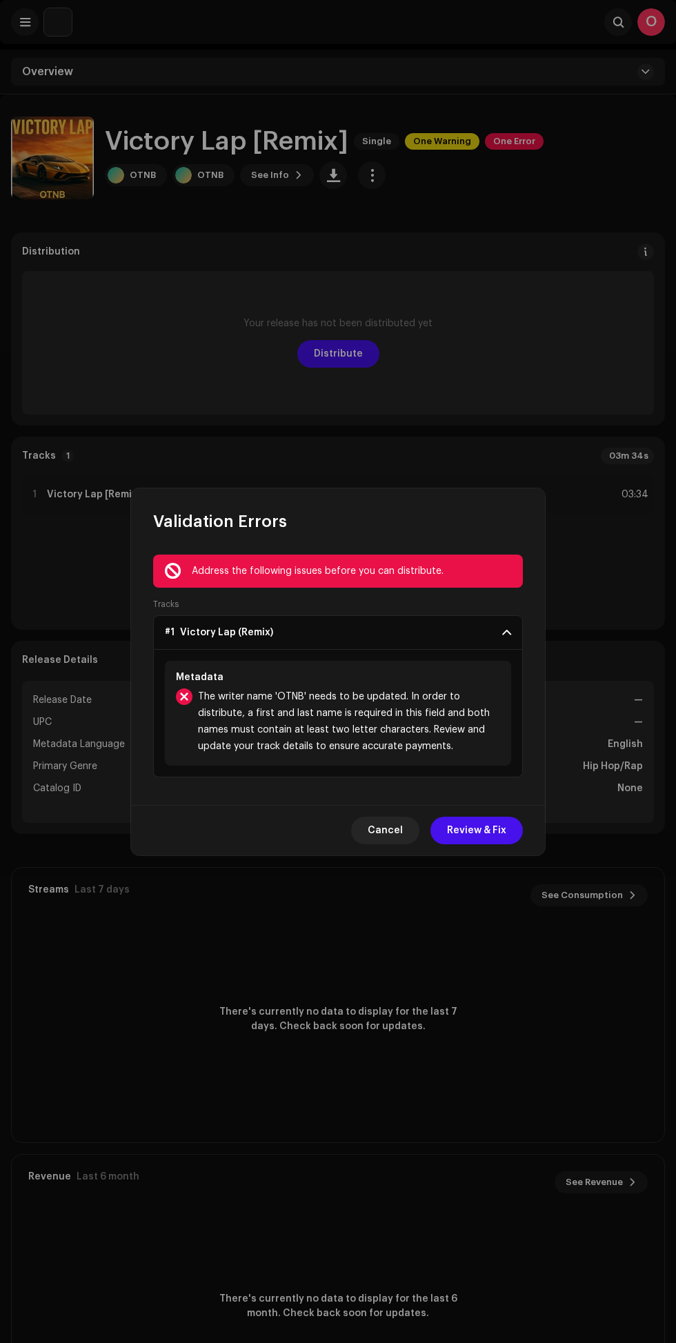
click at [489, 827] on span "Review & Fix" at bounding box center [476, 831] width 59 height 28
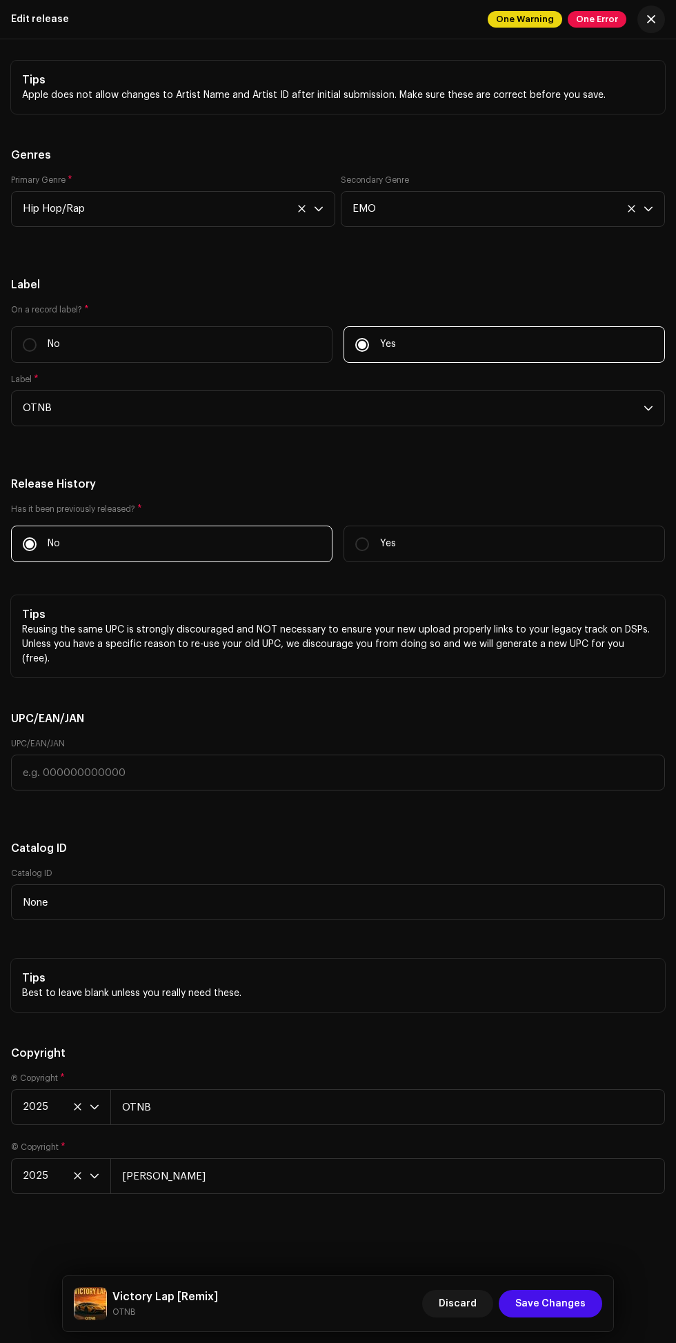
scroll to position [3229, 0]
click at [295, 1104] on input "OTNB" at bounding box center [387, 1107] width 555 height 36
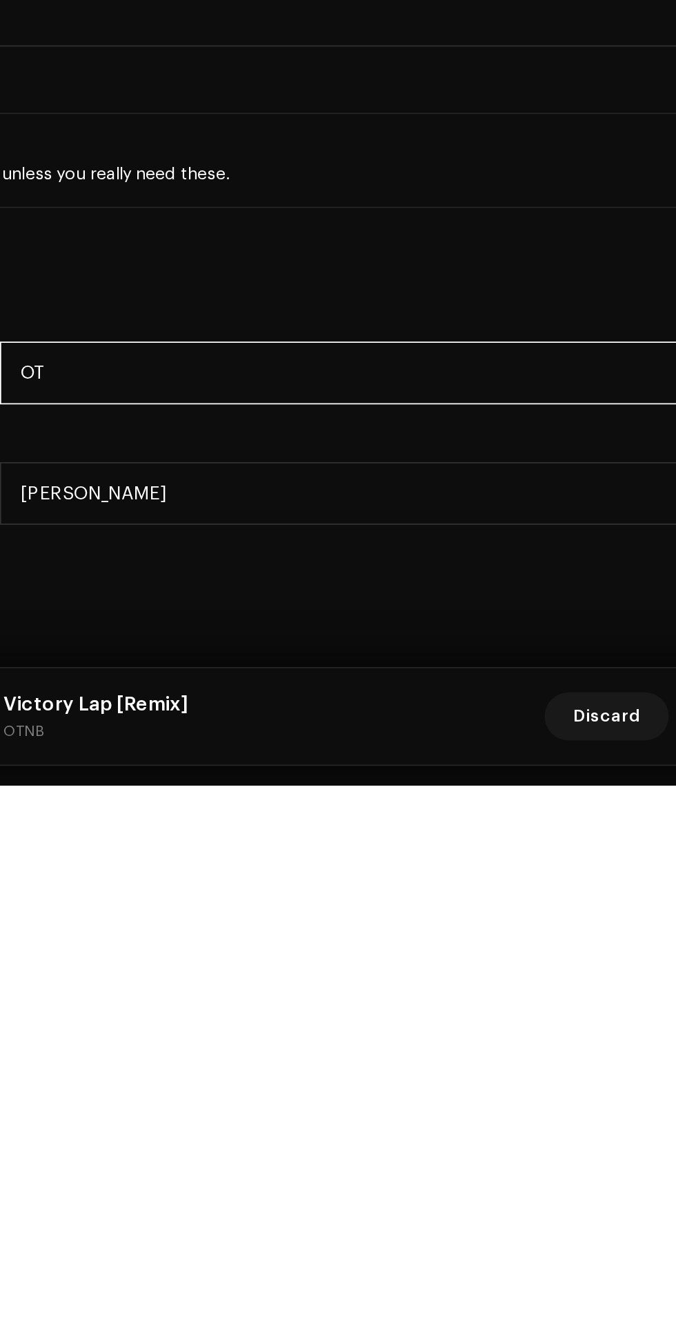
type input "O"
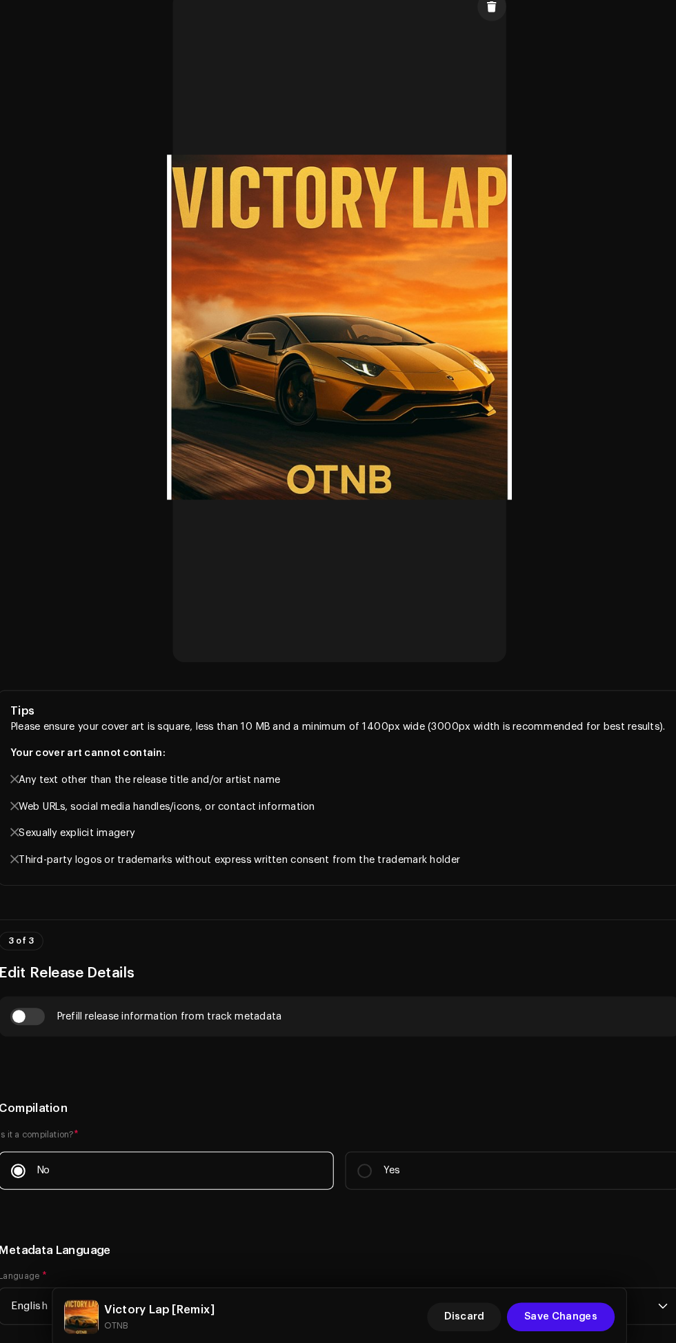
scroll to position [0, 0]
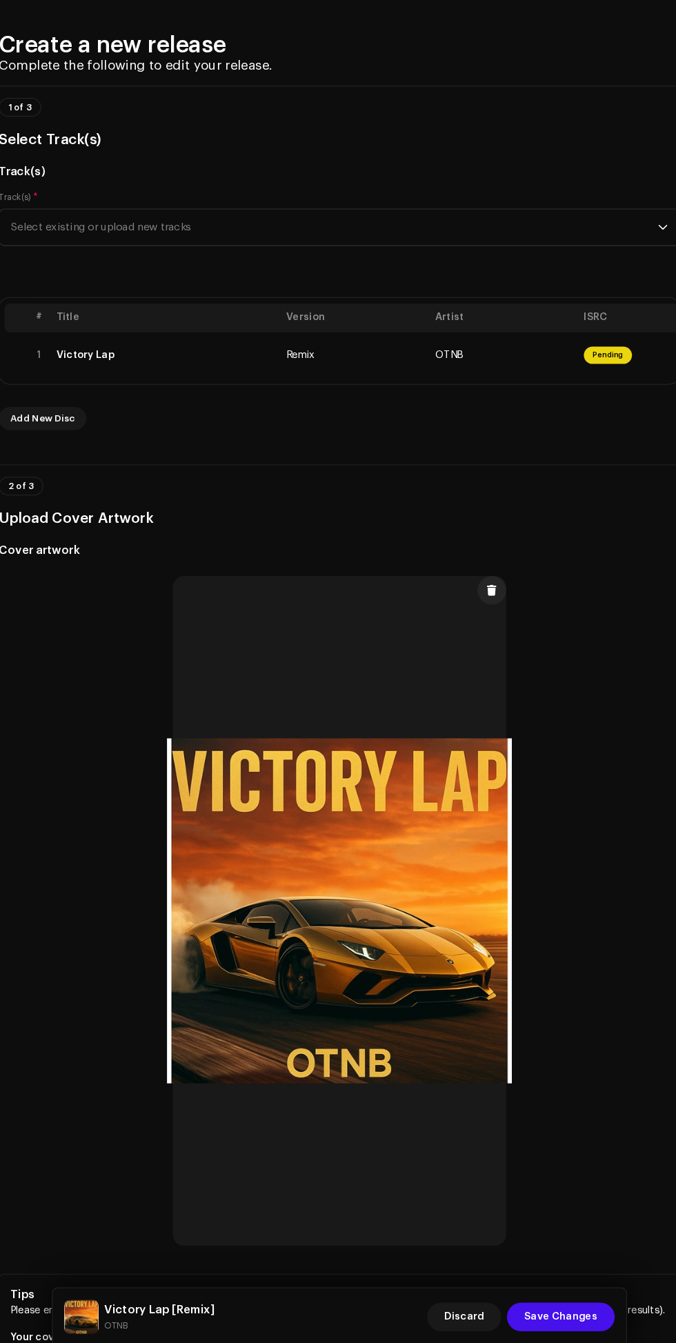
click at [552, 1305] on span "Save Changes" at bounding box center [550, 1304] width 70 height 28
type input "Oyebade Thomas"
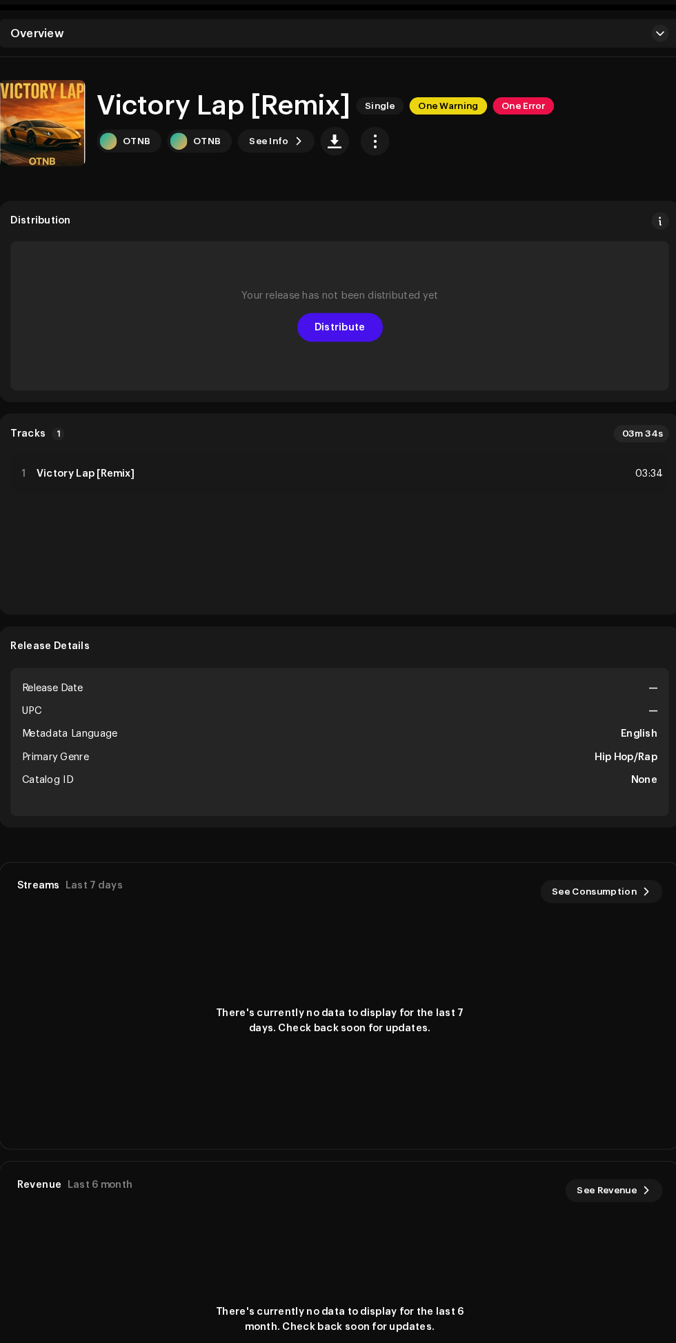
click at [354, 357] on span "Distribute" at bounding box center [338, 354] width 49 height 28
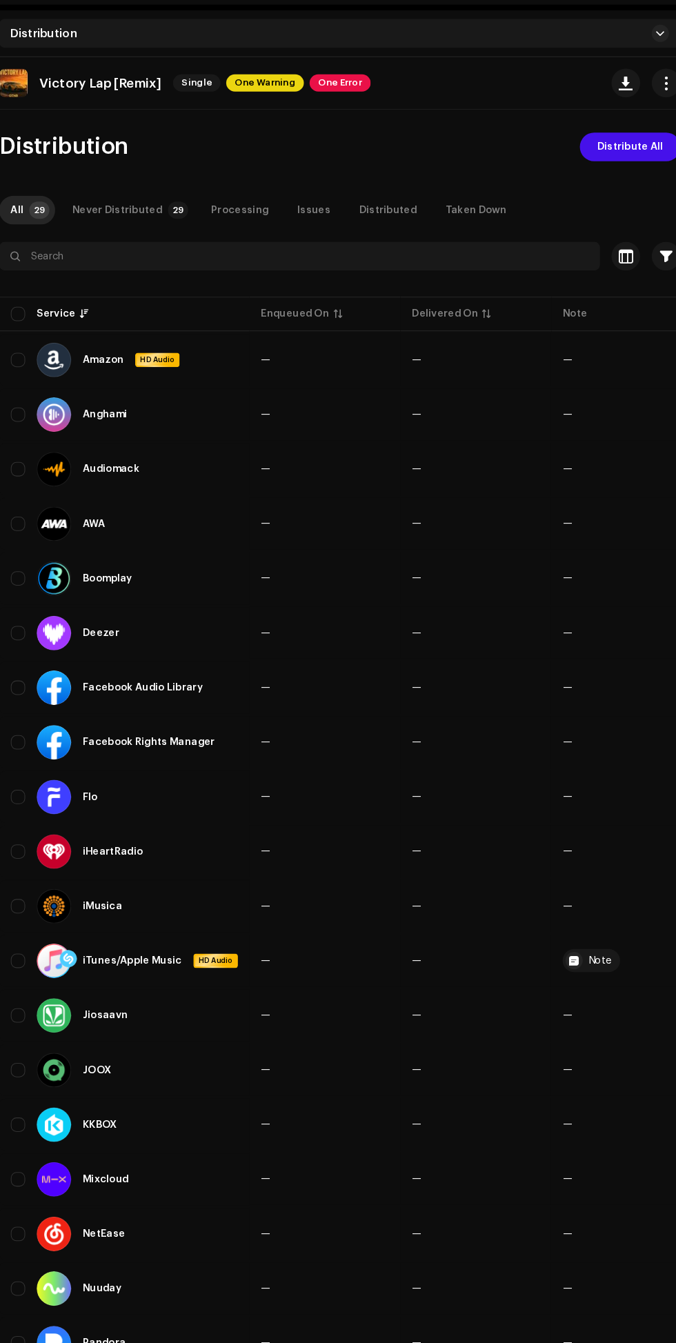
click at [605, 180] on span "Distribute All" at bounding box center [616, 181] width 63 height 28
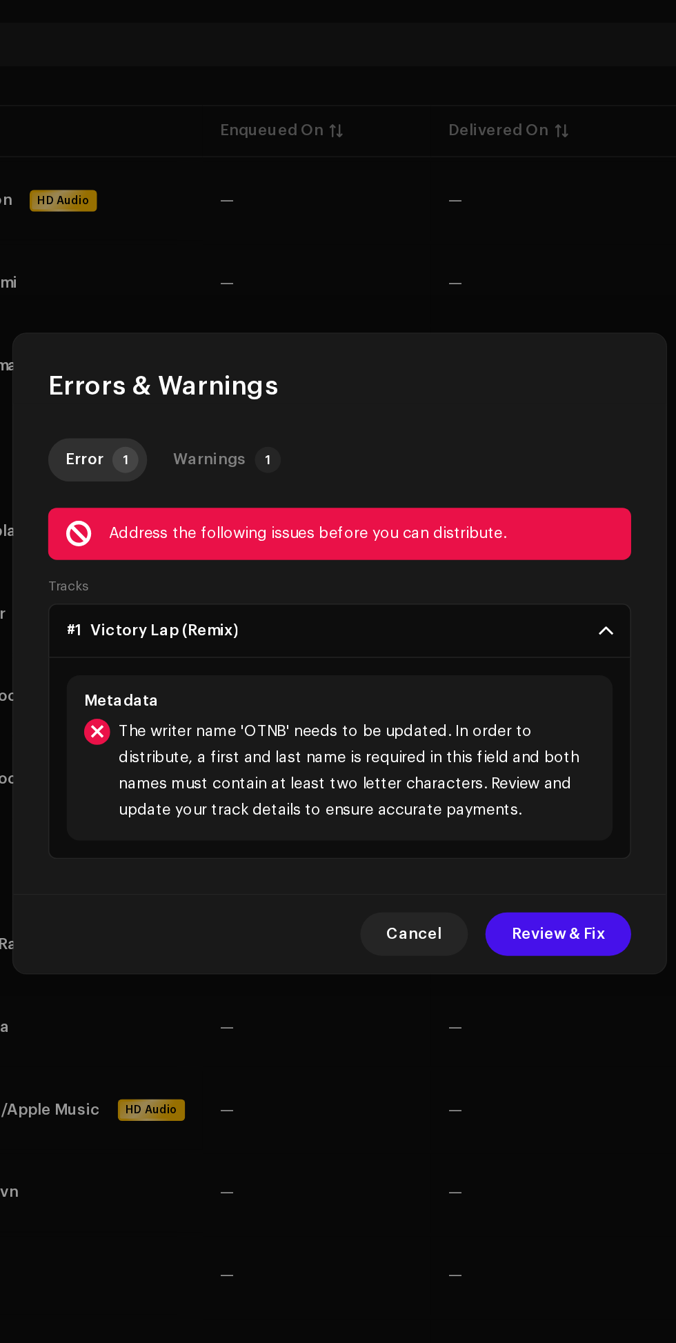
click at [463, 849] on span "Review & Fix" at bounding box center [476, 850] width 59 height 28
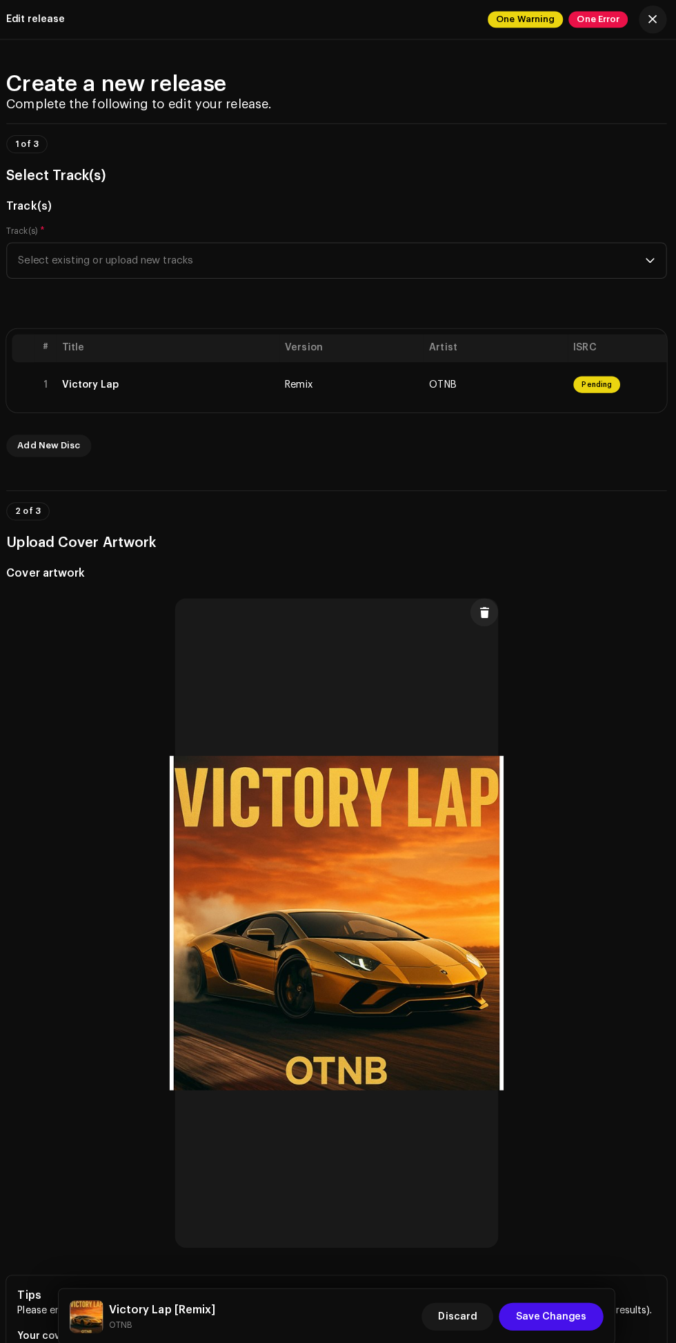
click at [580, 26] on span "One Error" at bounding box center [597, 19] width 59 height 17
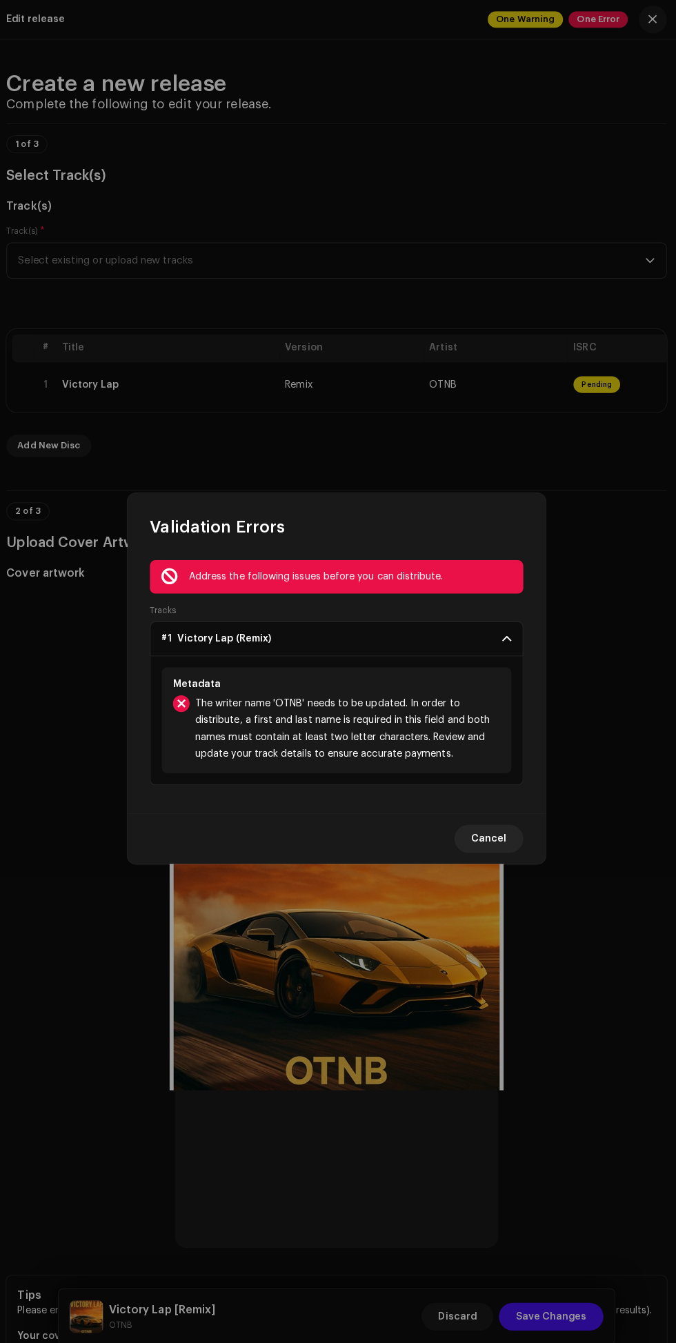
click at [490, 820] on span "Cancel" at bounding box center [488, 831] width 35 height 28
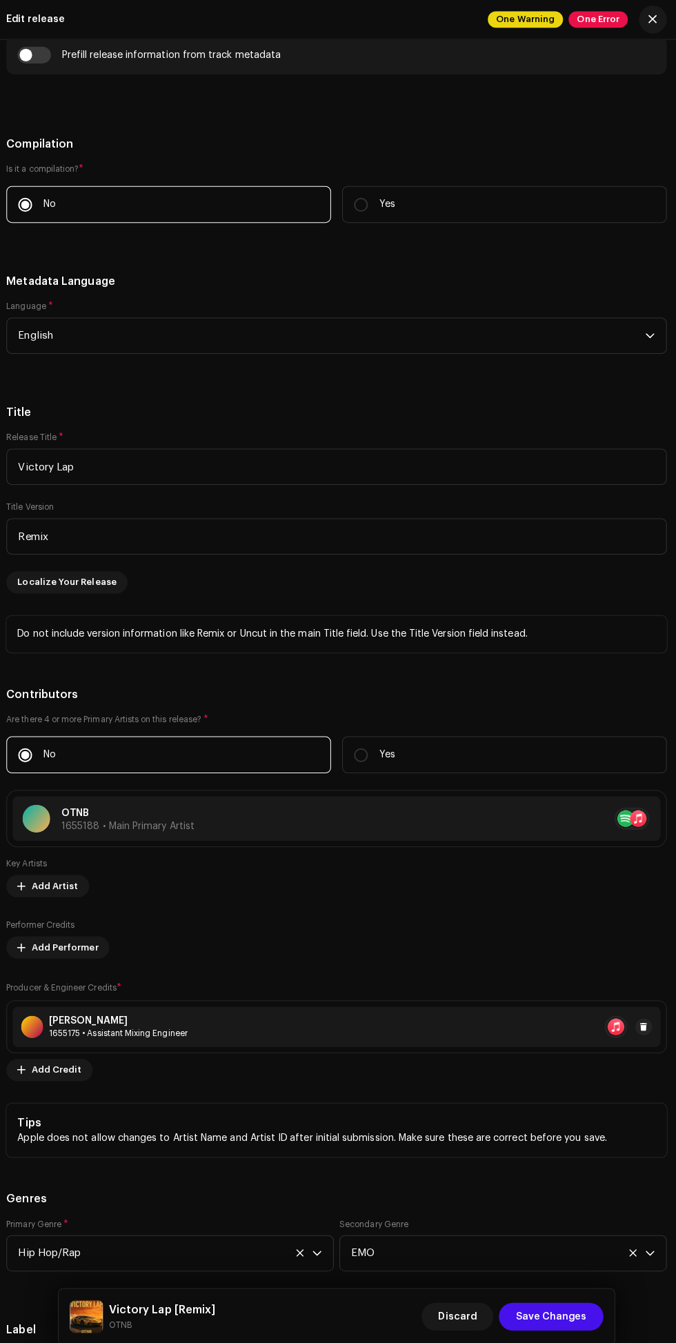
scroll to position [1526, 0]
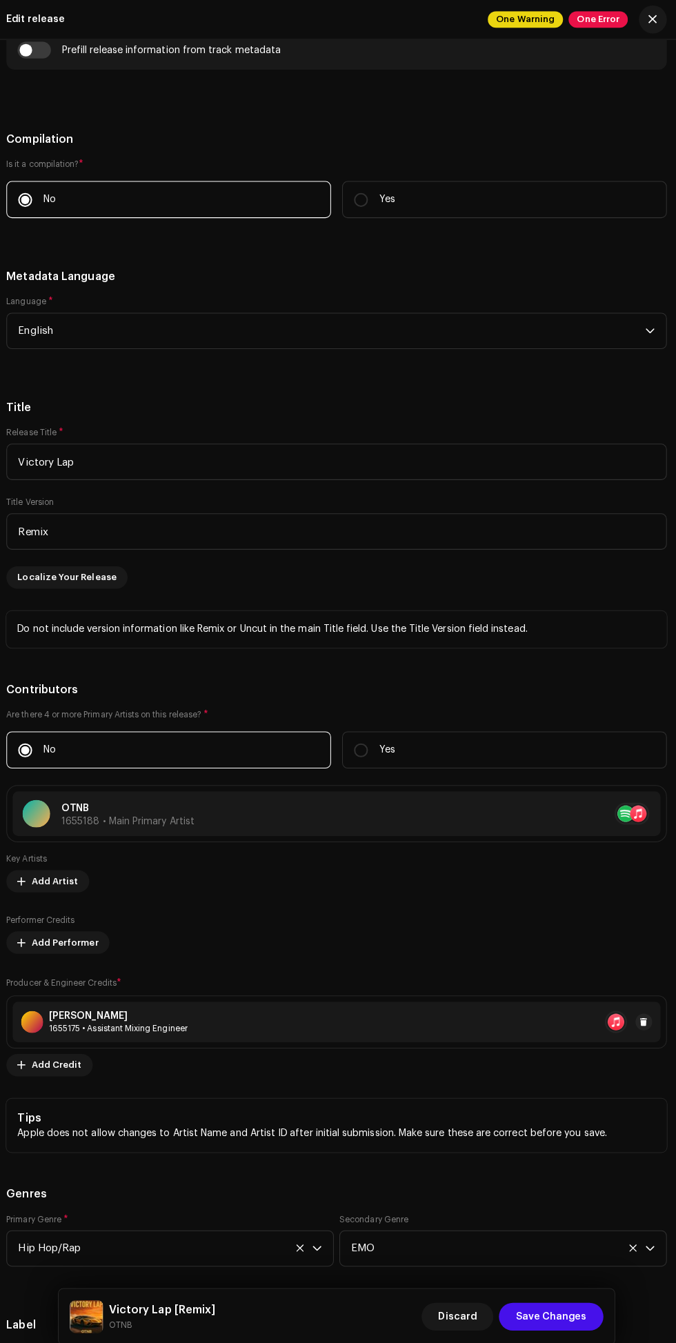
click at [52, 58] on input "checkbox" at bounding box center [38, 49] width 33 height 17
checkbox input "true"
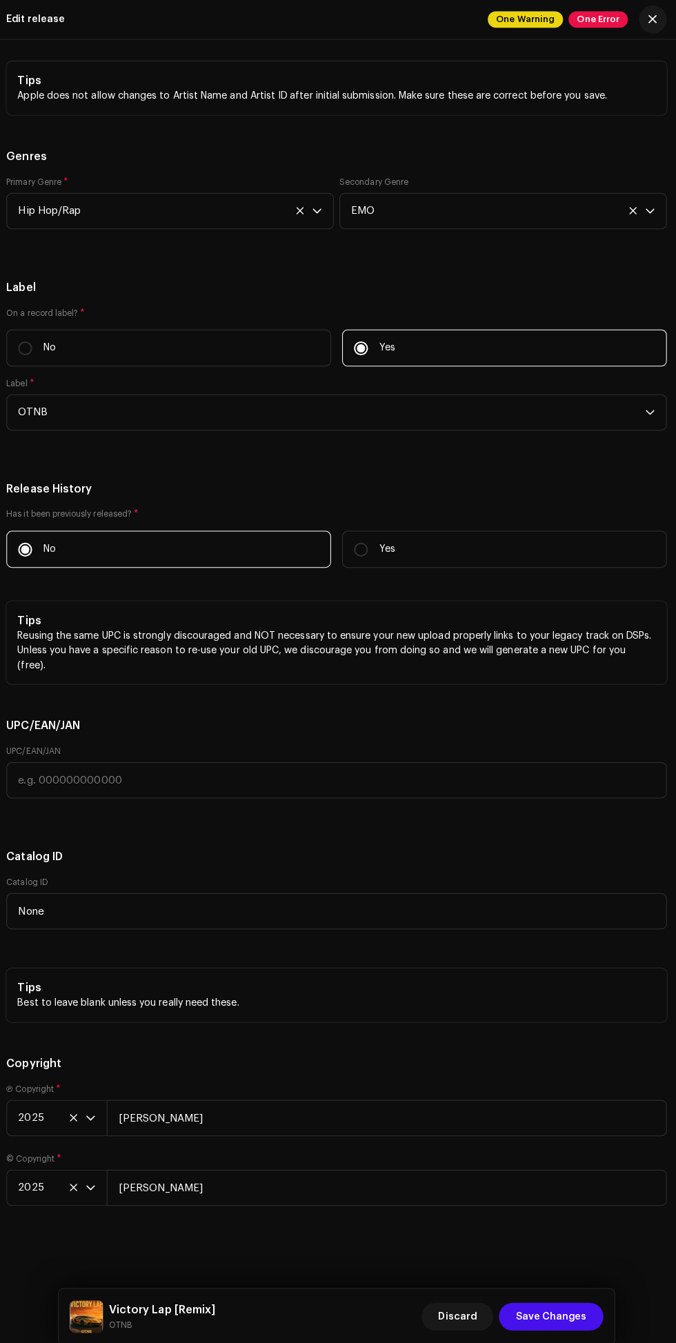
scroll to position [2628, 0]
click at [57, 352] on p "No" at bounding box center [54, 344] width 12 height 14
click at [37, 352] on input "No" at bounding box center [30, 345] width 14 height 14
radio input "true"
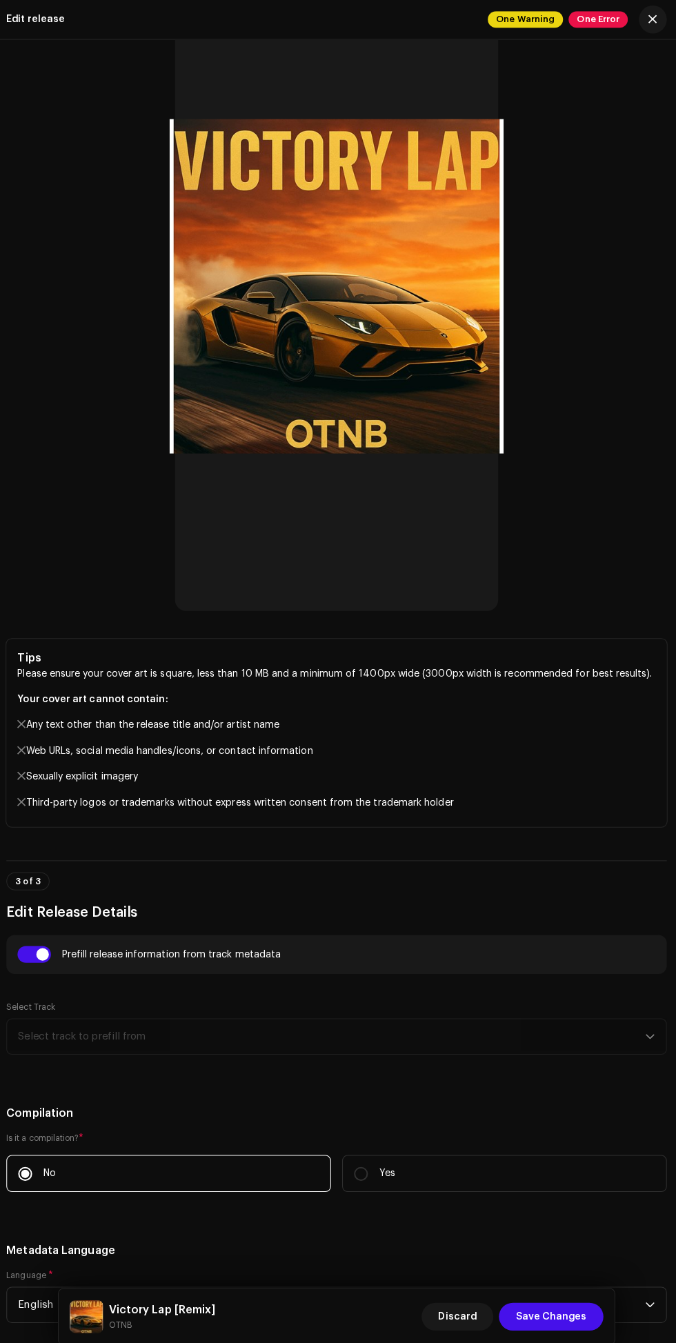
scroll to position [621, 0]
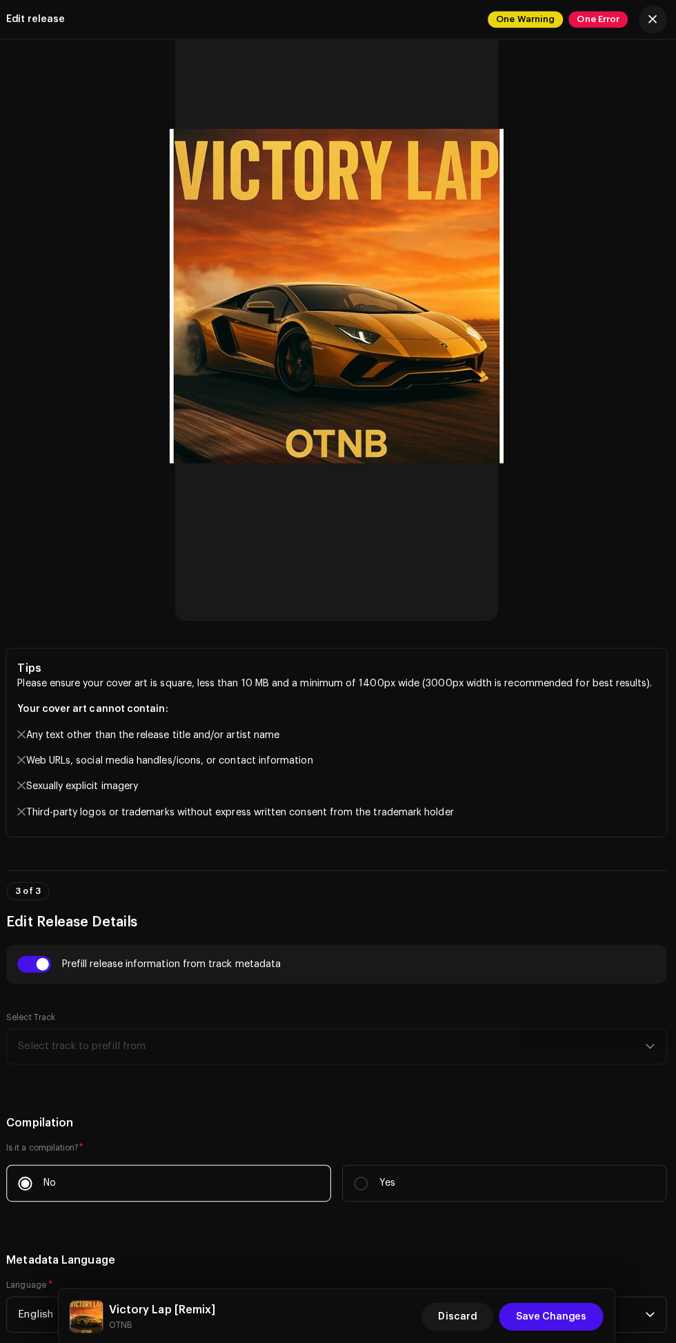
click at [559, 1297] on span "Save Changes" at bounding box center [550, 1304] width 70 height 28
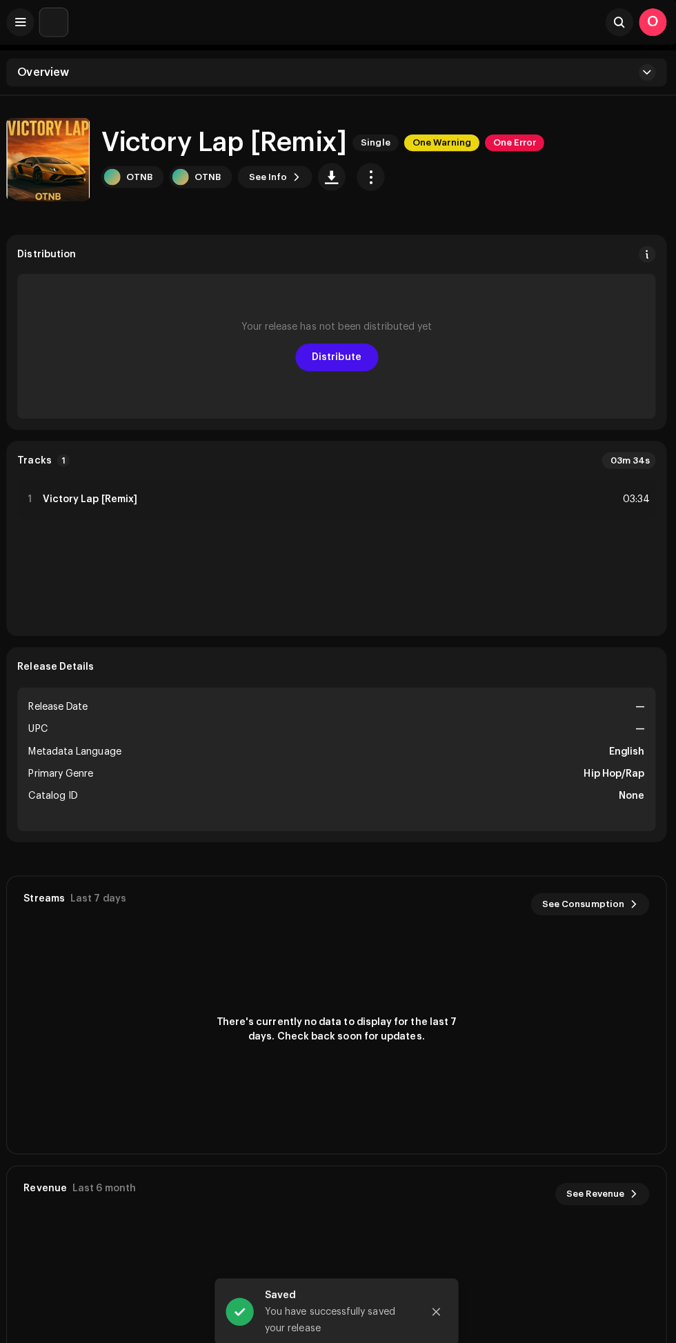
click at [205, 177] on div "OTNB" at bounding box center [210, 175] width 26 height 11
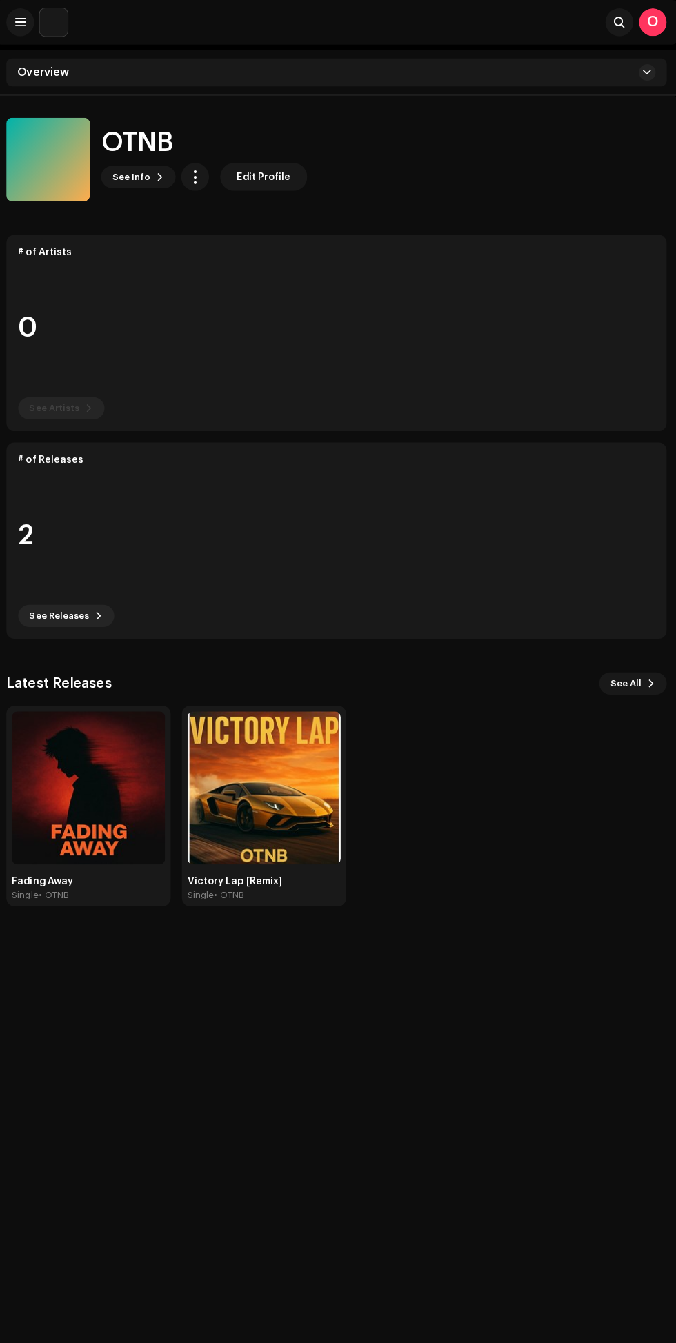
click at [258, 820] on img at bounding box center [266, 780] width 152 height 152
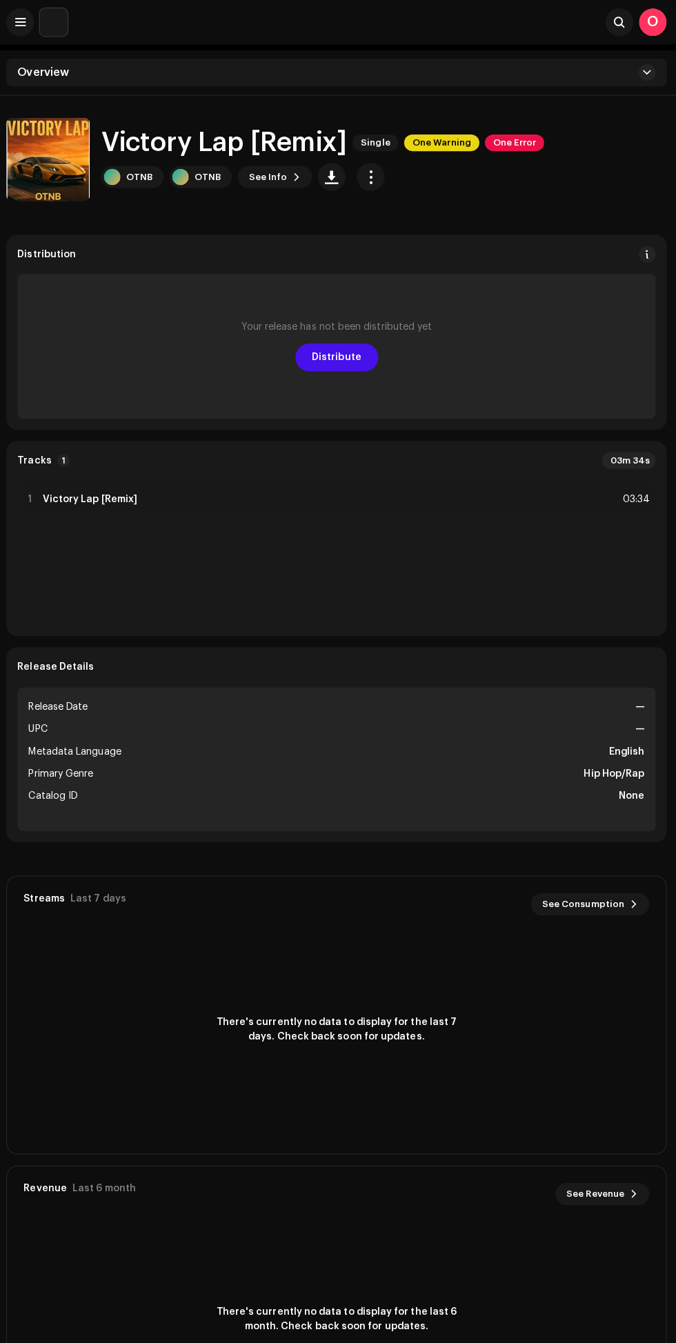
click at [511, 141] on span "One Error" at bounding box center [514, 141] width 59 height 17
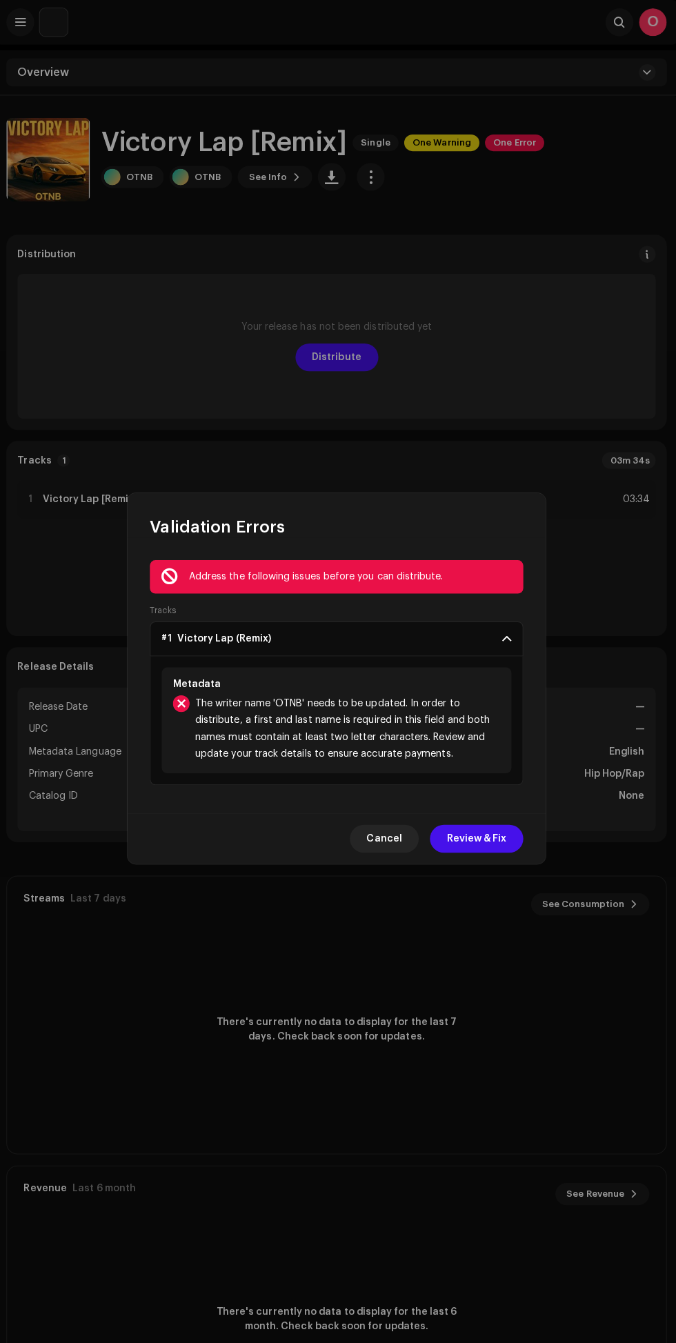
click at [506, 638] on span at bounding box center [506, 632] width 9 height 11
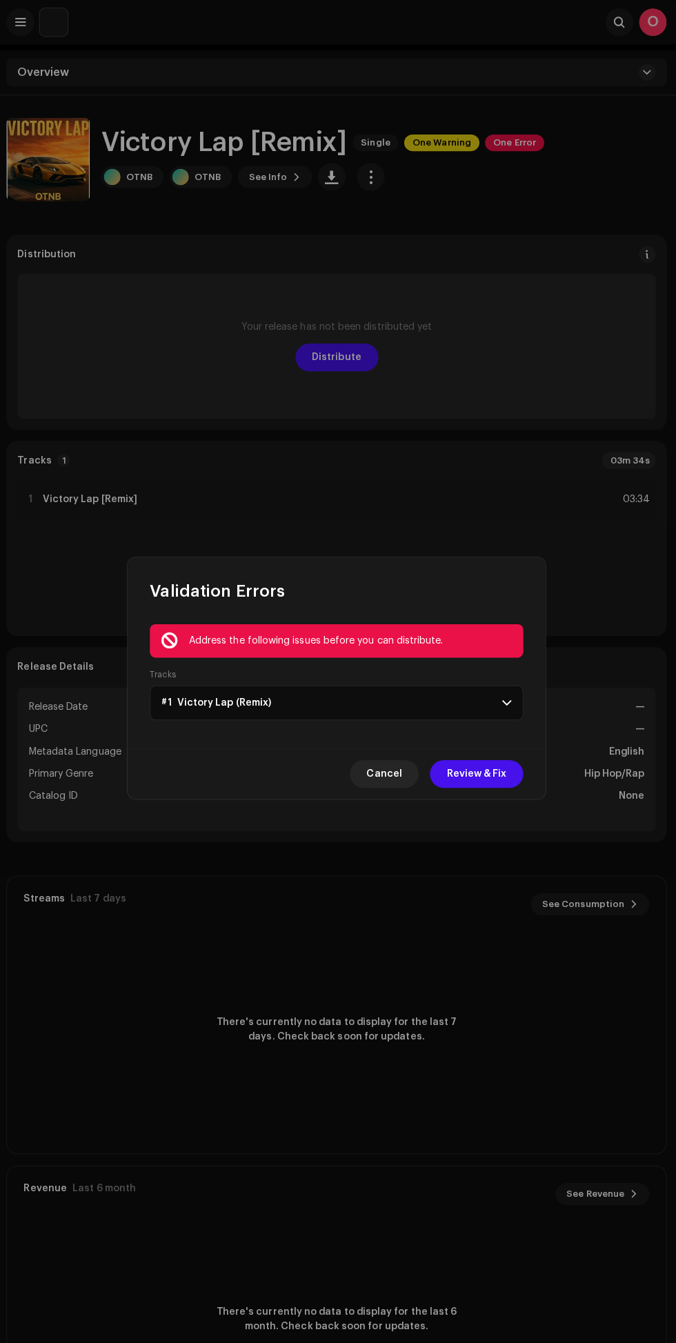
click at [506, 702] on span at bounding box center [506, 696] width 9 height 11
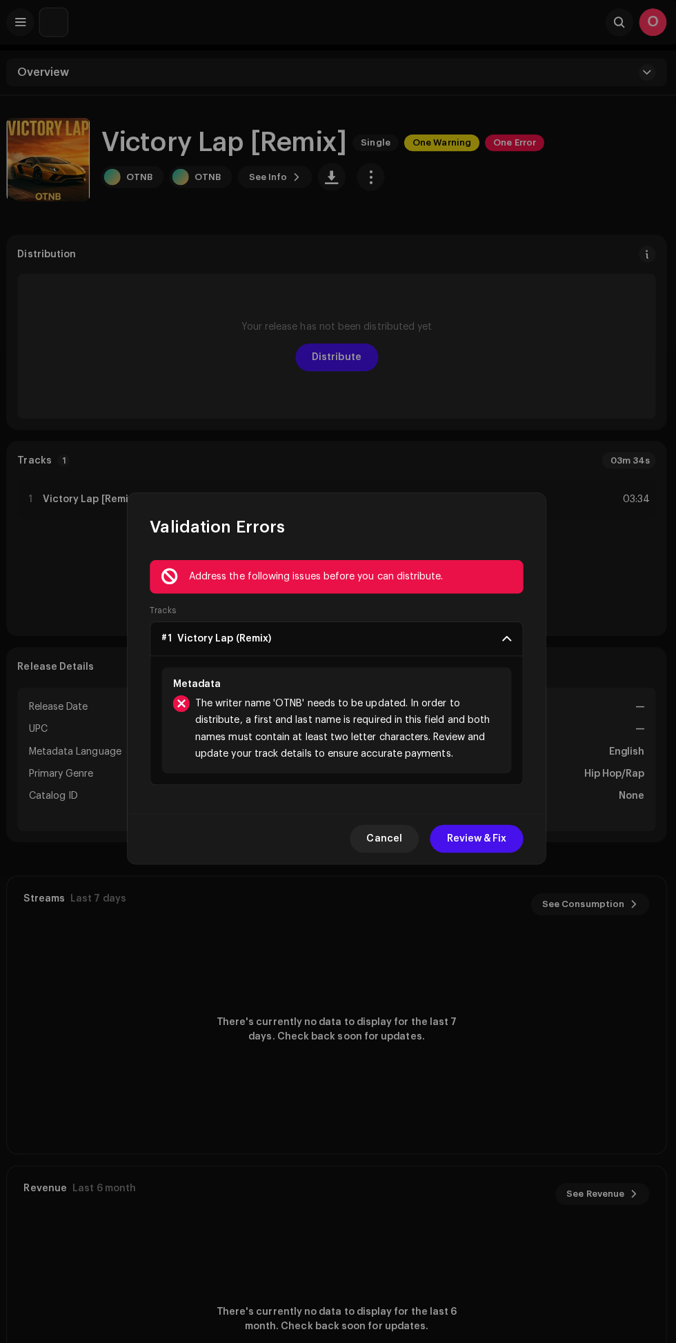
click at [479, 845] on span "Review & Fix" at bounding box center [476, 831] width 59 height 28
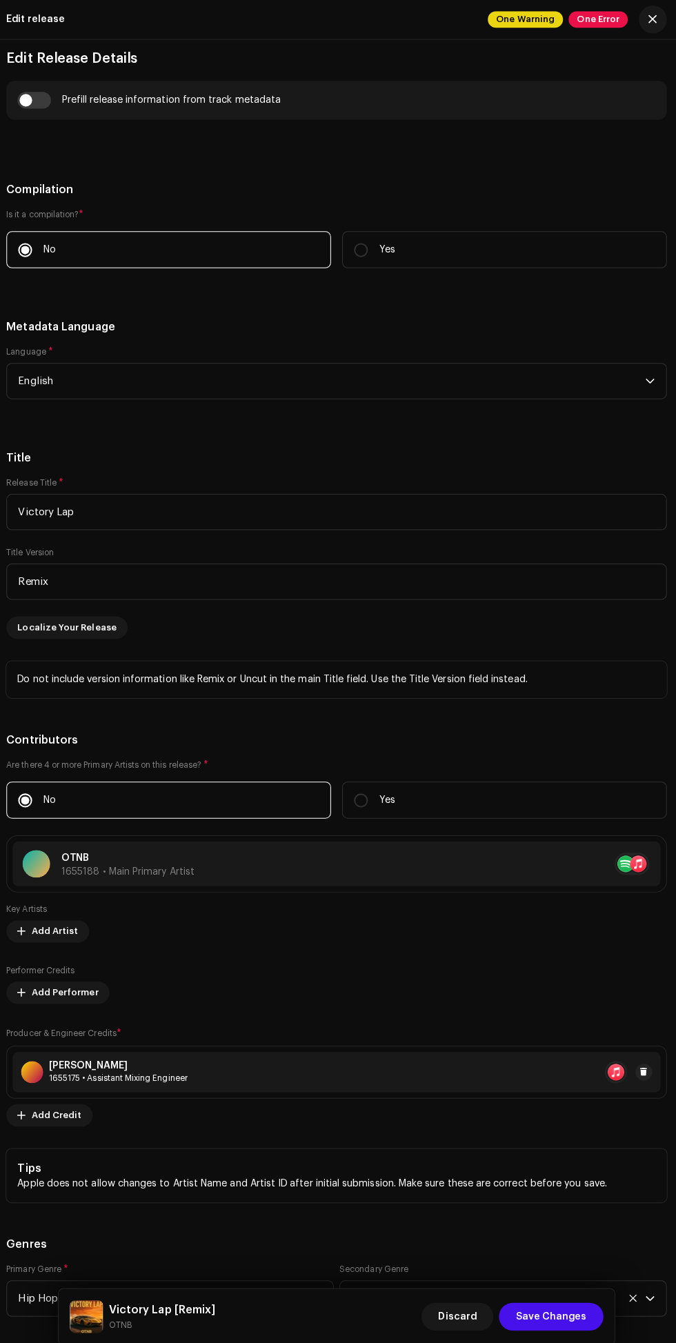
scroll to position [1497, 0]
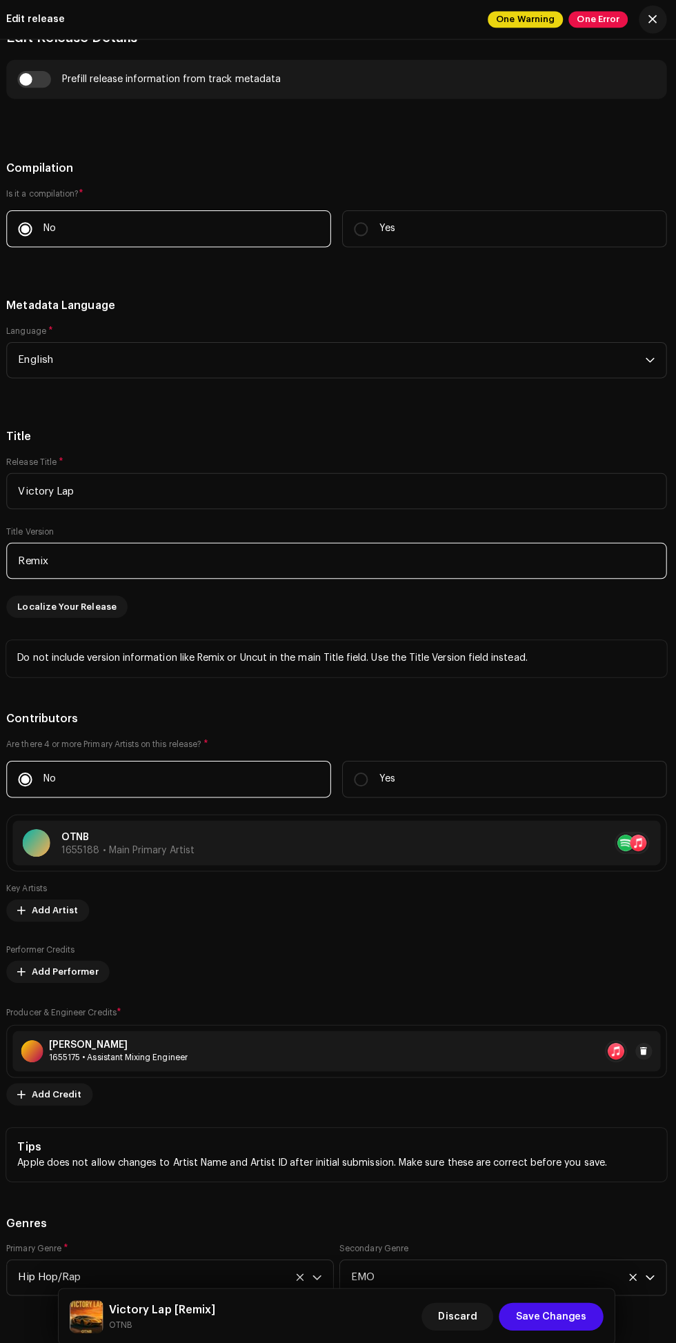
click at [205, 573] on input "Remix" at bounding box center [338, 555] width 654 height 36
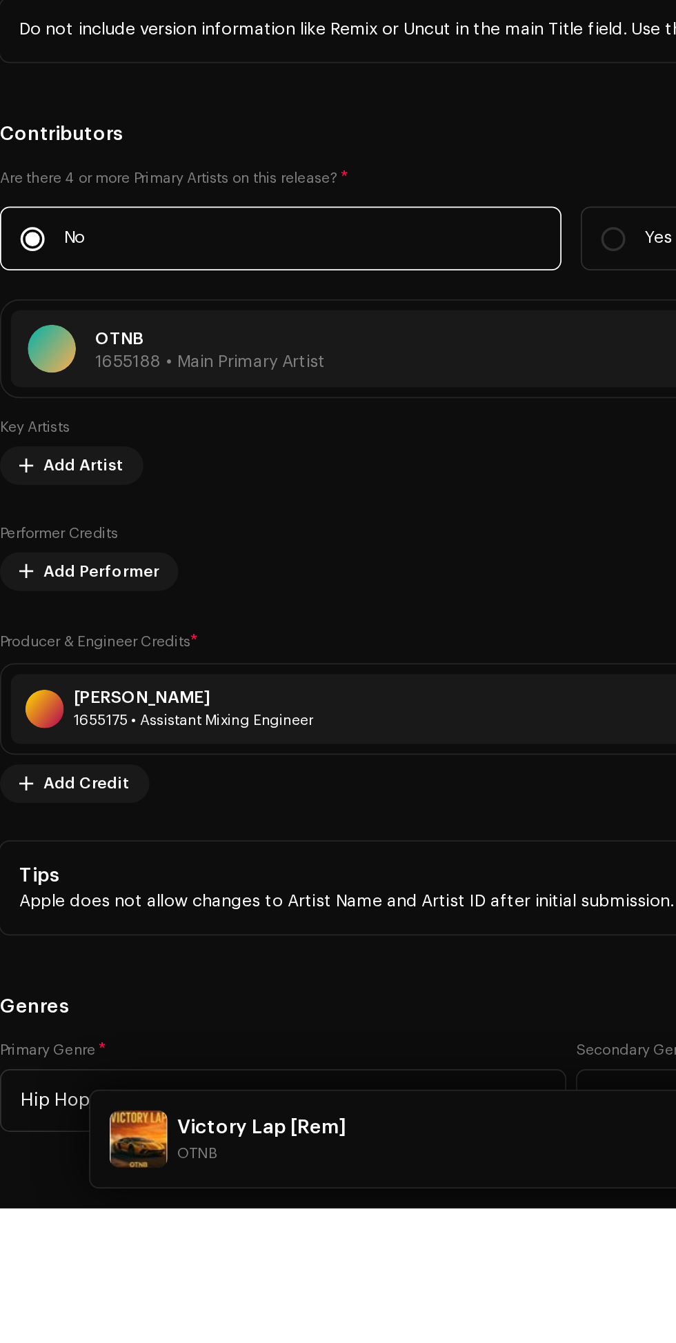
type input "R"
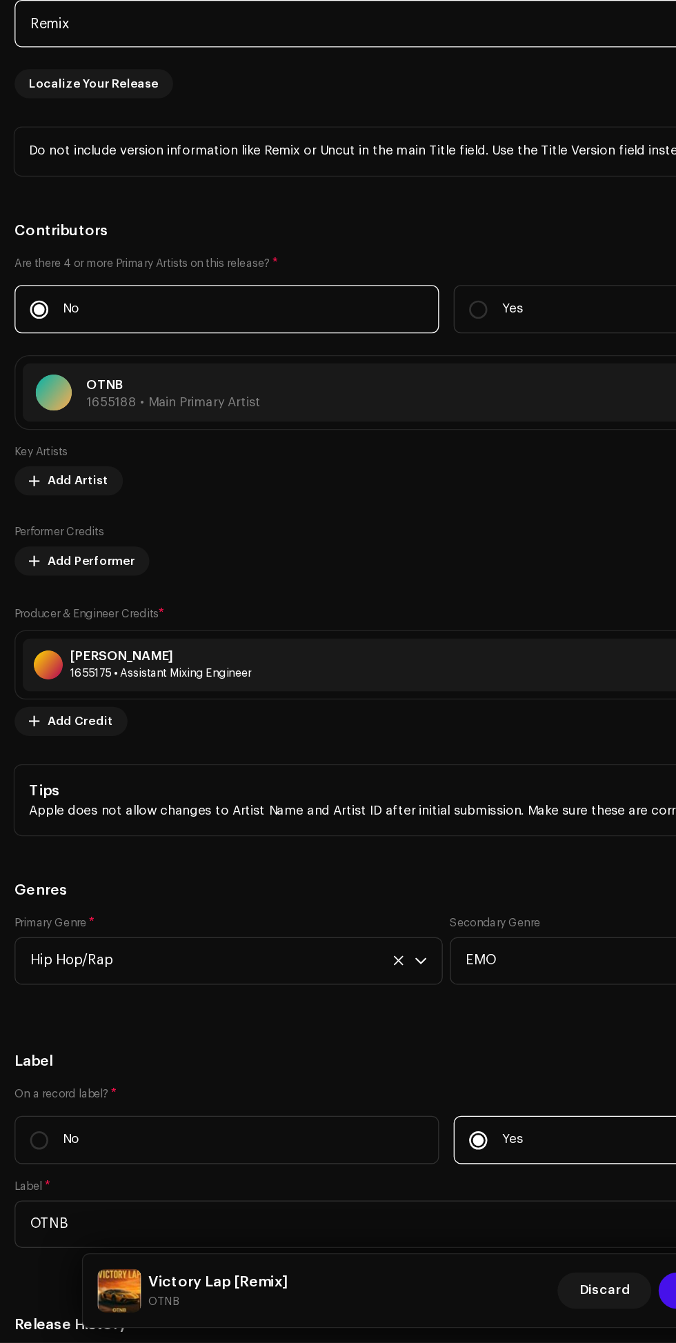
scroll to position [36, 0]
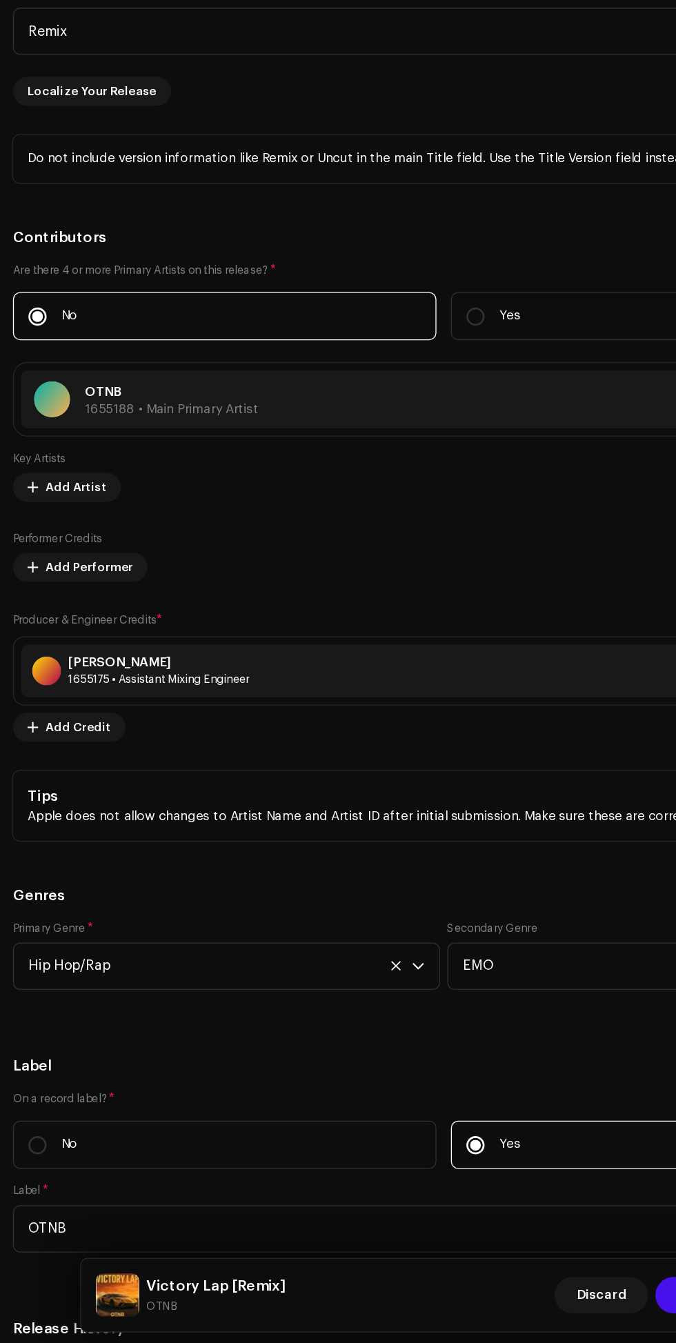
click at [199, 635] on div at bounding box center [423, 624] width 452 height 22
type input "Remix"
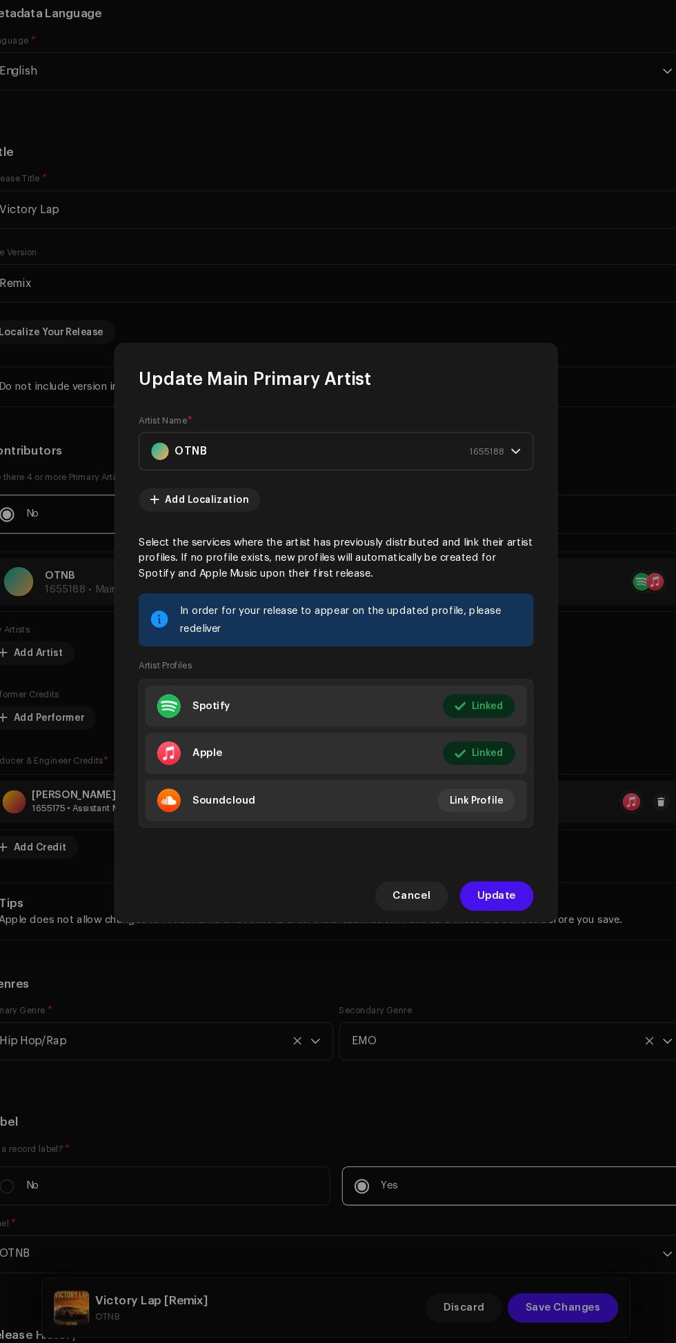
click at [324, 493] on div "OTNB 1655188" at bounding box center [330, 501] width 331 height 34
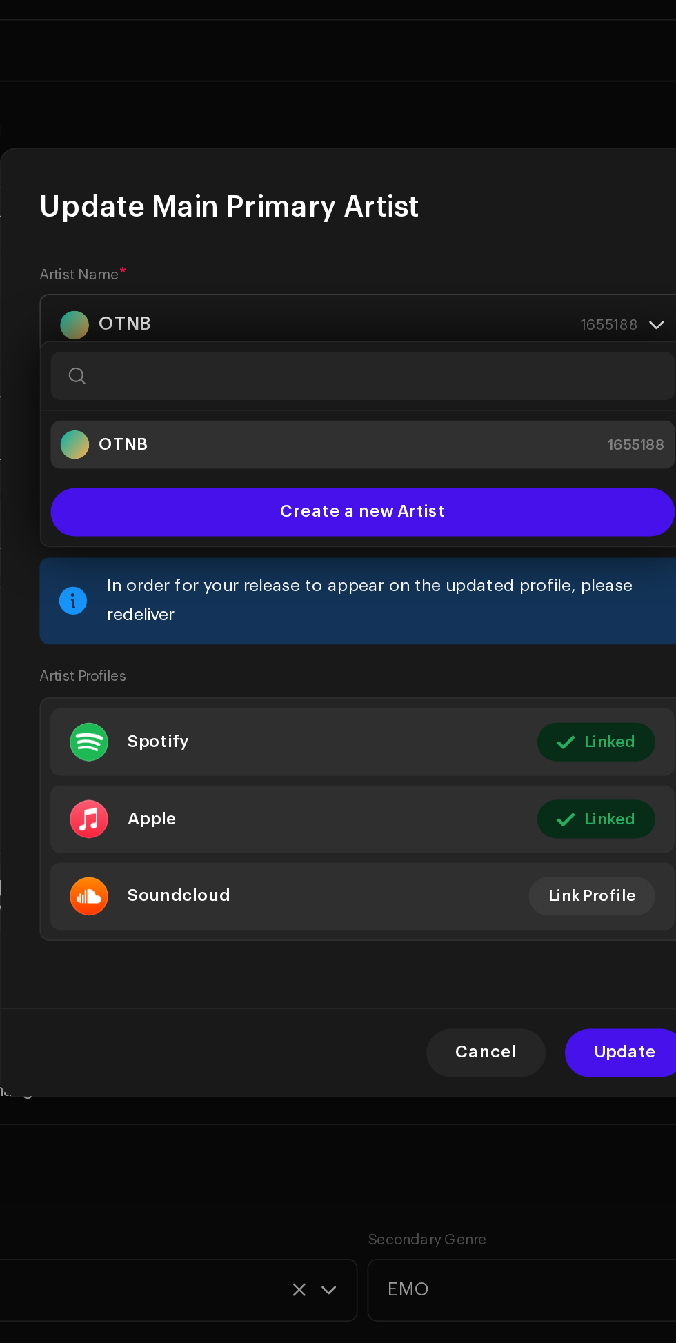
click at [482, 928] on span "Update" at bounding box center [489, 919] width 36 height 28
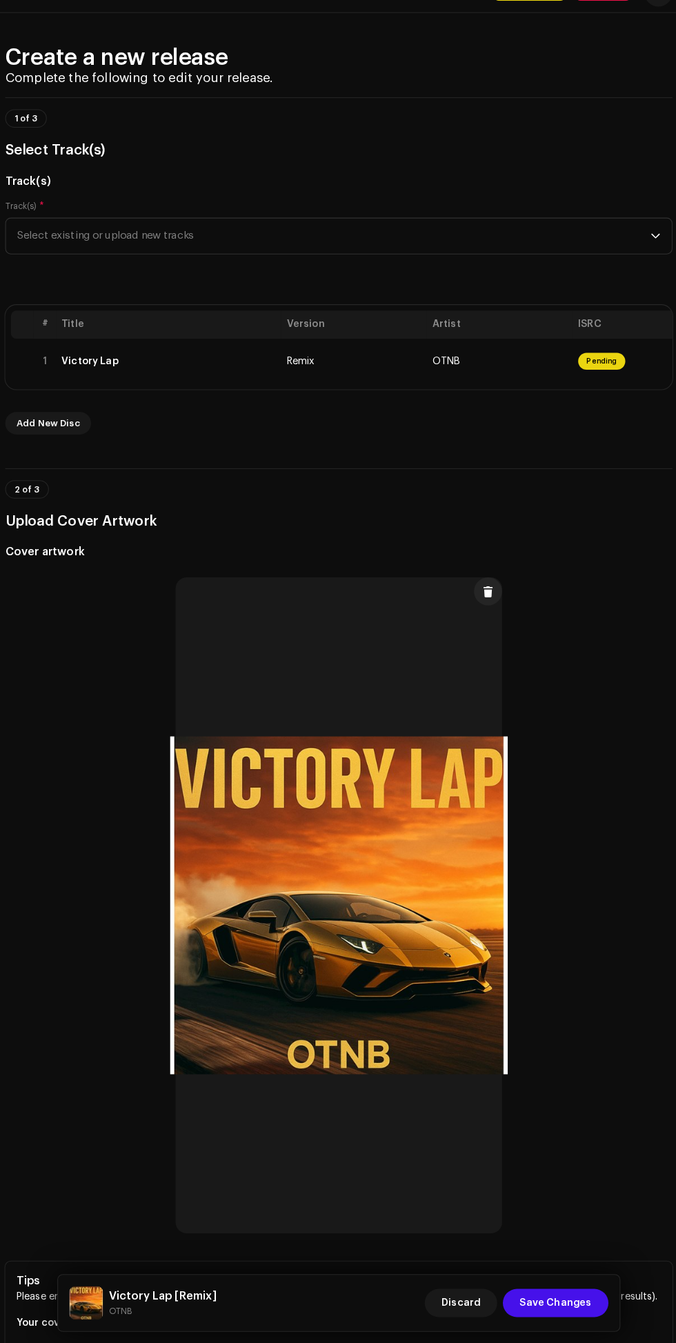
scroll to position [108, 0]
click at [556, 1241] on div "Browse or drag and drop image file We support: JPG, JPEG, PNG, JFIF Choose image" at bounding box center [338, 914] width 654 height 654
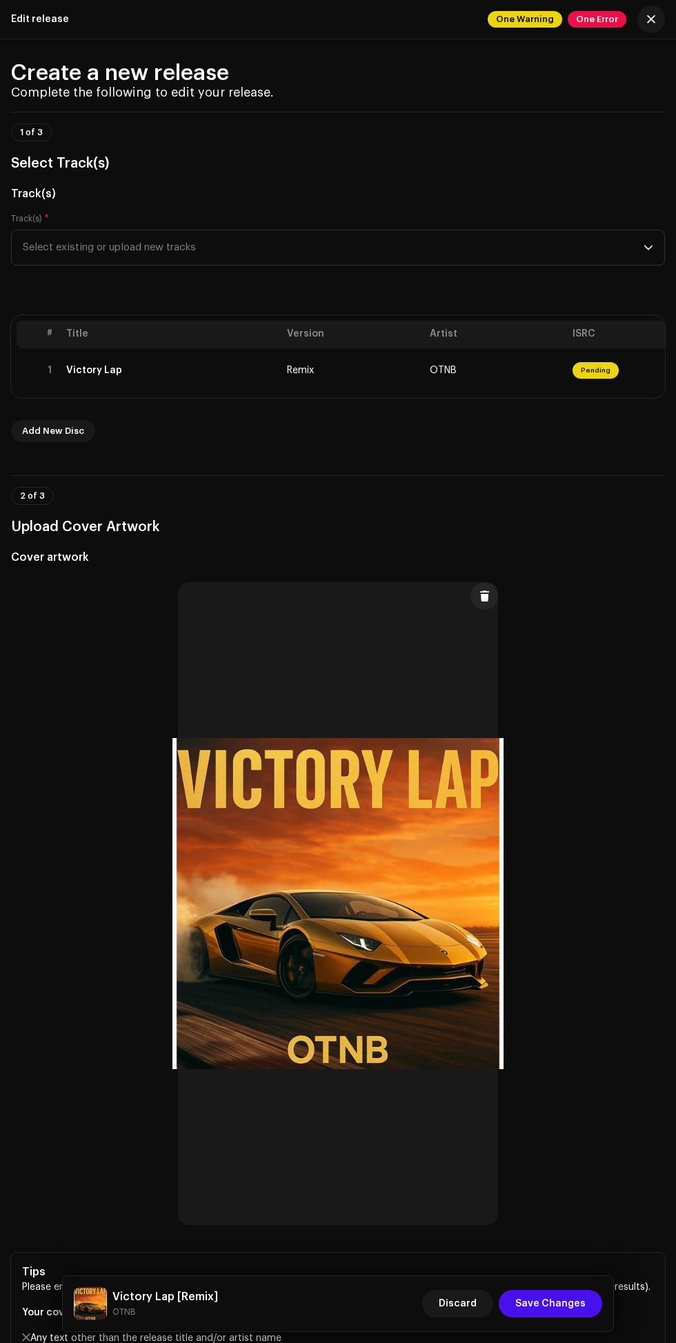
scroll to position [0, 0]
click at [507, 17] on span "One Warning" at bounding box center [525, 19] width 75 height 17
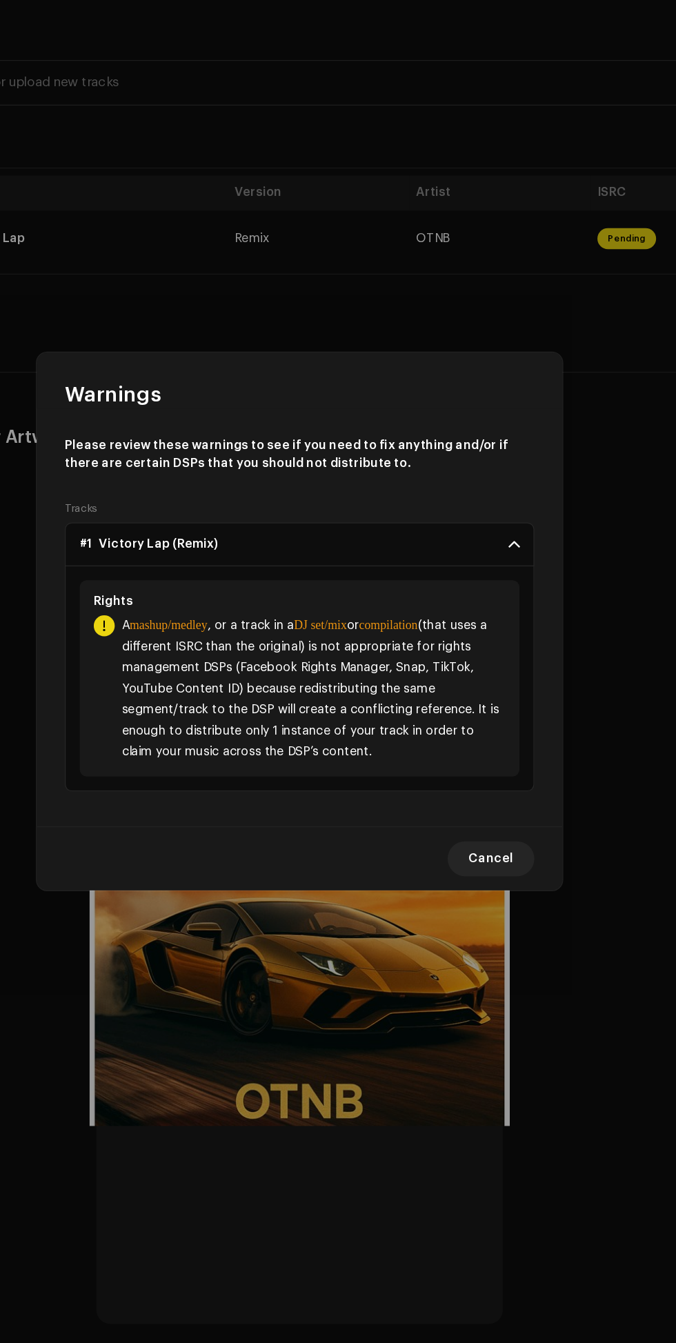
click at [489, 858] on span "Cancel" at bounding box center [488, 859] width 35 height 28
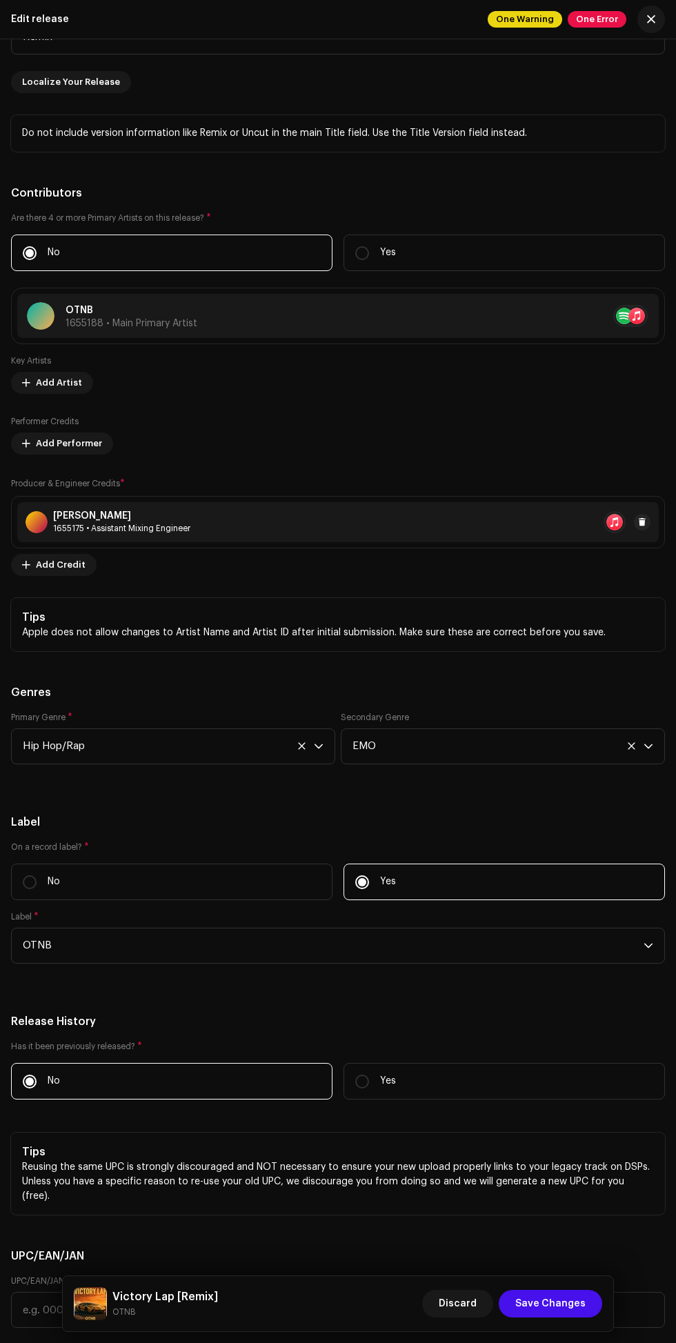
scroll to position [2017, 0]
click at [545, 326] on div at bounding box center [423, 315] width 452 height 22
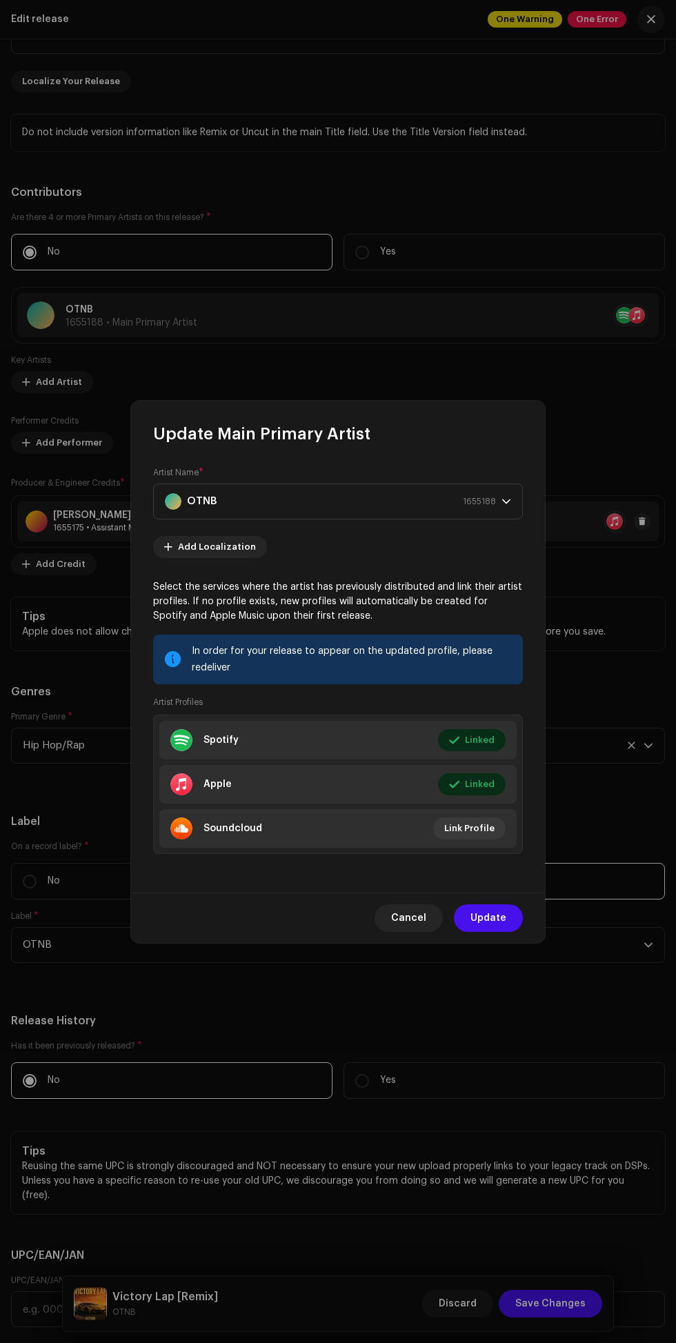
click at [418, 921] on span "Cancel" at bounding box center [408, 919] width 35 height 28
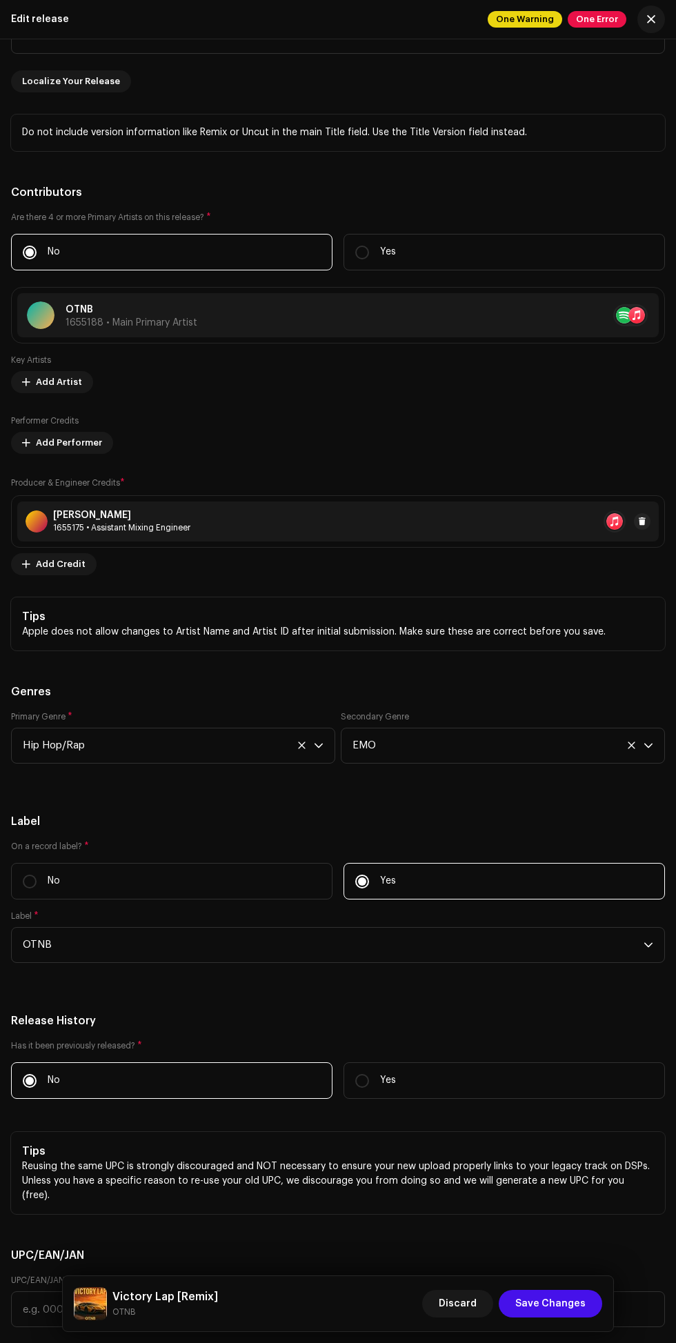
click at [560, 326] on div at bounding box center [423, 315] width 452 height 22
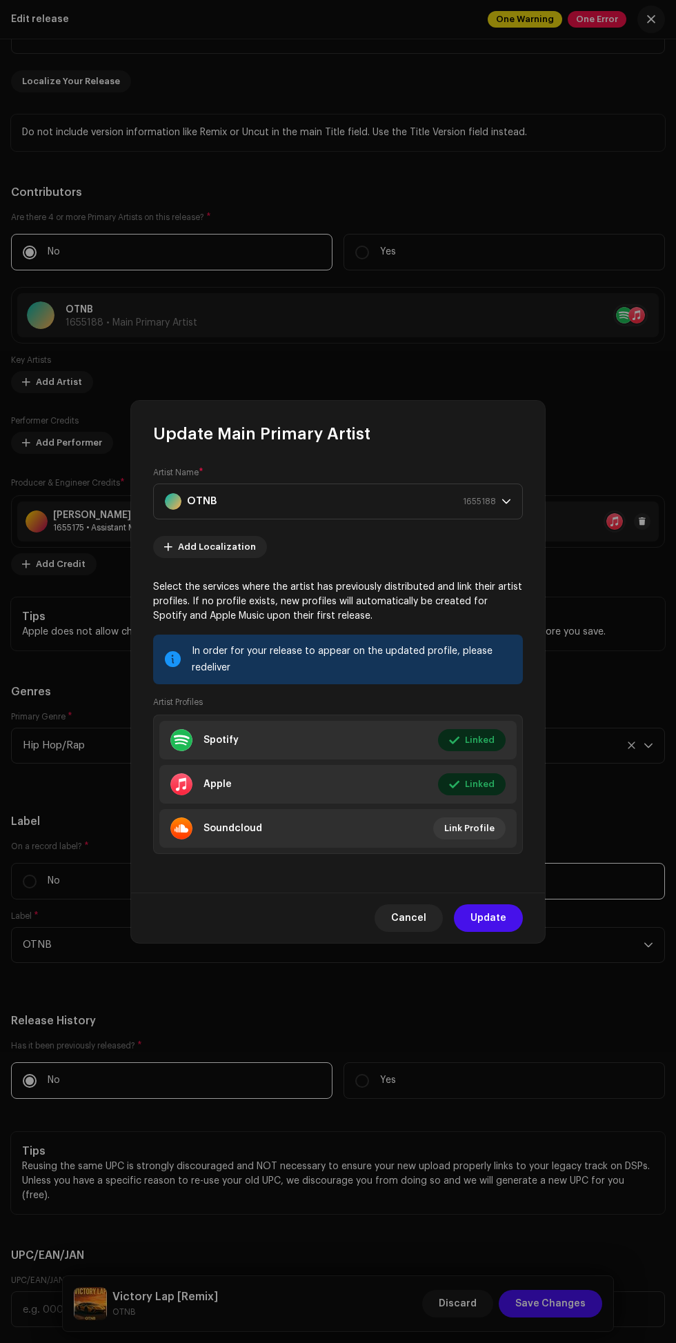
click at [506, 497] on icon "dropdown trigger" at bounding box center [507, 502] width 10 height 10
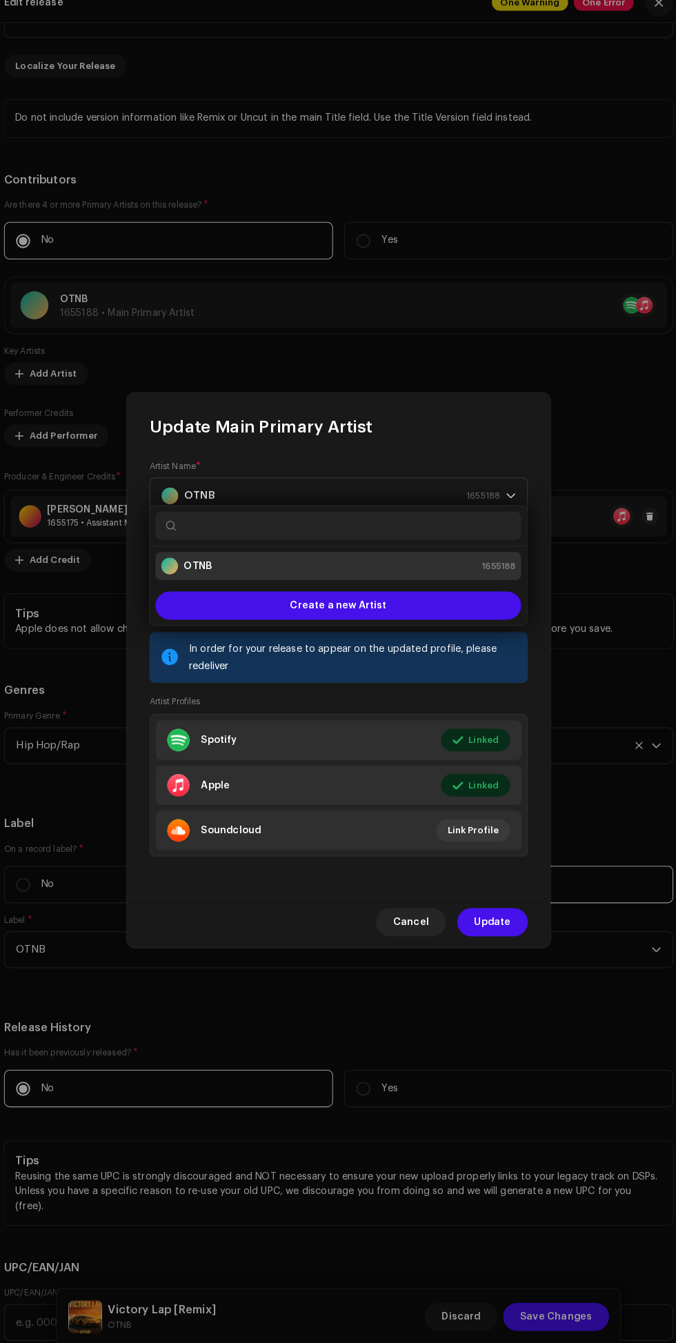
scroll to position [37, 0]
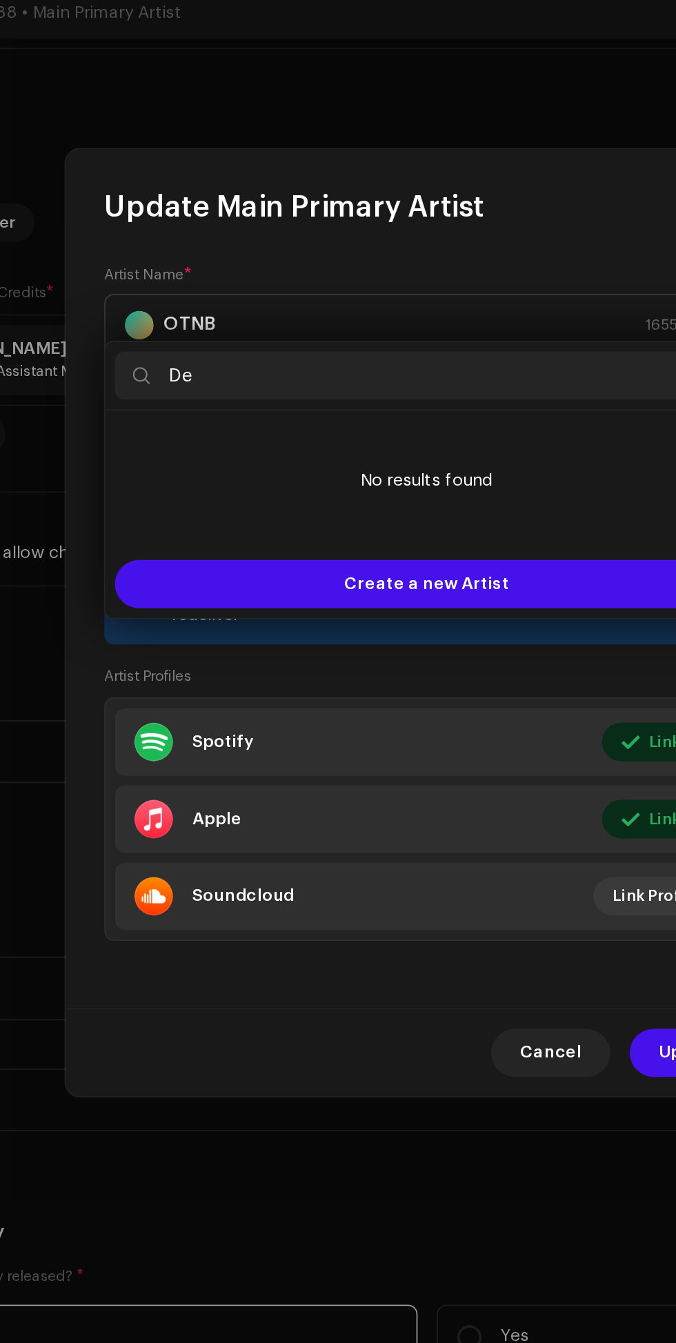
type input "Den"
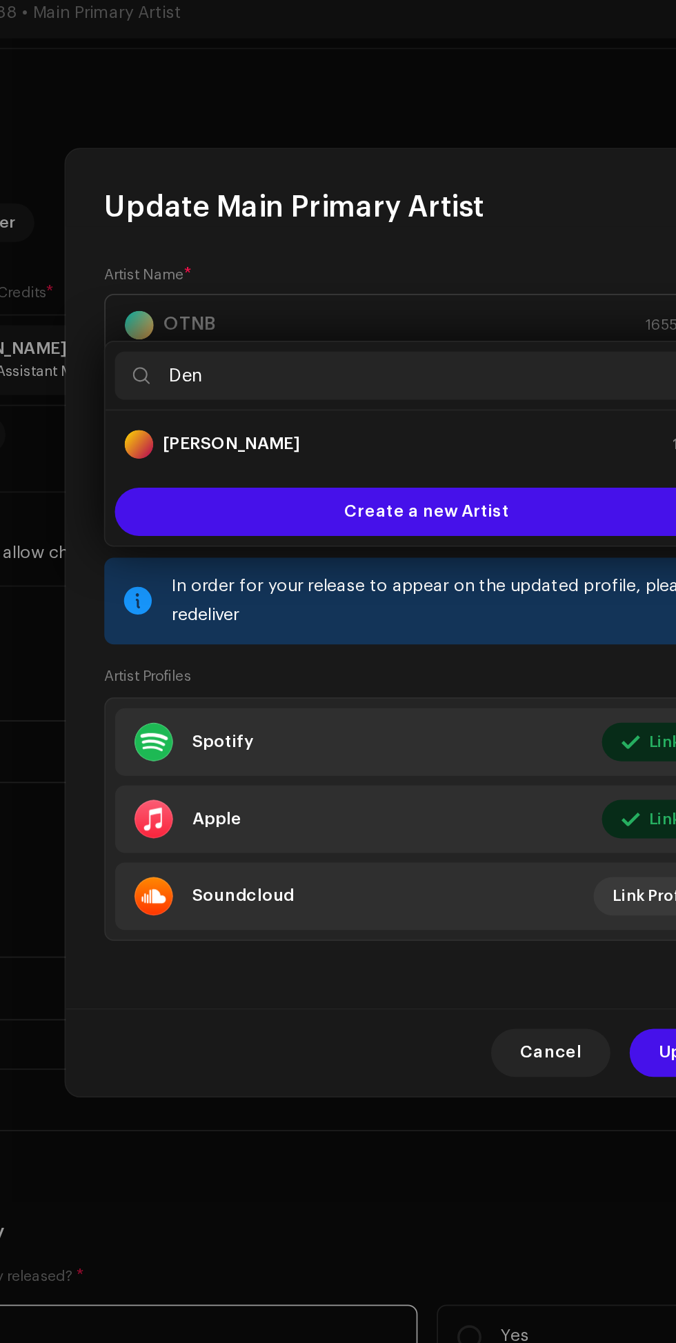
click at [288, 566] on div "Denzik 1655175" at bounding box center [338, 570] width 346 height 17
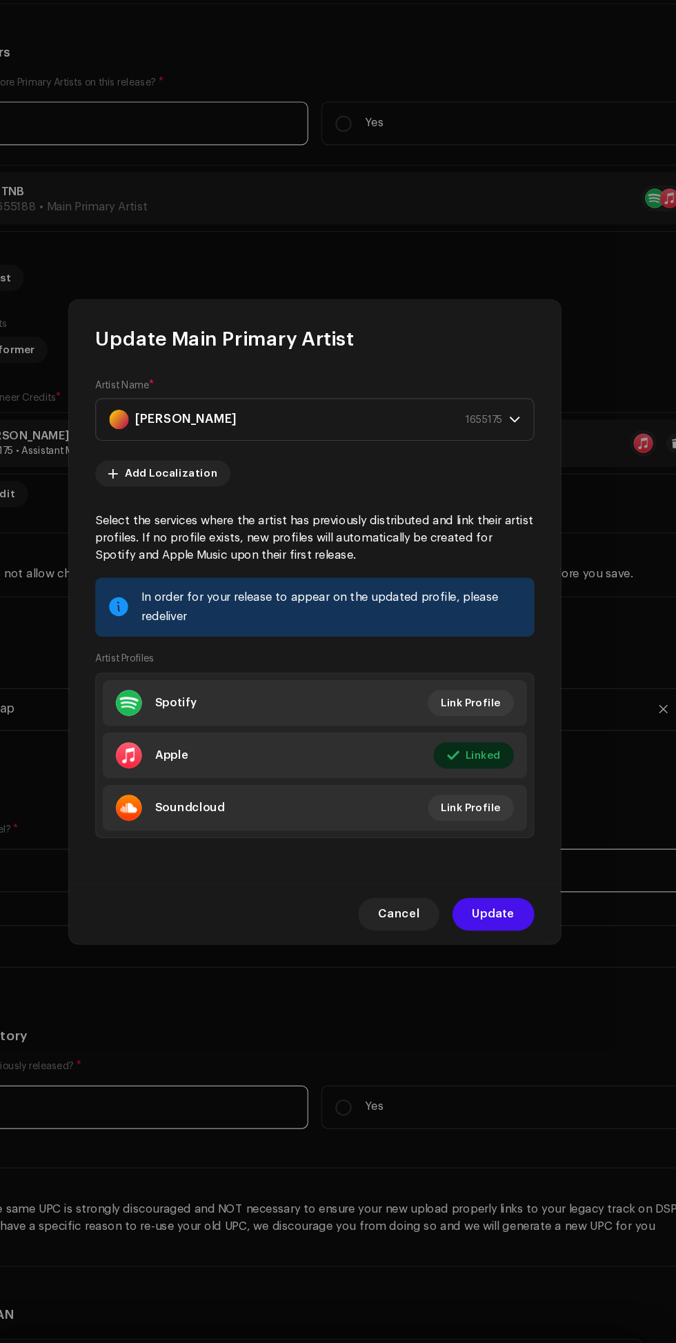
click at [494, 930] on span "Update" at bounding box center [489, 919] width 36 height 28
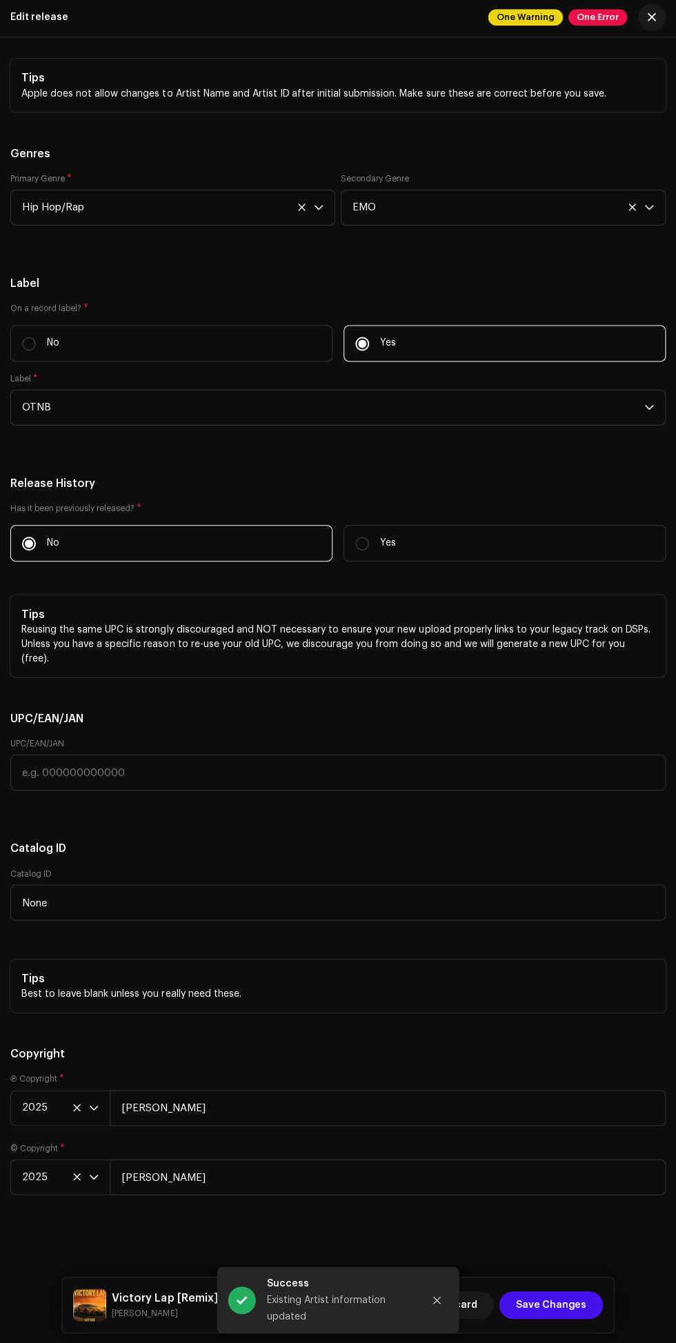
scroll to position [3229, 0]
click at [564, 1299] on span "Save Changes" at bounding box center [550, 1304] width 70 height 28
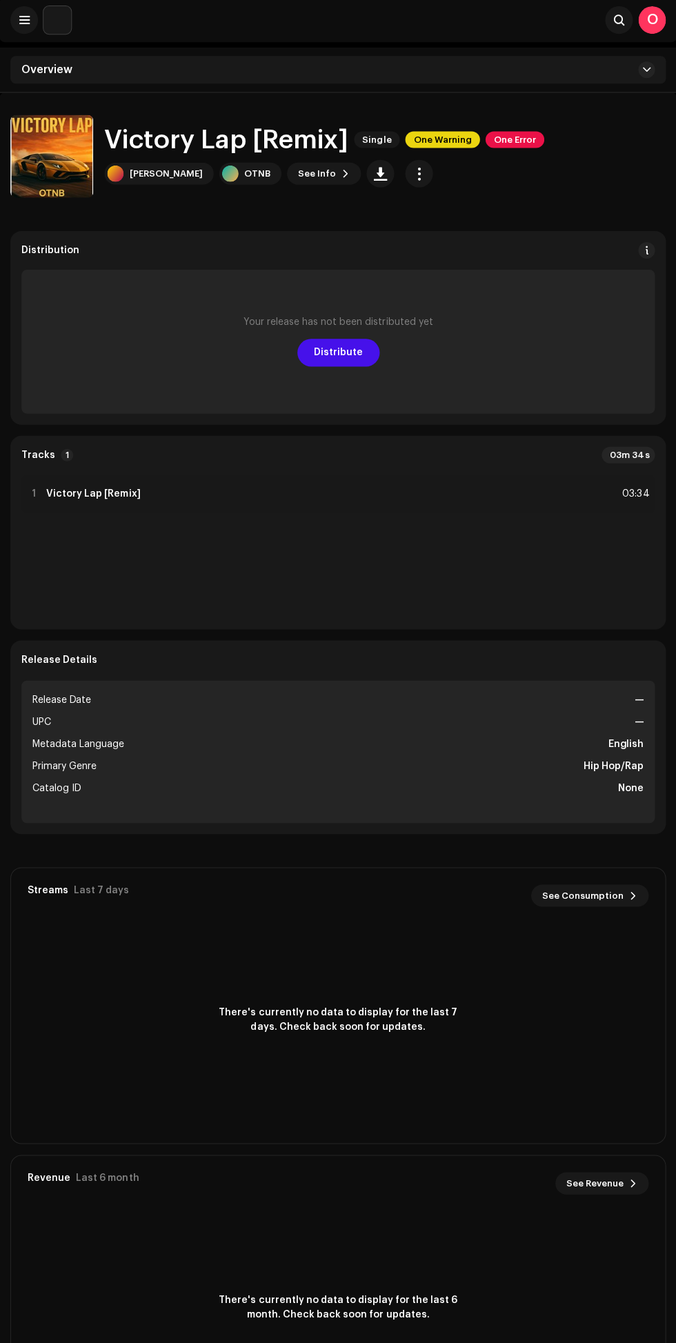
click at [503, 161] on div "Denzik OTNB See Info" at bounding box center [324, 175] width 439 height 28
click at [515, 134] on span "One Error" at bounding box center [514, 141] width 59 height 17
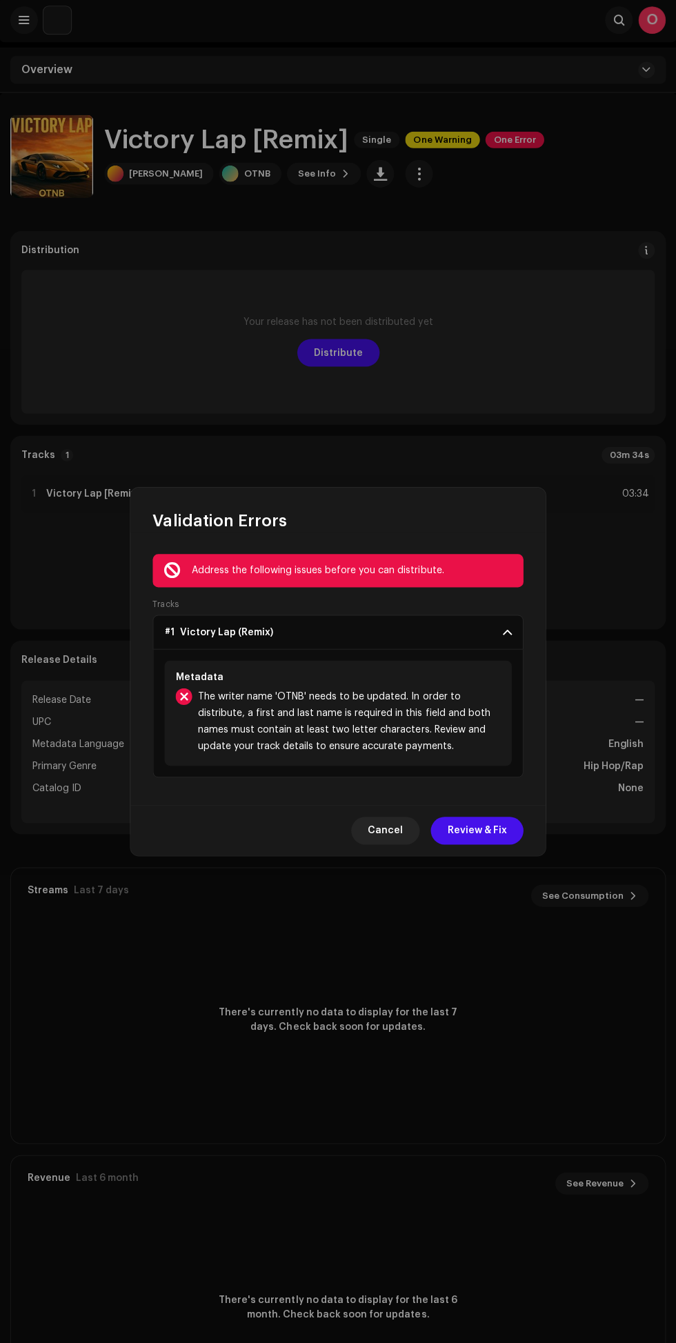
click at [483, 830] on span "Review & Fix" at bounding box center [476, 831] width 59 height 28
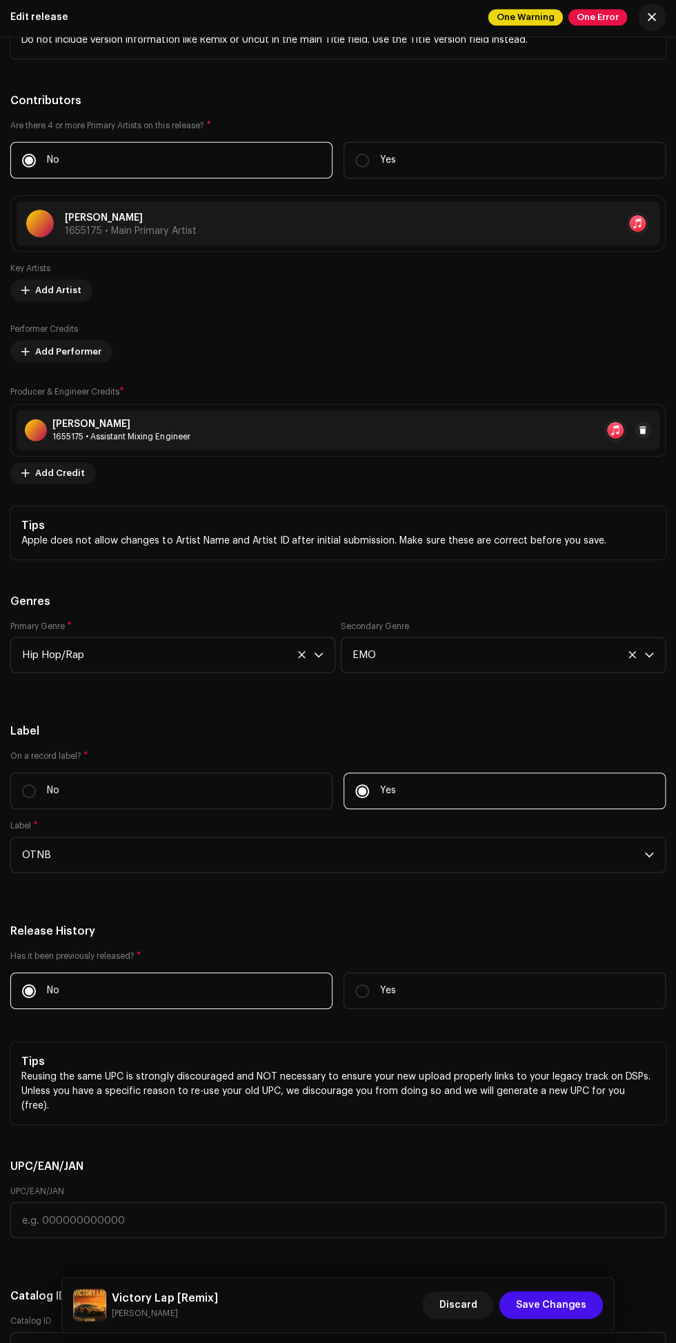
scroll to position [2113, 0]
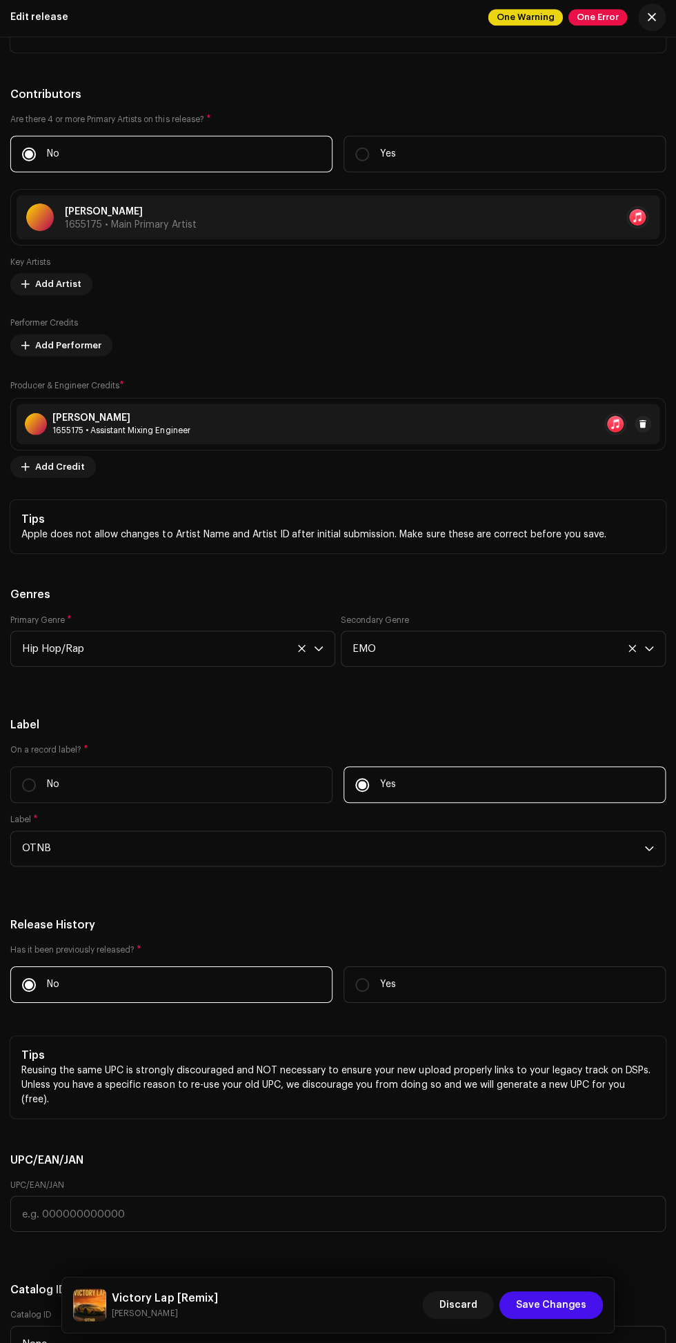
click at [413, 230] on div at bounding box center [423, 219] width 453 height 22
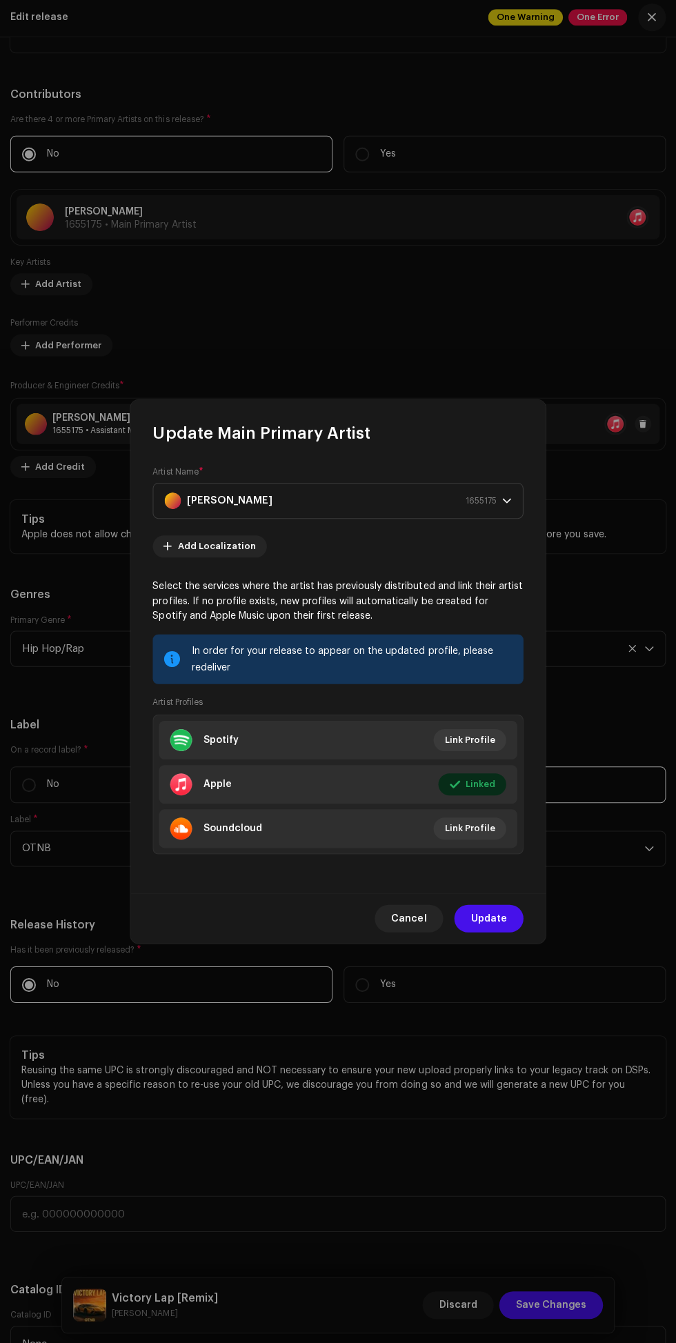
click at [482, 491] on span "1655175" at bounding box center [480, 501] width 31 height 34
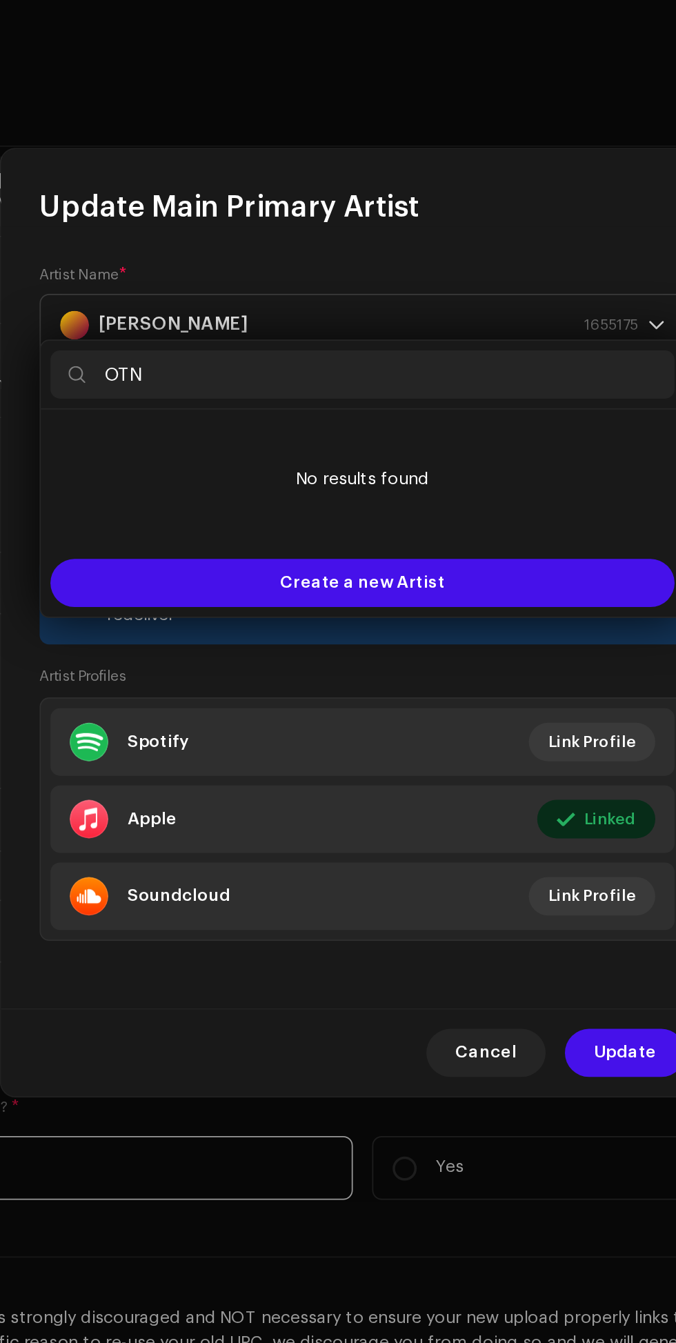
type input "OTNB"
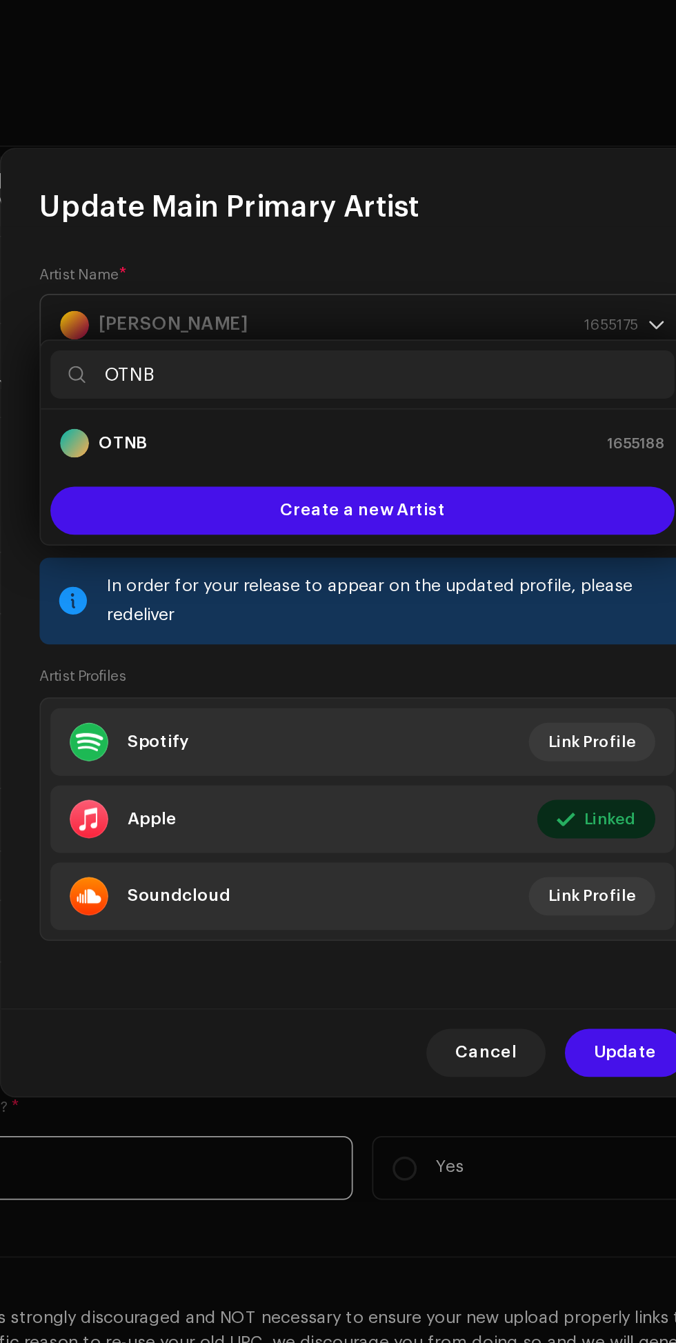
click at [301, 569] on div "OTNB 1655188" at bounding box center [338, 569] width 346 height 17
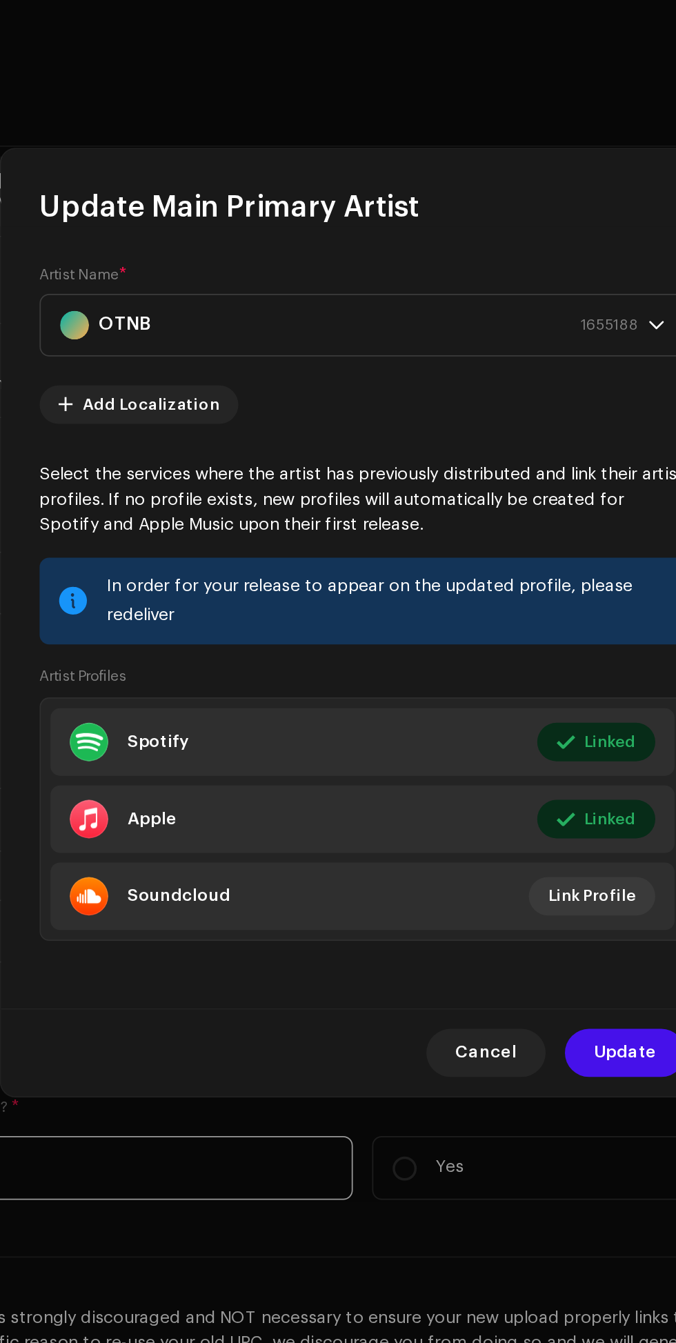
click at [480, 928] on span "Update" at bounding box center [489, 919] width 36 height 28
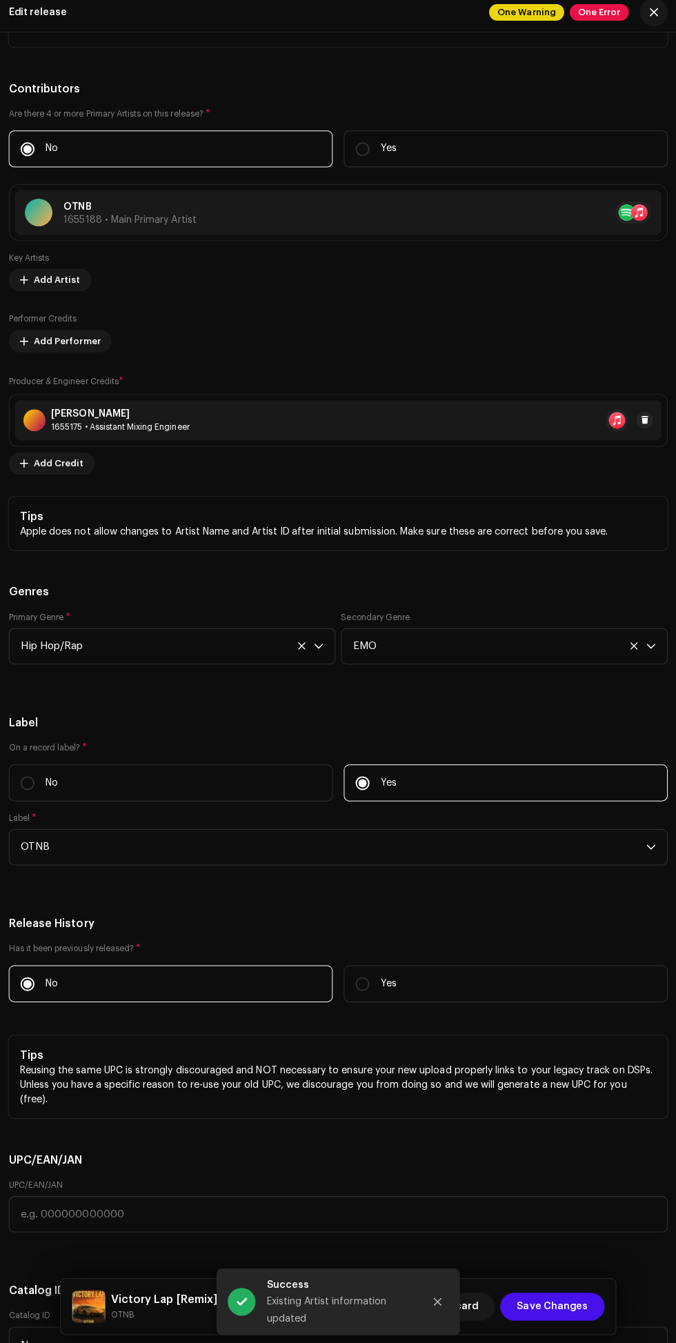
scroll to position [7, 0]
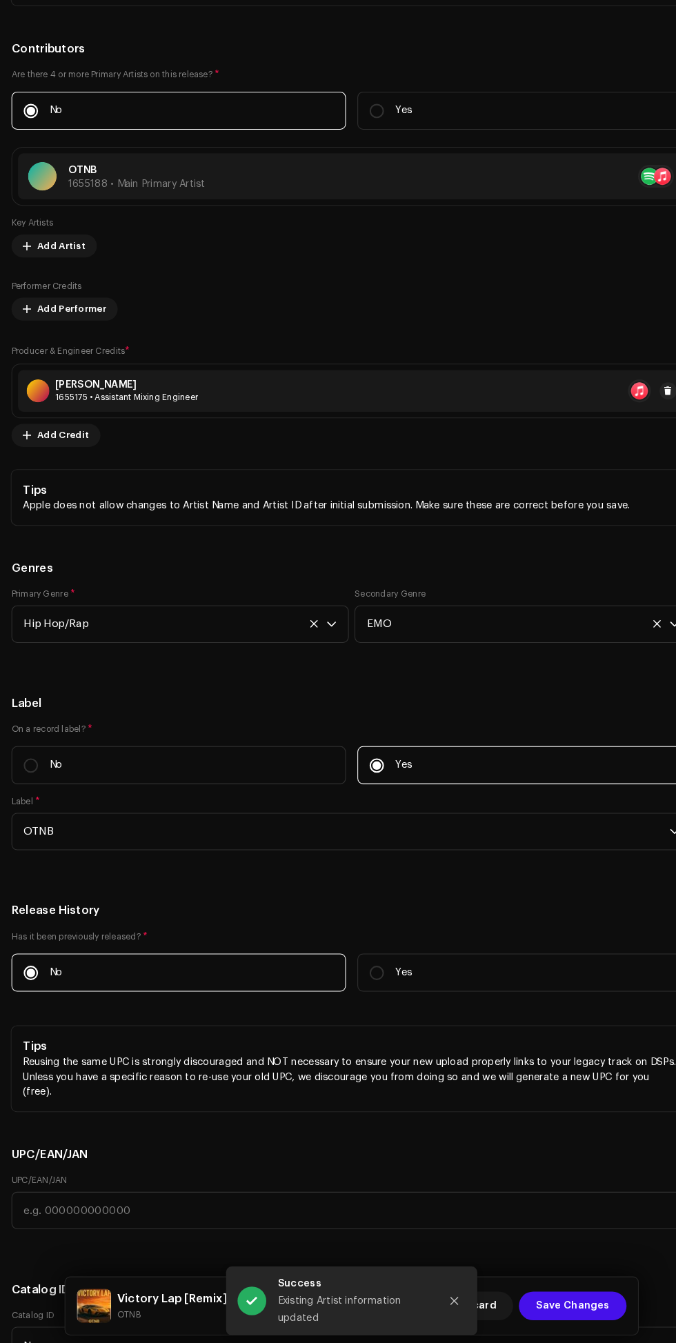
click at [486, 173] on label "Yes" at bounding box center [505, 155] width 322 height 37
click at [369, 162] on input "Yes" at bounding box center [362, 155] width 14 height 14
radio input "true"
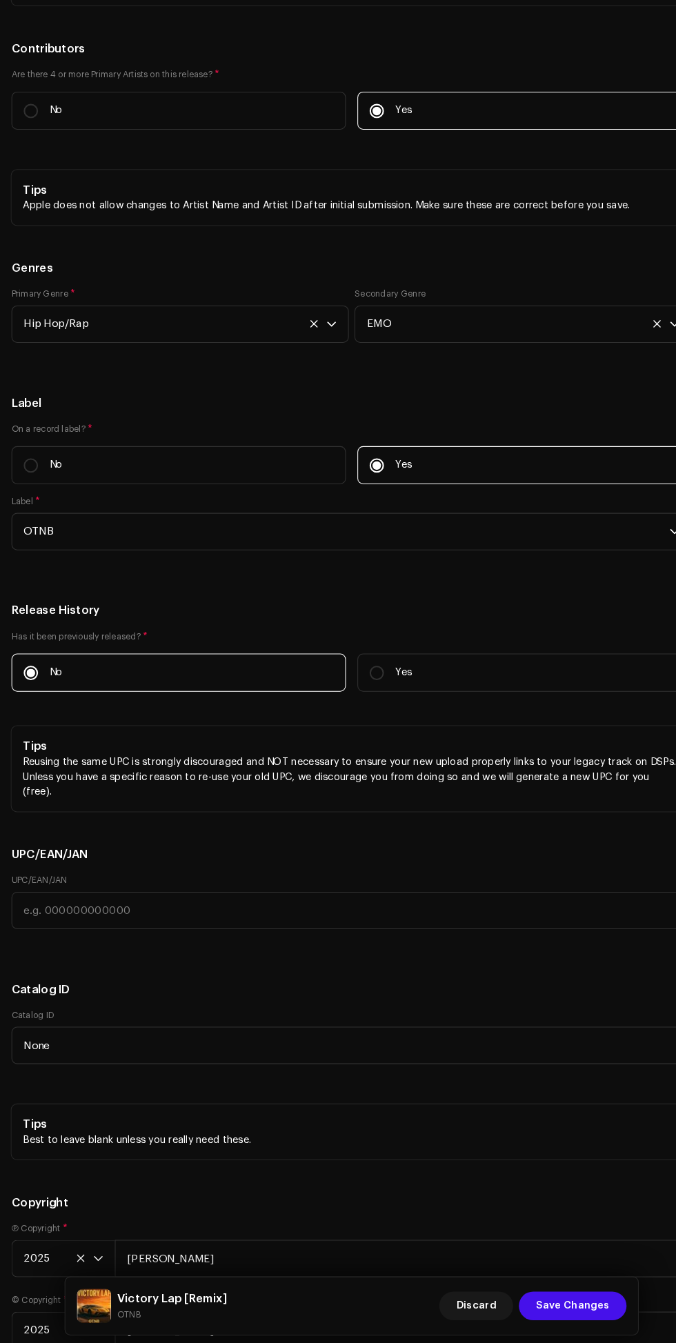
click at [448, 173] on label "Yes" at bounding box center [505, 155] width 322 height 37
click at [369, 162] on input "Yes" at bounding box center [362, 155] width 14 height 14
click at [230, 173] on label "No" at bounding box center [172, 155] width 322 height 37
click at [37, 162] on input "No" at bounding box center [30, 155] width 14 height 14
radio input "true"
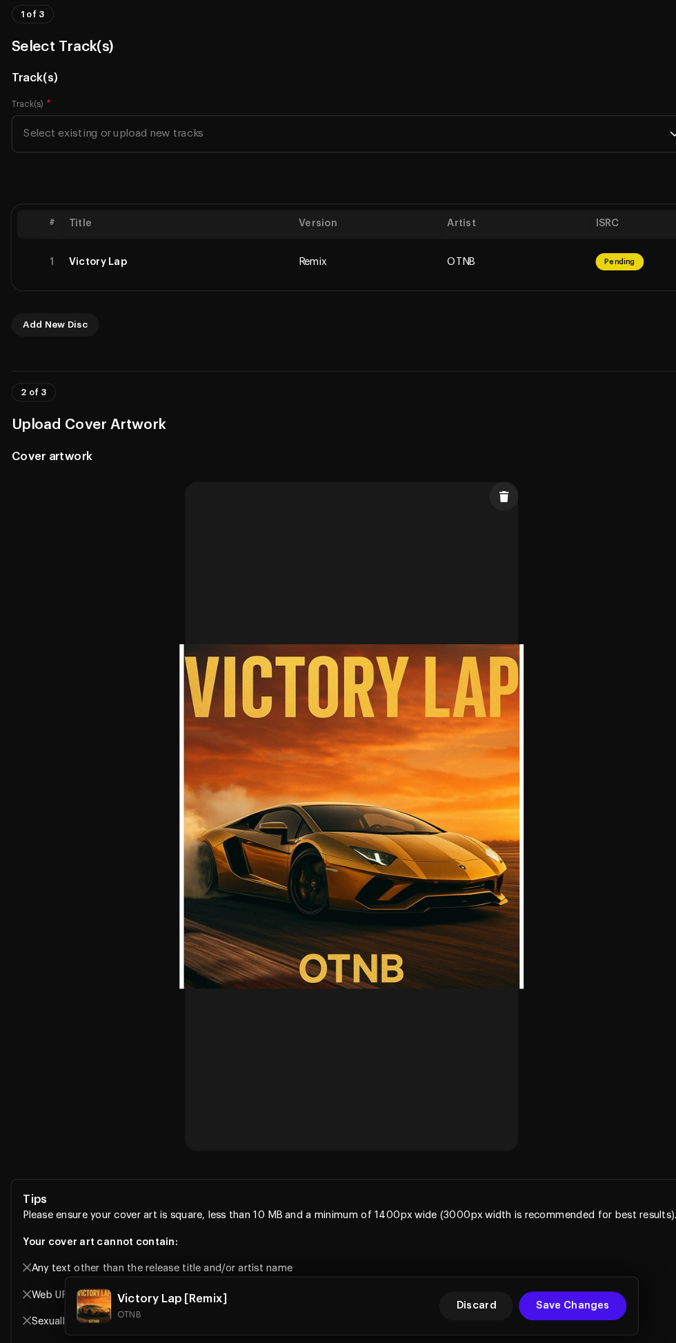
scroll to position [0, 0]
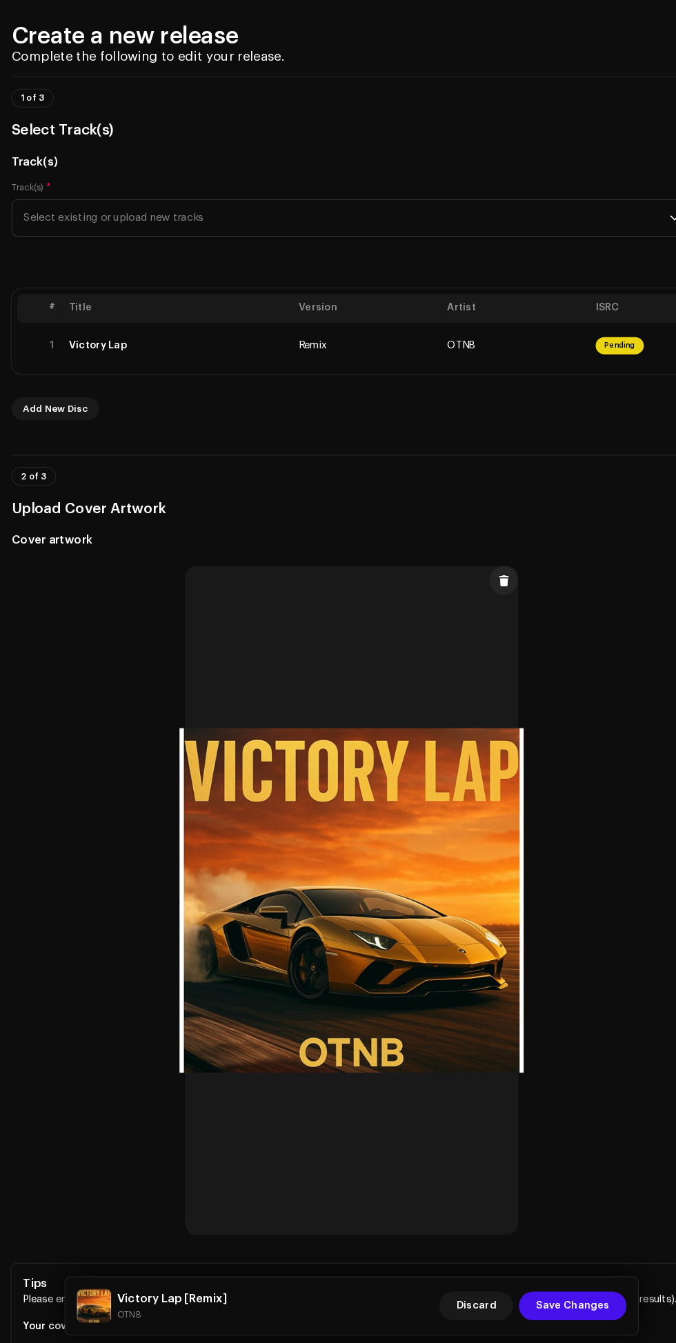
click at [554, 1303] on span "Save Changes" at bounding box center [550, 1304] width 70 height 28
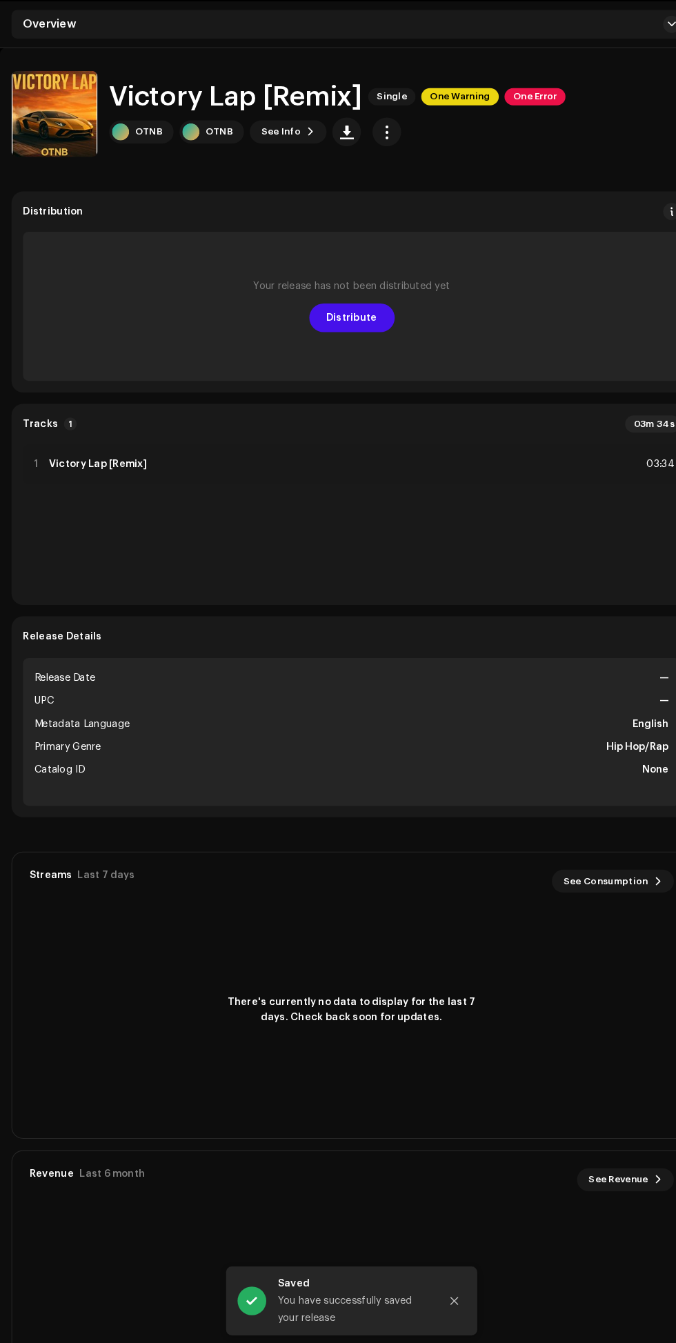
click at [359, 346] on span "Distribute" at bounding box center [338, 354] width 49 height 28
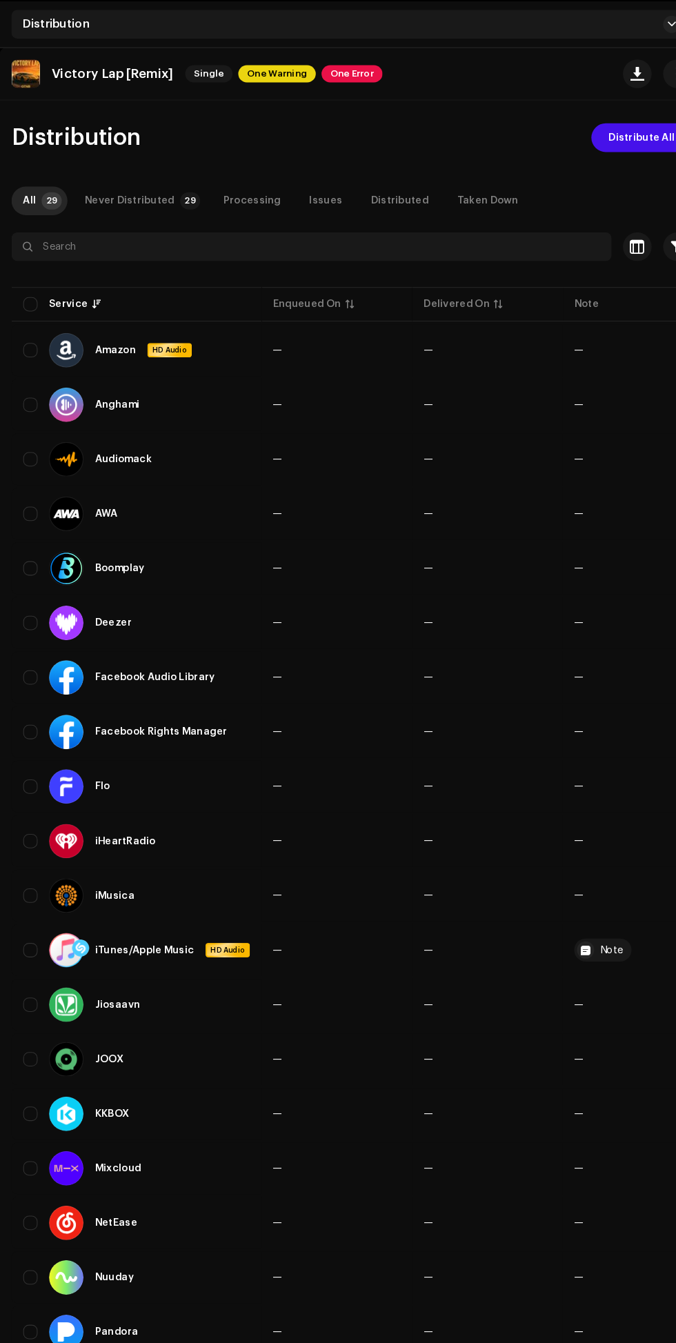
click at [604, 180] on span "Distribute All" at bounding box center [616, 181] width 63 height 28
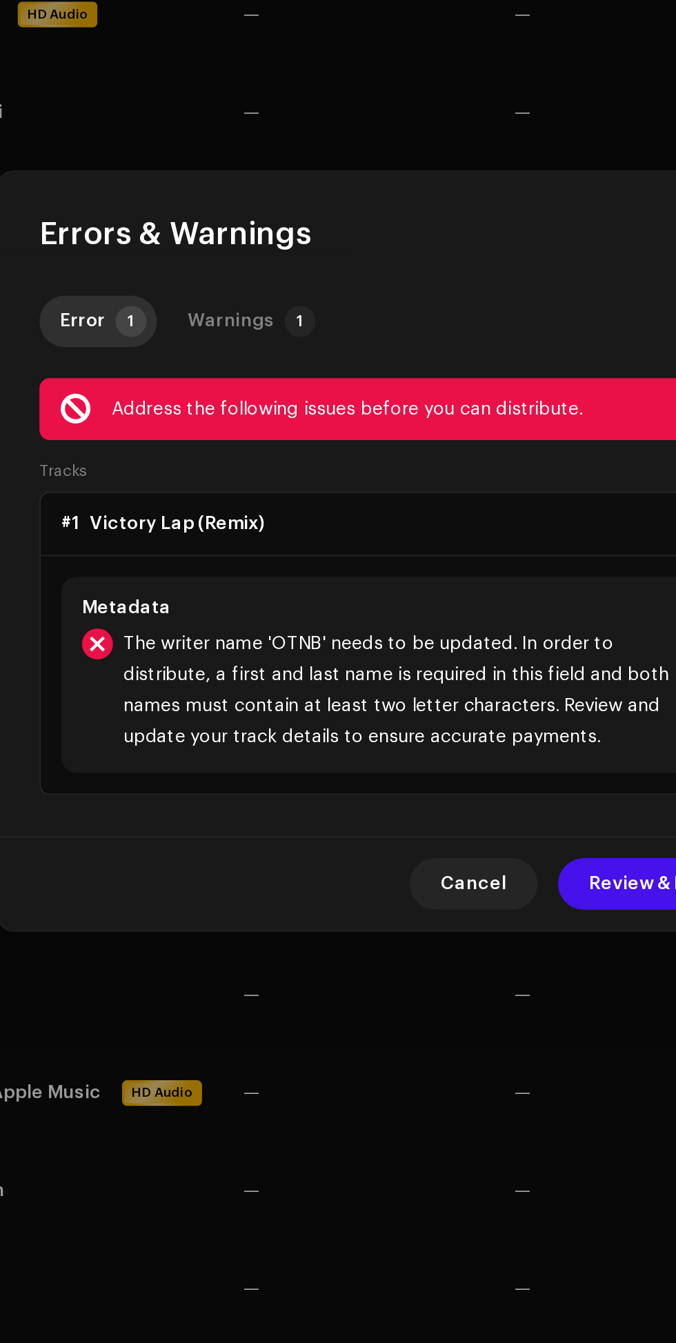
click at [240, 557] on div "Warnings" at bounding box center [256, 549] width 46 height 28
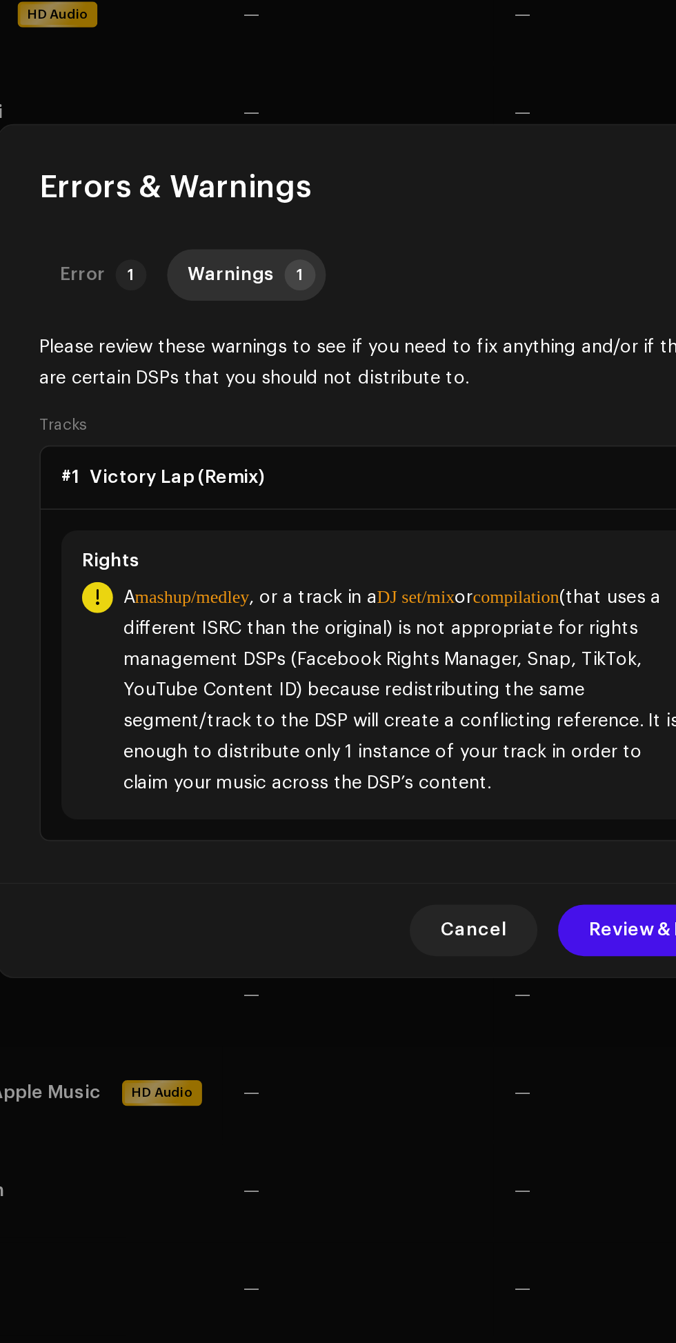
click at [232, 699] on b "mashup/medley" at bounding box center [234, 696] width 61 height 10
click at [240, 698] on b "mashup/medley" at bounding box center [234, 696] width 61 height 10
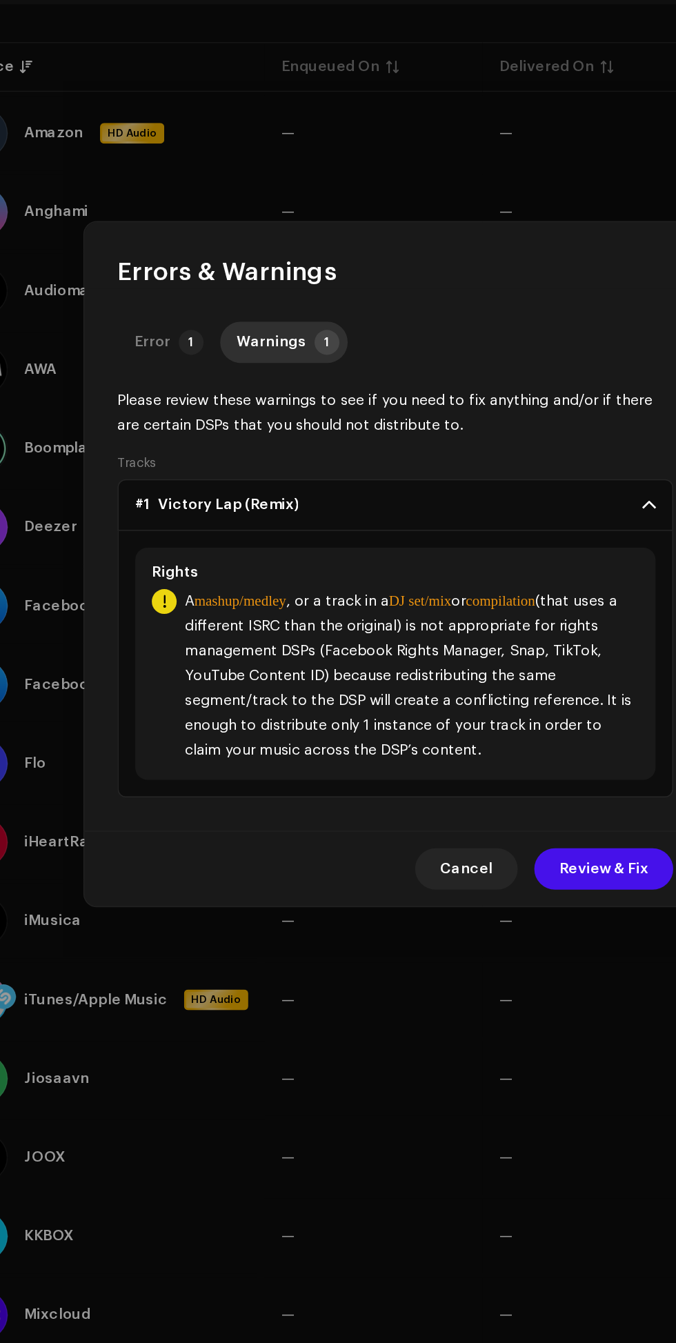
click at [235, 702] on b "mashup/medley" at bounding box center [234, 696] width 61 height 10
click at [252, 702] on b "mashup/medley" at bounding box center [234, 696] width 61 height 10
click at [374, 702] on b "DJ set/mix" at bounding box center [354, 696] width 41 height 10
click at [431, 702] on b "compilation" at bounding box center [408, 696] width 46 height 10
click at [471, 889] on span "Review & Fix" at bounding box center [476, 875] width 59 height 28
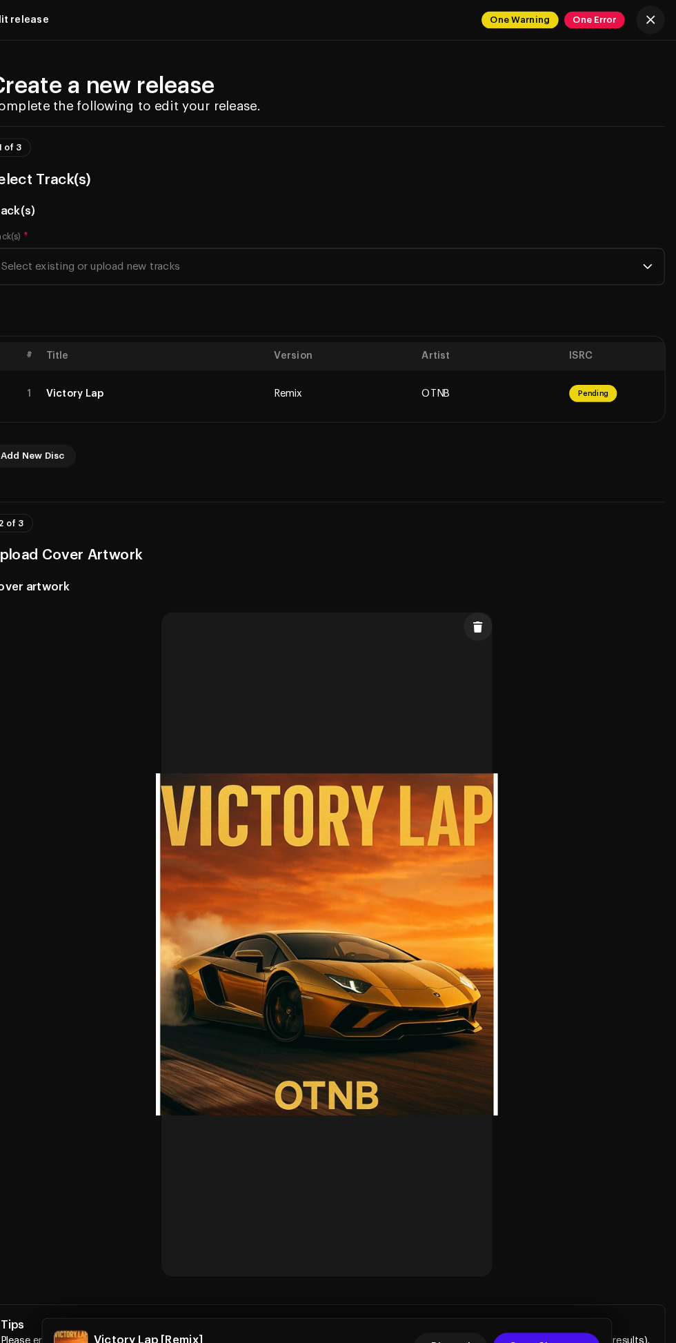
scroll to position [6, 0]
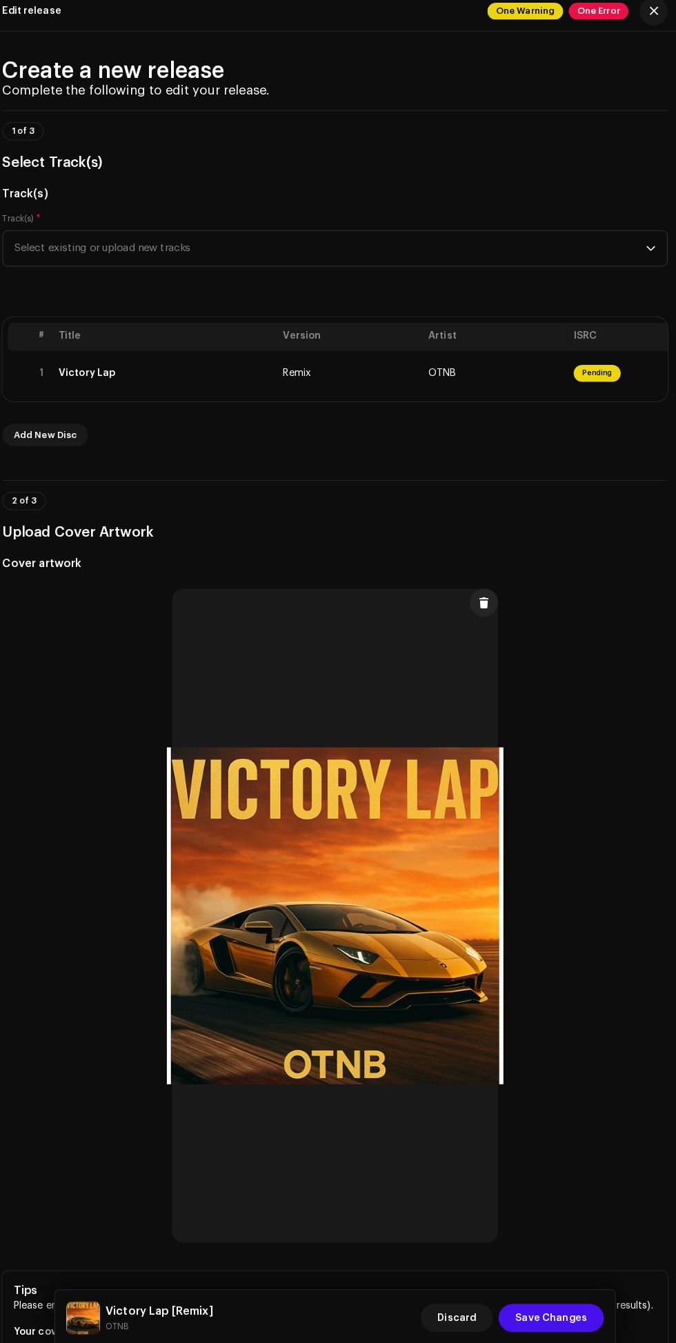
click at [442, 380] on span "OTNB" at bounding box center [443, 376] width 27 height 10
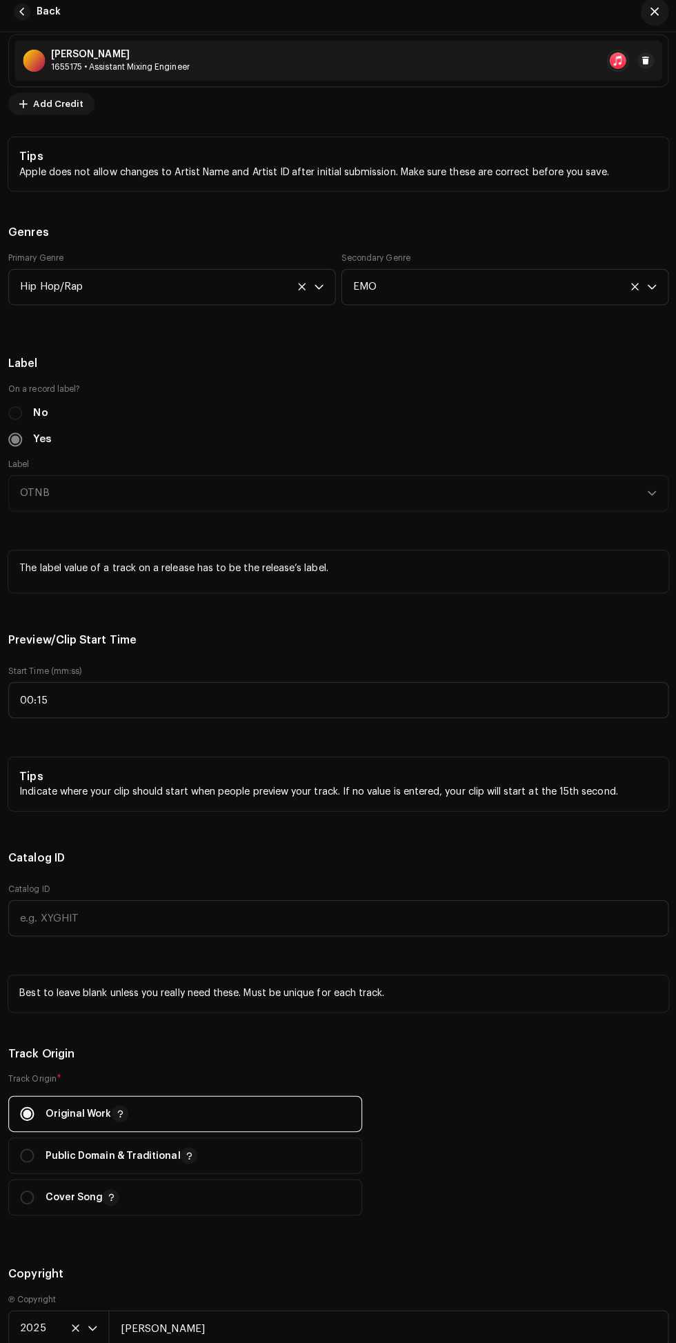
scroll to position [1342, 0]
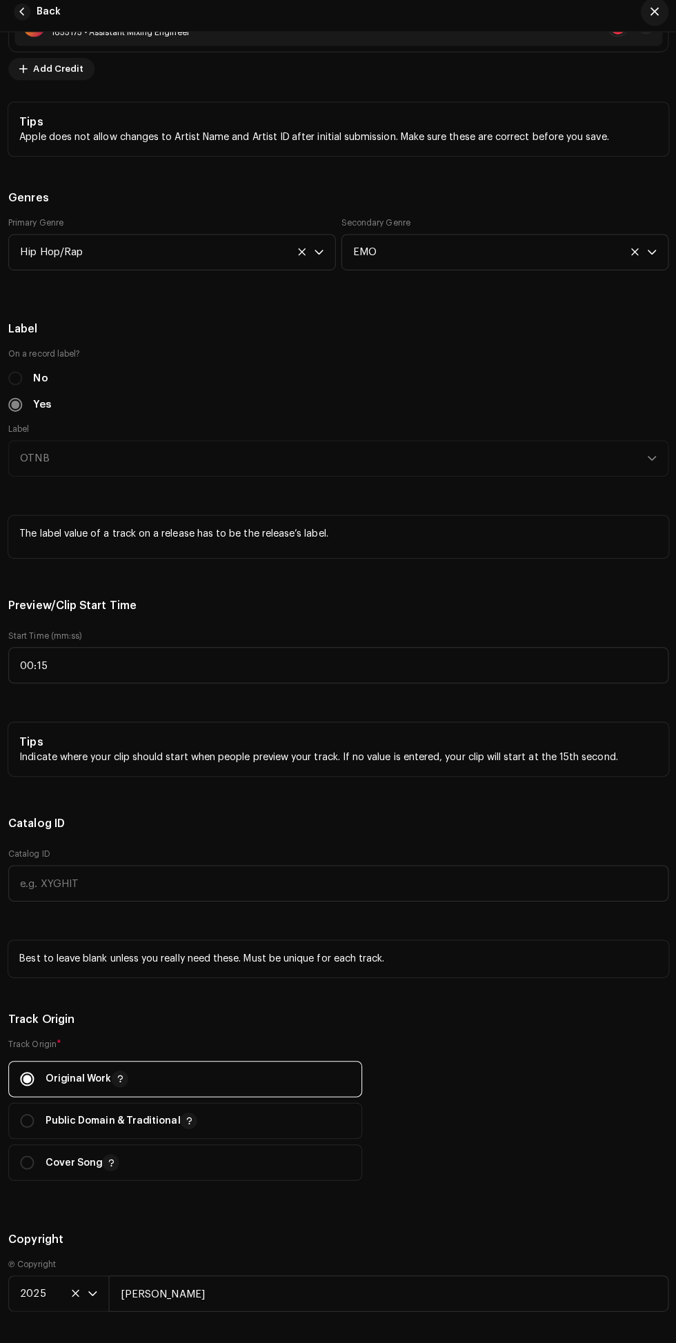
click at [17, 390] on div "No" at bounding box center [338, 382] width 654 height 15
click at [43, 390] on label "No" at bounding box center [43, 382] width 14 height 15
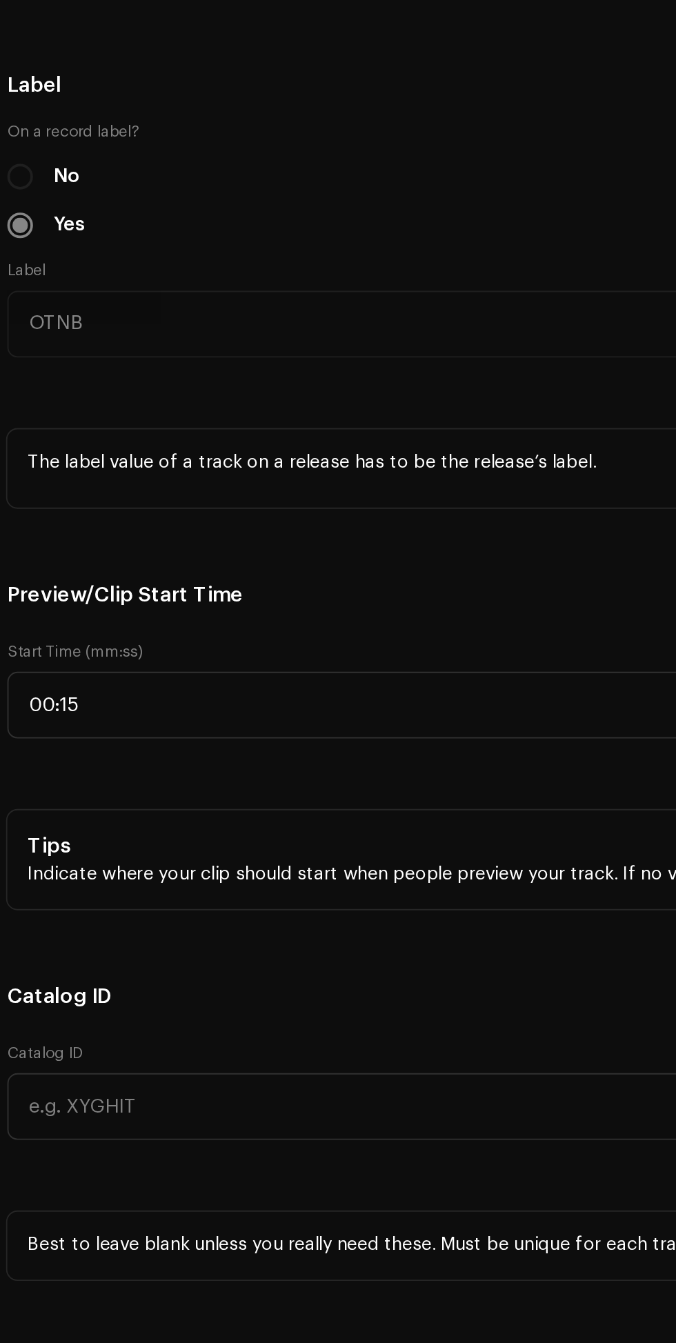
scroll to position [63, 0]
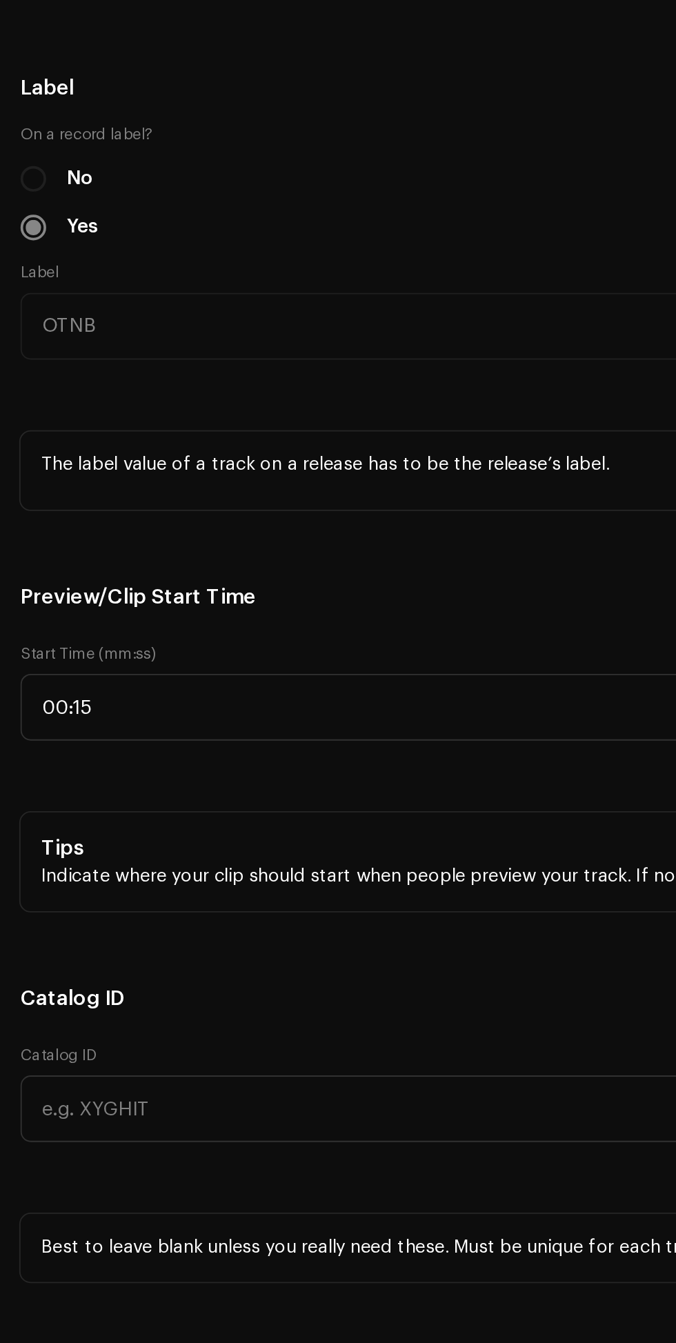
click at [39, 399] on label "No" at bounding box center [43, 391] width 14 height 15
click at [20, 399] on div "No" at bounding box center [338, 391] width 654 height 15
click at [38, 399] on label "No" at bounding box center [43, 391] width 14 height 15
click at [39, 399] on label "No" at bounding box center [43, 391] width 14 height 15
click at [36, 399] on label "No" at bounding box center [43, 391] width 14 height 15
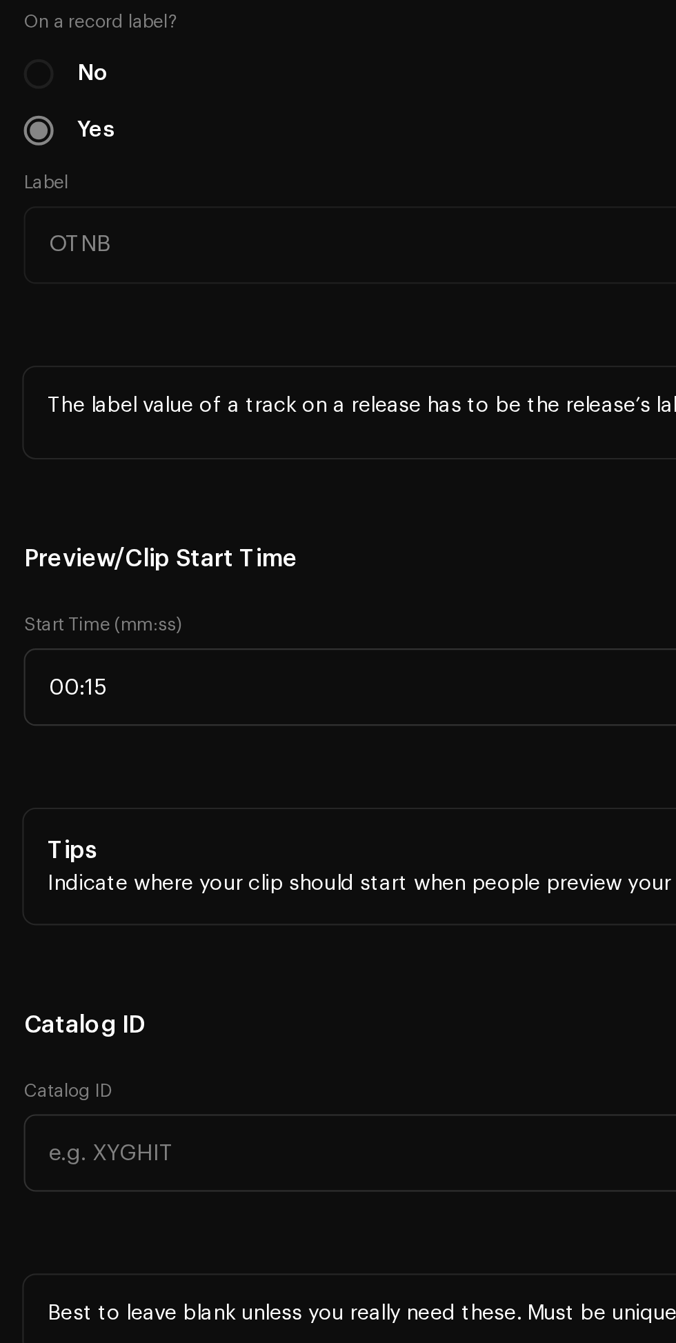
click at [37, 399] on label "No" at bounding box center [43, 391] width 14 height 15
click at [24, 399] on div "No" at bounding box center [338, 391] width 654 height 15
click at [14, 399] on div "No" at bounding box center [338, 391] width 654 height 15
click at [18, 399] on div "No" at bounding box center [338, 391] width 654 height 15
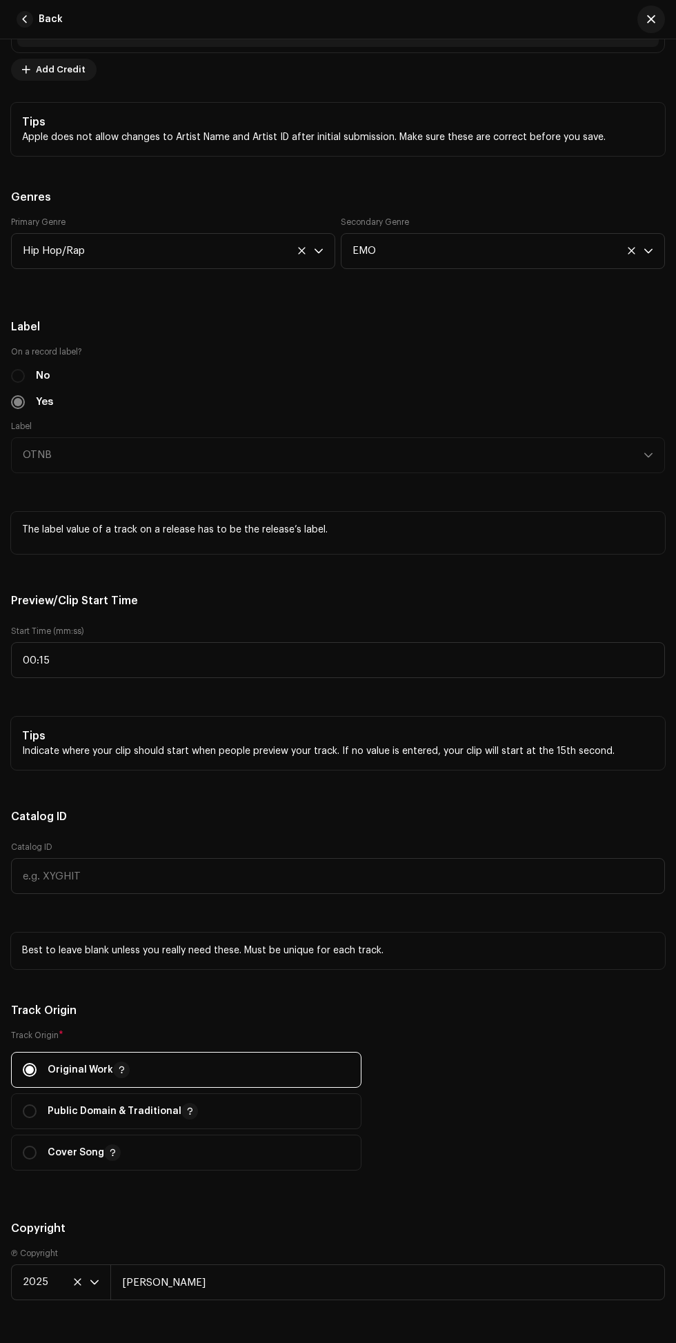
scroll to position [72, 0]
click at [12, 357] on label "On a record label?" at bounding box center [338, 351] width 654 height 11
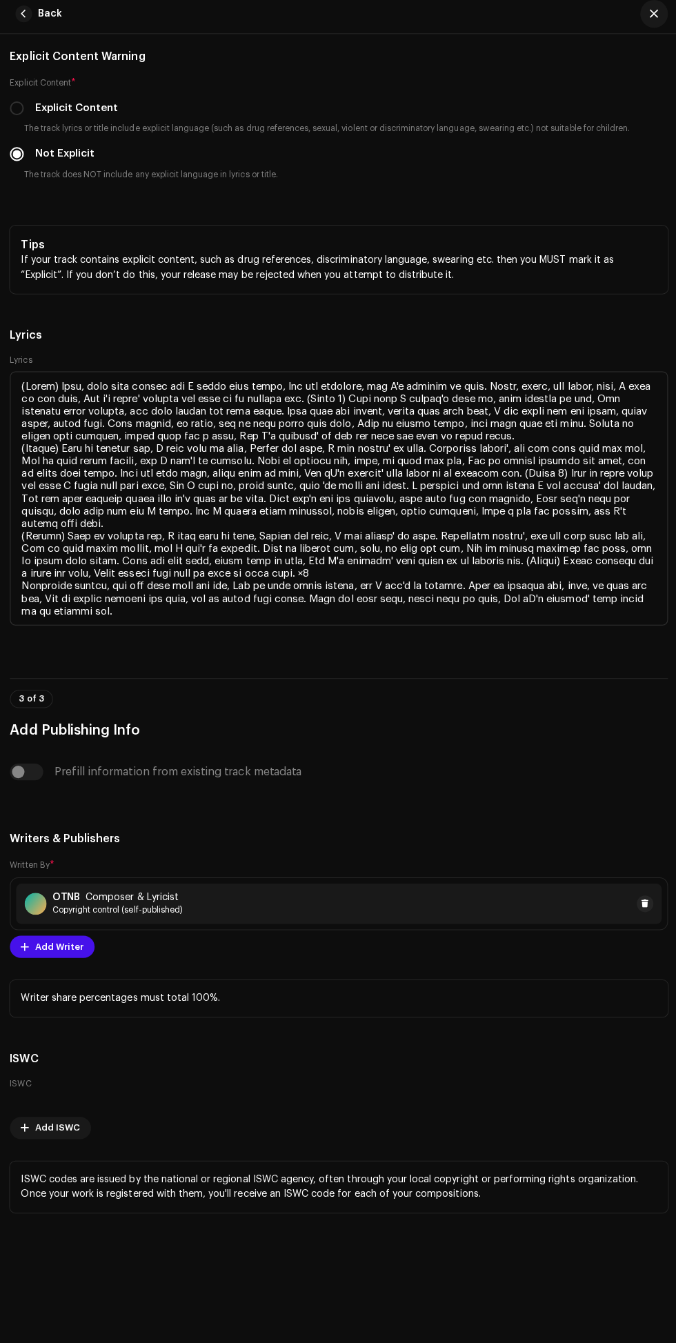
scroll to position [3804, 0]
click at [175, 905] on span "Copyright control (self-published)" at bounding box center [118, 910] width 130 height 11
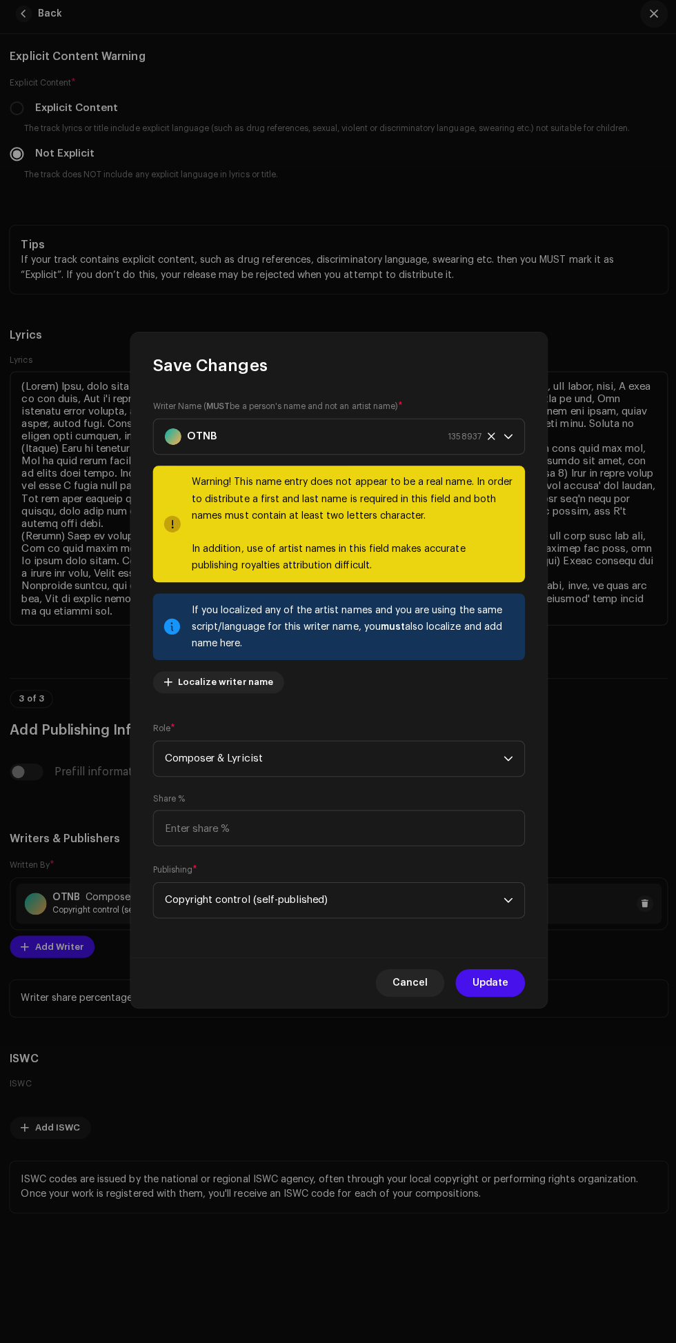
click at [500, 996] on span "Update" at bounding box center [489, 983] width 36 height 28
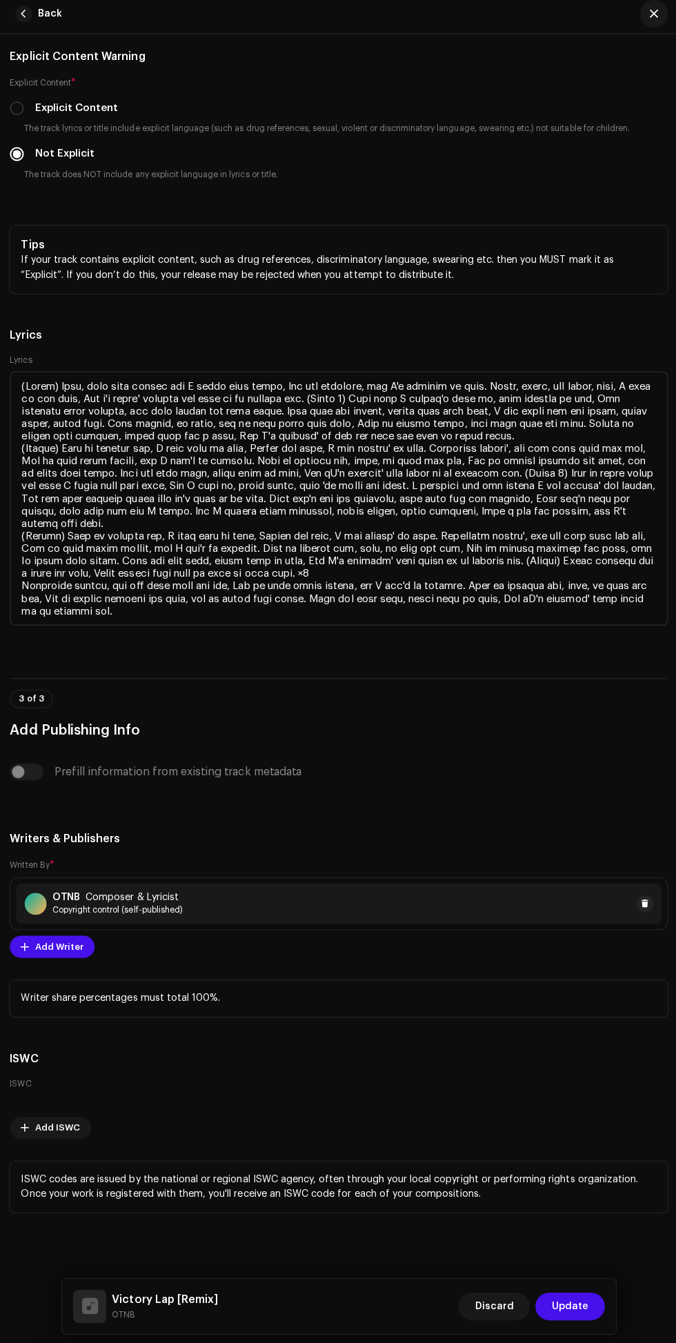
scroll to position [3635, 0]
click at [658, 930] on div "OTNB Composer & Lyricist Copyright control (self-published)" at bounding box center [338, 904] width 654 height 52
click at [642, 909] on span at bounding box center [642, 903] width 8 height 11
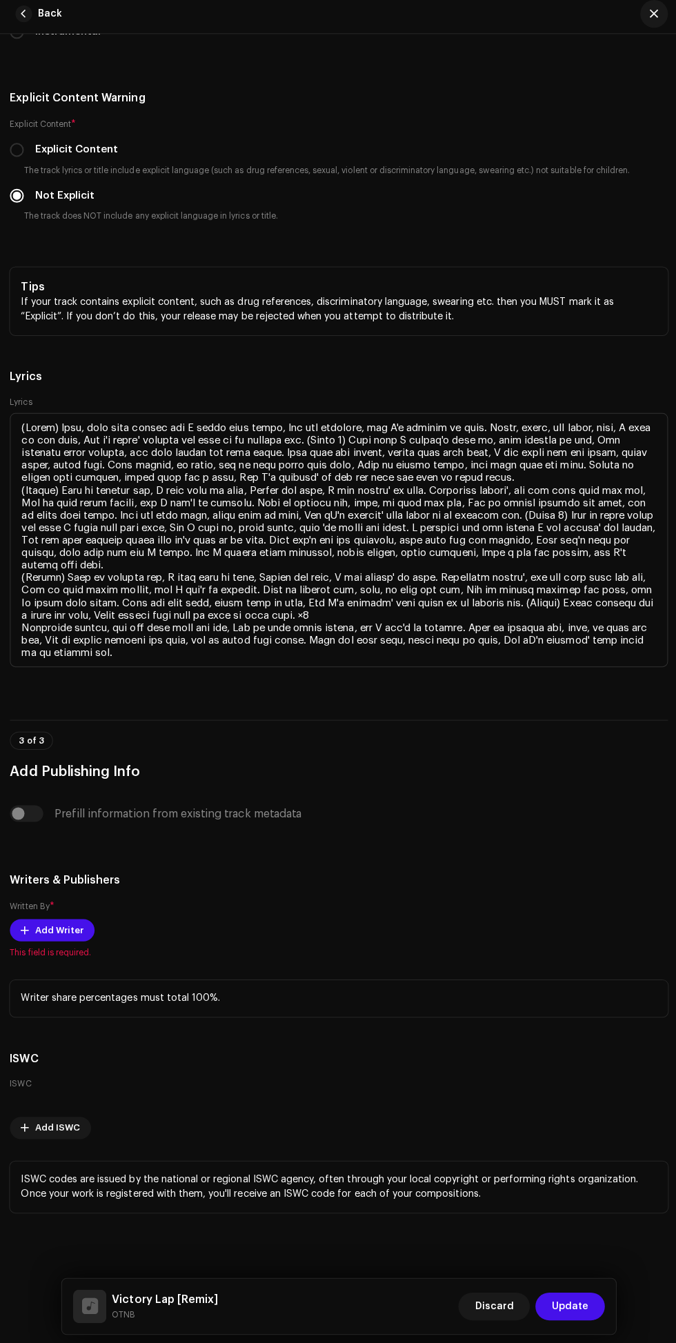
scroll to position [3602, 0]
click at [72, 944] on span "Add Writer" at bounding box center [60, 930] width 48 height 28
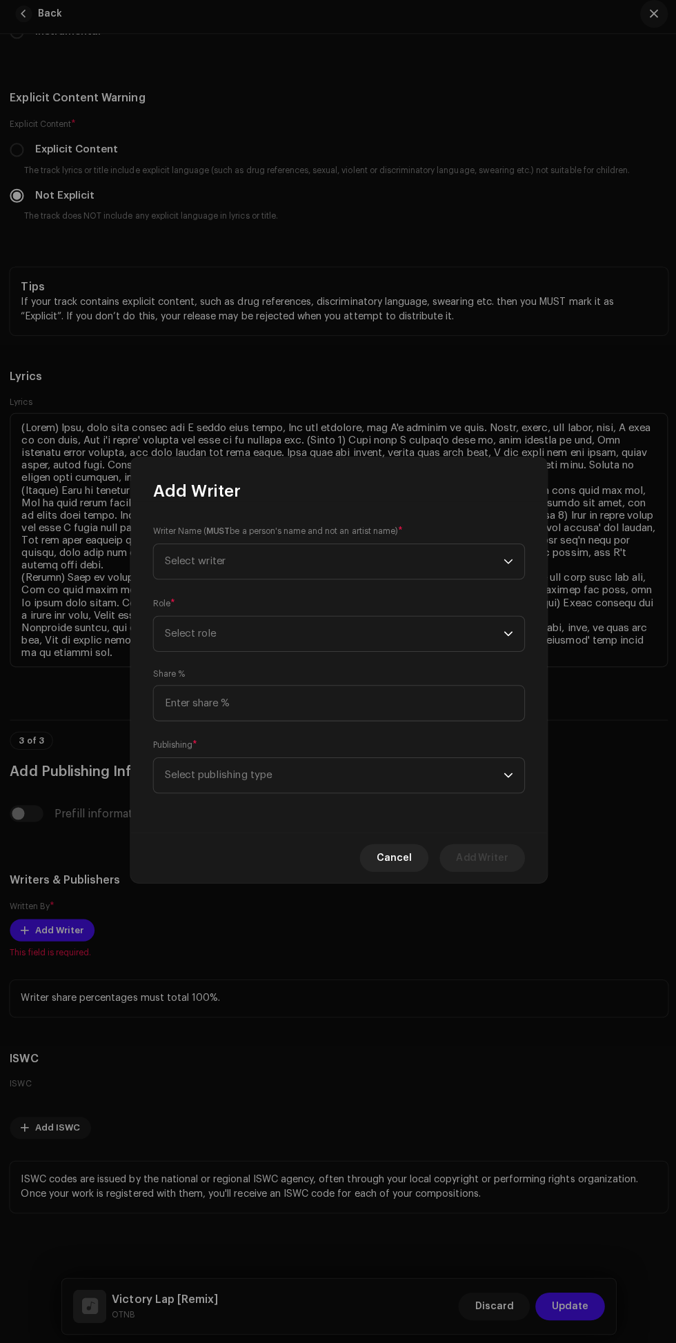
click at [470, 581] on span "Select writer" at bounding box center [333, 563] width 337 height 34
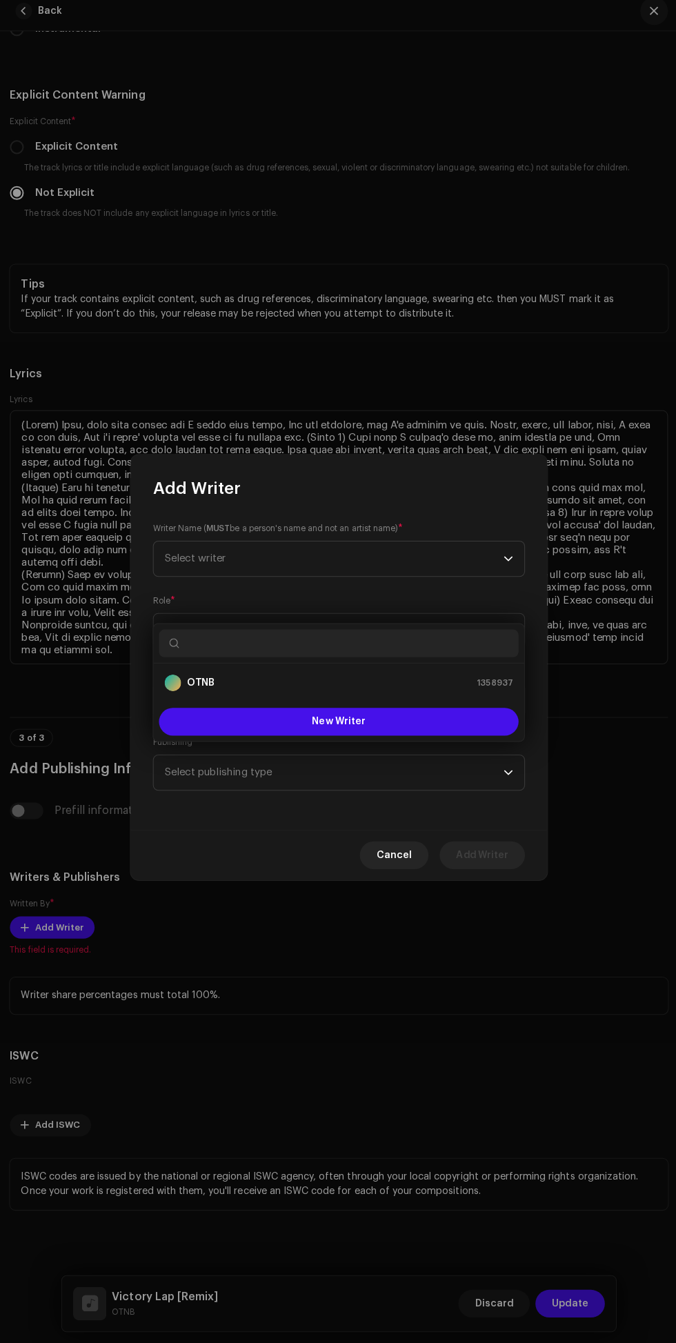
scroll to position [72, 0]
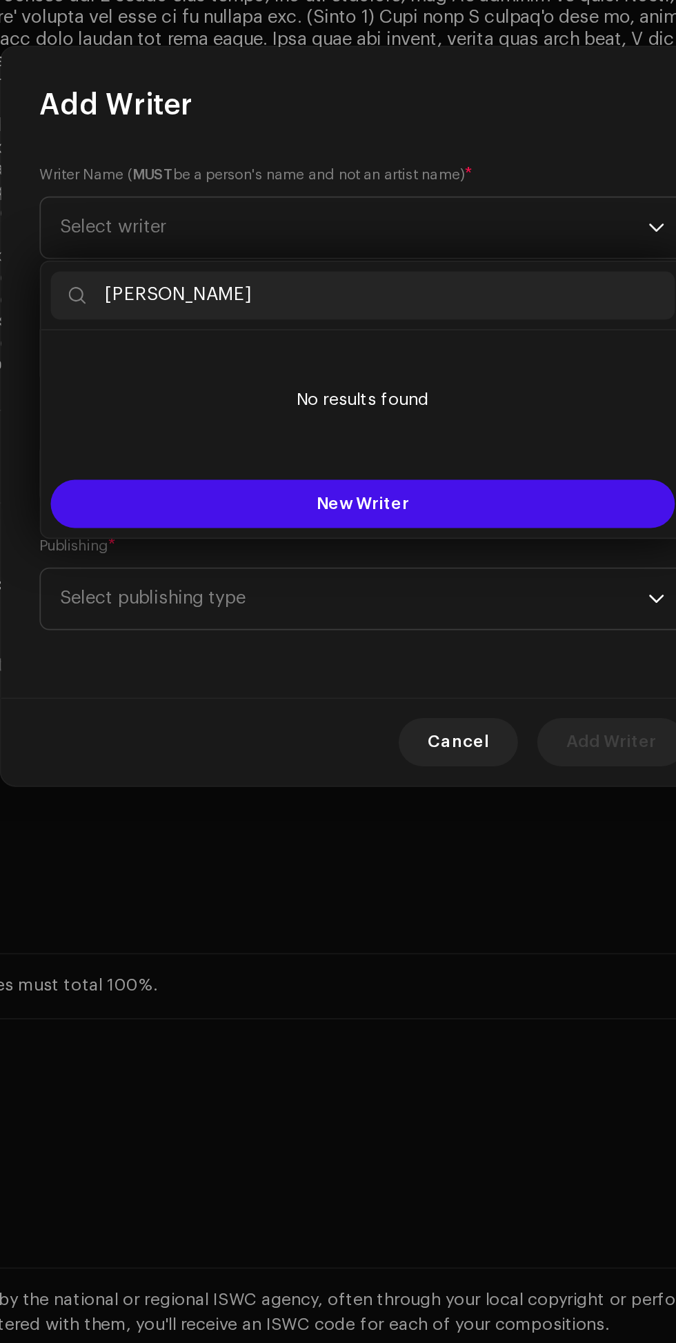
type input "Thomas Oyebade"
click at [217, 726] on button "New Writer" at bounding box center [337, 722] width 357 height 28
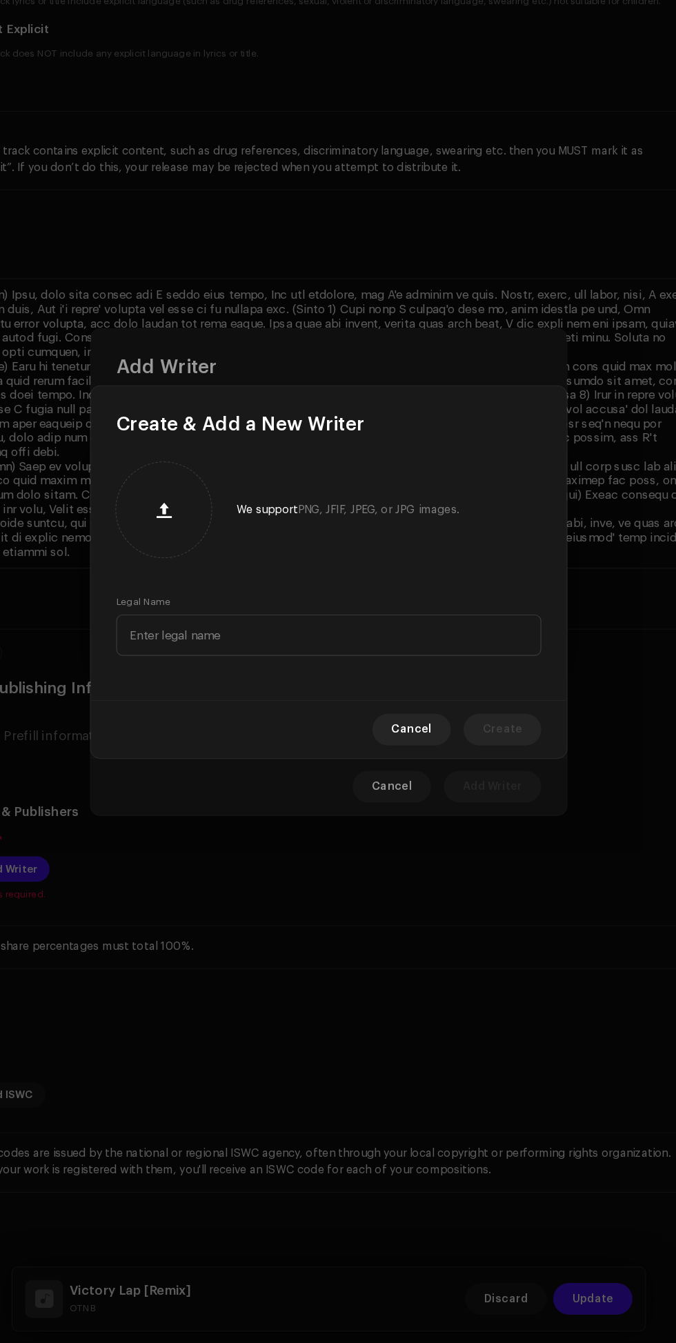
scroll to position [69, 0]
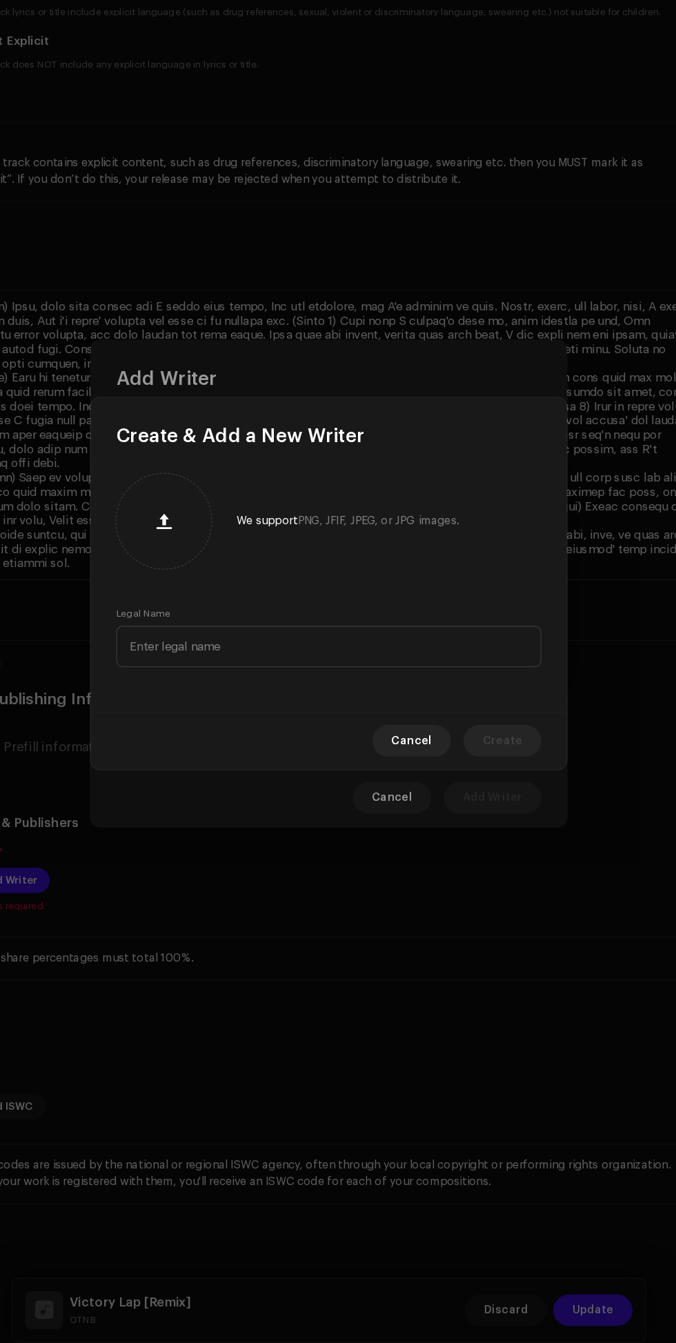
click at [182, 618] on button "button" at bounding box center [194, 617] width 33 height 33
click at [181, 698] on label "Legal Name" at bounding box center [176, 697] width 47 height 11
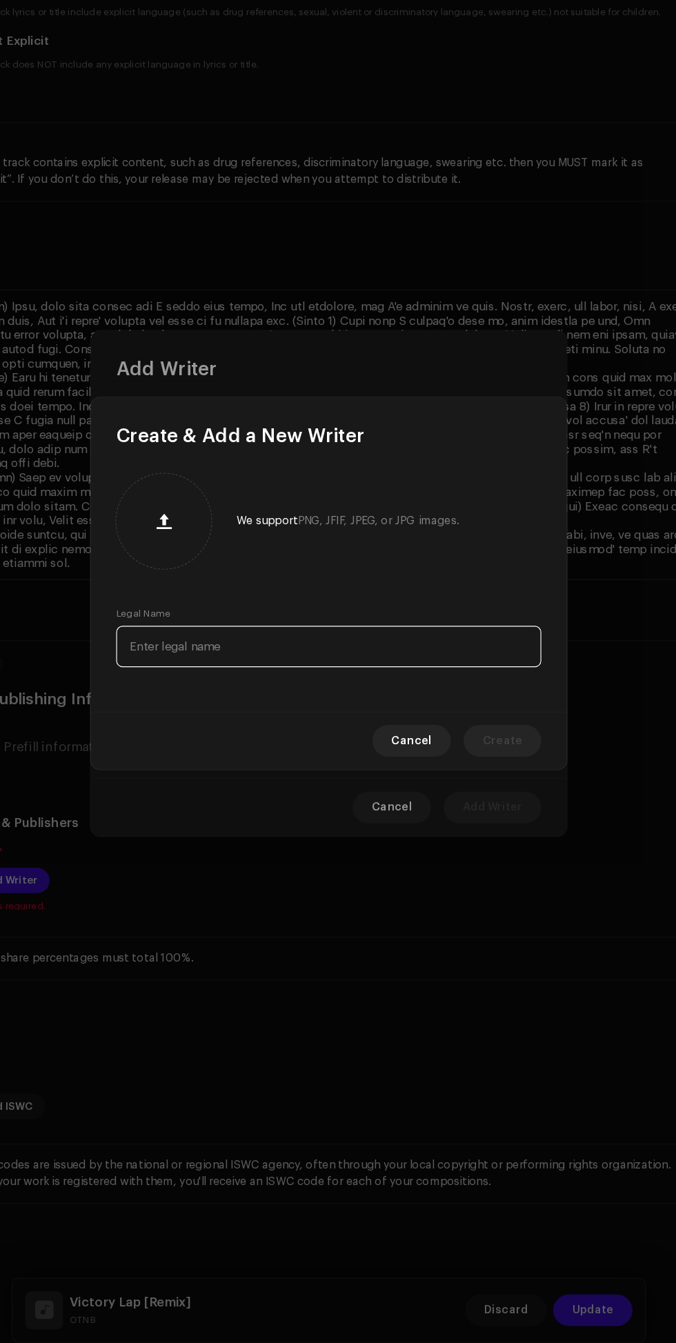
click at [181, 721] on input "text" at bounding box center [338, 727] width 370 height 36
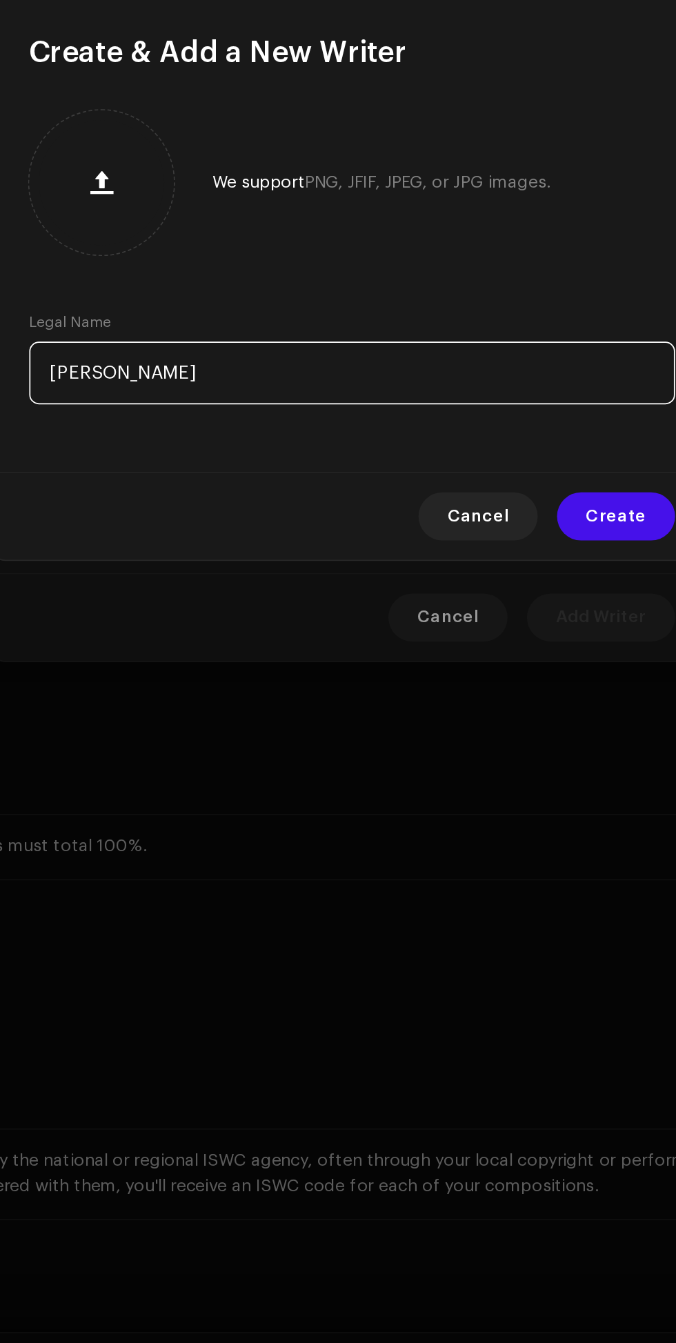
type input "Thomas"
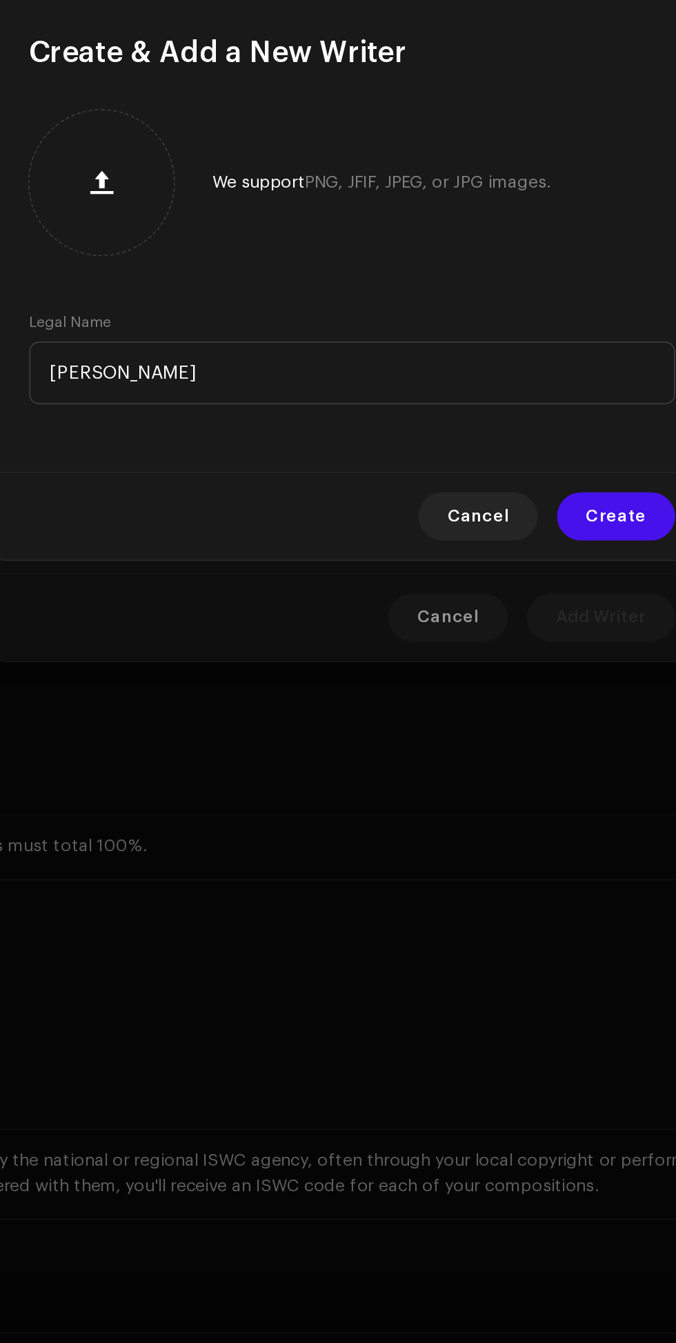
click at [480, 804] on span "Create" at bounding box center [489, 809] width 34 height 28
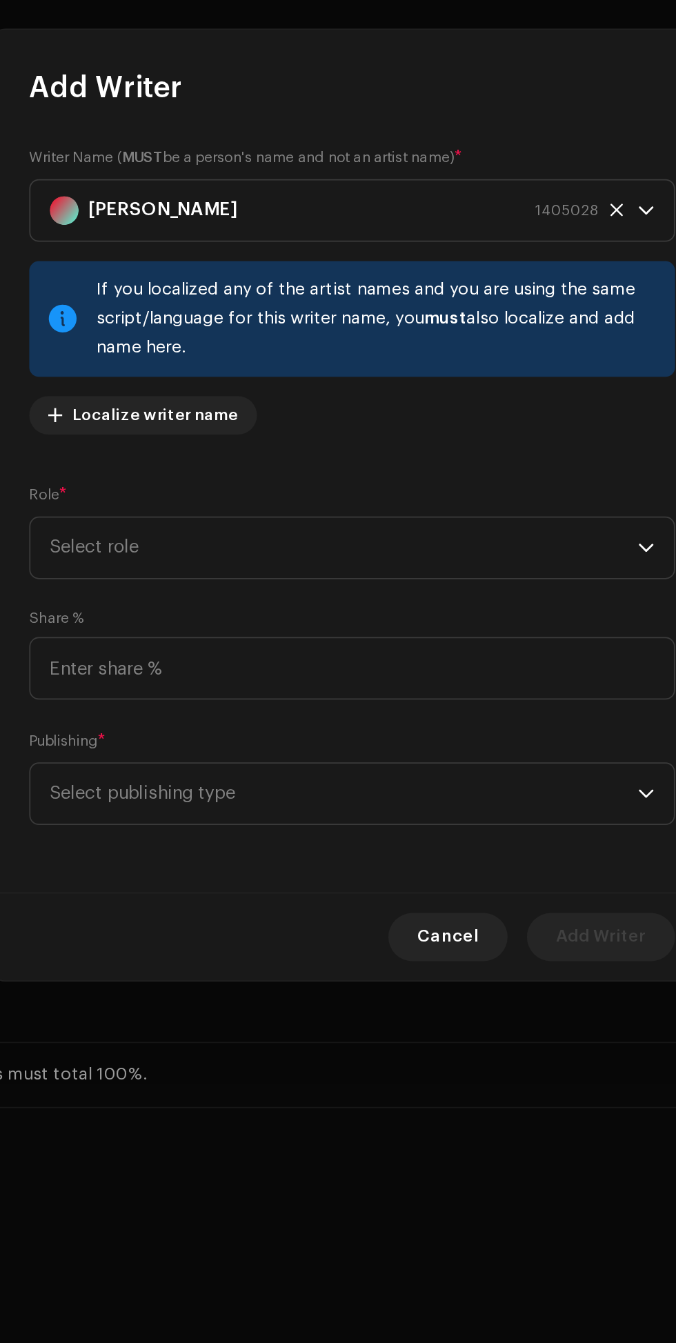
click at [458, 693] on span "Select role" at bounding box center [333, 696] width 337 height 34
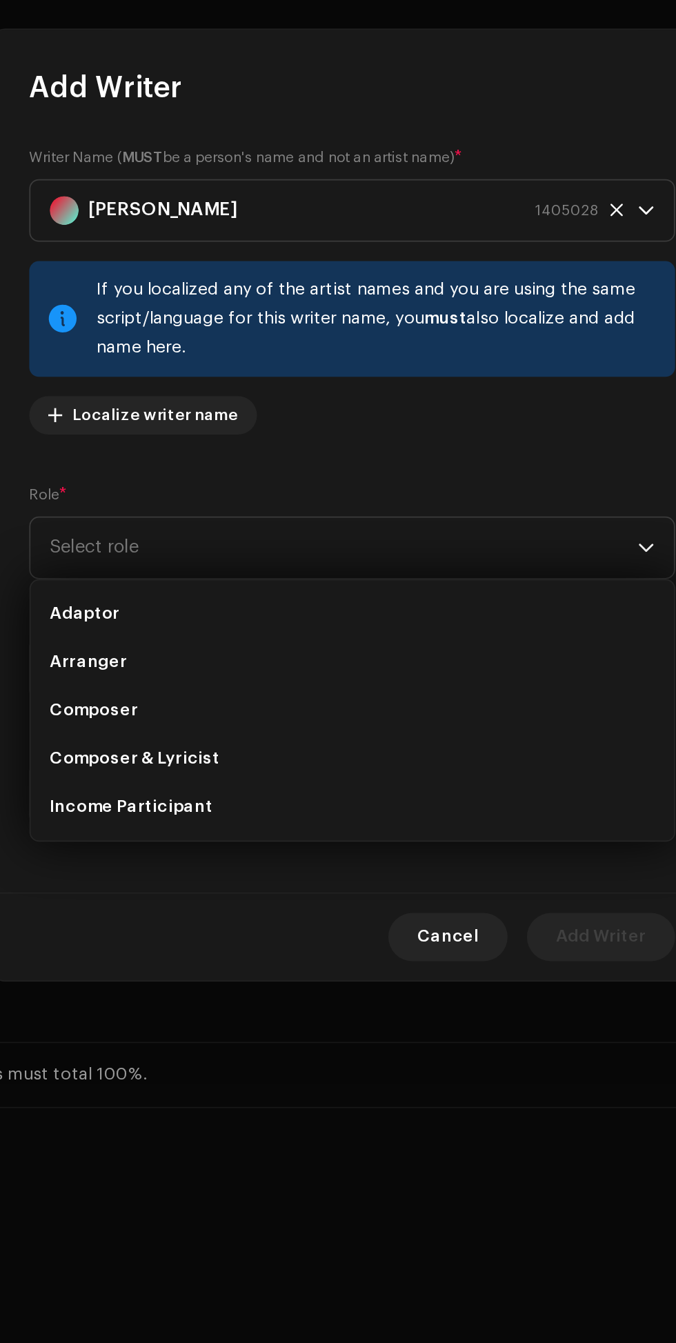
click at [342, 806] on li "Composer & Lyricist" at bounding box center [337, 817] width 357 height 28
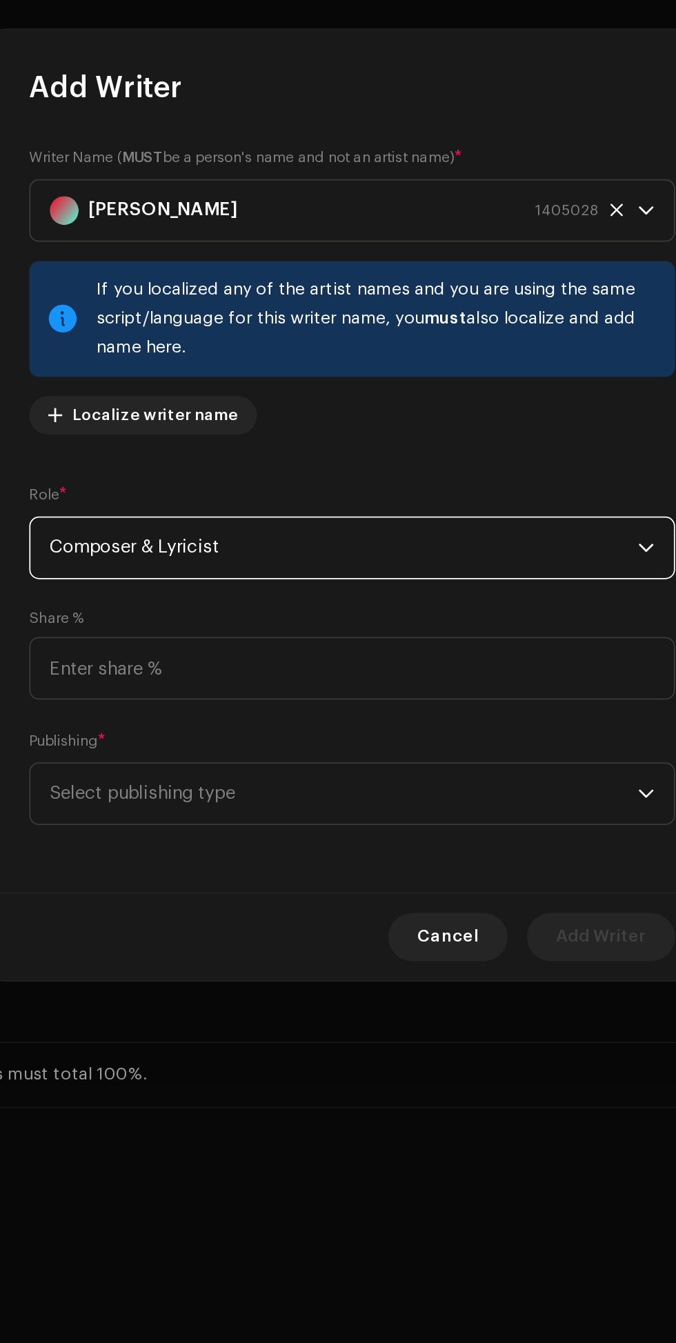
click at [375, 836] on span "Select publishing type" at bounding box center [333, 837] width 337 height 34
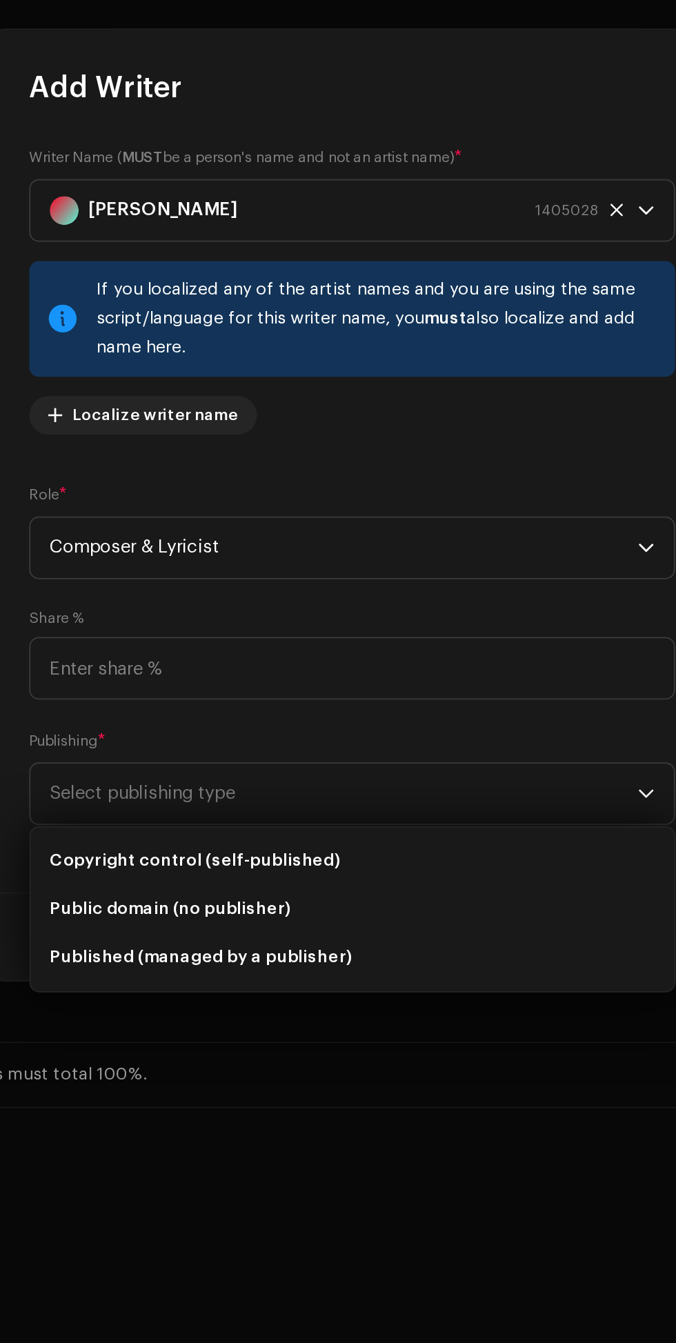
click at [341, 870] on li "Copyright control (self-published)" at bounding box center [337, 876] width 357 height 28
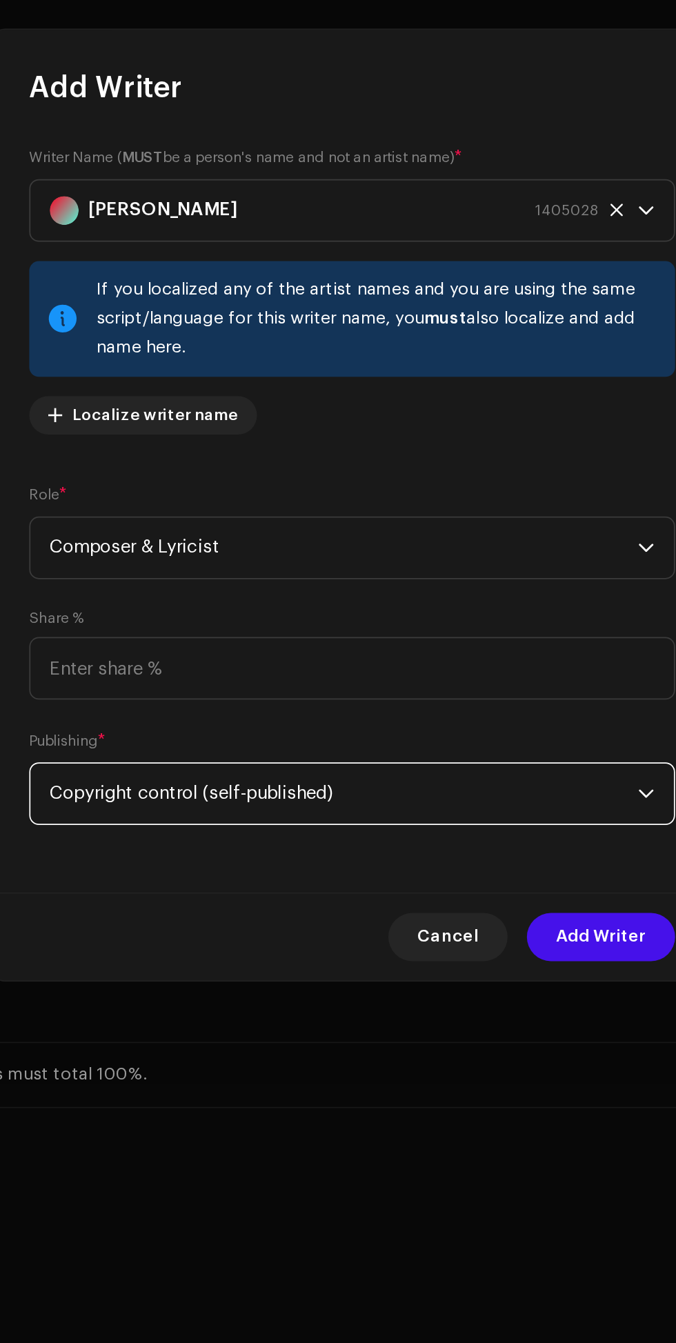
click at [470, 909] on span "Add Writer" at bounding box center [481, 919] width 52 height 28
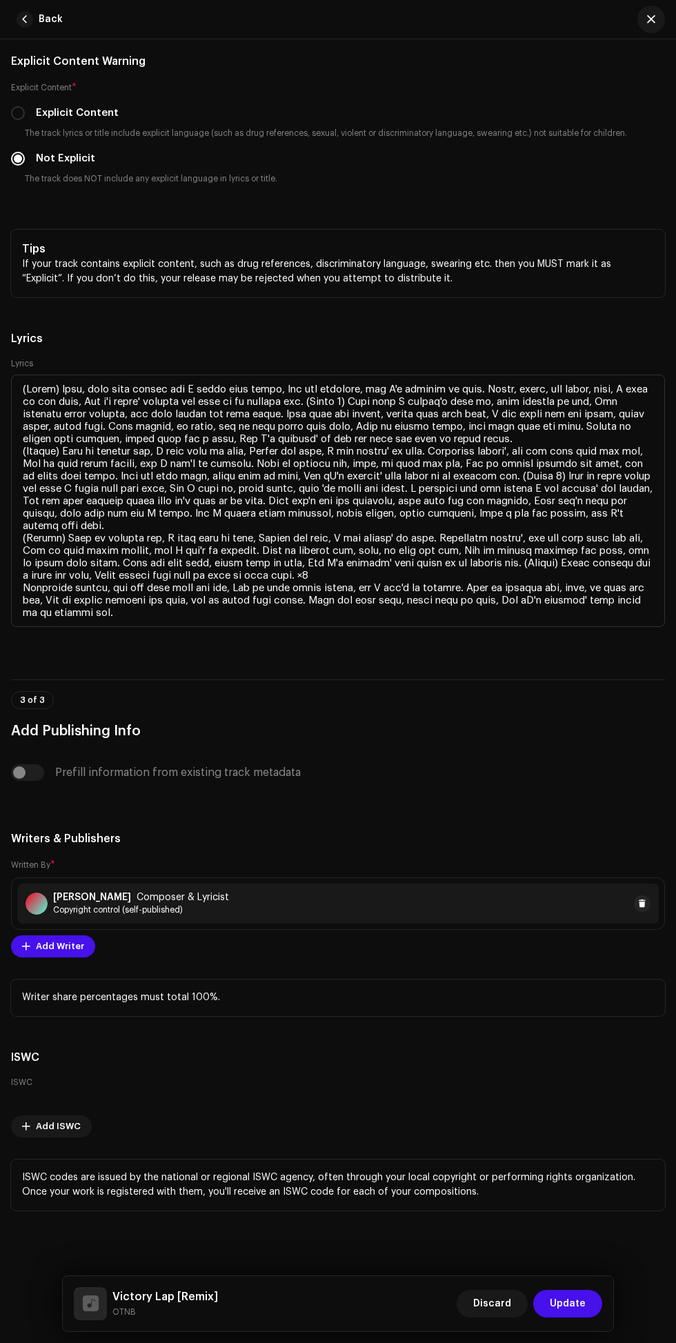
scroll to position [112, 0]
click at [560, 1304] on span "Update" at bounding box center [568, 1304] width 36 height 28
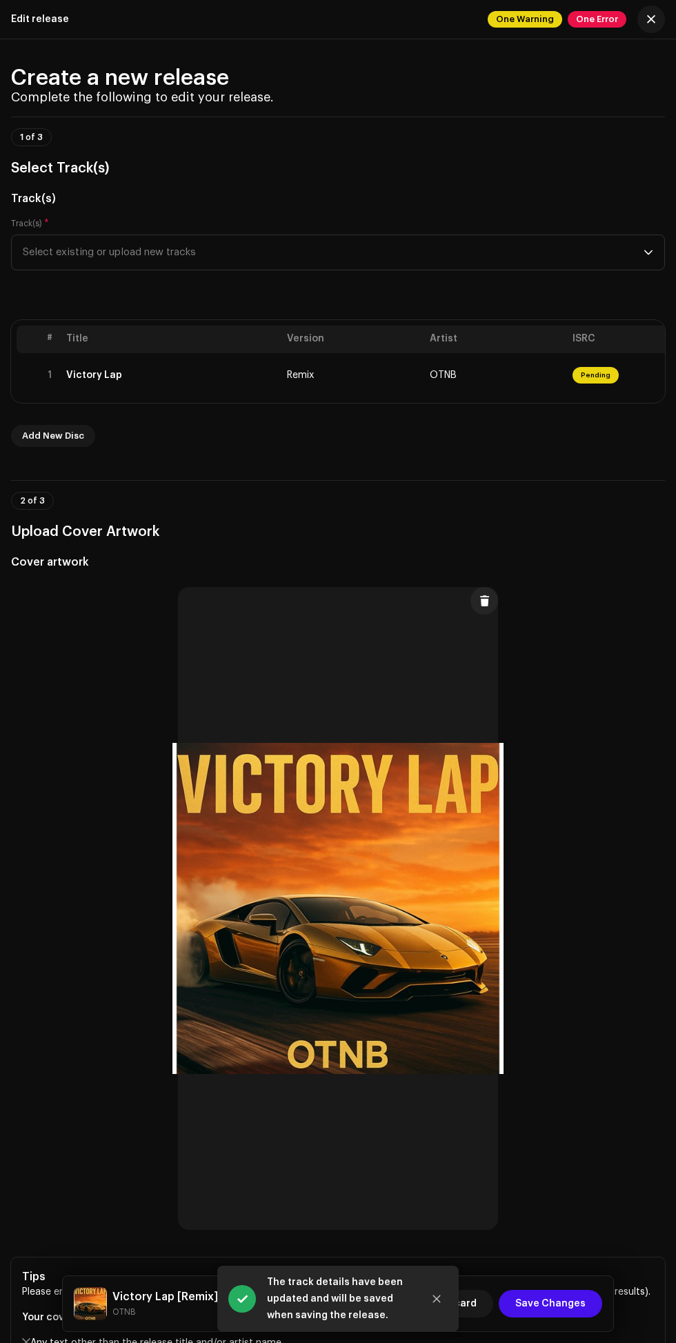
scroll to position [0, 0]
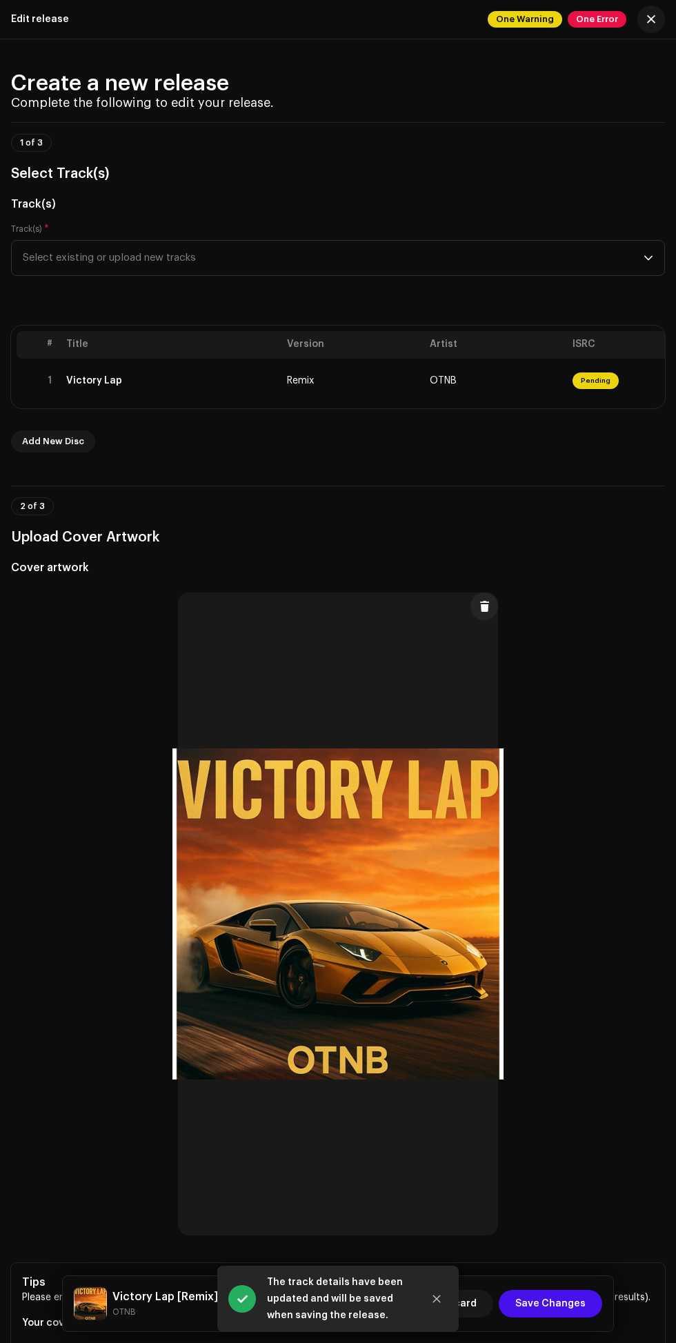
click at [546, 1299] on span "Save Changes" at bounding box center [550, 1304] width 70 height 28
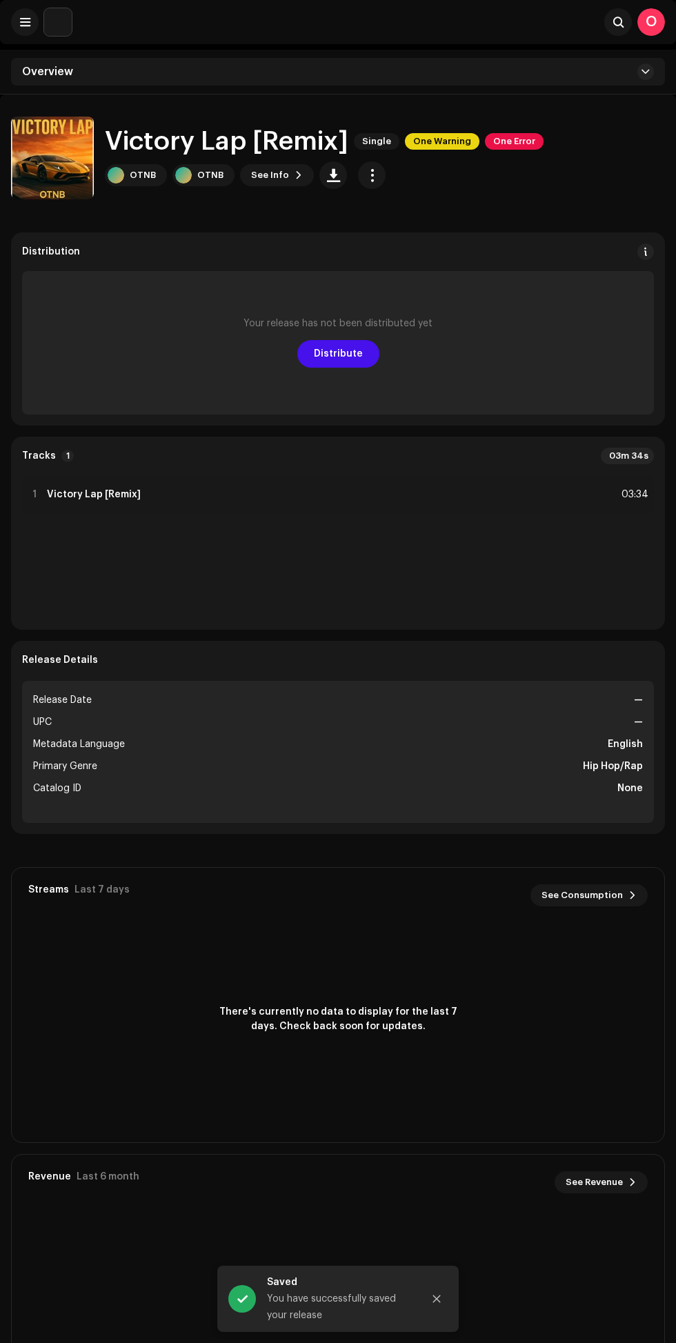
click at [319, 355] on span "Distribute" at bounding box center [338, 354] width 49 height 28
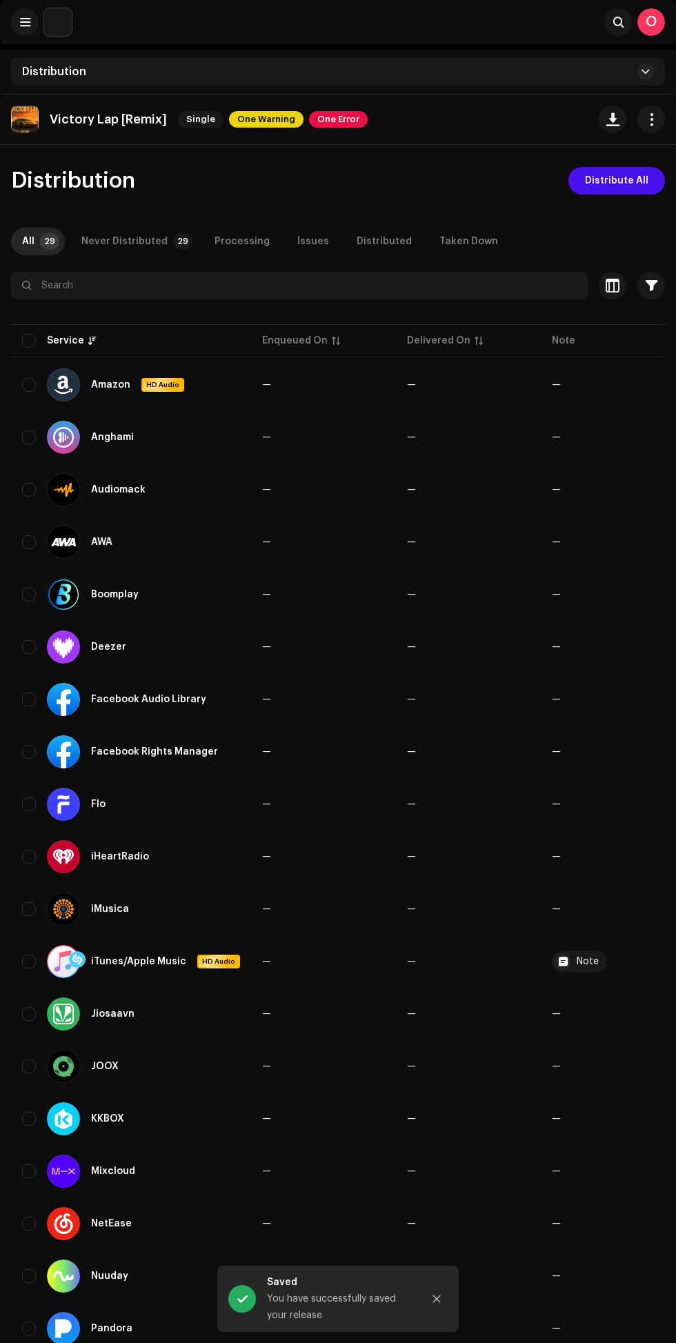
click at [651, 118] on span "button" at bounding box center [651, 119] width 13 height 11
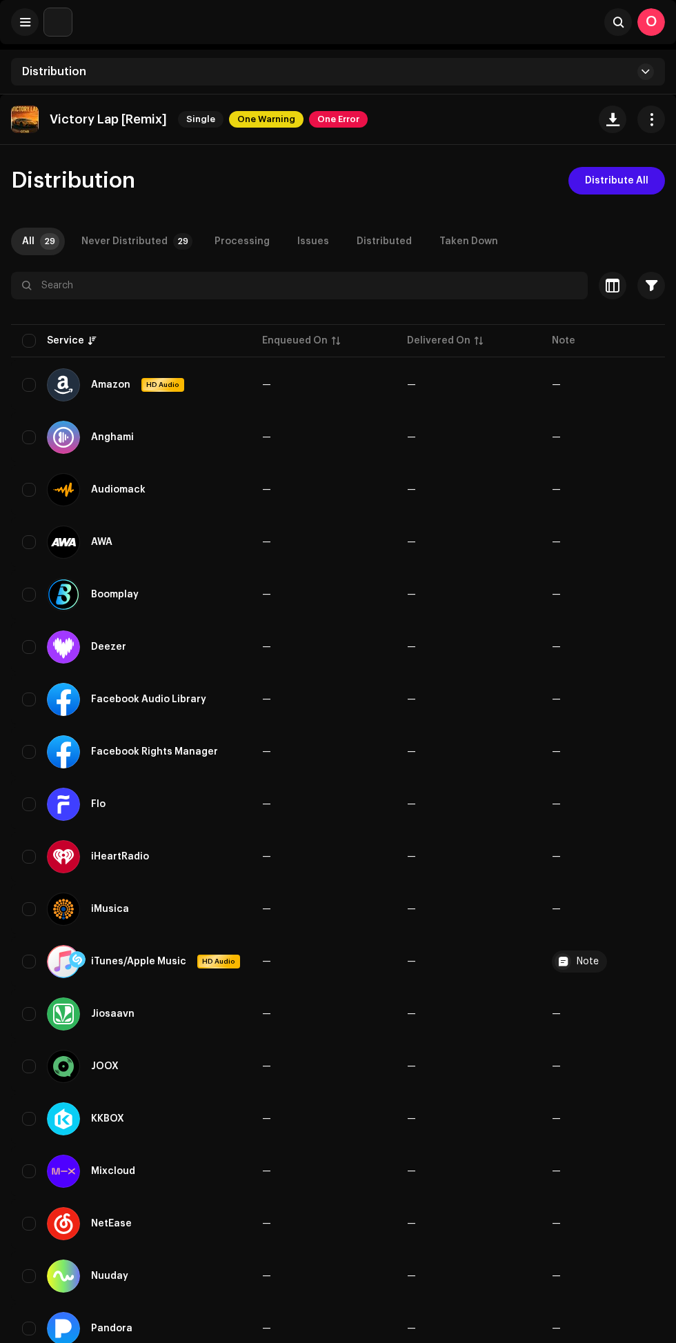
click at [651, 119] on span "button" at bounding box center [651, 119] width 13 height 11
click at [486, 76] on div "Distribution" at bounding box center [338, 72] width 654 height 28
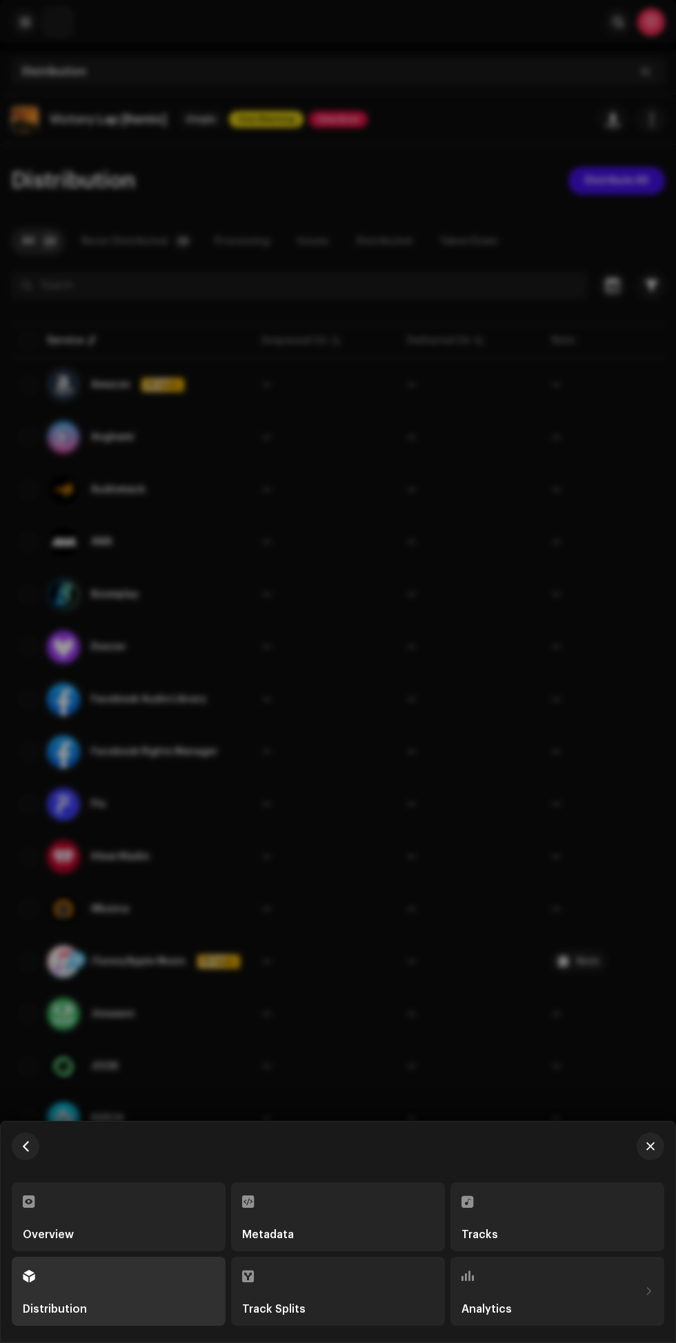
click at [507, 827] on div at bounding box center [338, 671] width 676 height 1343
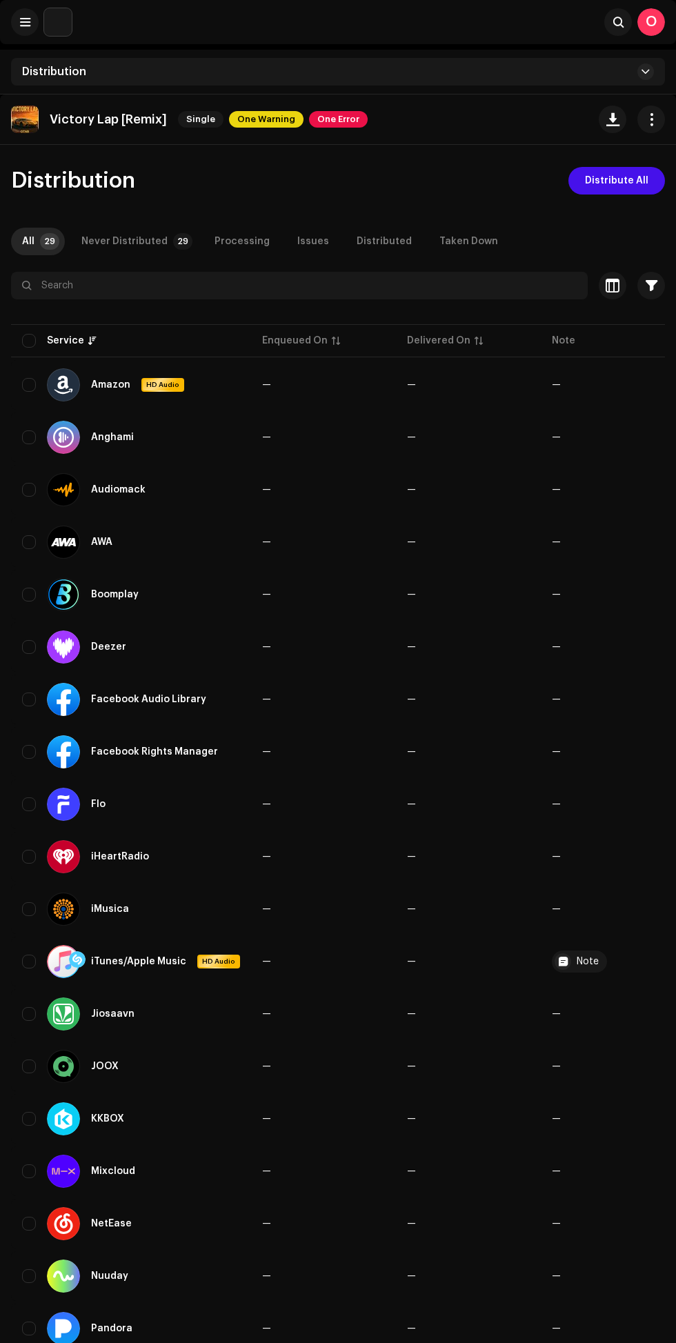
click at [335, 119] on span "One Error" at bounding box center [338, 119] width 59 height 17
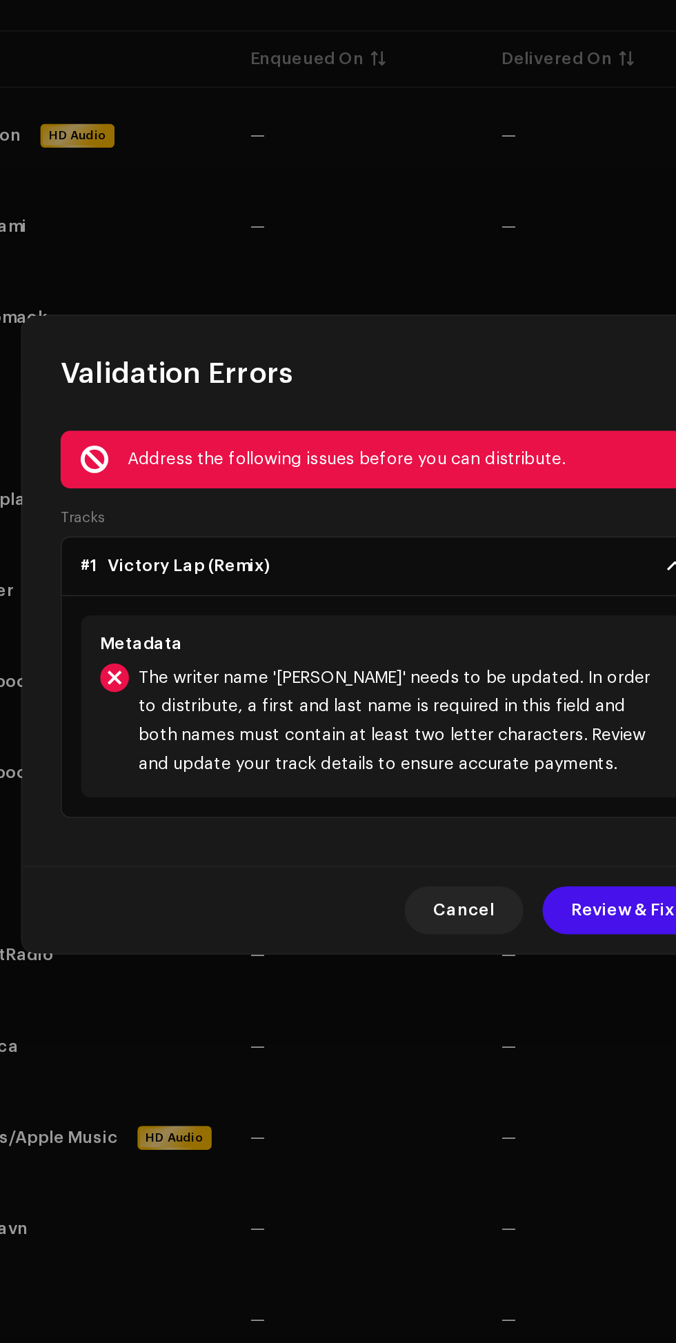
click at [462, 845] on span "Review & Fix" at bounding box center [476, 831] width 59 height 28
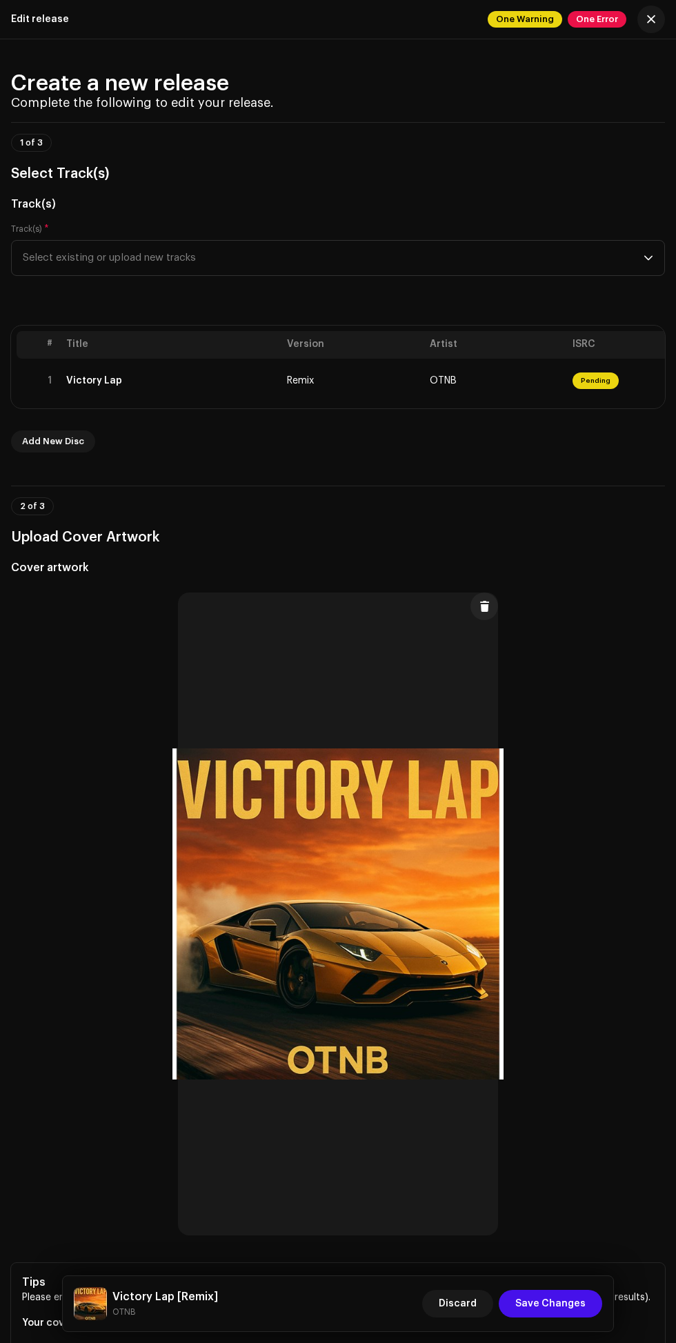
click at [455, 386] on span "OTNB" at bounding box center [443, 381] width 27 height 10
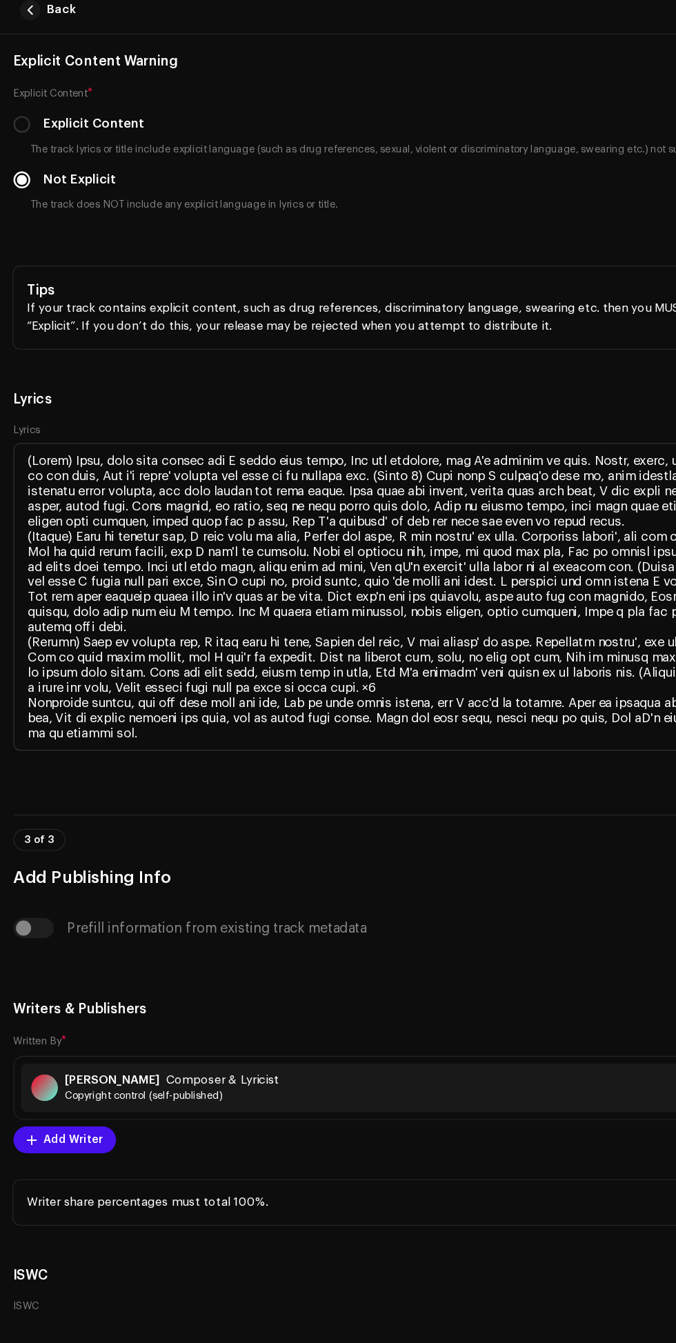
scroll to position [3804, 0]
click at [270, 889] on div "Thomas Composer & Lyricist Copyright control (self-published)" at bounding box center [338, 904] width 642 height 40
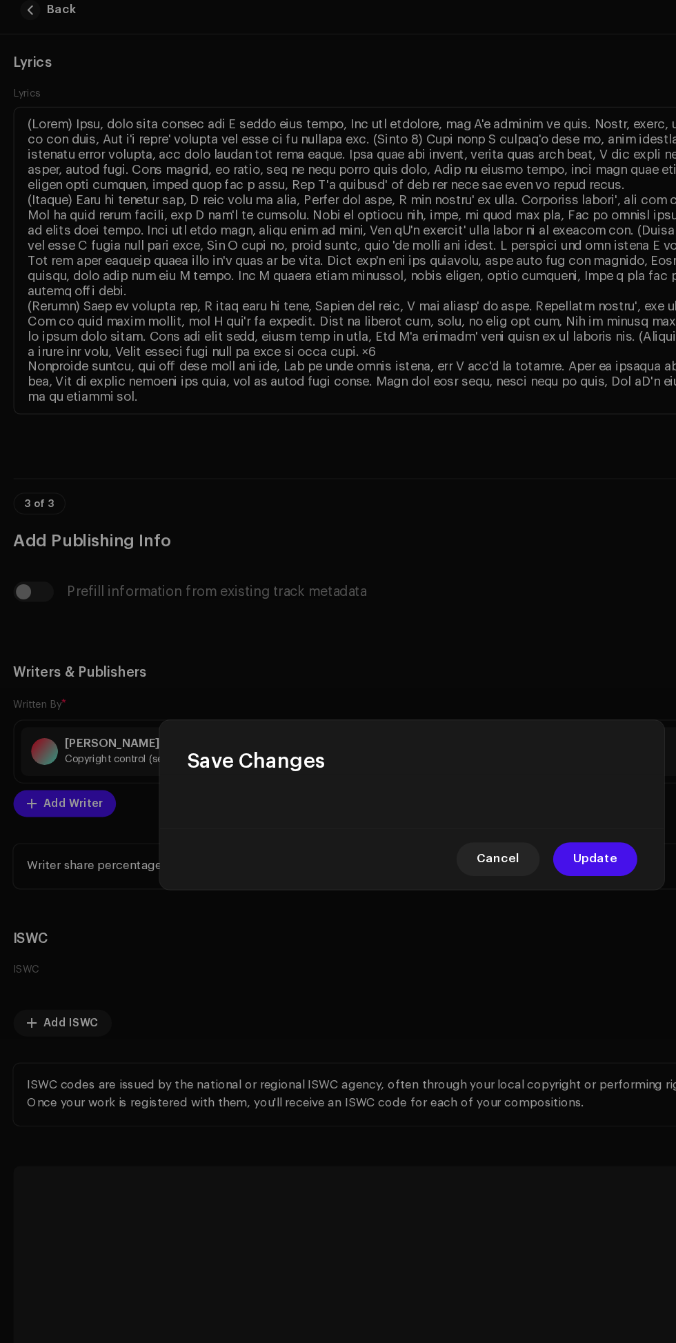
click at [489, 730] on span "Update" at bounding box center [489, 716] width 36 height 28
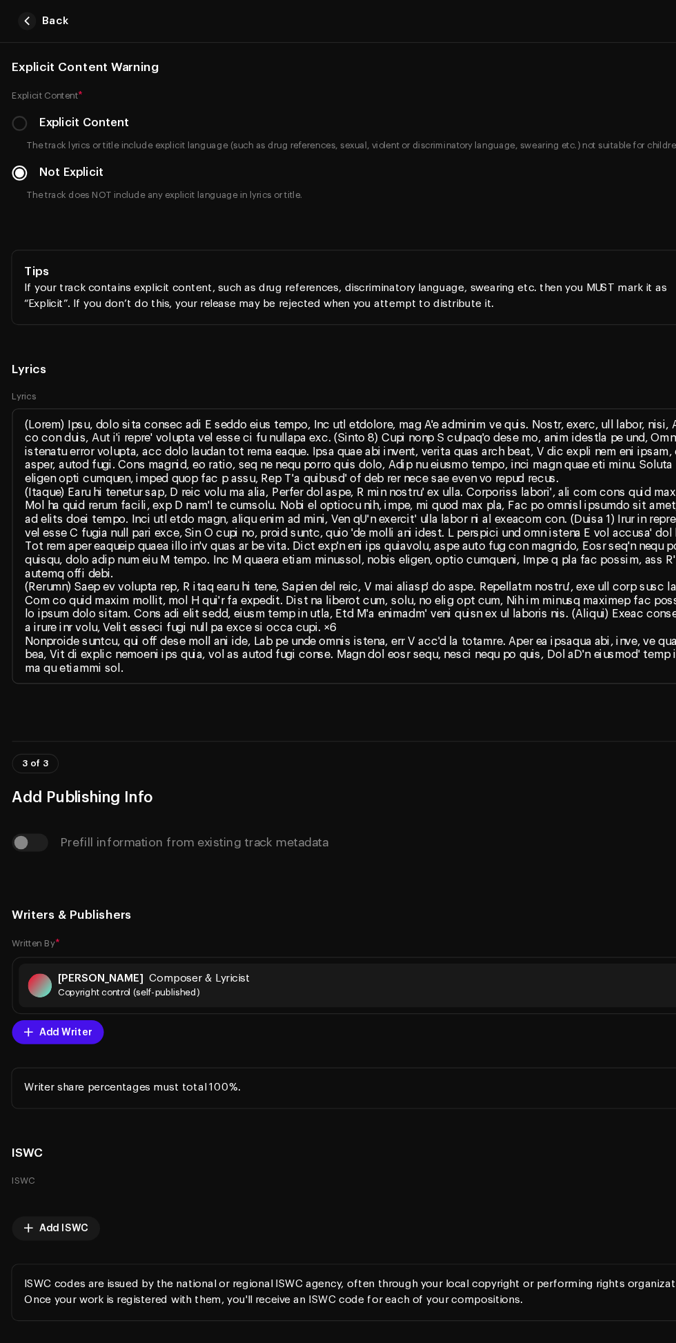
scroll to position [4, 0]
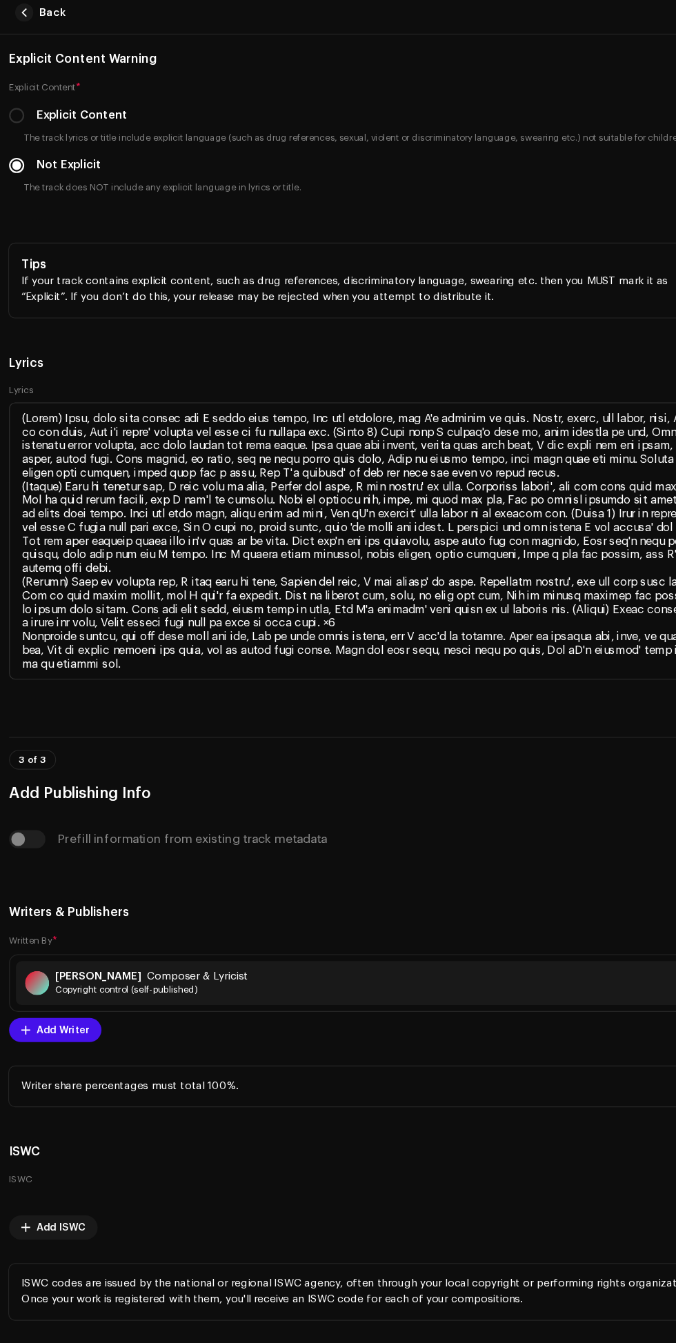
click at [397, 898] on div "Thomas Composer & Lyricist Copyright control (self-published)" at bounding box center [338, 904] width 642 height 40
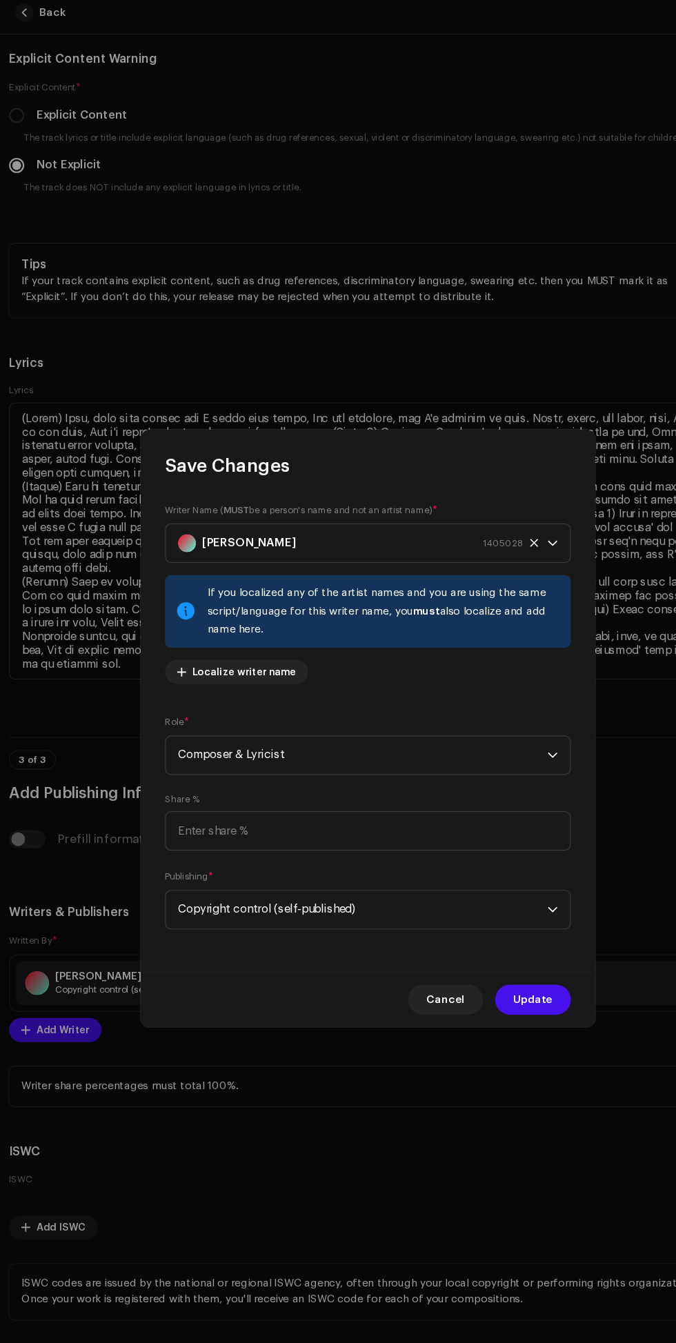
click at [327, 520] on div "Thomas 1405028" at bounding box center [322, 503] width 315 height 34
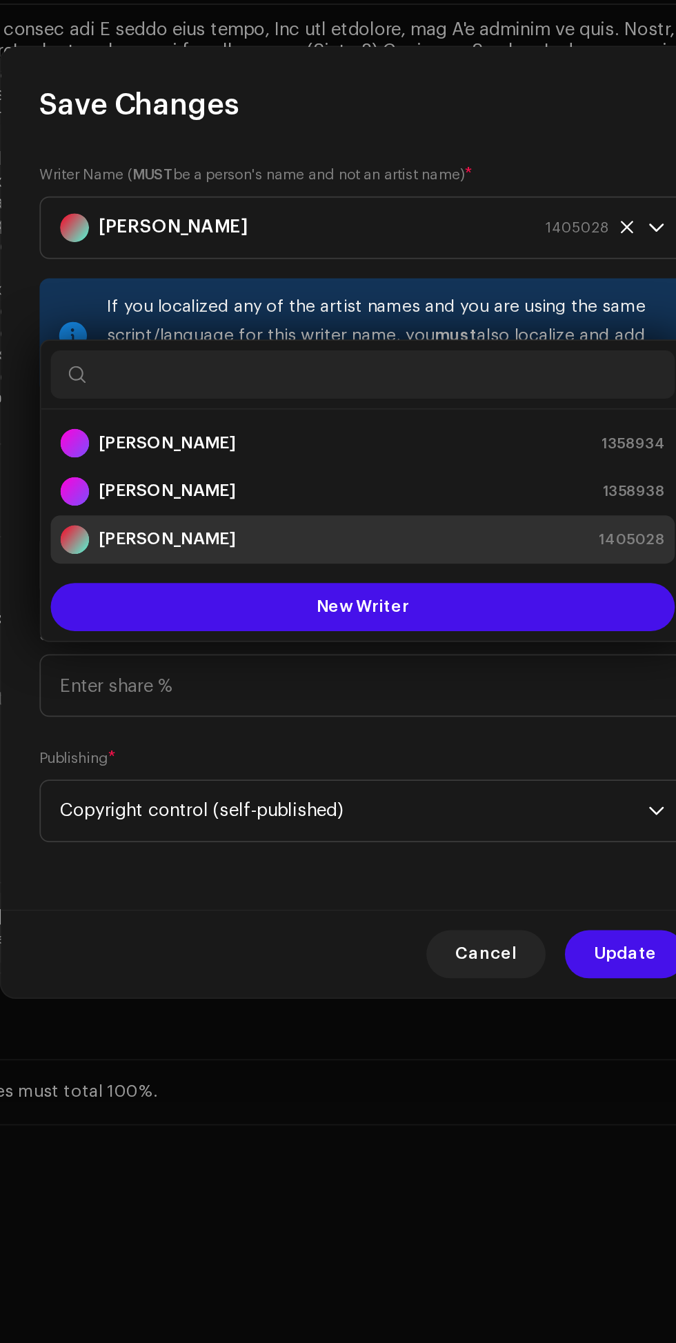
click at [217, 627] on strong "Oyebade Thomas" at bounding box center [226, 627] width 78 height 14
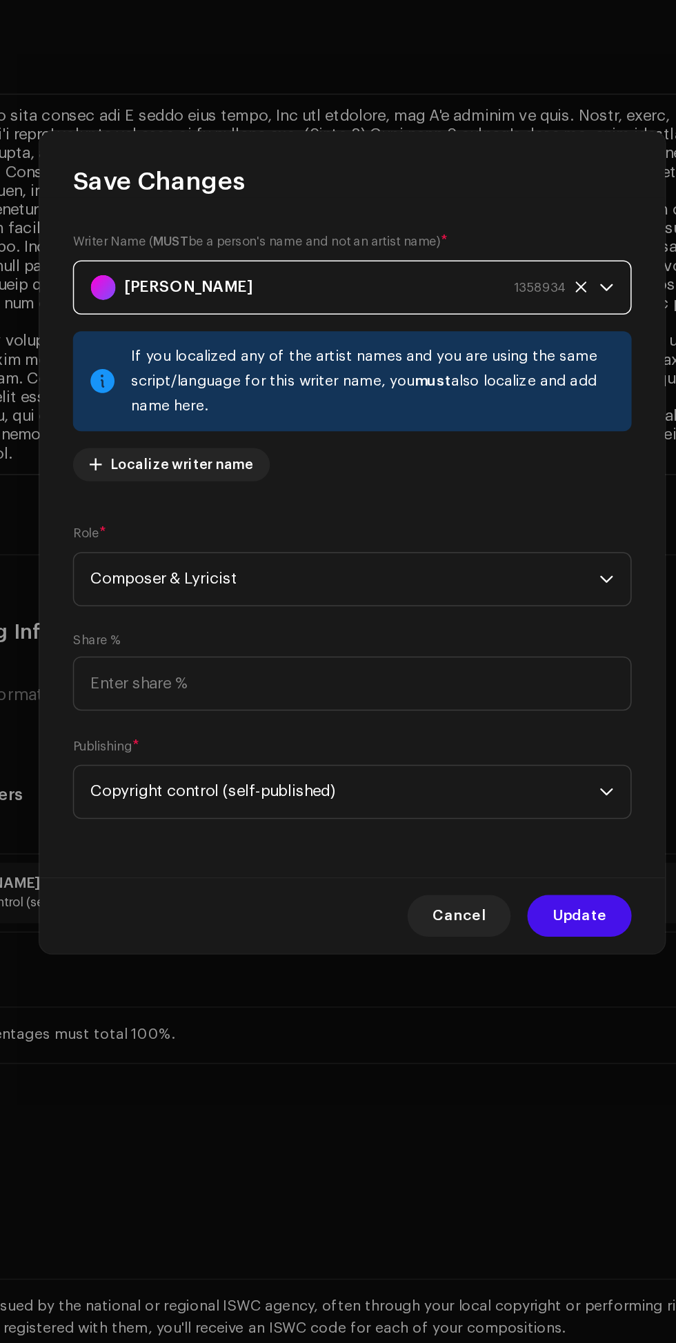
click at [489, 923] on span "Update" at bounding box center [489, 919] width 36 height 28
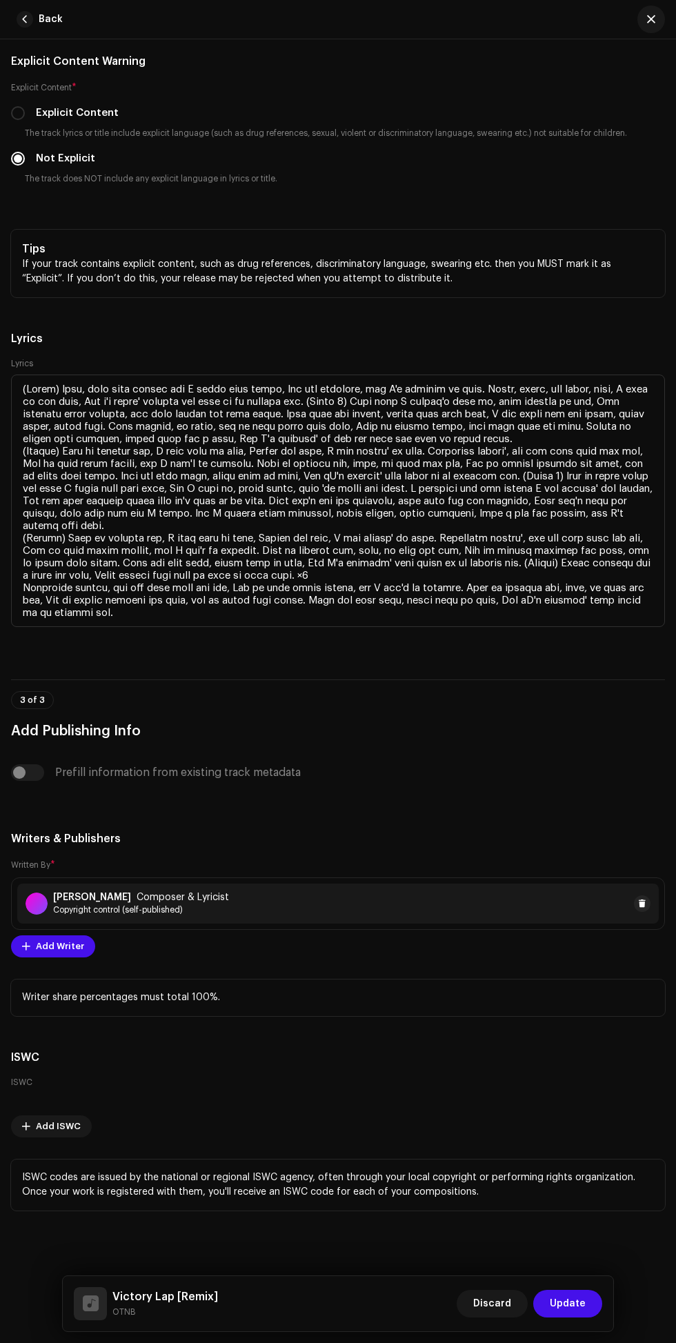
scroll to position [93, 0]
click at [573, 1200] on p "ISWC codes are issued by the national or regional ISWC agency, often through yo…" at bounding box center [338, 1185] width 632 height 29
click at [569, 1318] on span "Update" at bounding box center [568, 1304] width 36 height 28
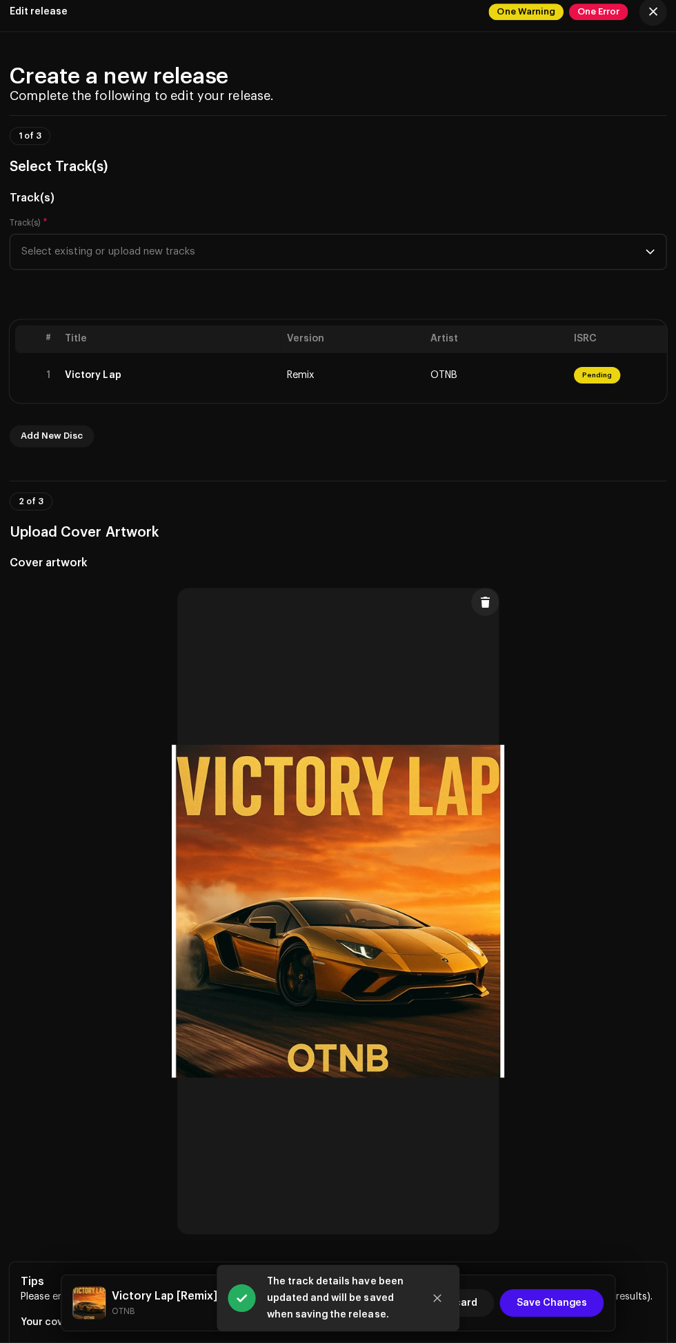
scroll to position [94, 0]
click at [555, 1318] on span "Save Changes" at bounding box center [550, 1304] width 70 height 28
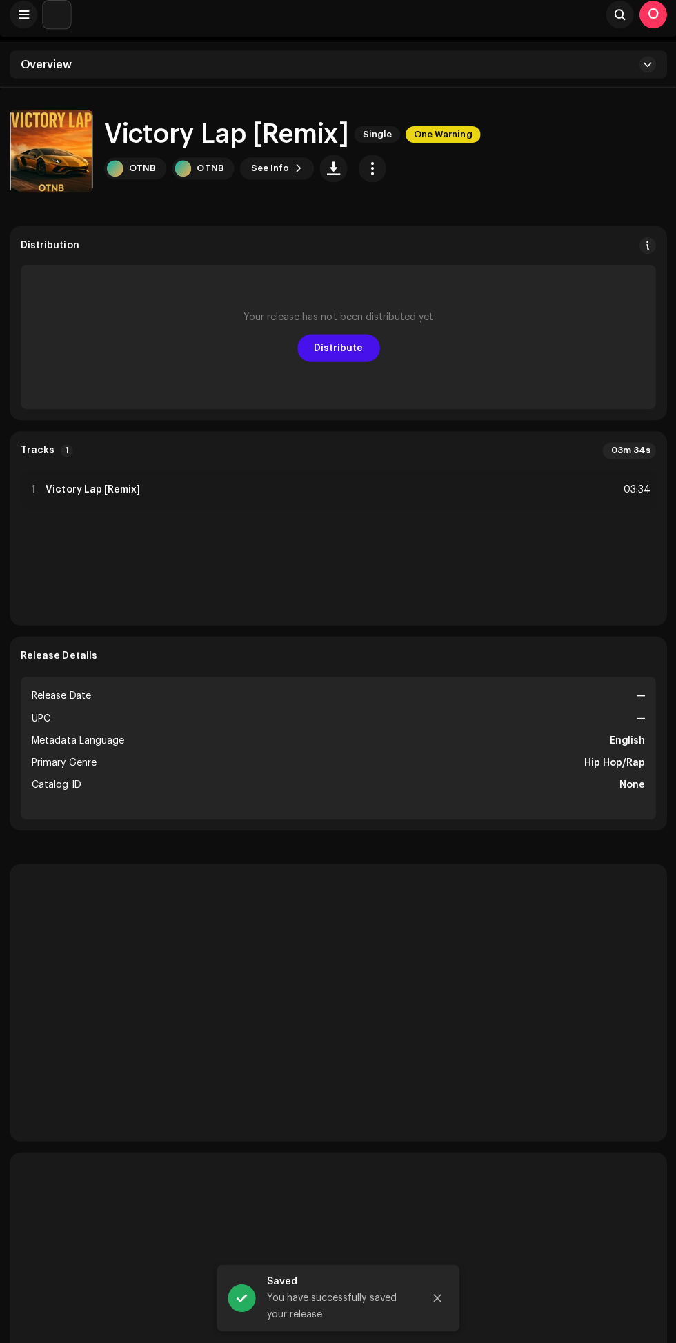
click at [334, 353] on span "Distribute" at bounding box center [338, 354] width 49 height 28
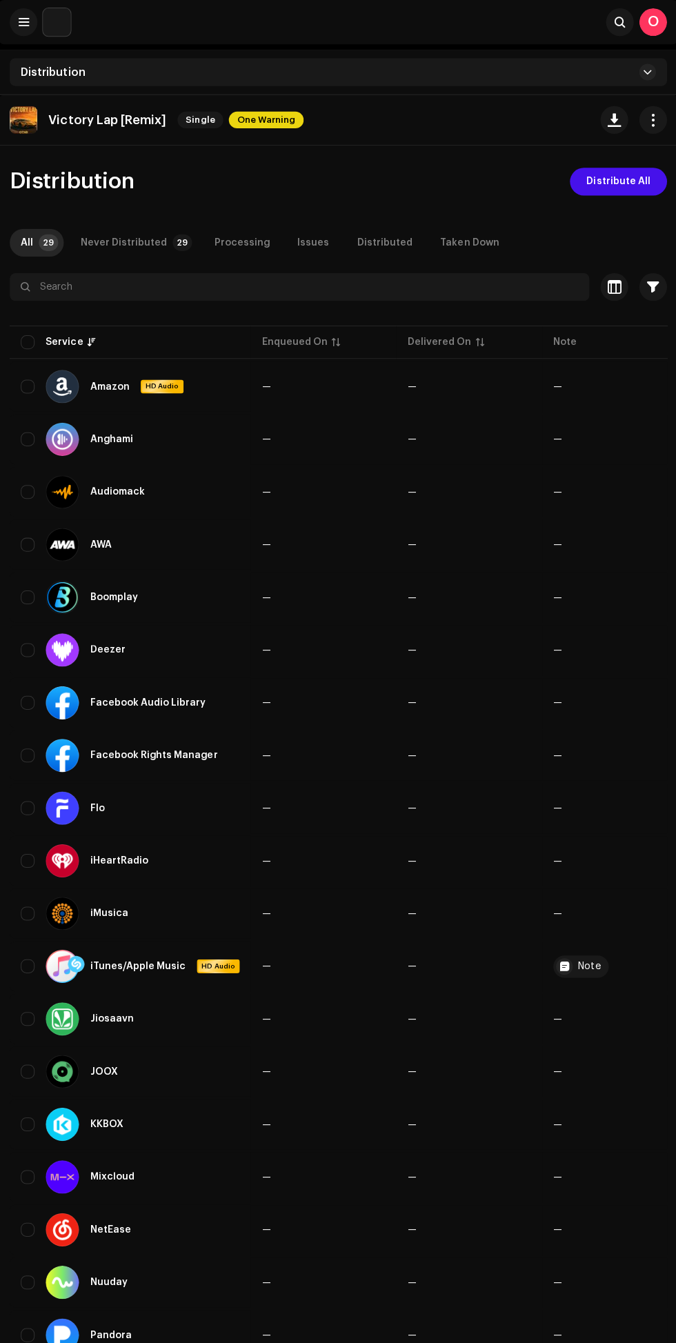
click at [600, 178] on span "Distribute All" at bounding box center [616, 181] width 63 height 28
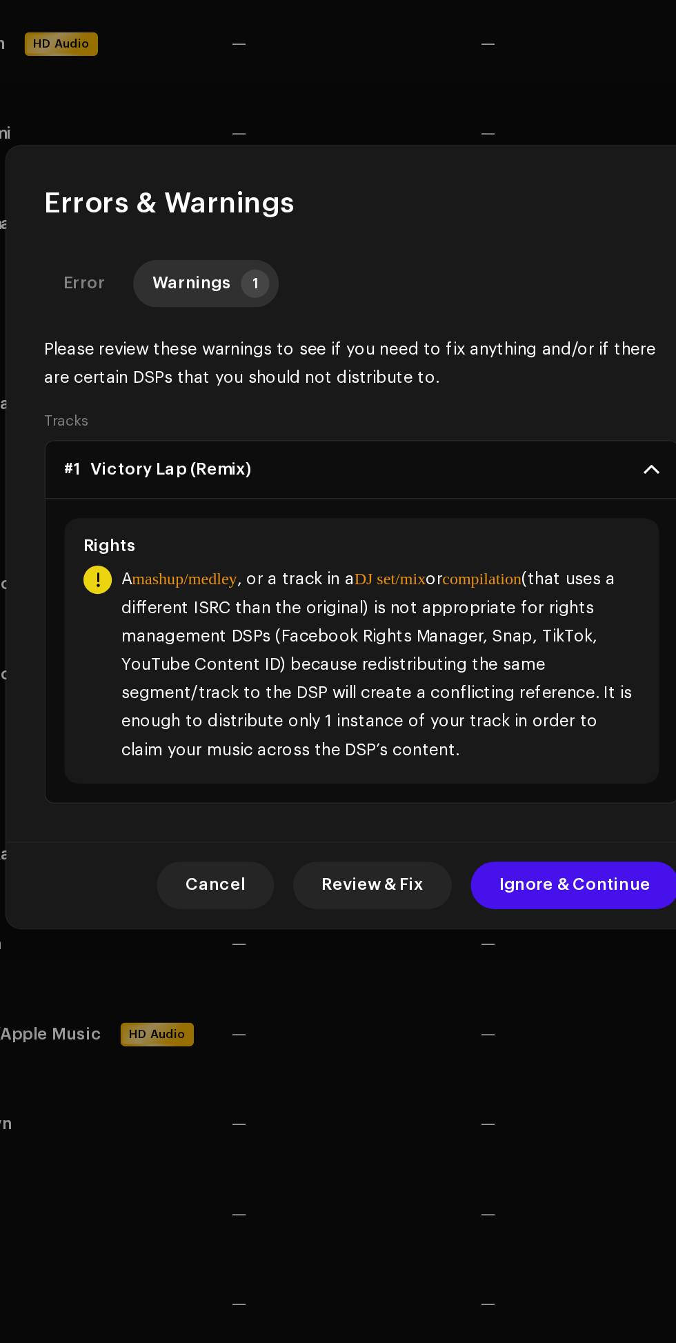
click at [464, 873] on span "Ignore & Continue" at bounding box center [462, 875] width 88 height 28
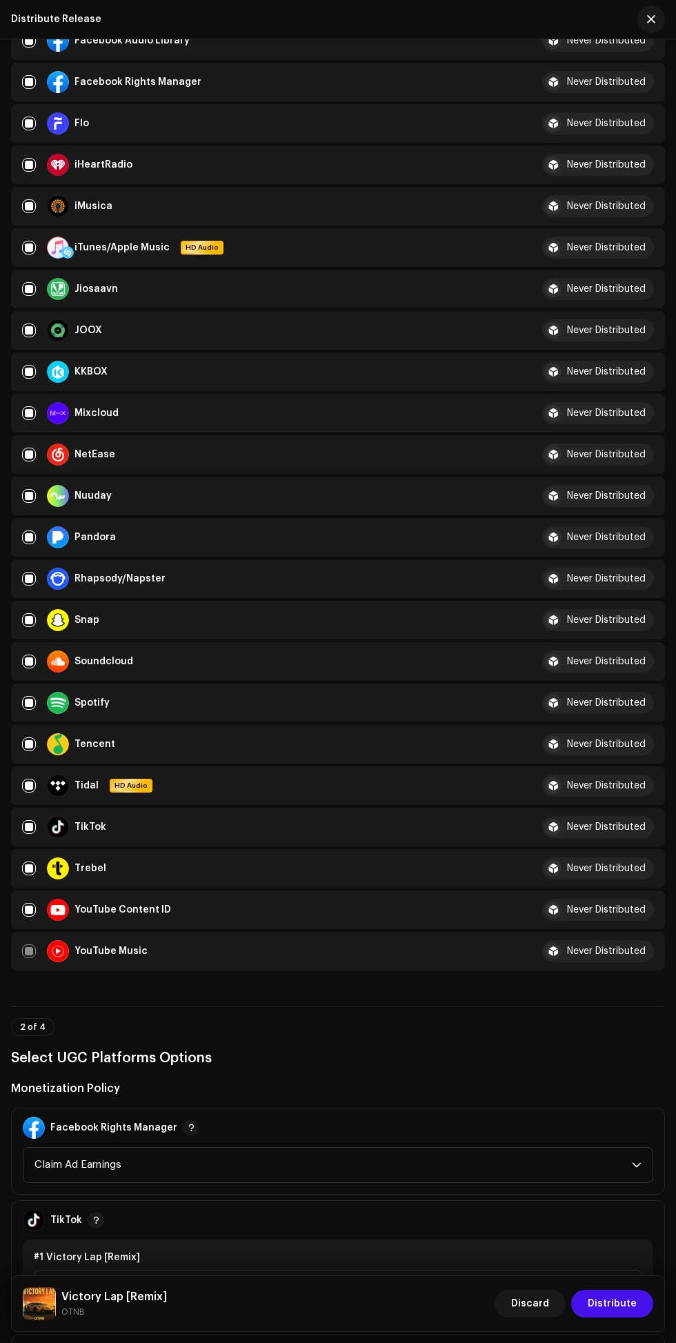
scroll to position [497, 0]
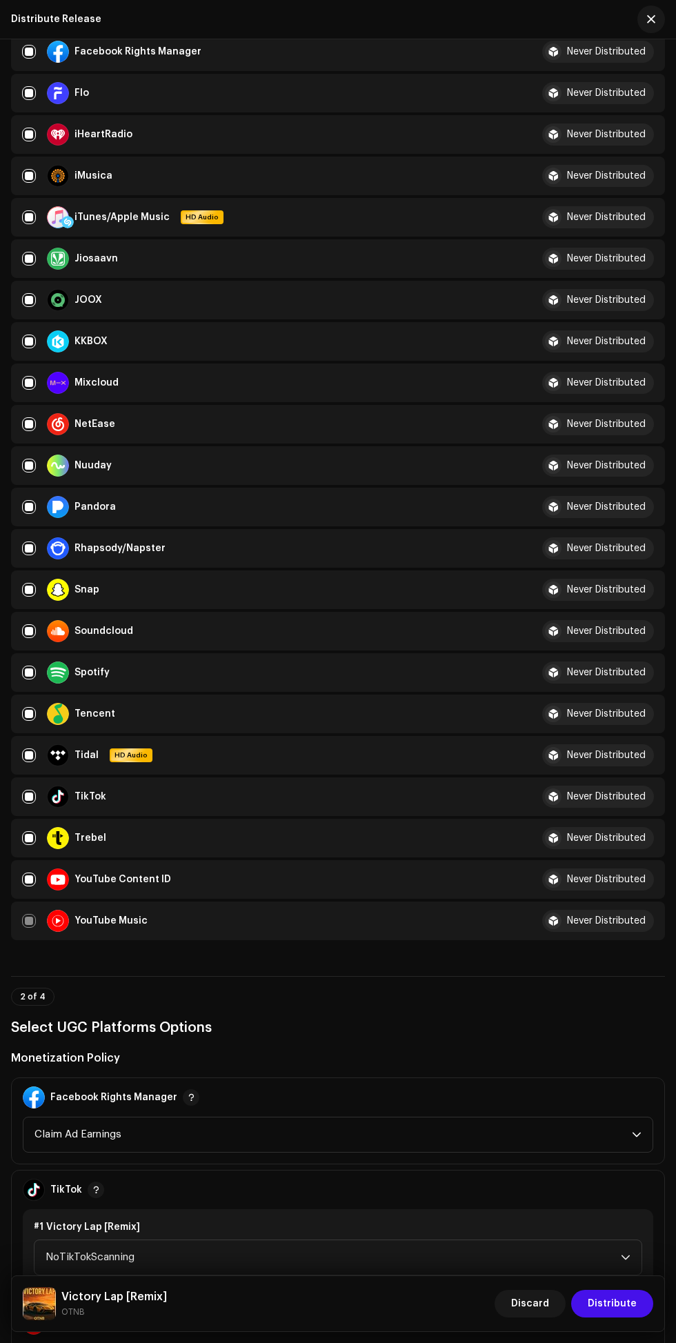
click at [598, 926] on div "Never Distributed" at bounding box center [606, 921] width 79 height 10
click at [613, 926] on div "Never Distributed" at bounding box center [606, 921] width 79 height 10
click at [604, 926] on div "Never Distributed" at bounding box center [606, 921] width 79 height 10
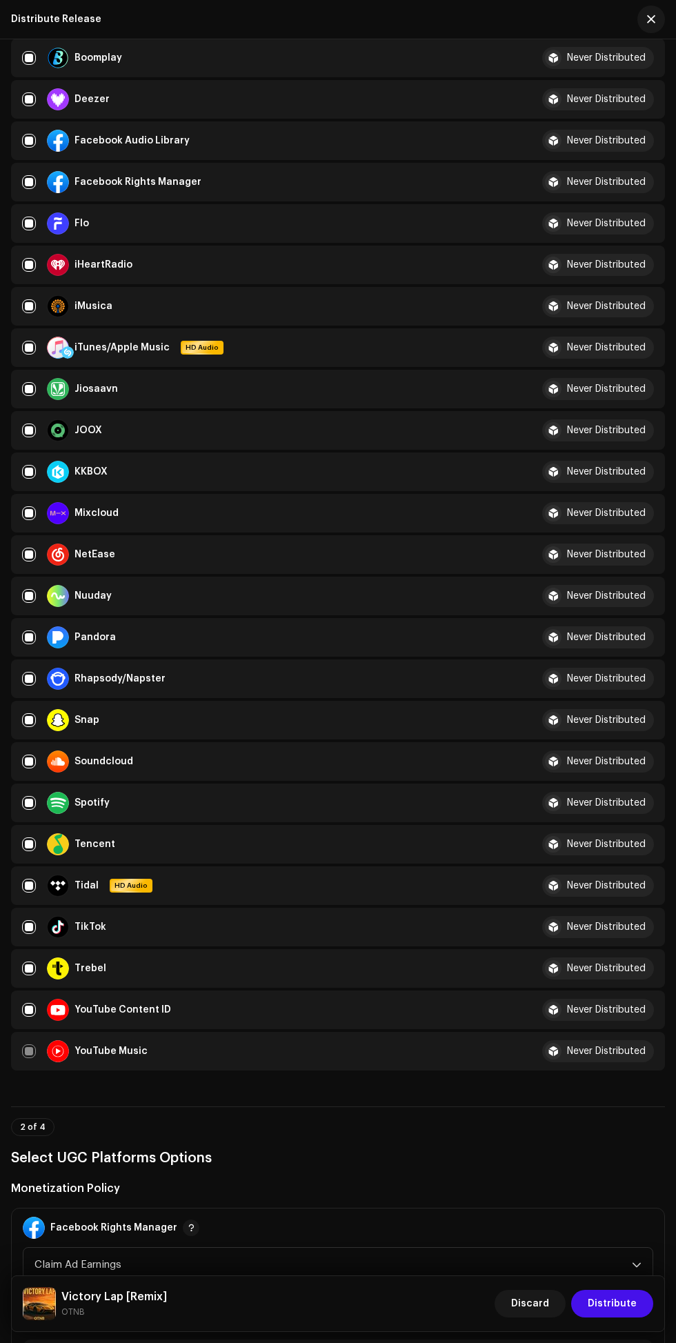
scroll to position [367, 0]
click at [610, 808] on div "Never Distributed" at bounding box center [606, 803] width 79 height 10
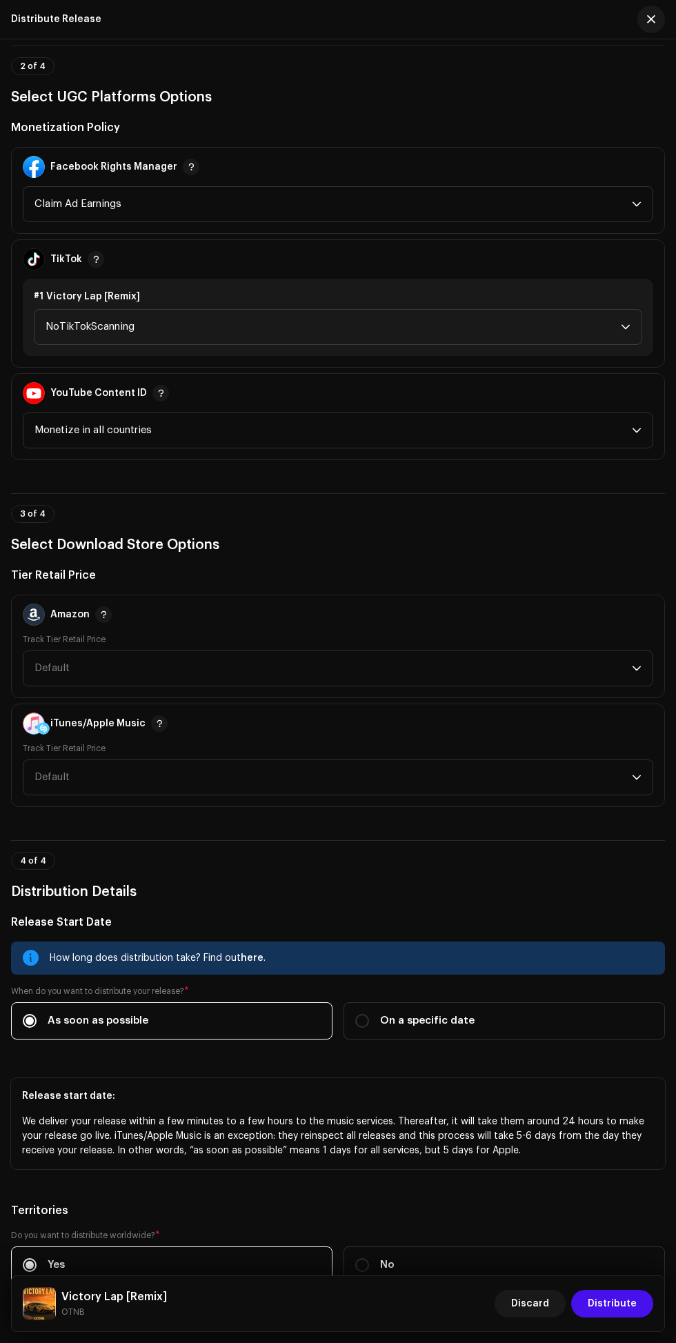
scroll to position [1668, 0]
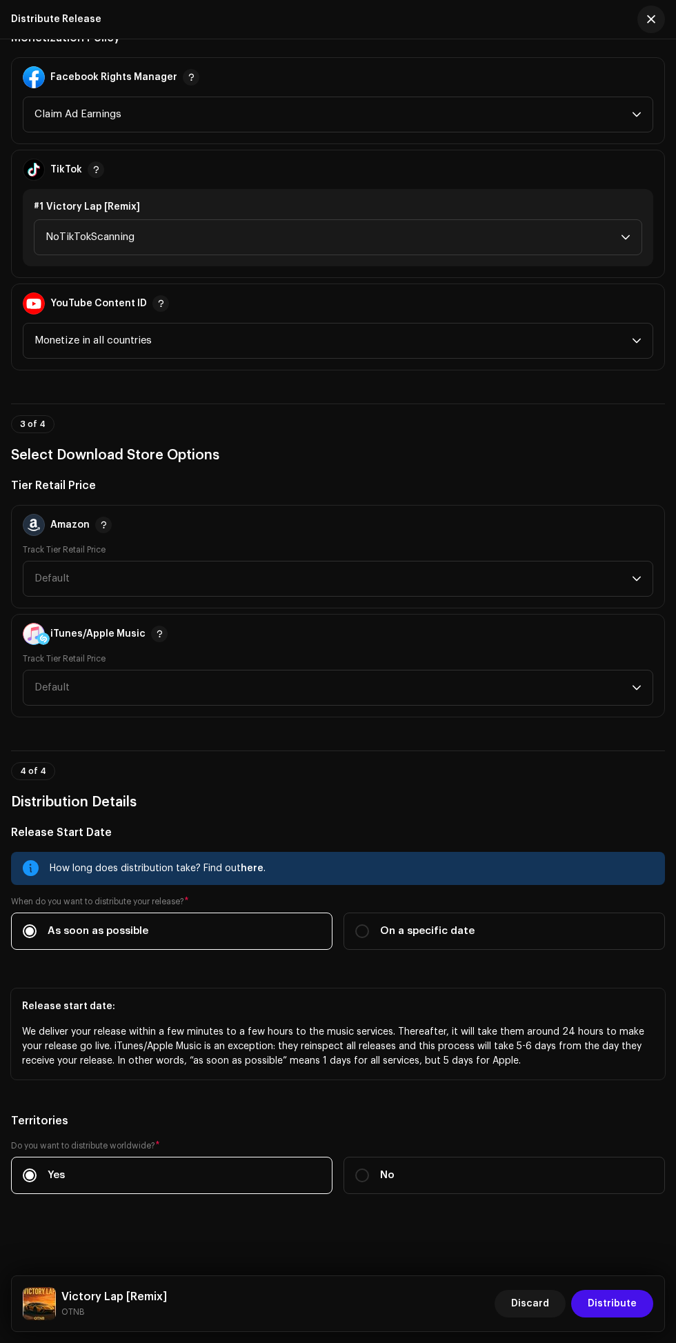
click at [440, 924] on span "On a specific date" at bounding box center [427, 931] width 95 height 15
click at [369, 925] on input "On a specific date" at bounding box center [362, 932] width 14 height 14
radio input "true"
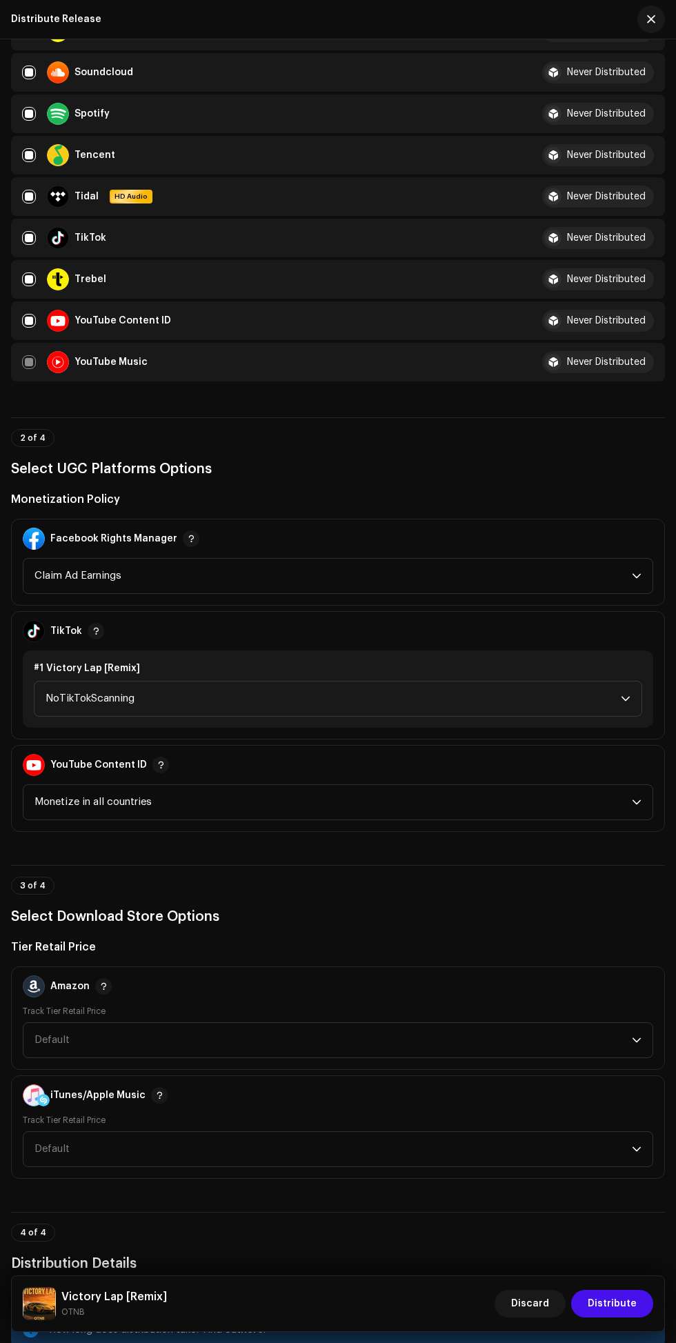
scroll to position [1061, 0]
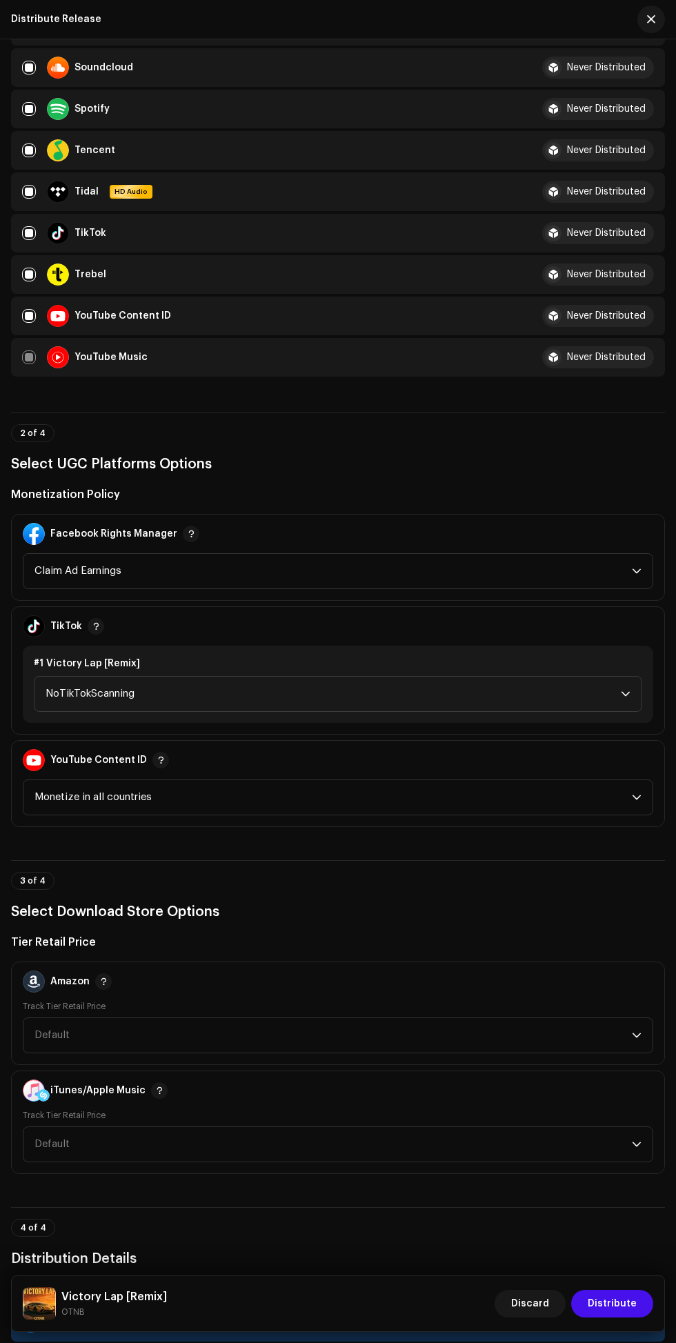
click at [597, 1299] on span "Distribute" at bounding box center [612, 1304] width 49 height 28
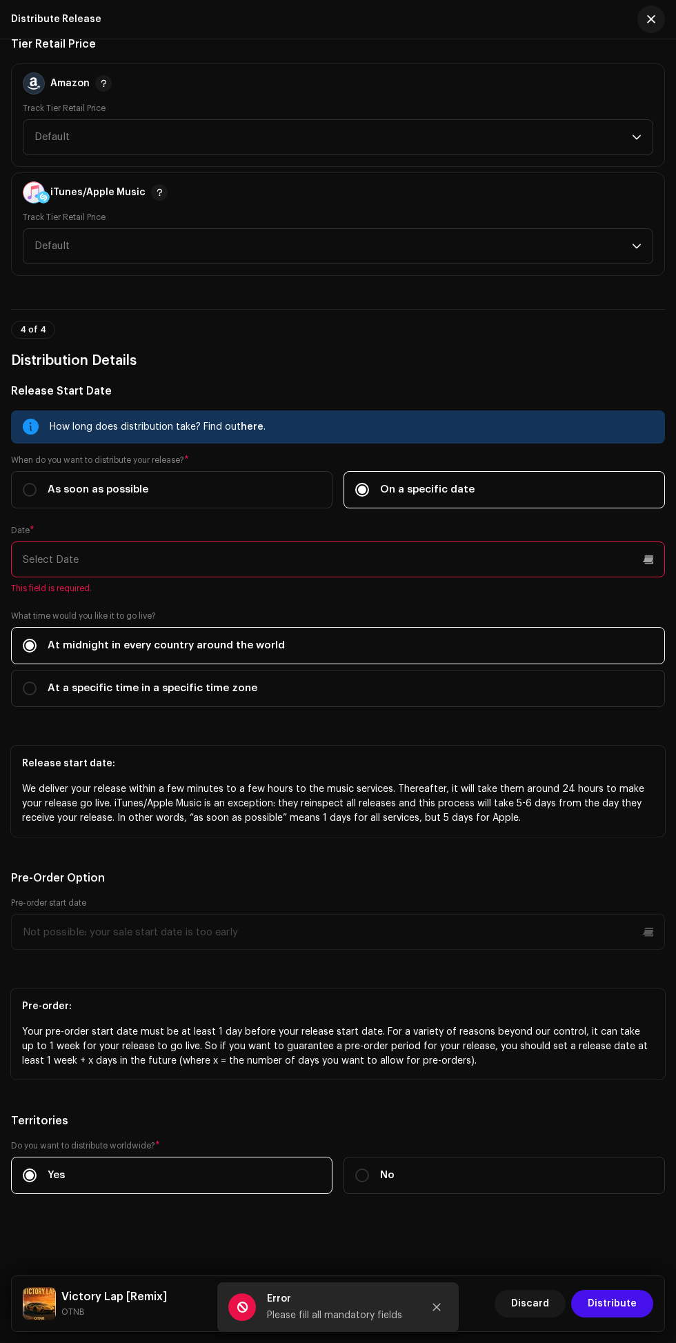
scroll to position [2149, 0]
click at [591, 542] on input "text" at bounding box center [338, 560] width 654 height 36
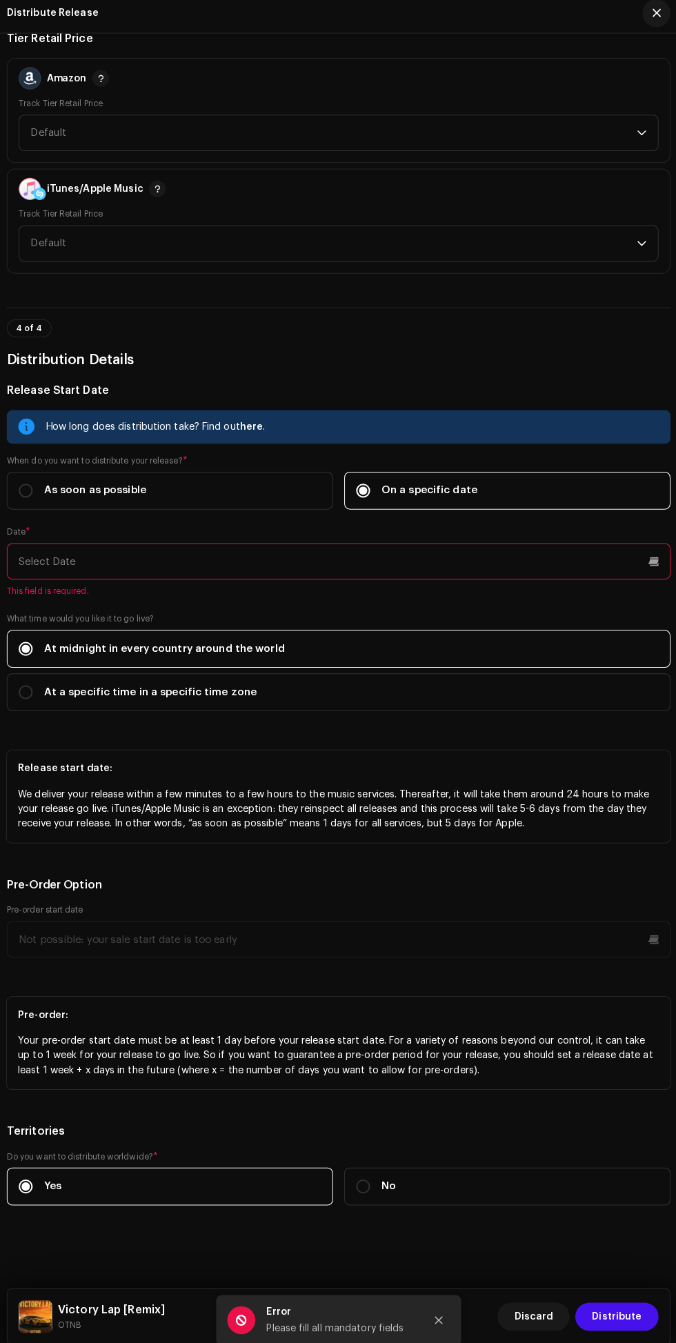
scroll to position [56, 0]
click at [627, 542] on input "text" at bounding box center [338, 560] width 654 height 36
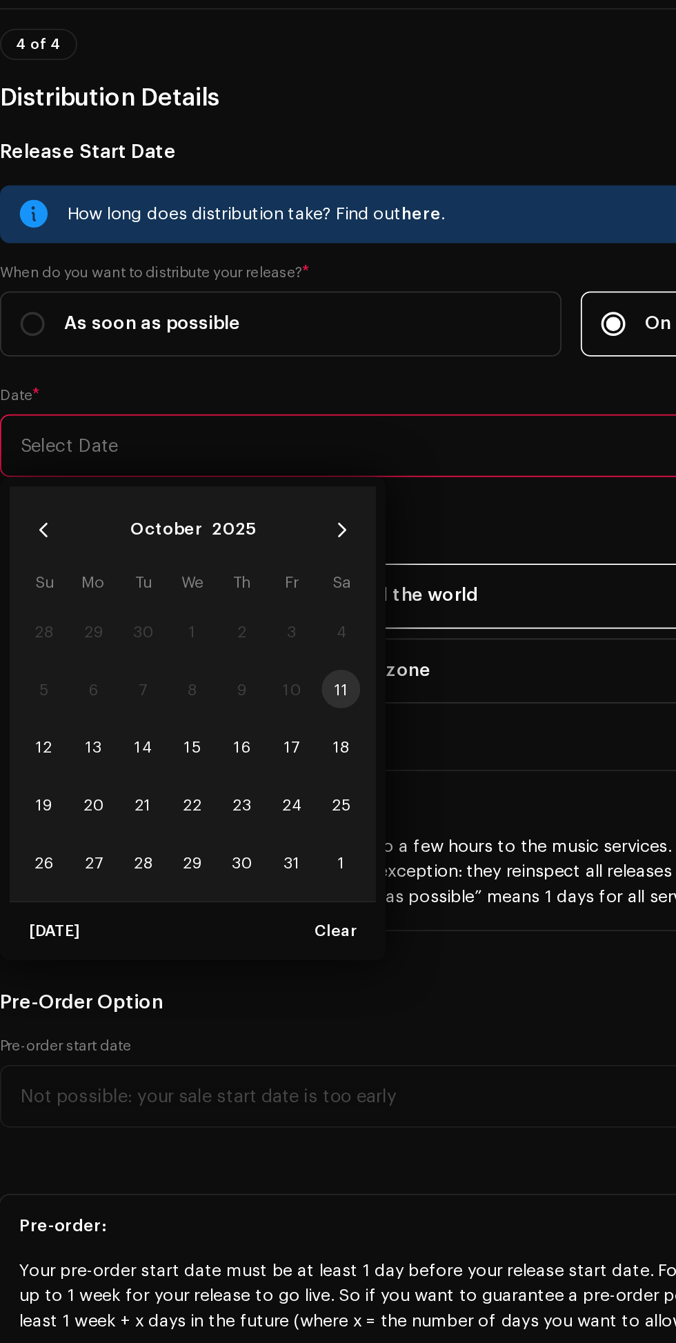
click at [125, 721] on span "15" at bounding box center [121, 732] width 22 height 22
type input "10/15/2025"
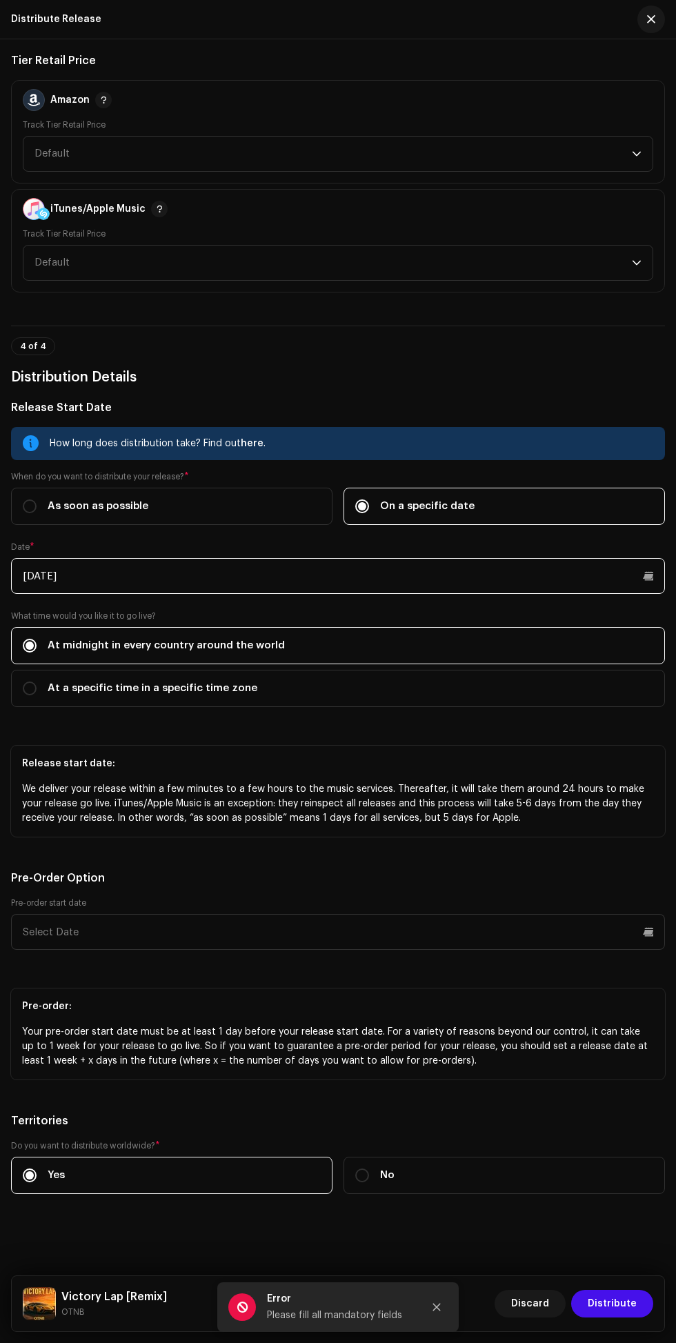
scroll to position [82, 0]
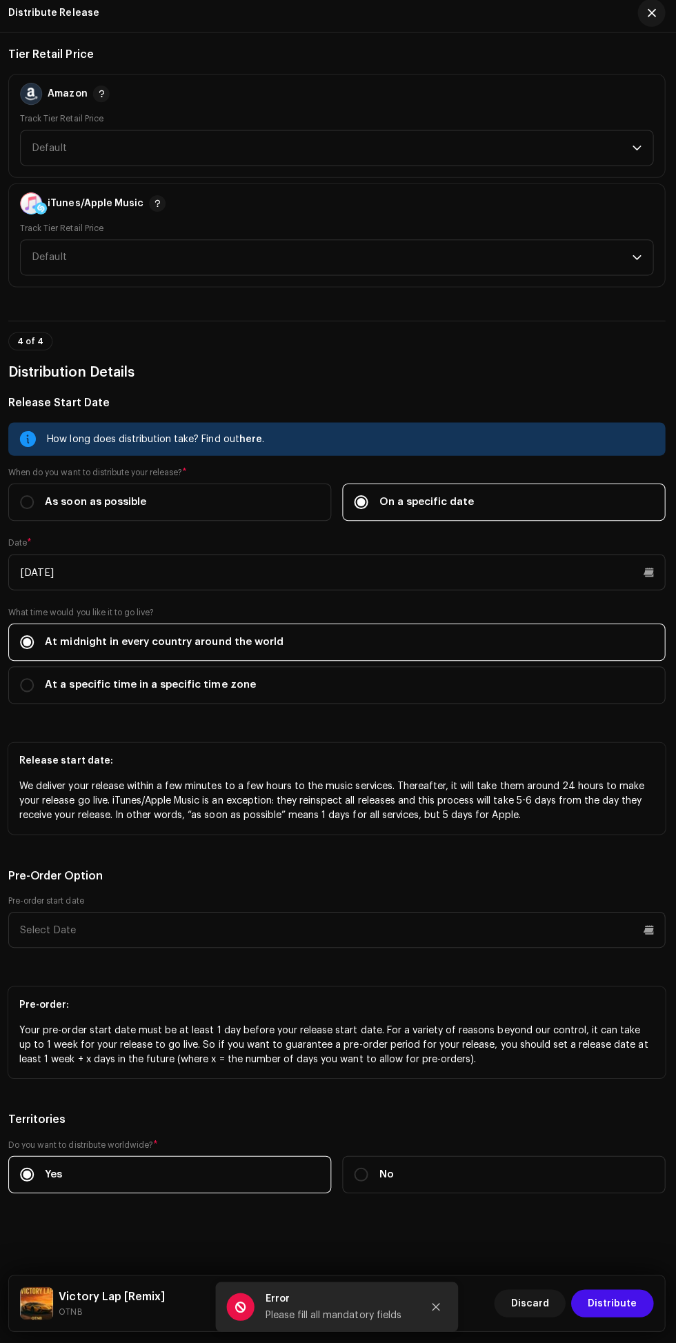
click at [437, 1308] on icon "Close" at bounding box center [437, 1308] width 8 height 8
click at [614, 1305] on span "Distribute" at bounding box center [612, 1304] width 49 height 28
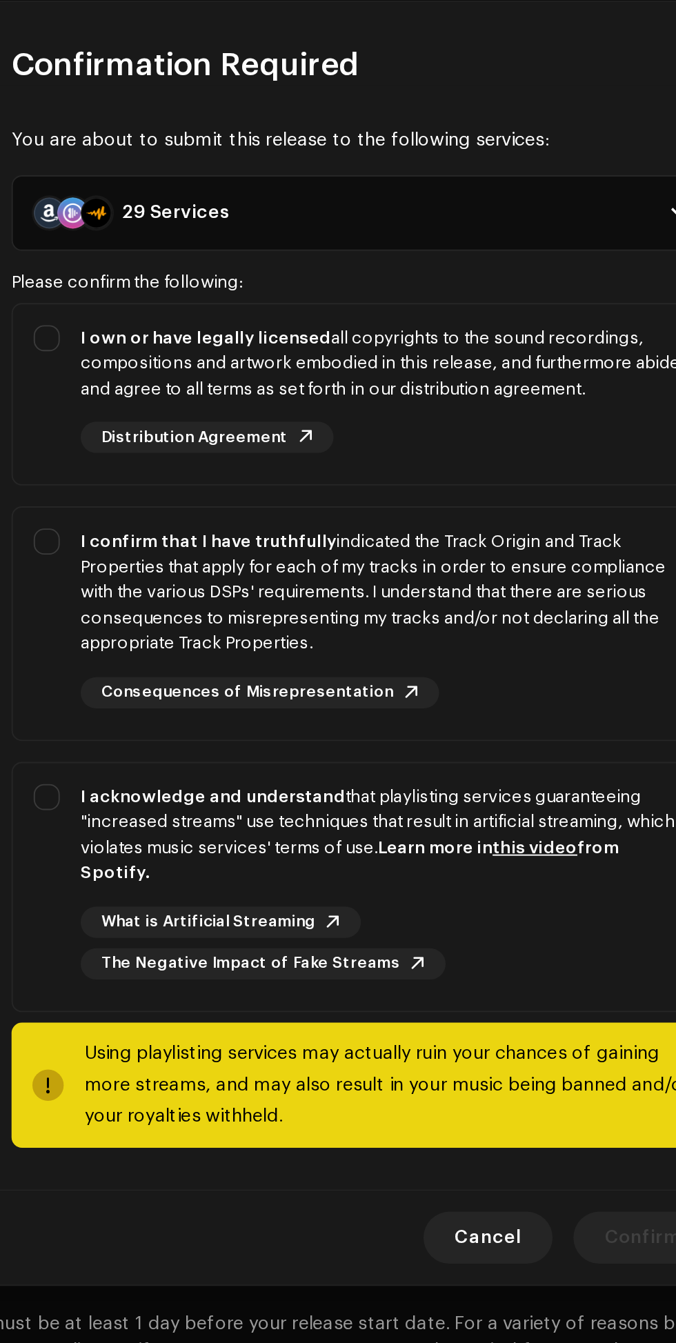
scroll to position [81, 0]
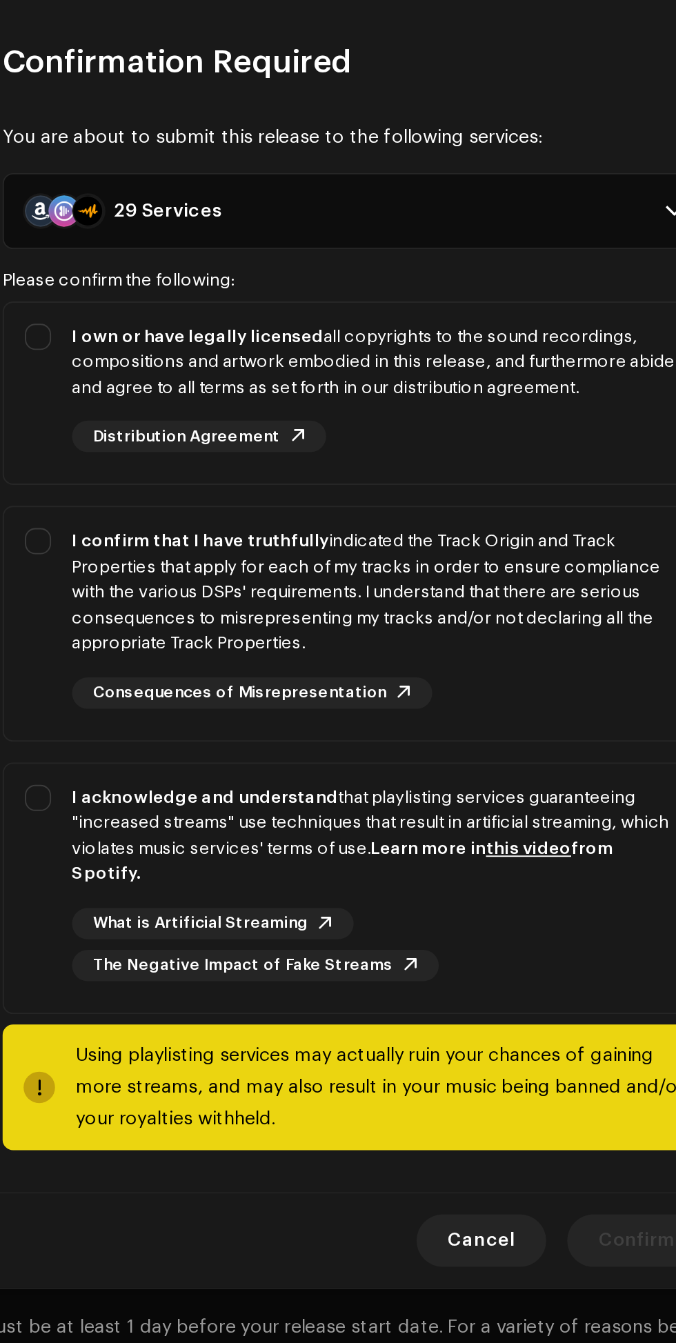
click at [195, 515] on strong "I own or have legally licensed" at bounding box center [256, 510] width 132 height 9
checkbox input "true"
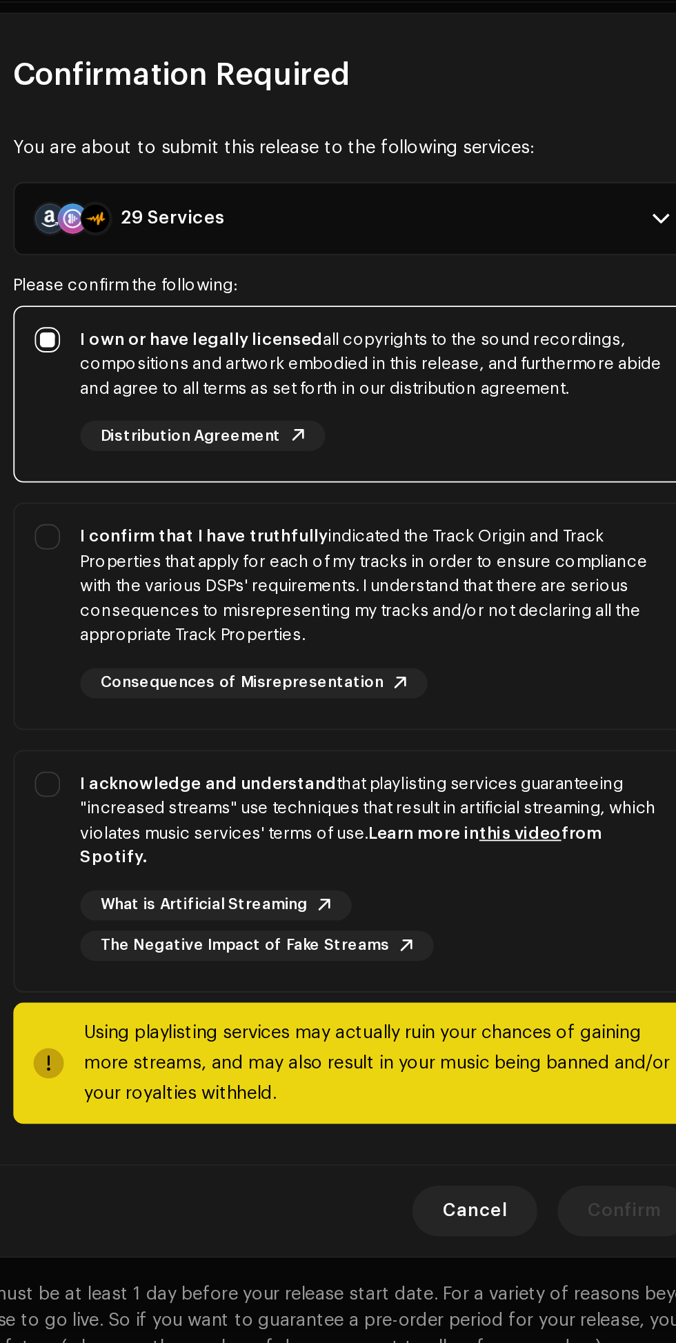
click at [190, 622] on strong "I confirm that I have truthfully" at bounding box center [257, 617] width 135 height 9
checkbox input "true"
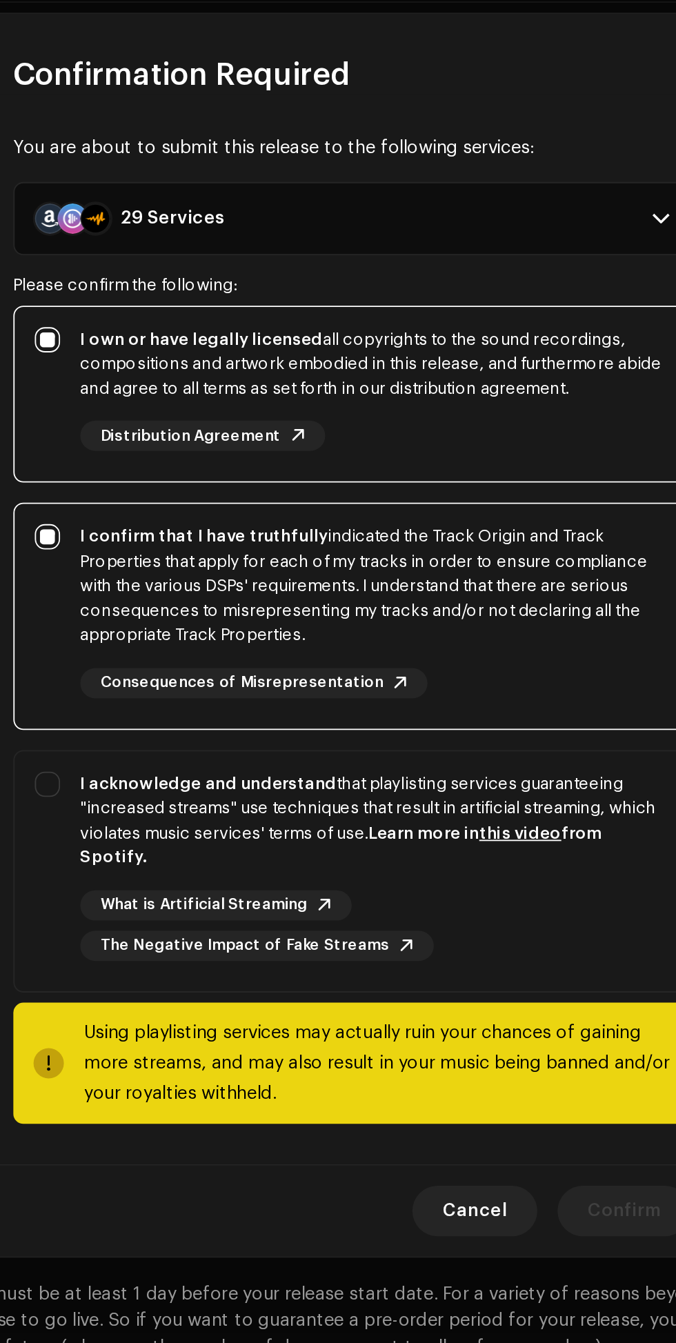
click at [177, 763] on div "I acknowledge and understand that playlisting services guaranteeing "increased …" at bounding box center [338, 798] width 368 height 126
checkbox input "true"
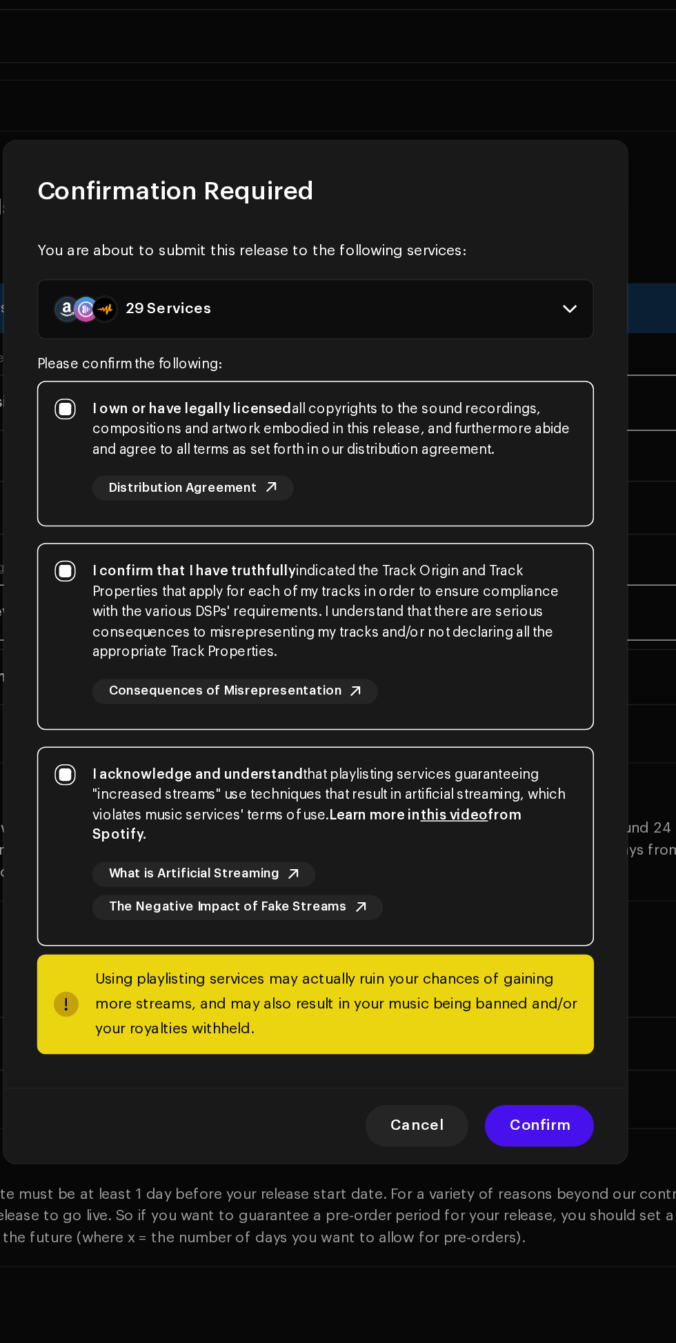
click at [487, 981] on span "Confirm" at bounding box center [486, 987] width 39 height 28
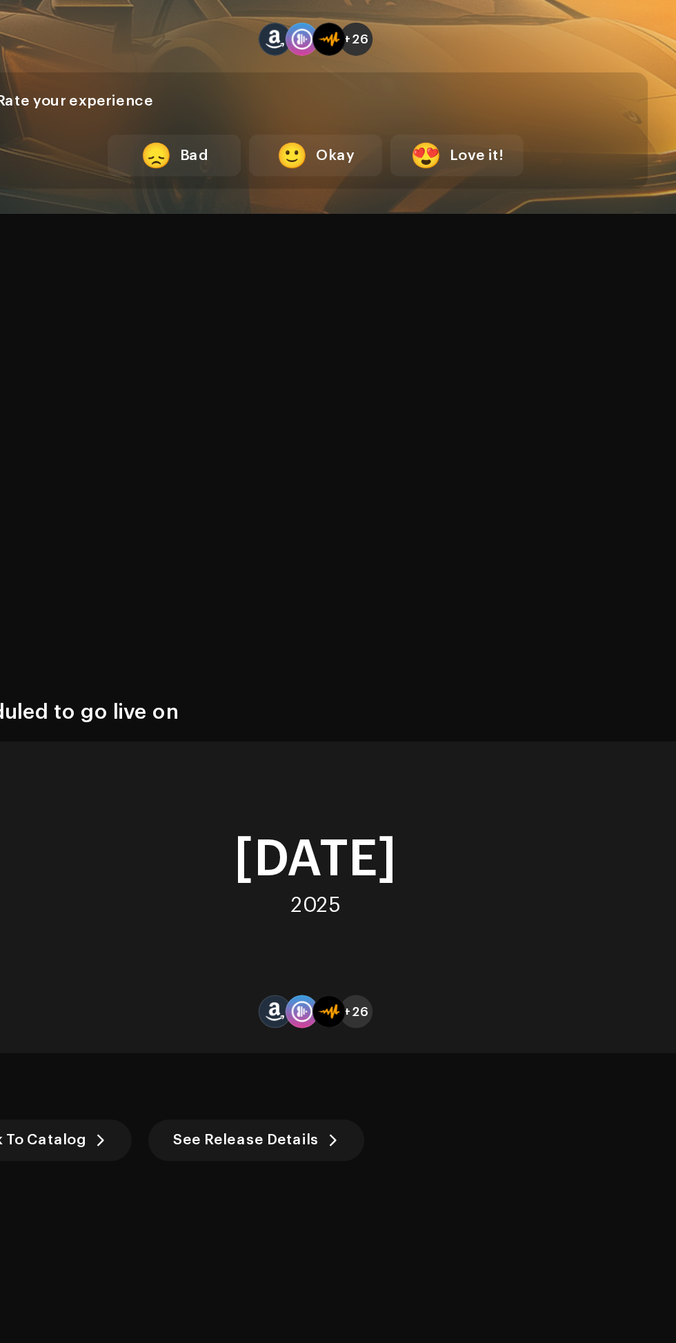
scroll to position [0, 0]
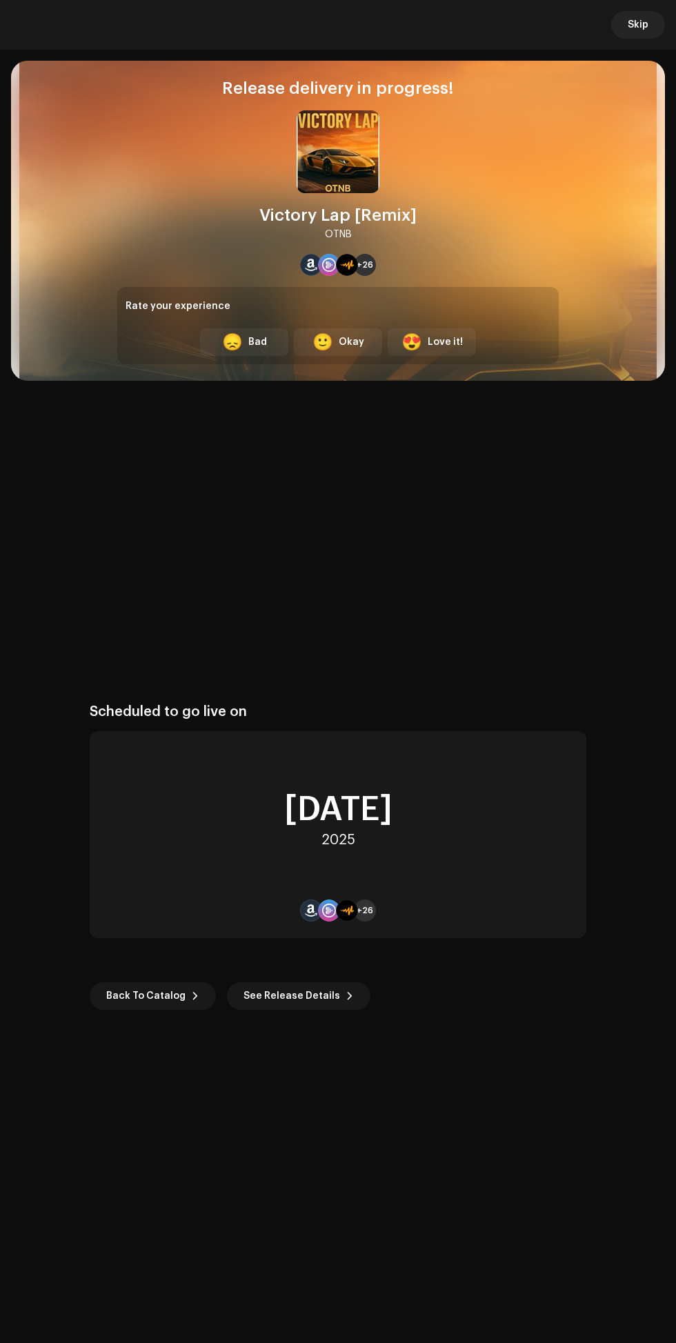
click at [304, 984] on span "See Release Details" at bounding box center [292, 997] width 97 height 28
